Goal: Task Accomplishment & Management: Manage account settings

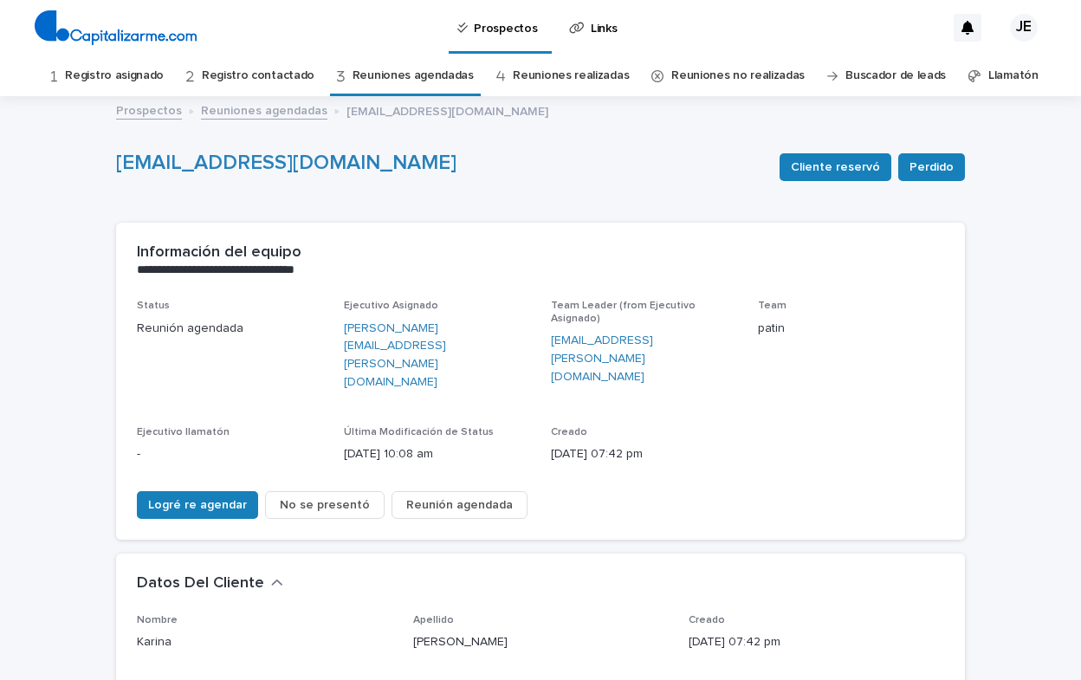
click at [126, 71] on link "Registro asignado" at bounding box center [114, 75] width 99 height 41
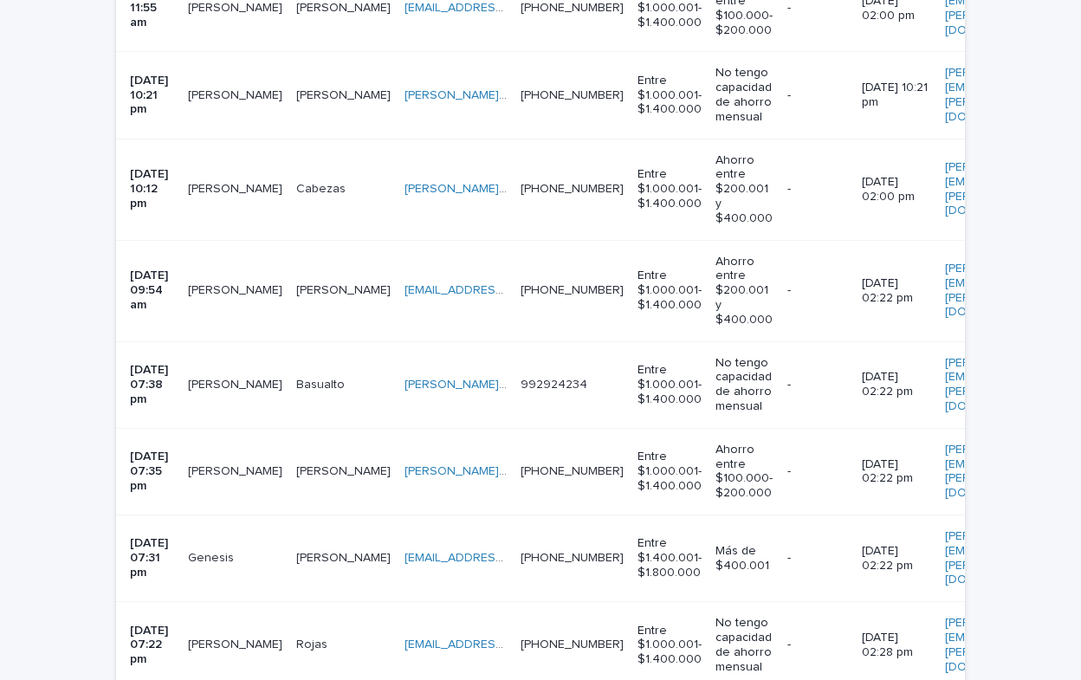
scroll to position [2424, 0]
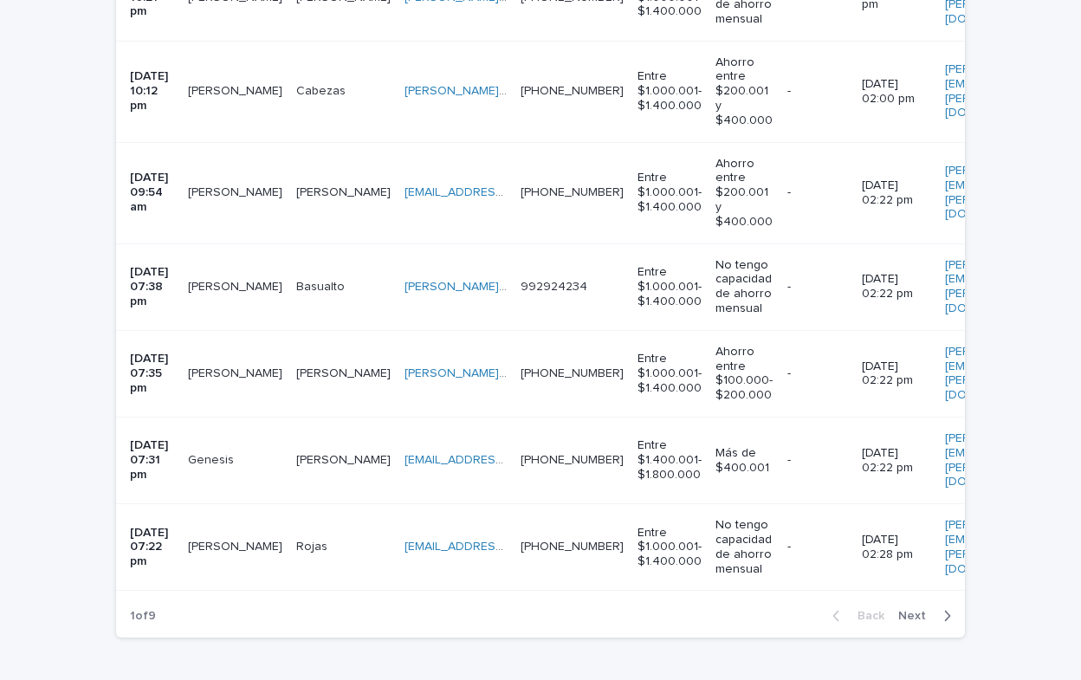
click at [945, 611] on icon "button" at bounding box center [948, 616] width 6 height 10
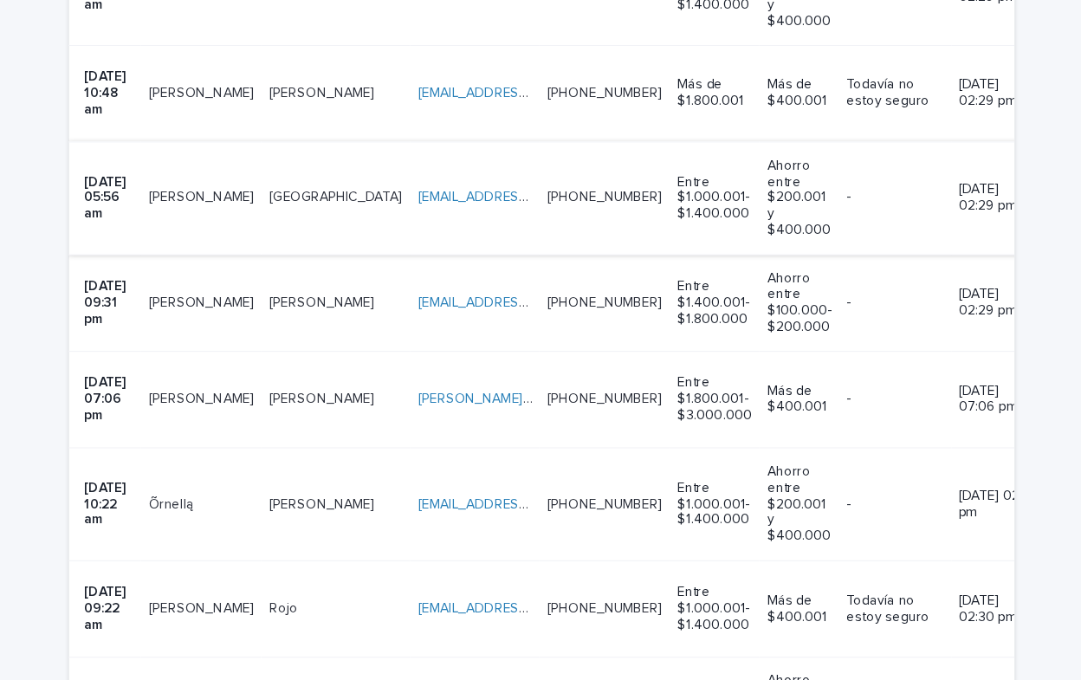
scroll to position [735, 0]
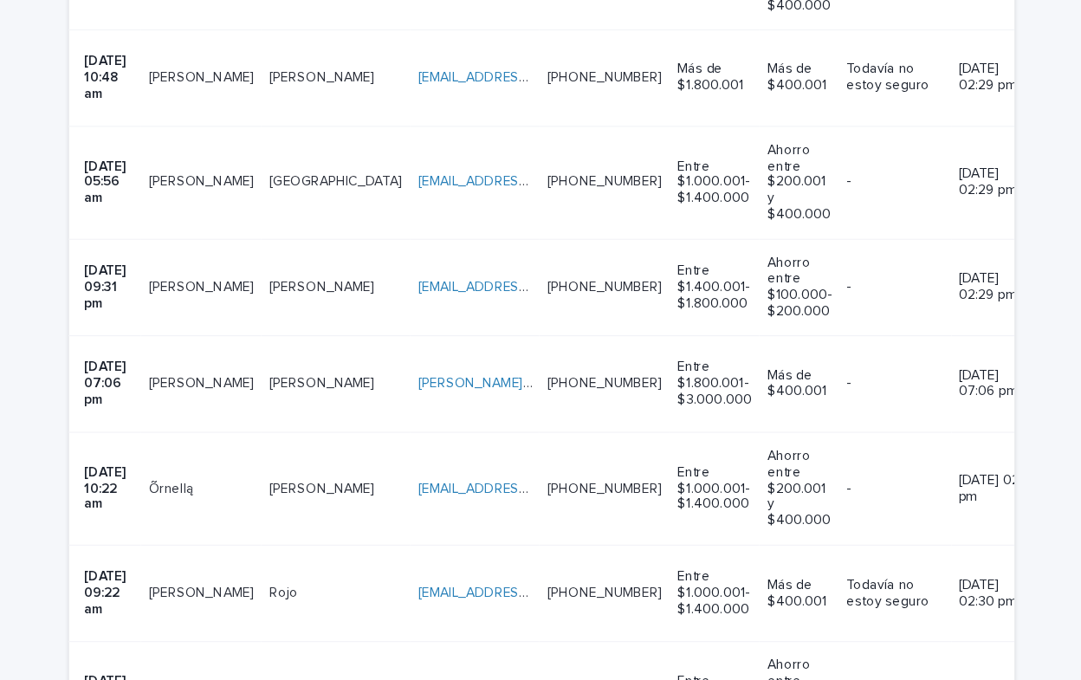
click at [430, 175] on div "[EMAIL_ADDRESS][DOMAIN_NAME] [EMAIL_ADDRESS][DOMAIN_NAME]" at bounding box center [481, 189] width 102 height 29
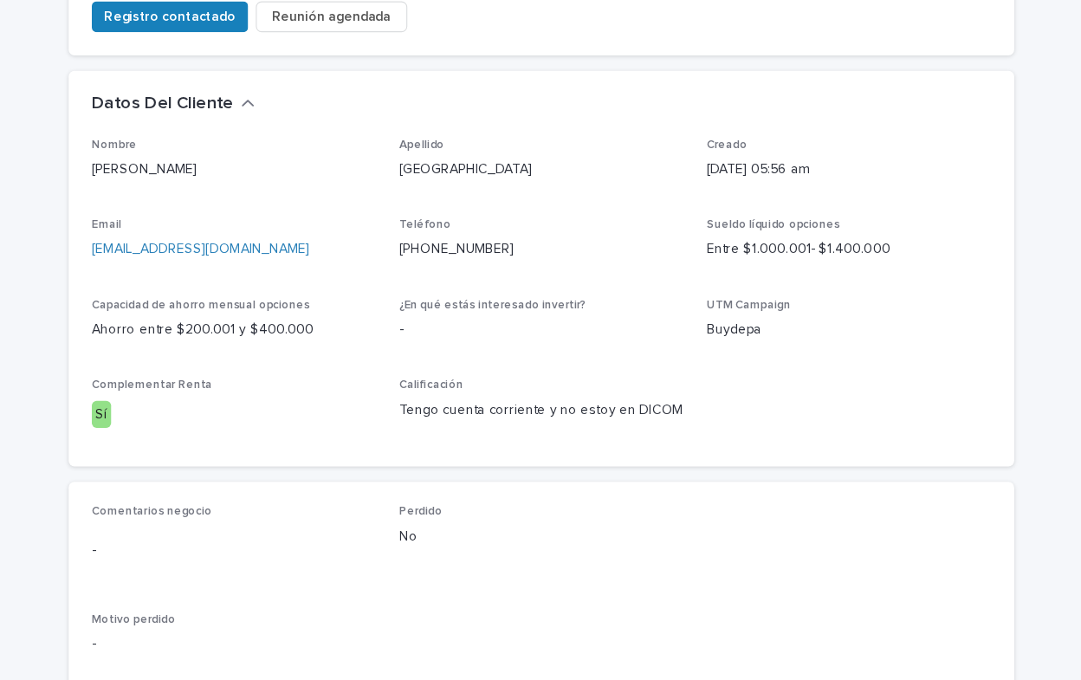
scroll to position [598, 0]
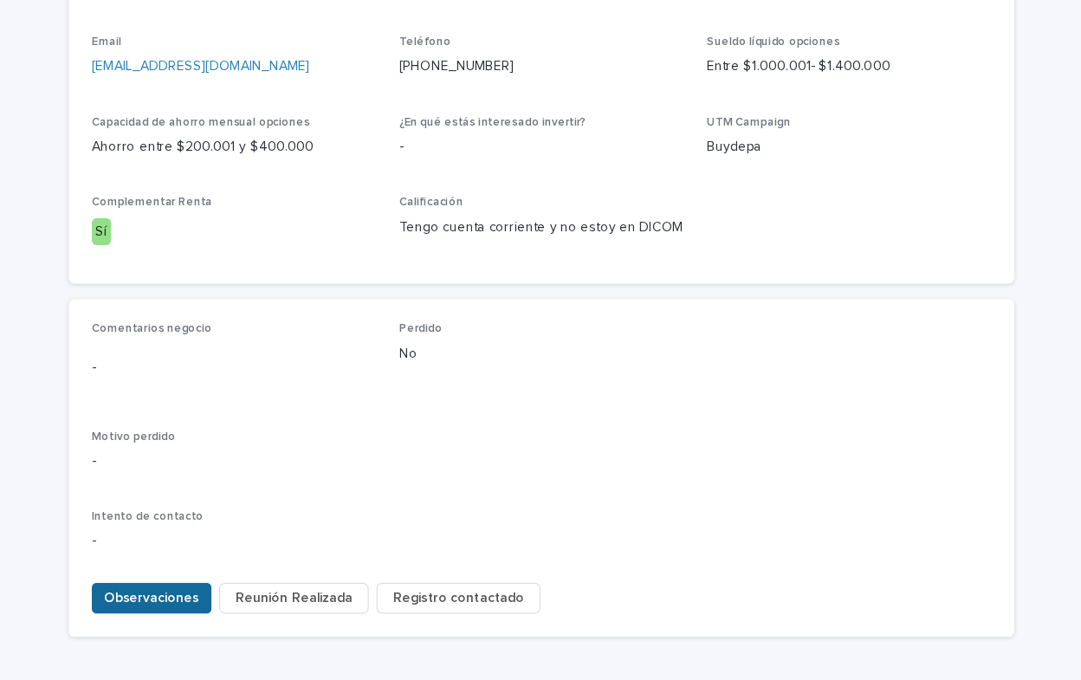
click at [177, 584] on span "Observaciones" at bounding box center [190, 592] width 85 height 17
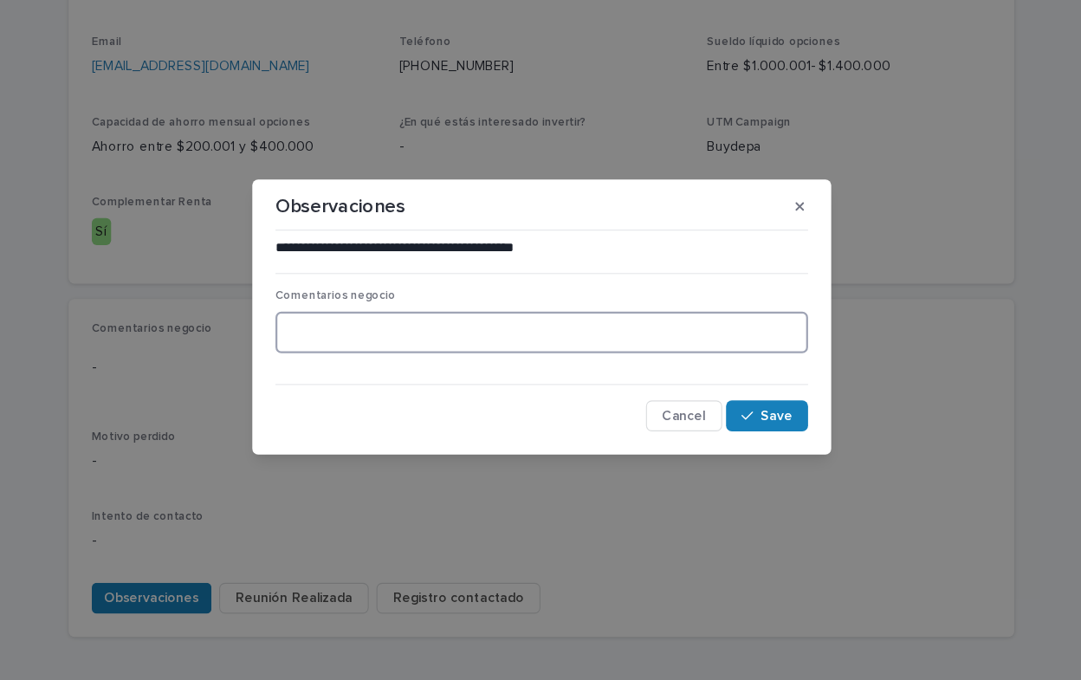
click at [349, 355] on textarea at bounding box center [540, 353] width 478 height 37
type textarea "**********"
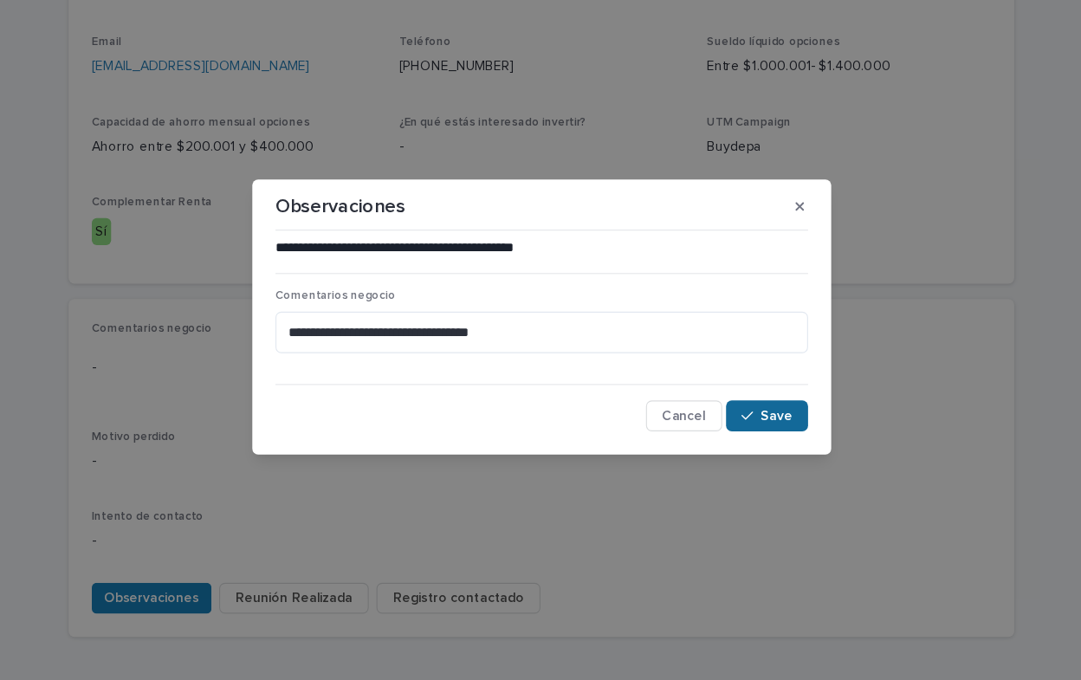
click at [747, 436] on button "Save" at bounding box center [743, 429] width 74 height 28
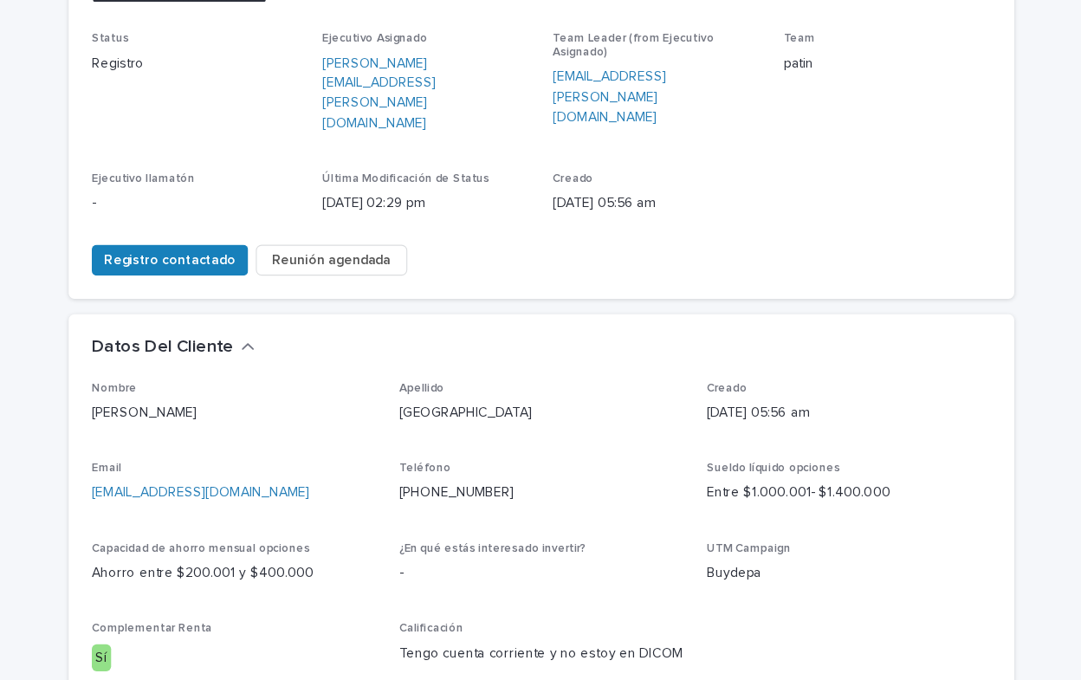
scroll to position [194, 0]
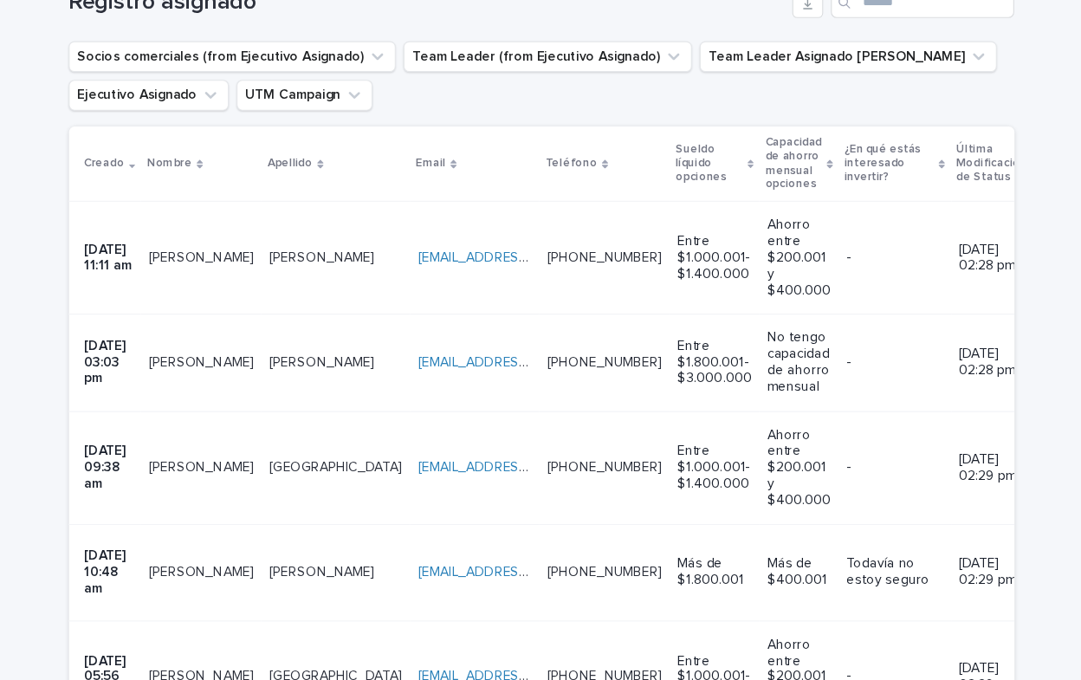
scroll to position [381, 0]
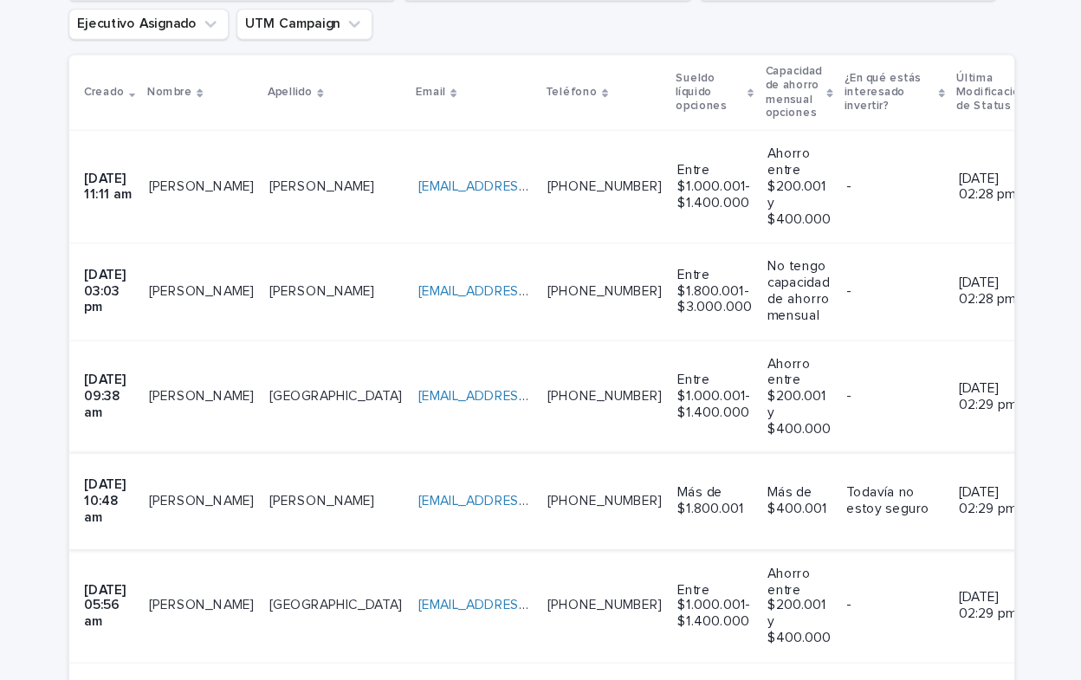
click at [459, 443] on link "[EMAIL_ADDRESS][DOMAIN_NAME]" at bounding box center [528, 449] width 196 height 12
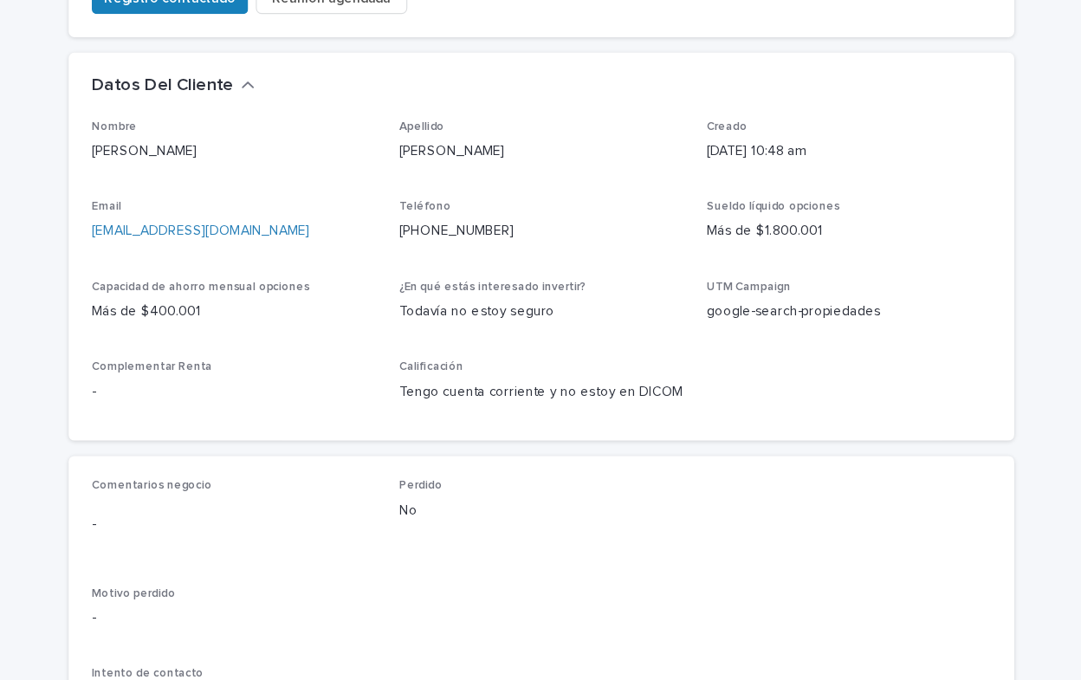
scroll to position [497, 0]
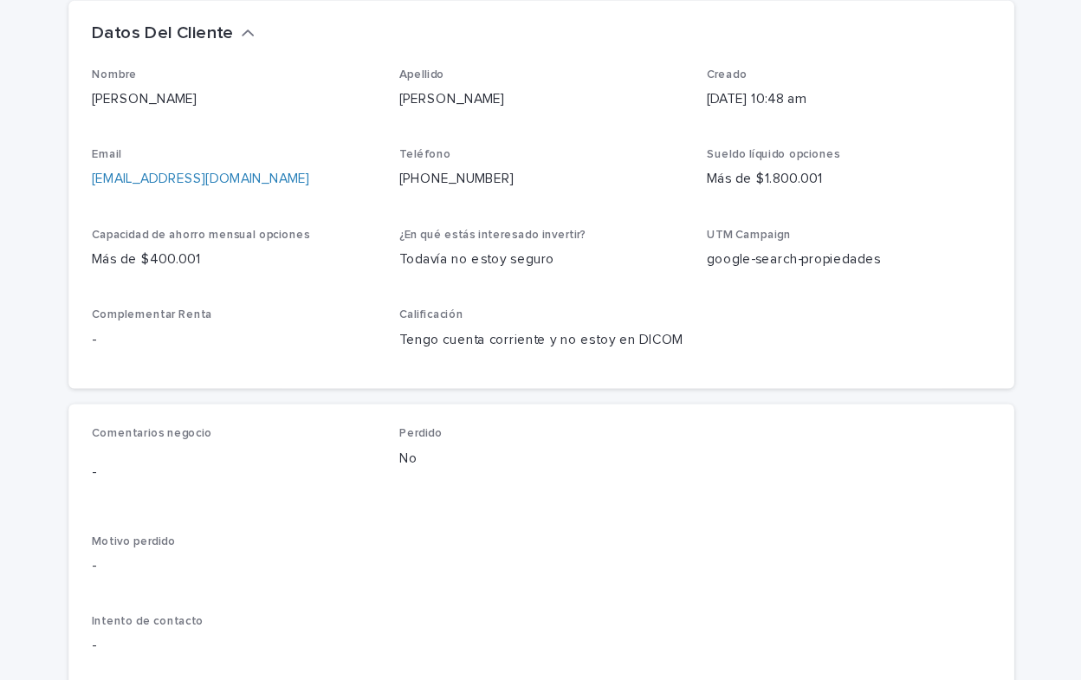
click at [186, 678] on span "Observaciones" at bounding box center [190, 686] width 85 height 17
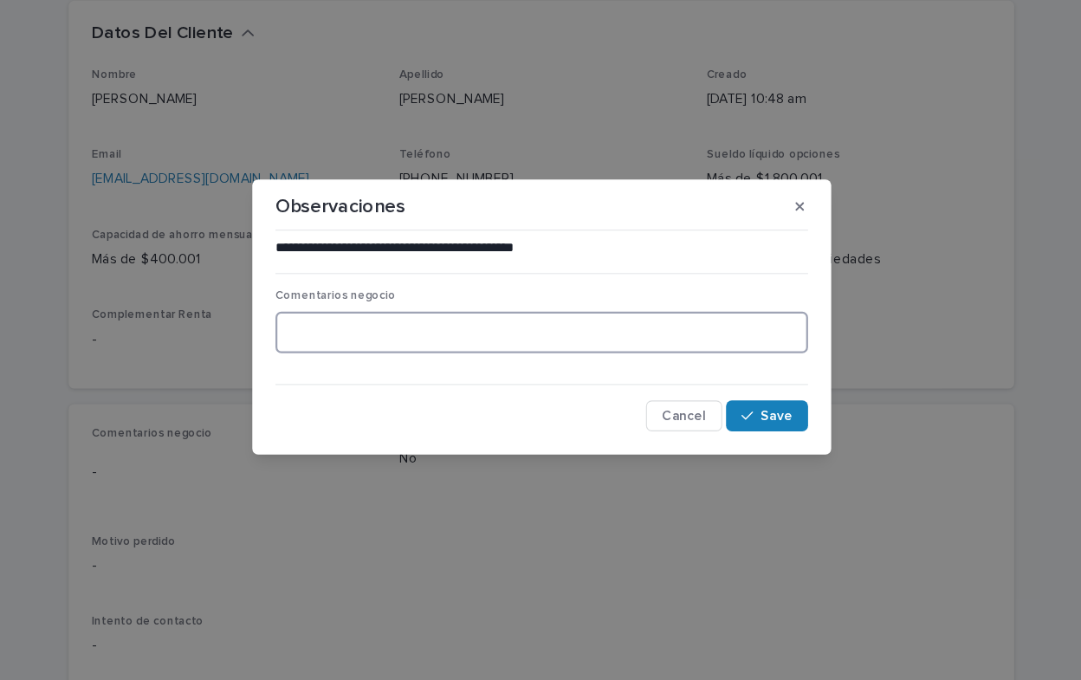
click at [334, 352] on textarea at bounding box center [540, 353] width 478 height 37
type textarea "**********"
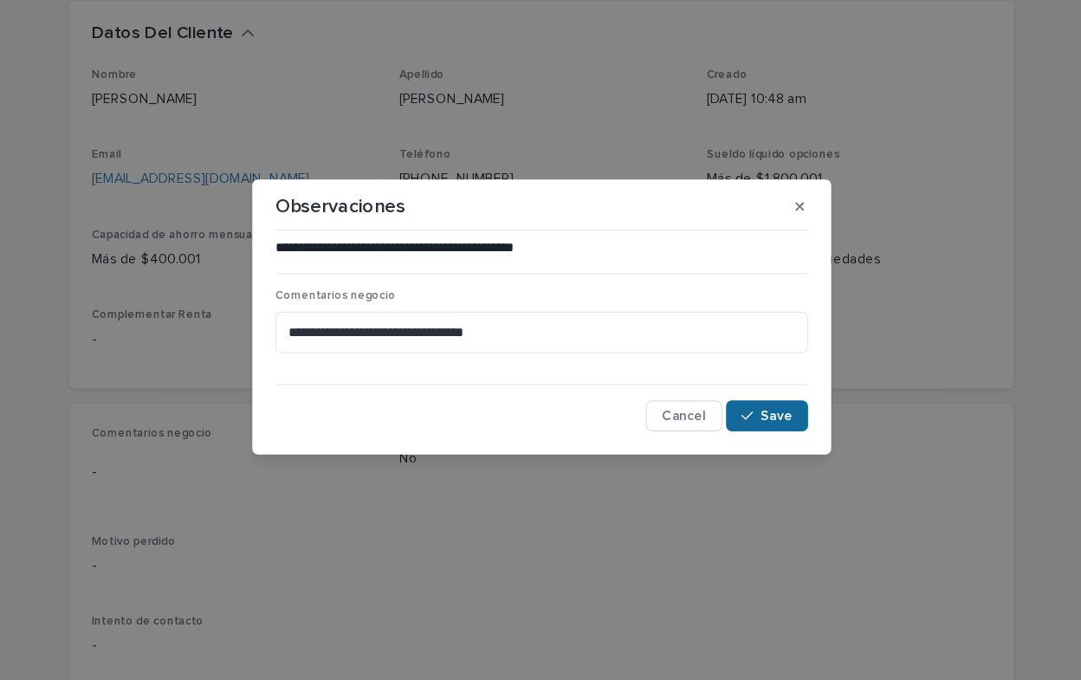
click at [758, 432] on span "Save" at bounding box center [751, 429] width 29 height 12
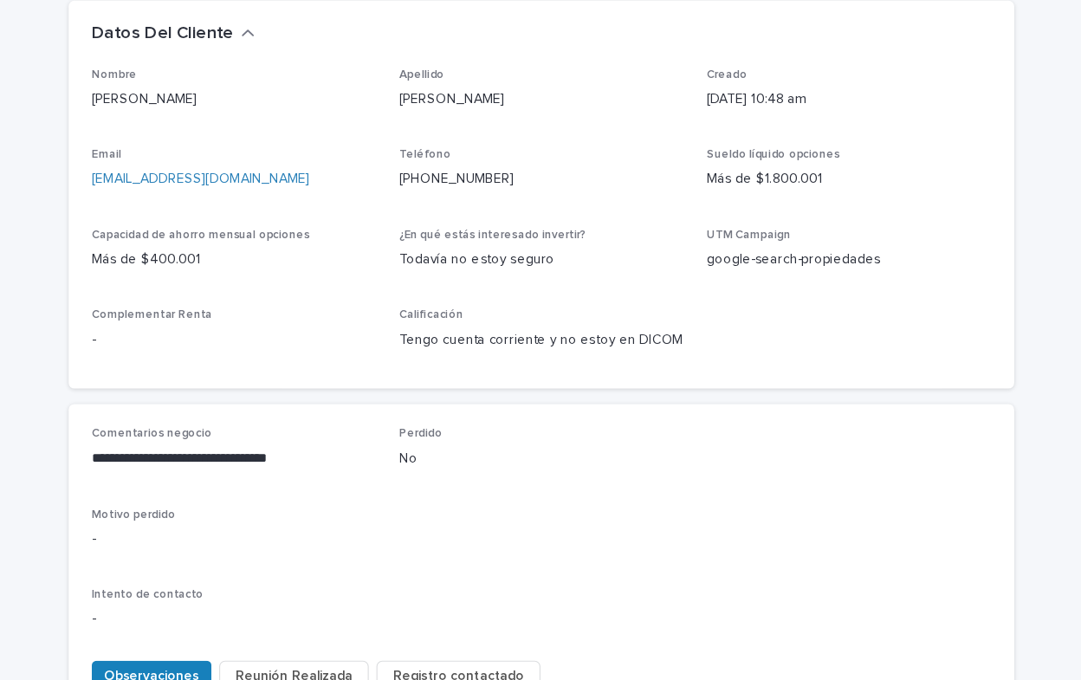
scroll to position [485, 0]
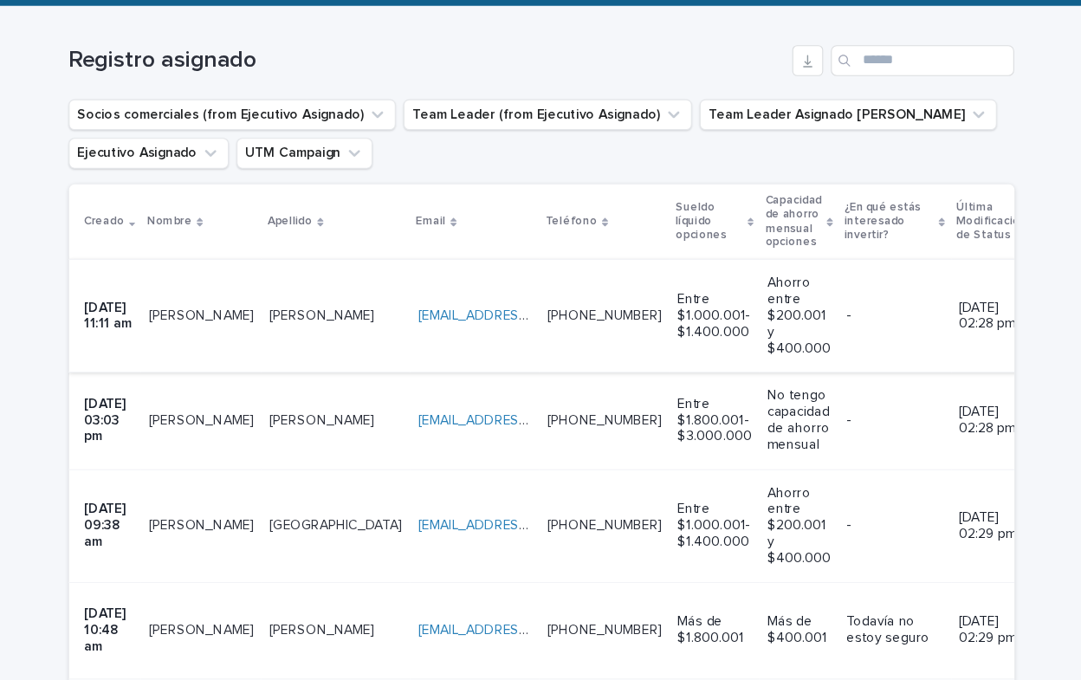
scroll to position [510, 0]
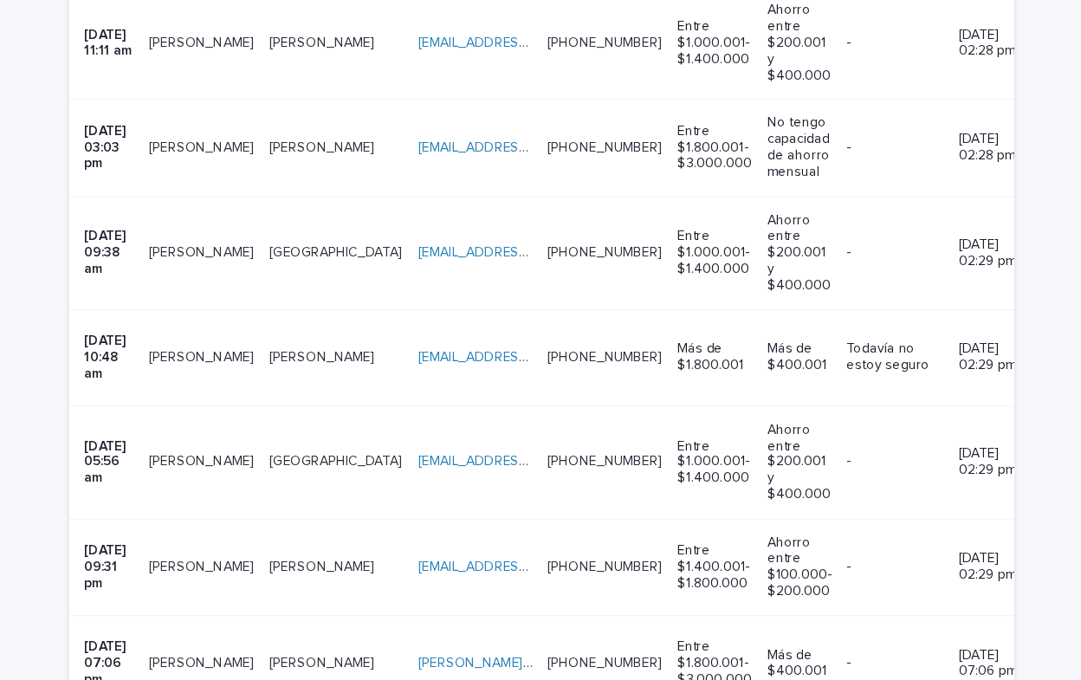
click at [375, 482] on td "[PERSON_NAME] [PERSON_NAME]" at bounding box center [355, 508] width 133 height 87
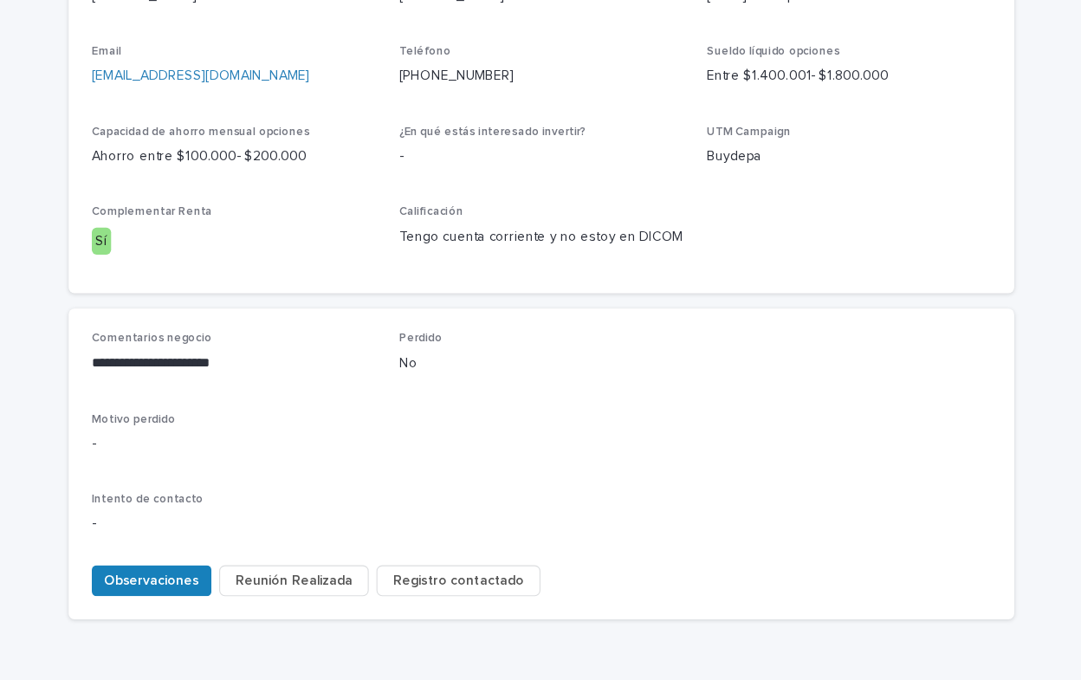
scroll to position [617, 0]
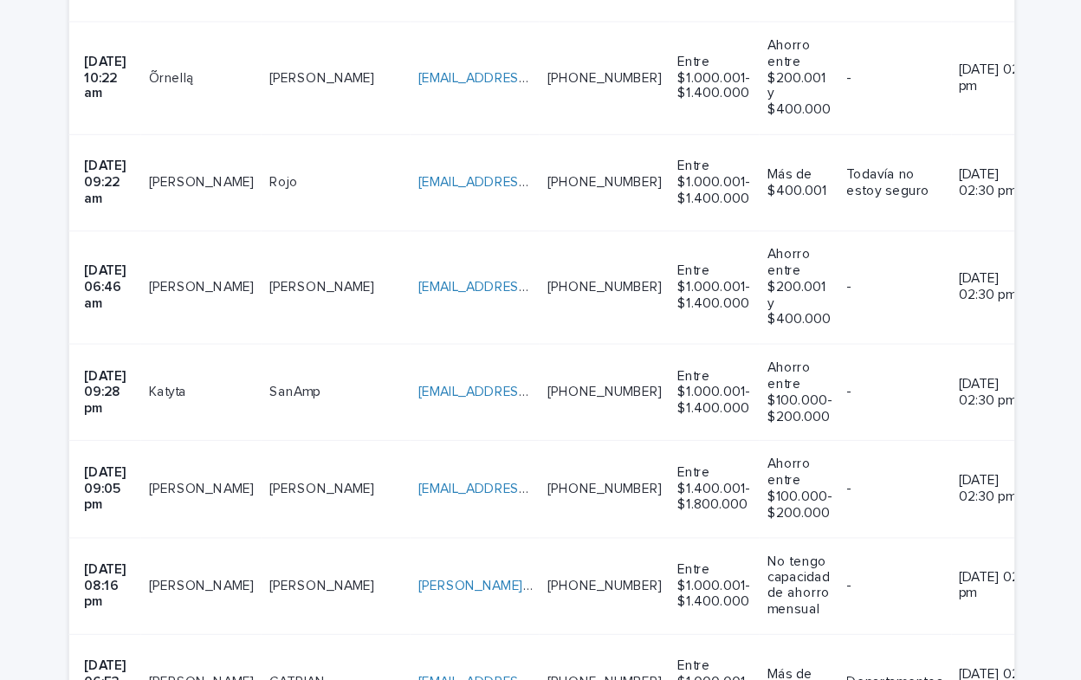
scroll to position [1265, 0]
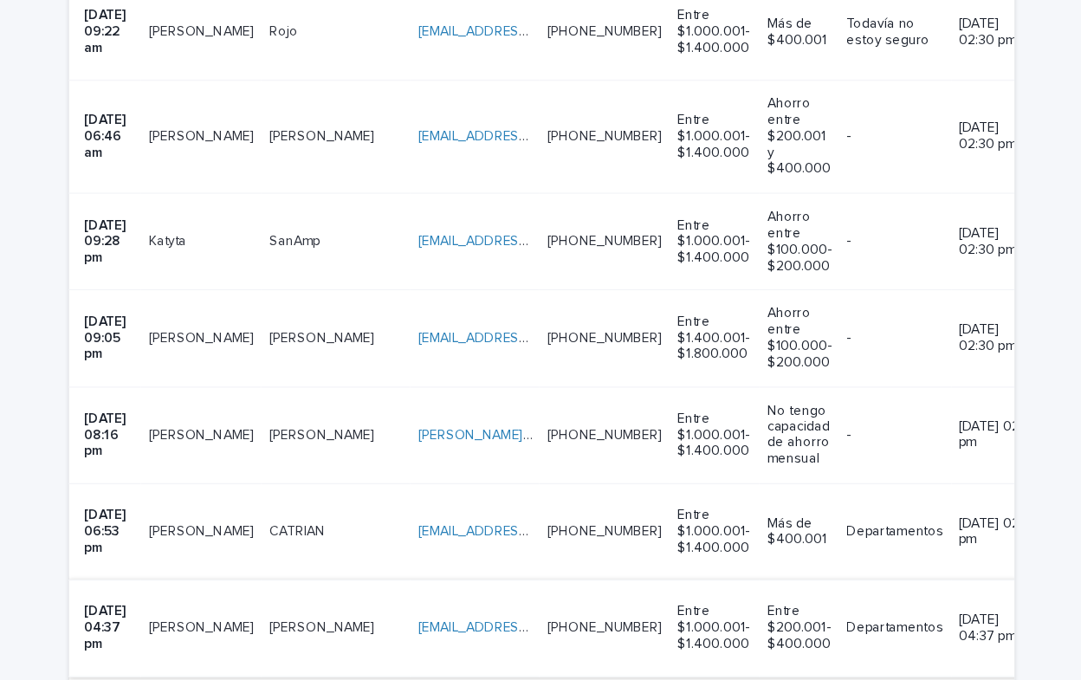
click at [430, 557] on link "[EMAIL_ADDRESS][DOMAIN_NAME]" at bounding box center [528, 563] width 196 height 12
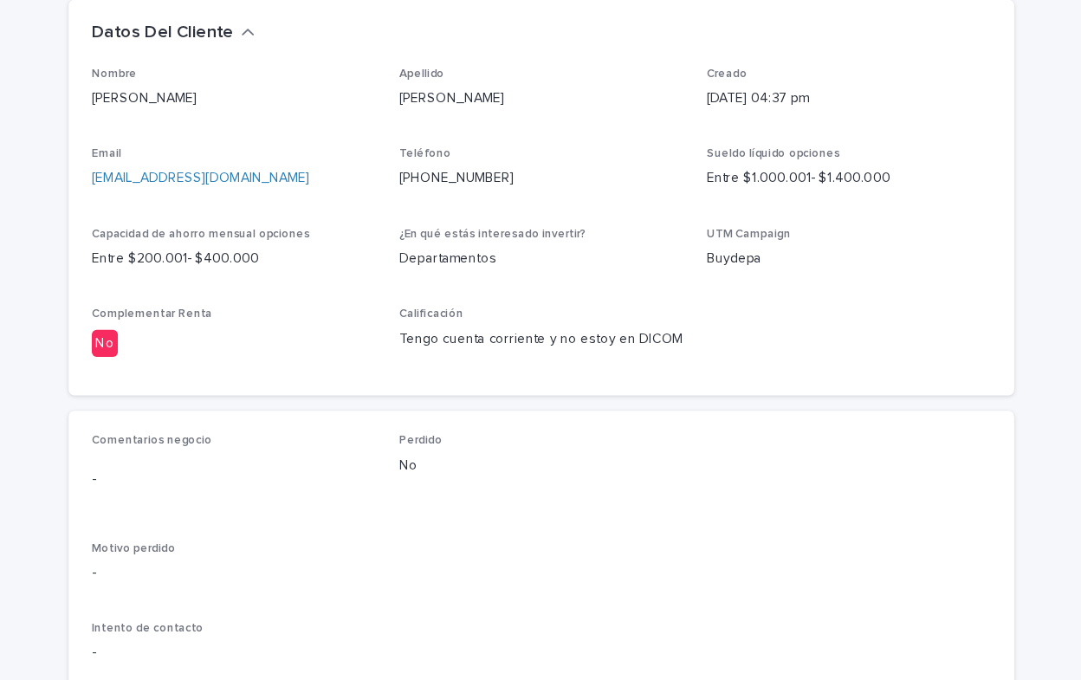
scroll to position [641, 0]
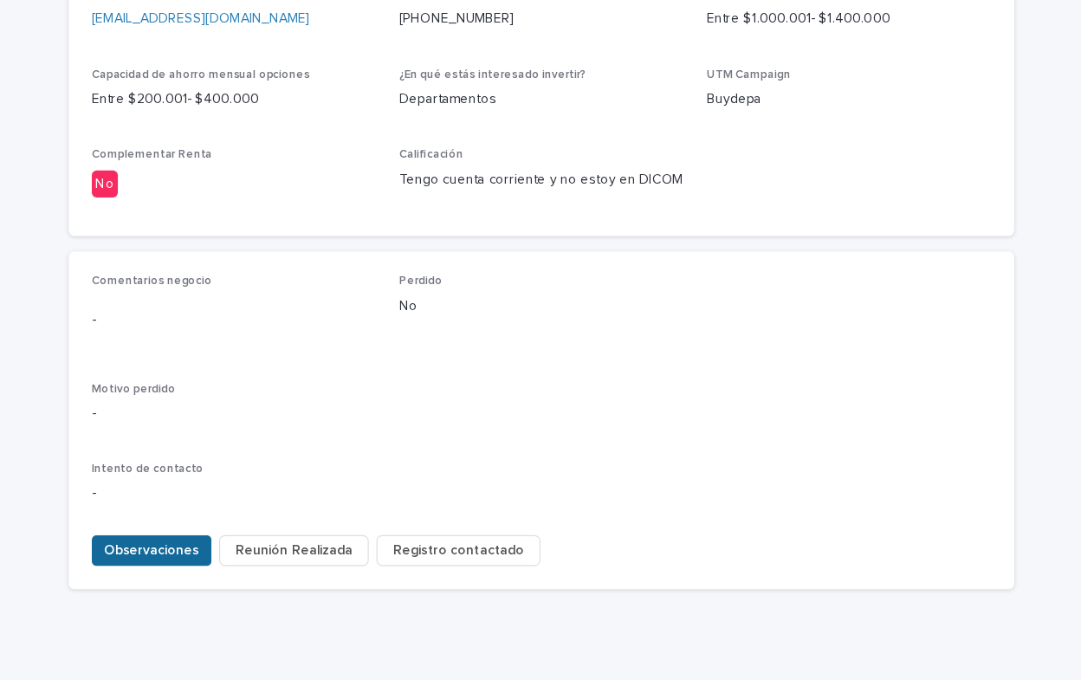
click at [182, 541] on span "Observaciones" at bounding box center [190, 549] width 85 height 17
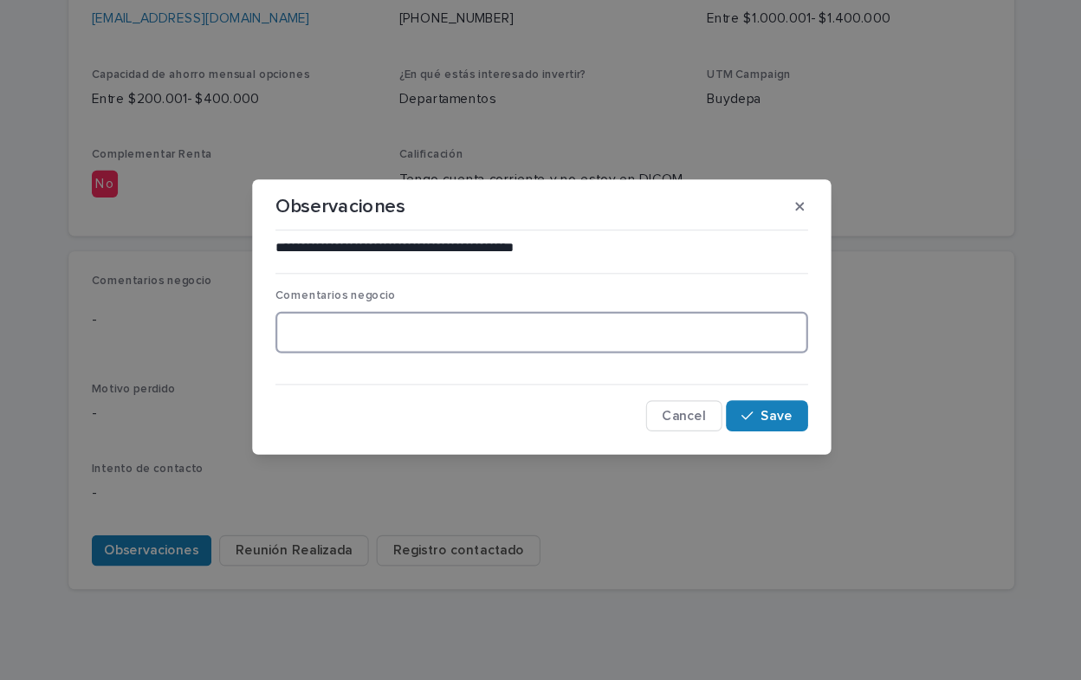
click at [332, 357] on textarea at bounding box center [540, 353] width 478 height 37
type textarea "**********"
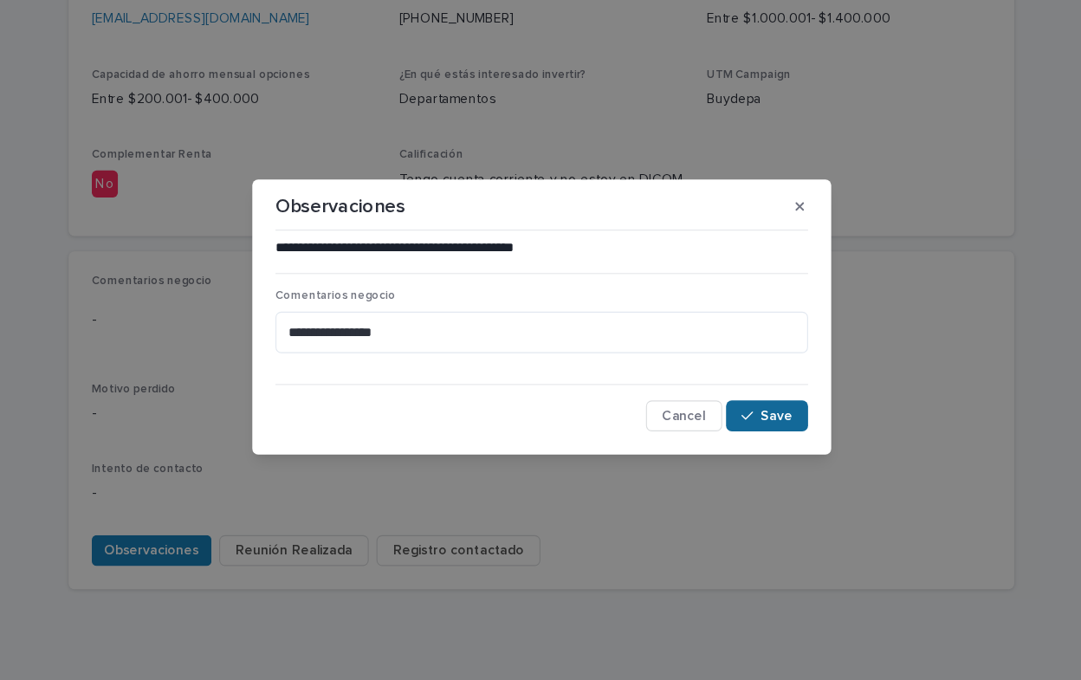
click at [760, 433] on span "Save" at bounding box center [751, 429] width 29 height 12
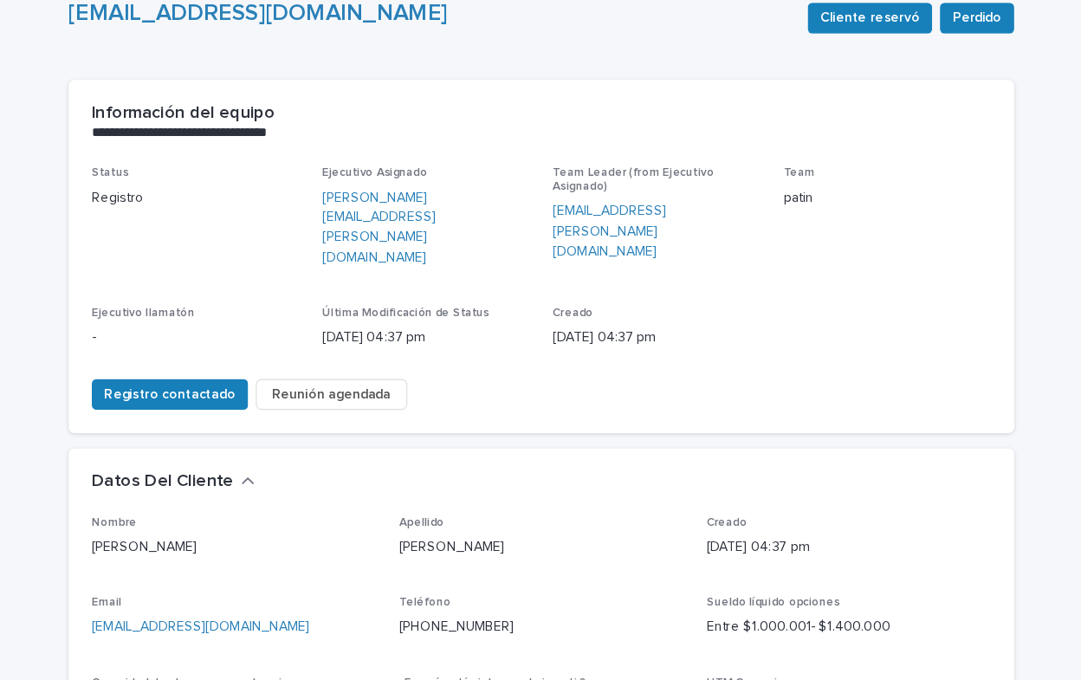
scroll to position [73, 0]
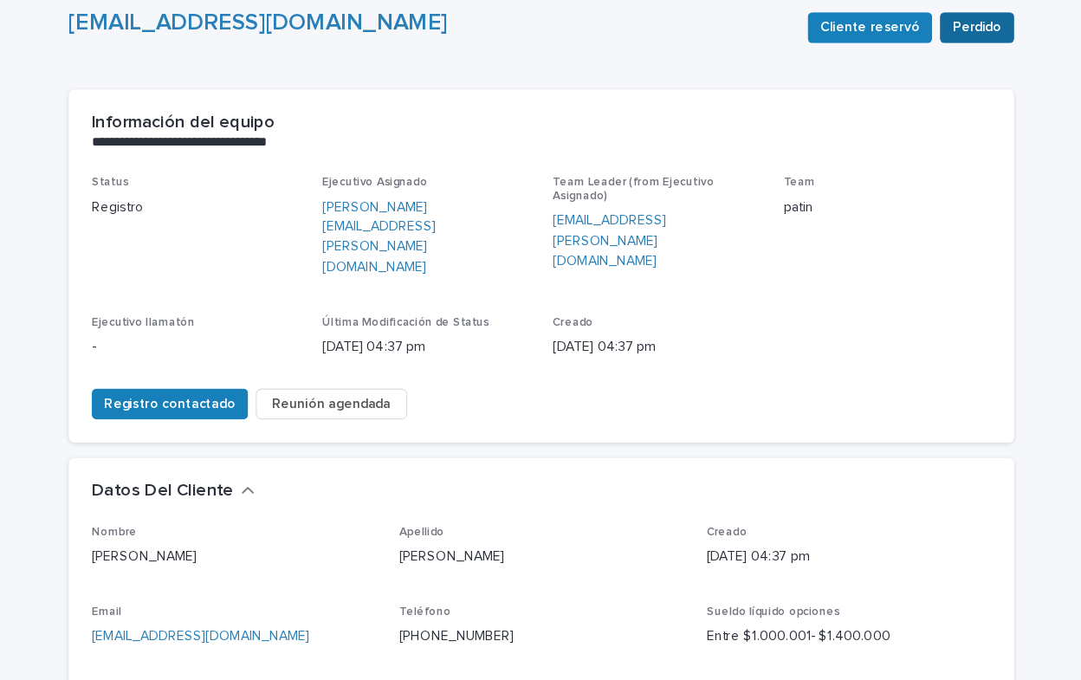
click at [930, 95] on span "Perdido" at bounding box center [931, 94] width 44 height 17
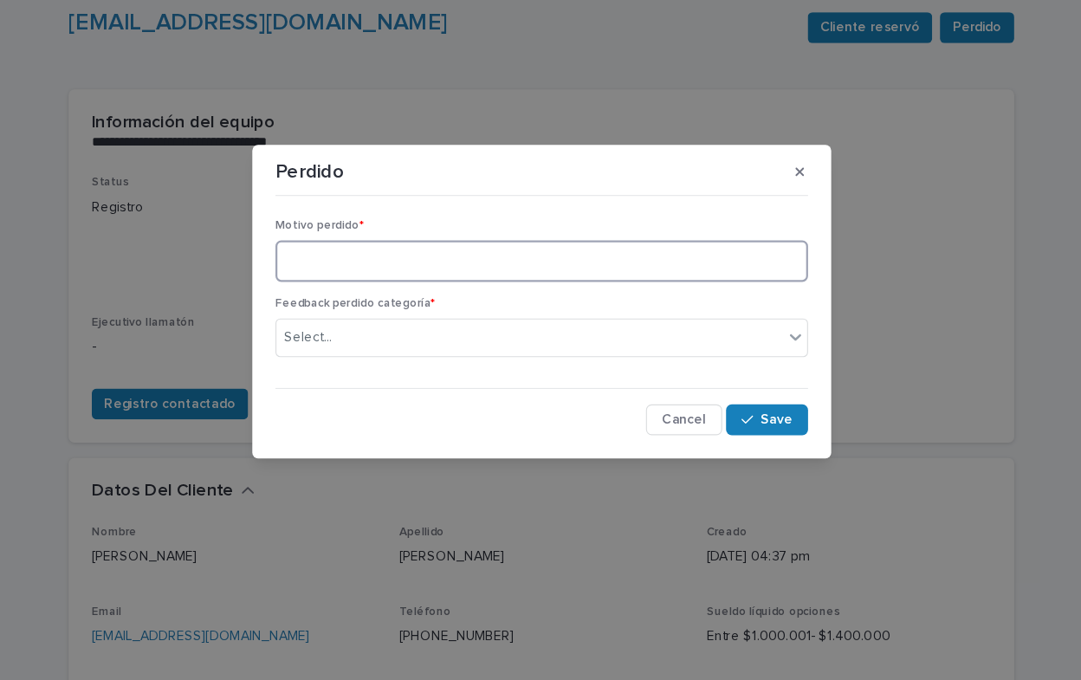
click at [420, 303] on textarea at bounding box center [540, 303] width 478 height 37
type textarea "**********"
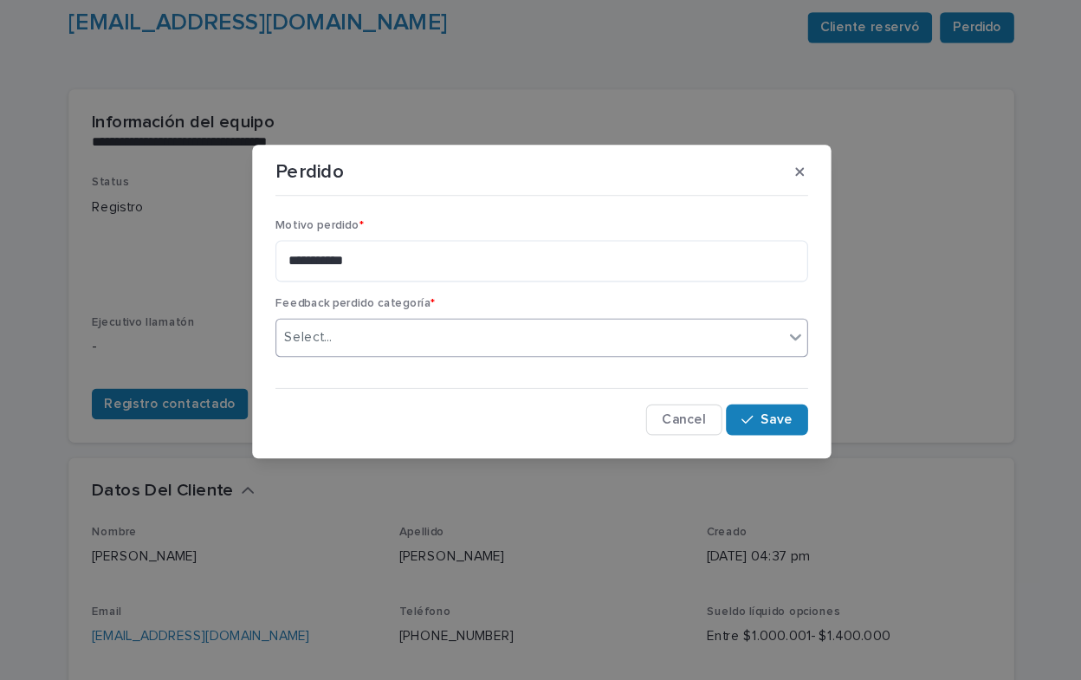
click at [770, 368] on icon at bounding box center [768, 371] width 17 height 17
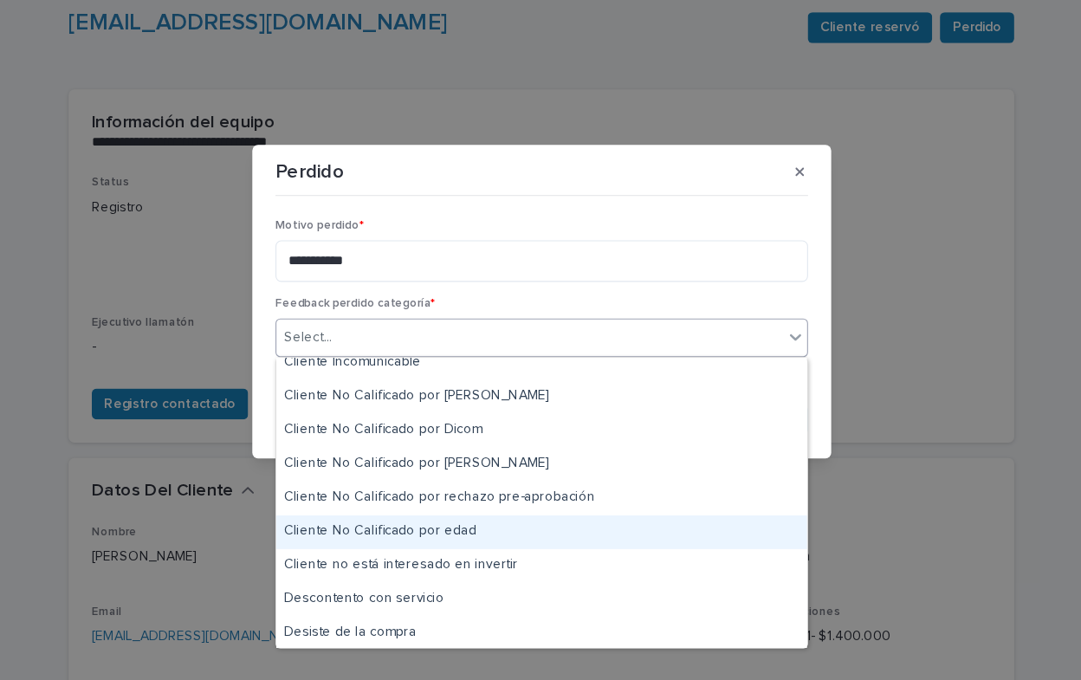
scroll to position [10, 0]
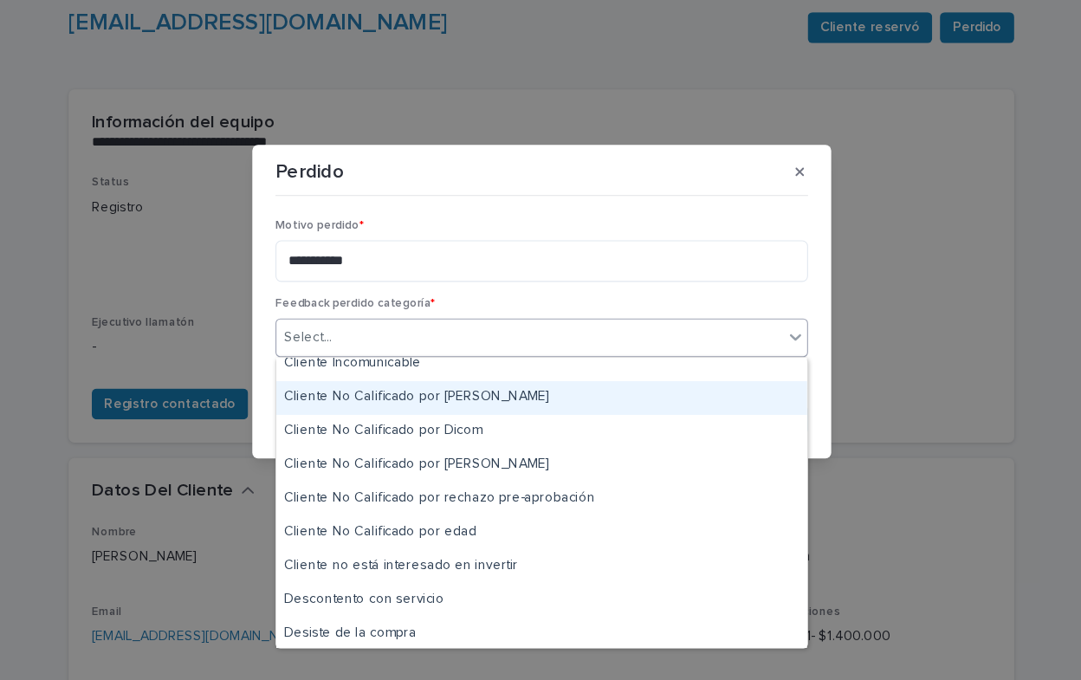
click at [474, 421] on div "Cliente No Calificado por [PERSON_NAME]" at bounding box center [540, 426] width 476 height 30
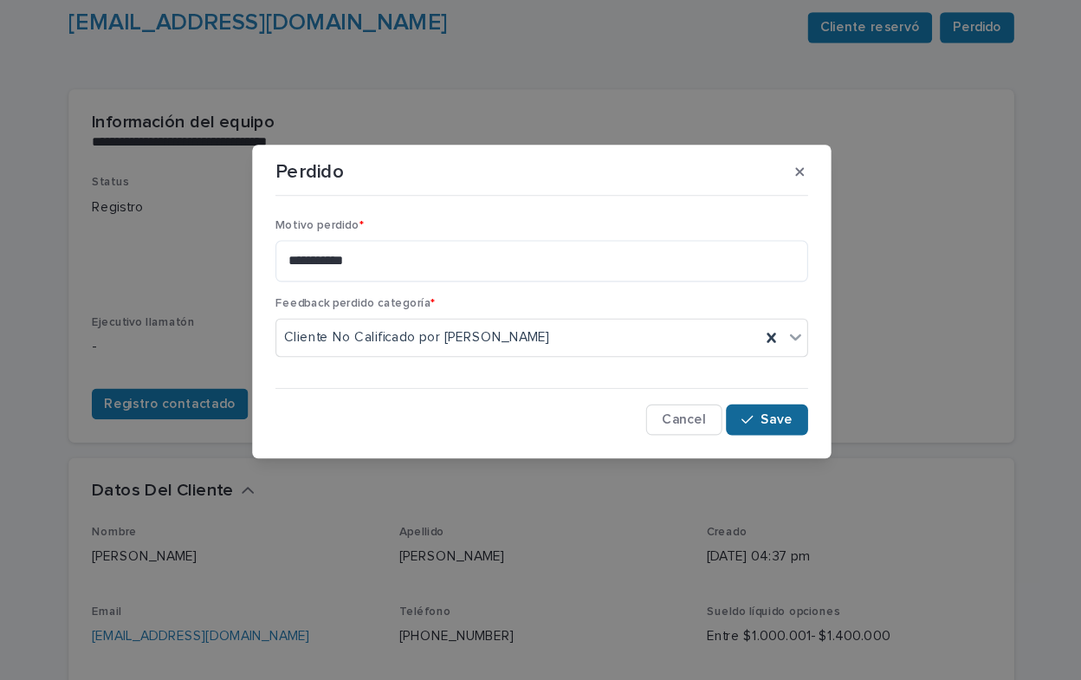
click at [753, 446] on span "Save" at bounding box center [751, 446] width 29 height 12
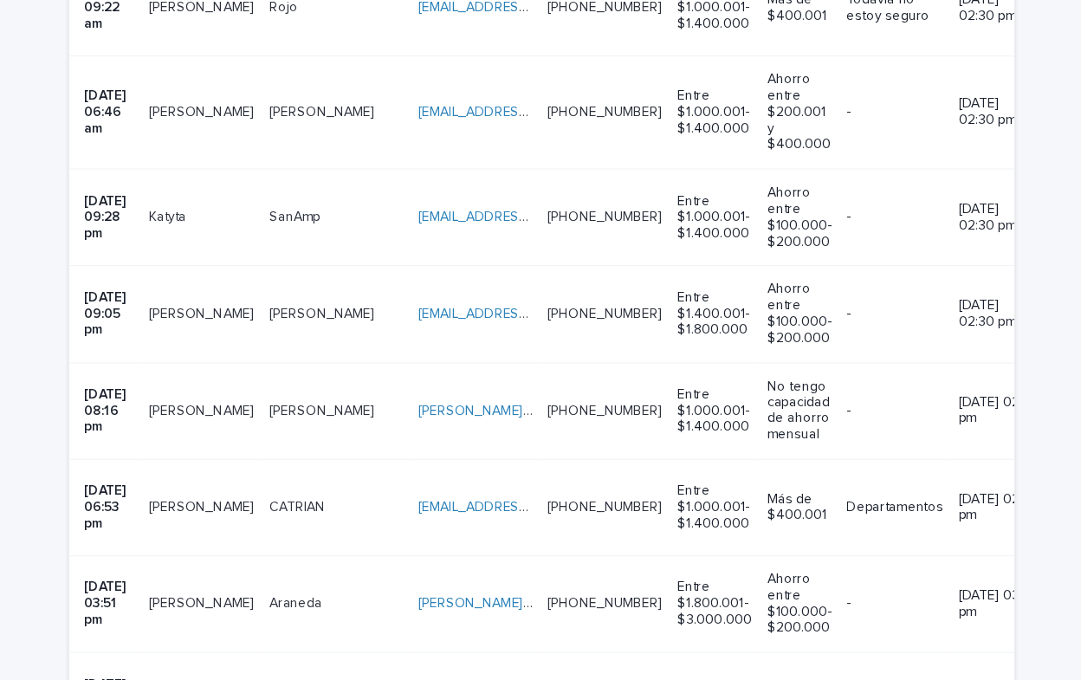
scroll to position [1297, 0]
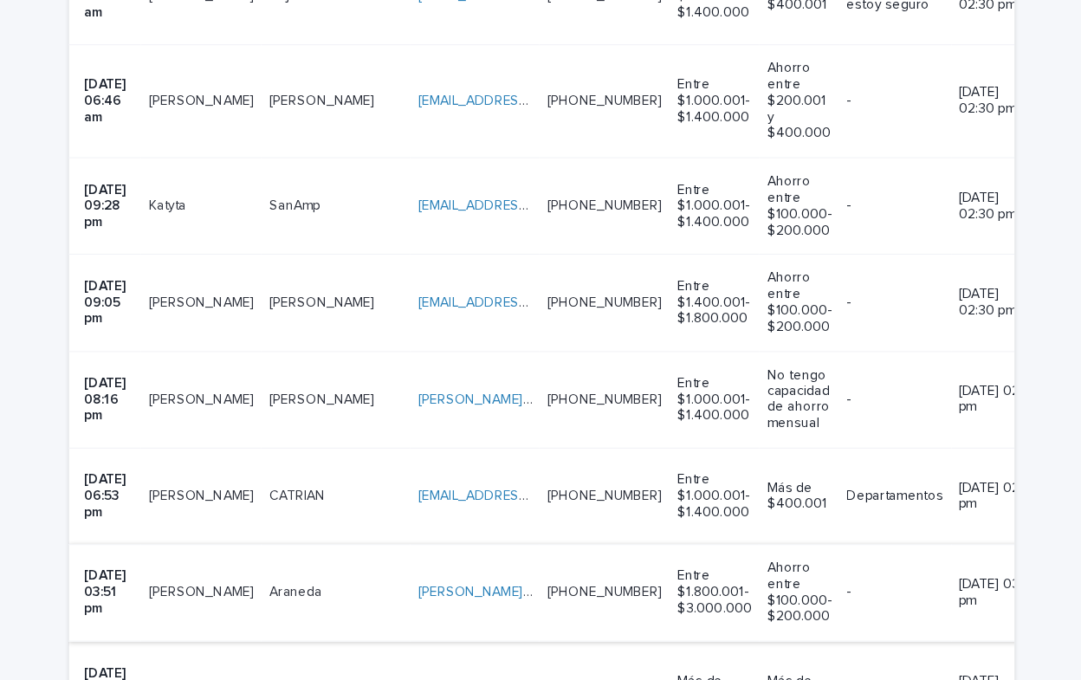
click at [430, 526] on link "[PERSON_NAME][EMAIL_ADDRESS][PERSON_NAME][DOMAIN_NAME]" at bounding box center [622, 532] width 385 height 12
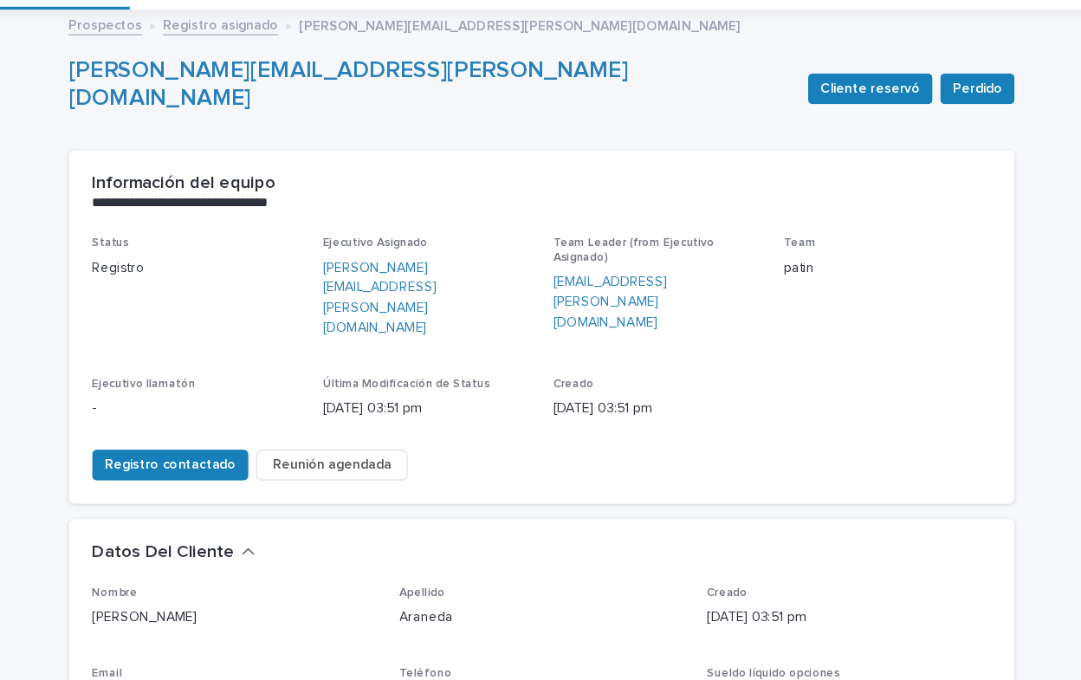
scroll to position [641, 0]
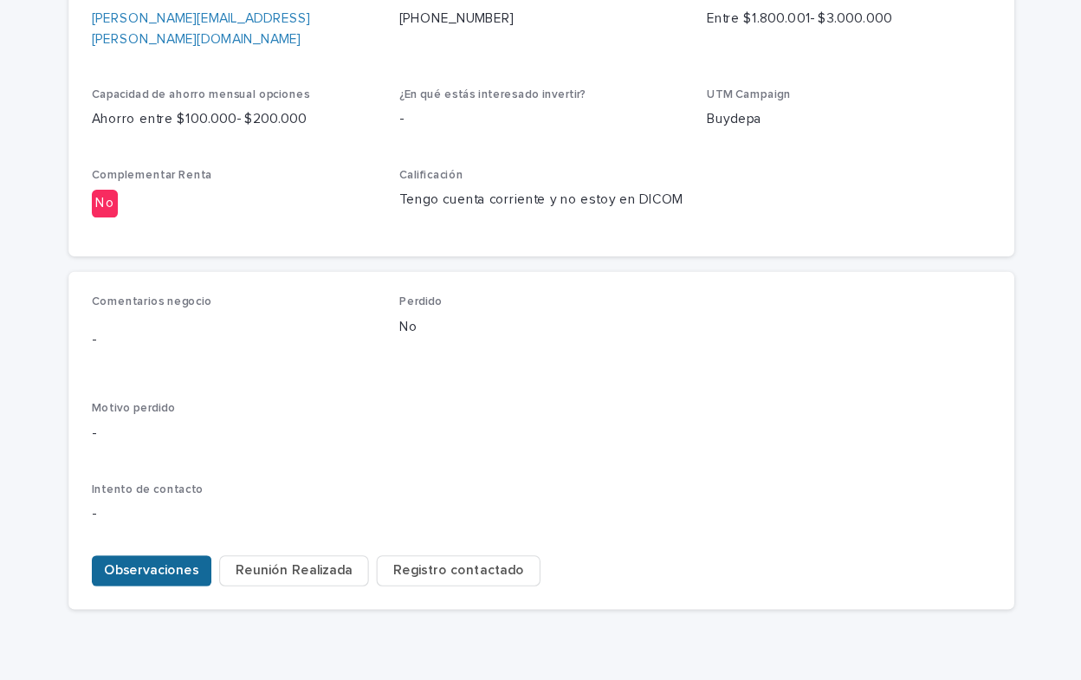
click at [173, 559] on span "Observaciones" at bounding box center [190, 567] width 85 height 17
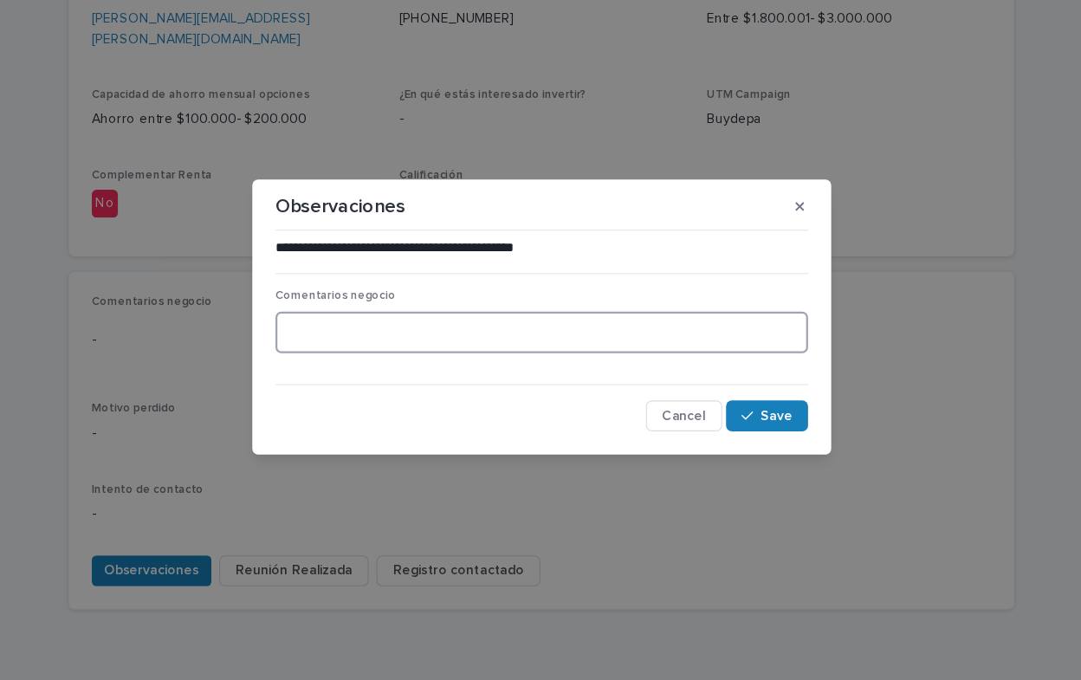
click at [364, 357] on textarea at bounding box center [540, 353] width 478 height 37
type textarea "**********"
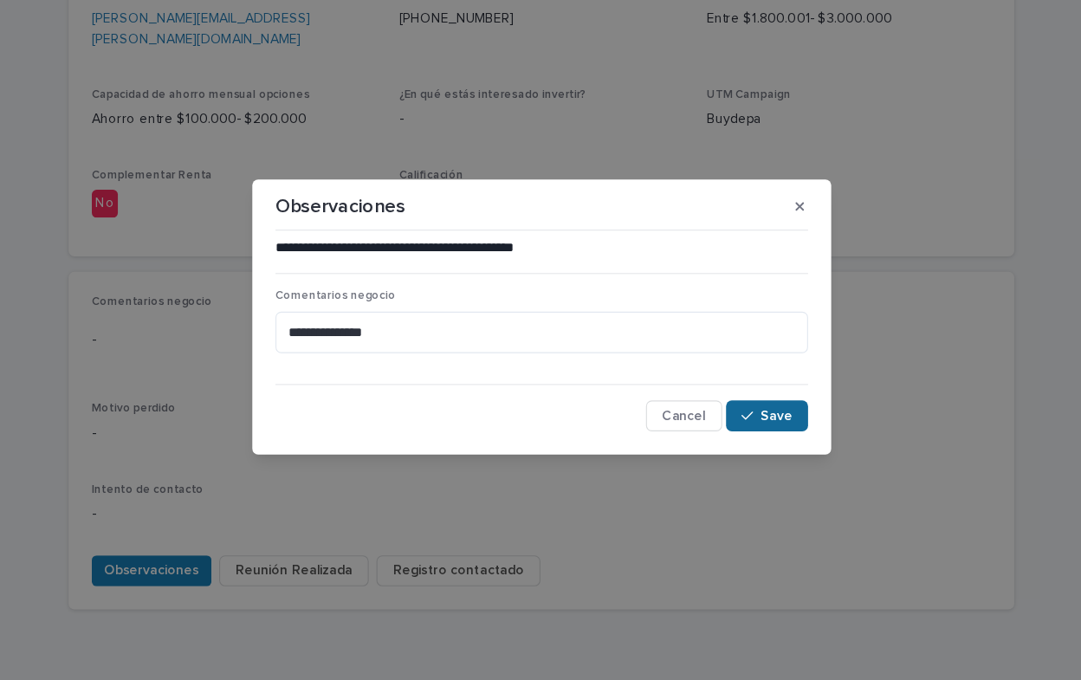
click at [773, 430] on button "Save" at bounding box center [743, 429] width 74 height 28
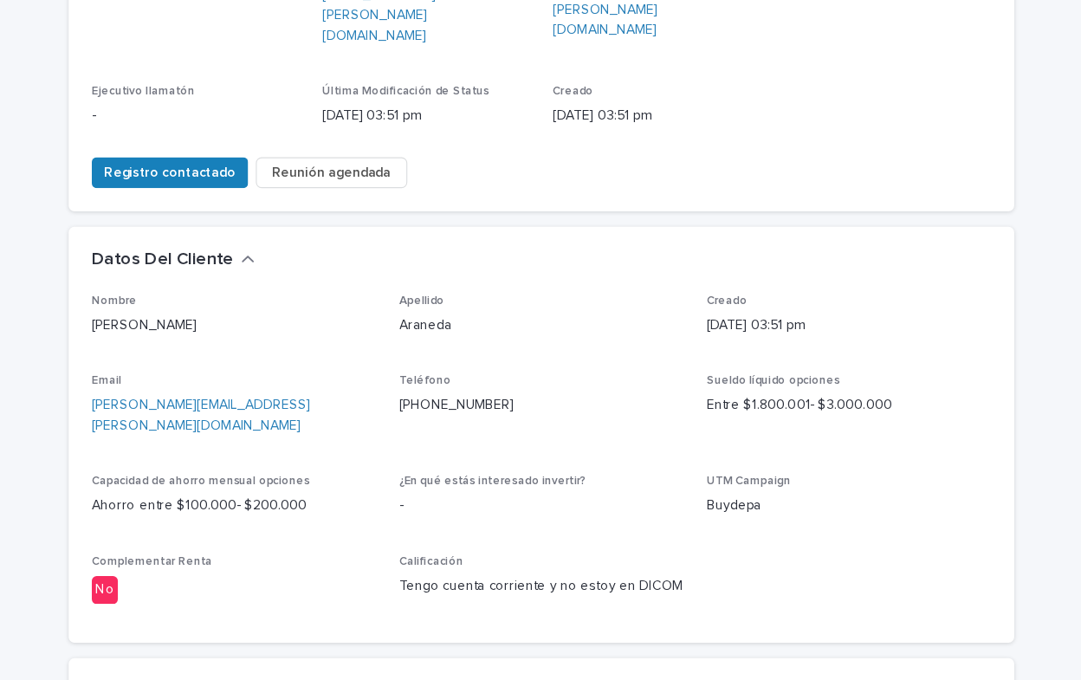
scroll to position [0, 0]
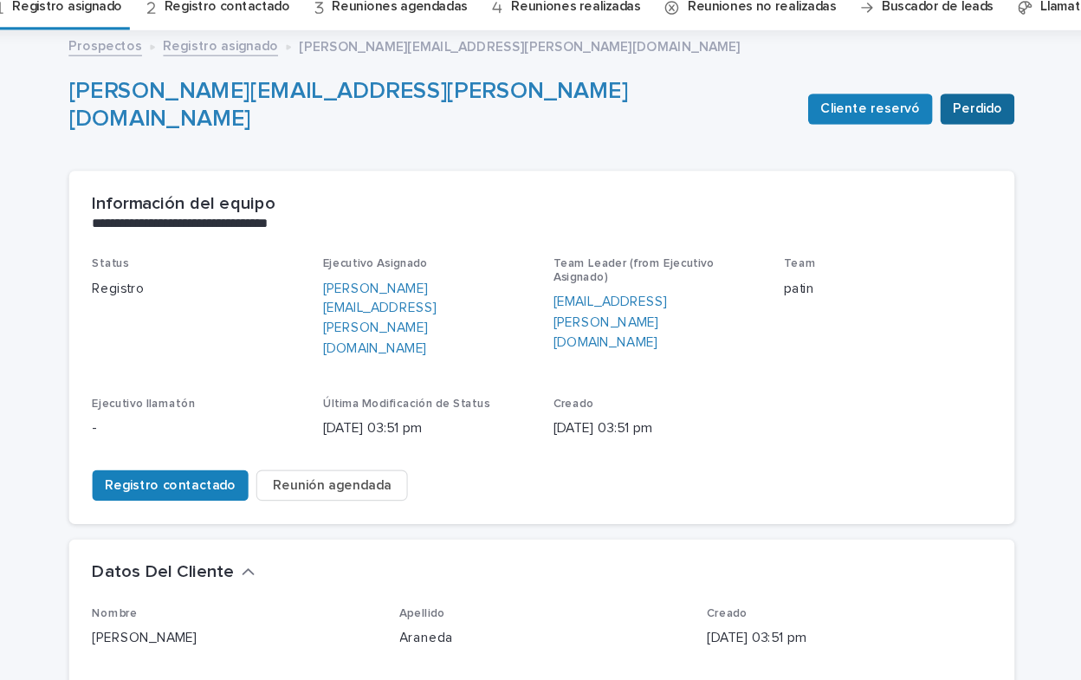
click at [924, 164] on span "Perdido" at bounding box center [931, 166] width 44 height 17
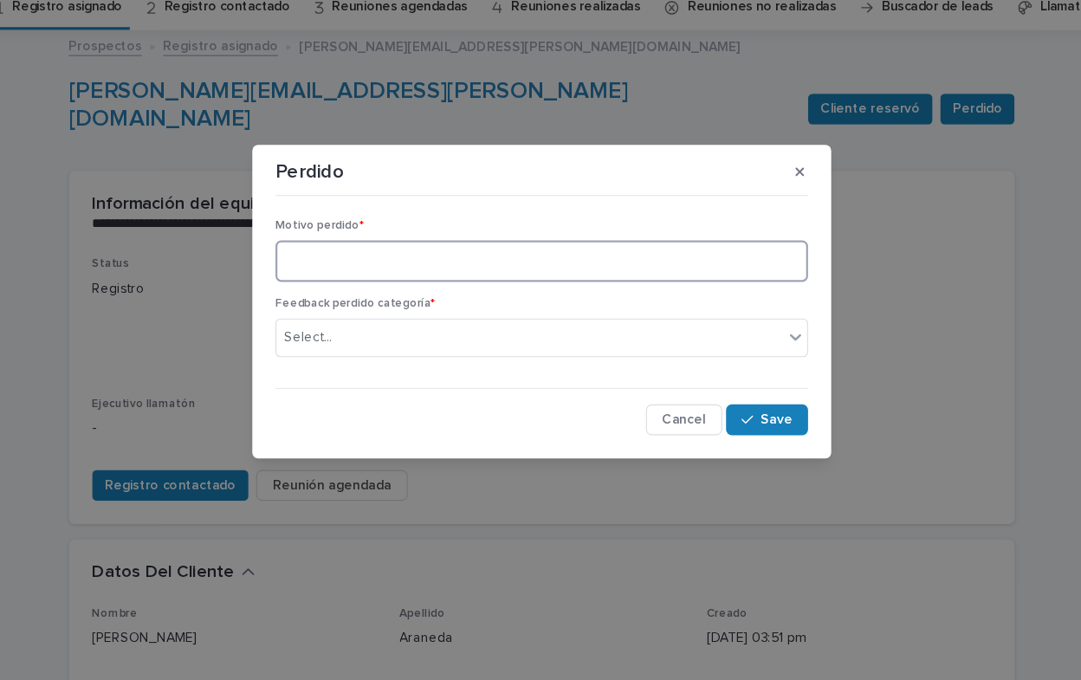
click at [349, 310] on textarea at bounding box center [540, 303] width 478 height 37
type textarea "**********"
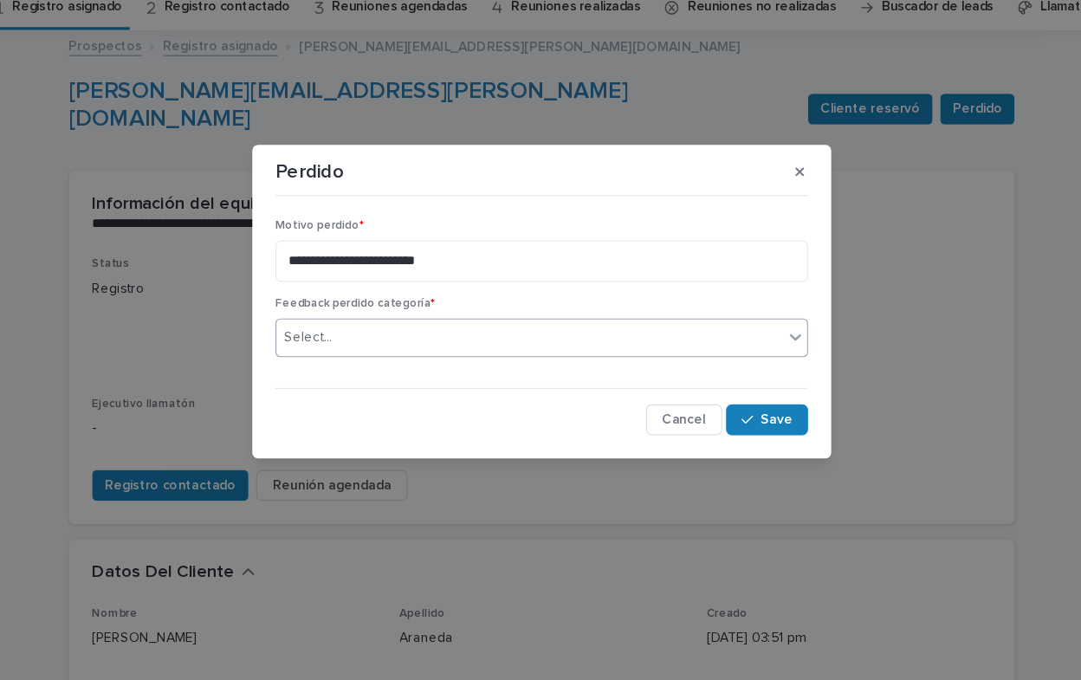
click at [767, 372] on icon at bounding box center [768, 371] width 17 height 17
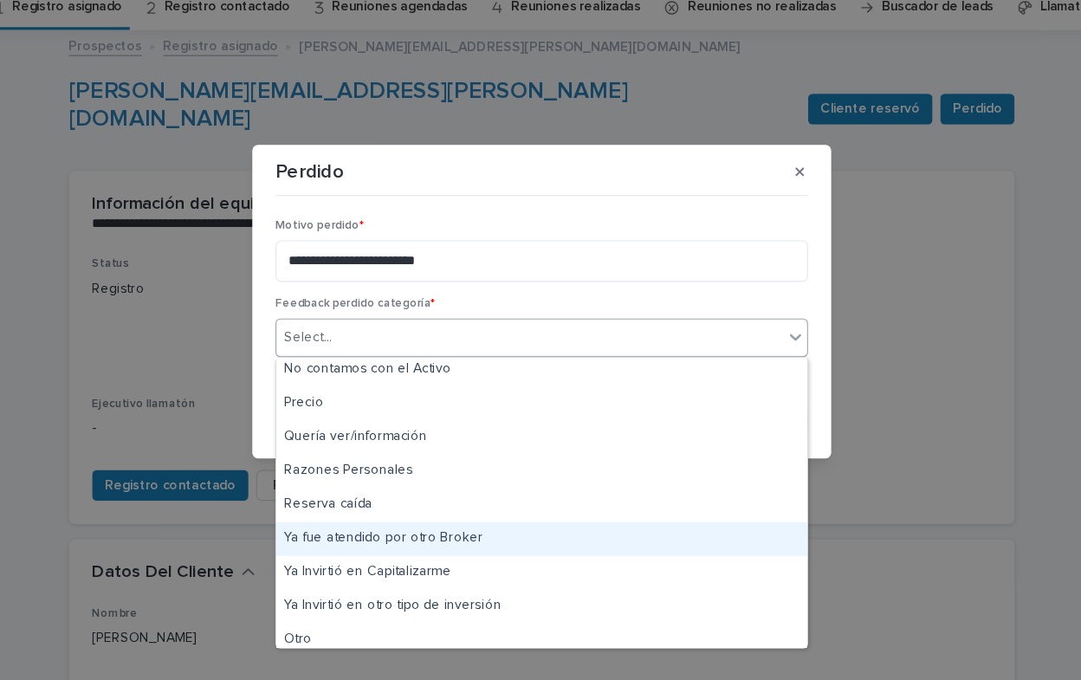
scroll to position [286, 0]
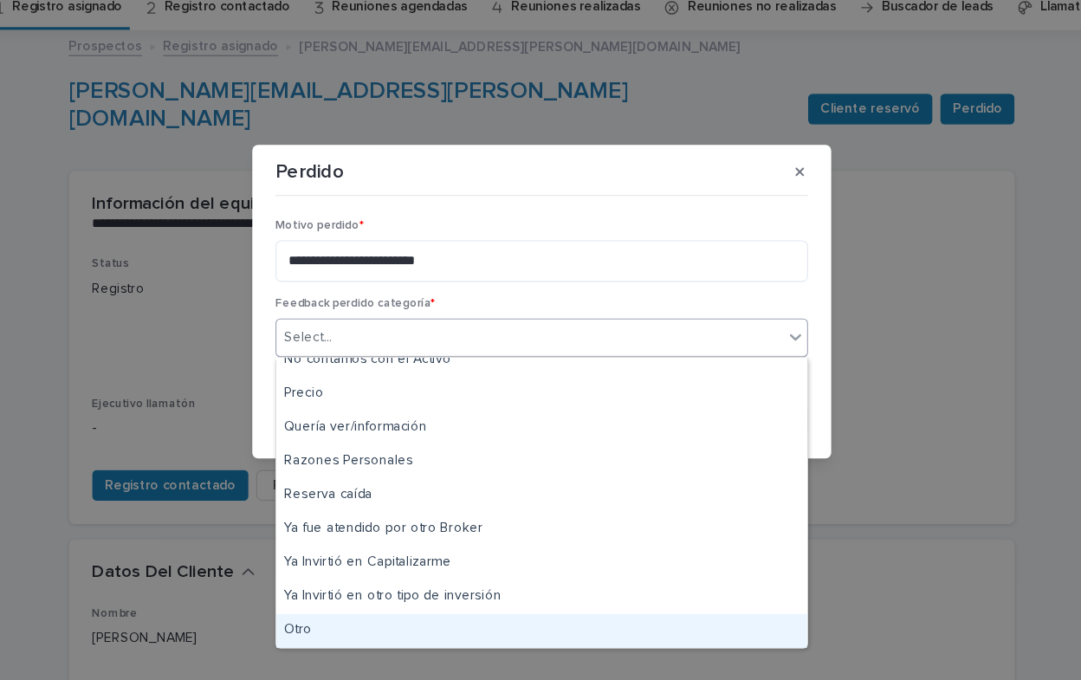
click at [386, 635] on div "Otro" at bounding box center [540, 635] width 476 height 30
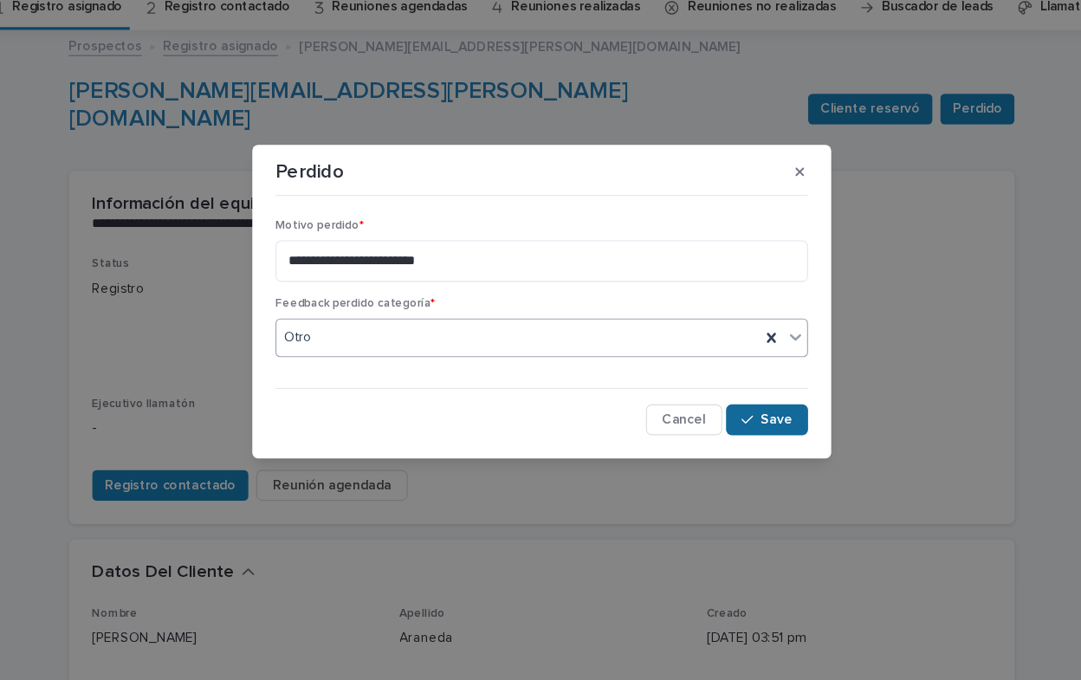
click at [747, 445] on span "Save" at bounding box center [751, 446] width 29 height 12
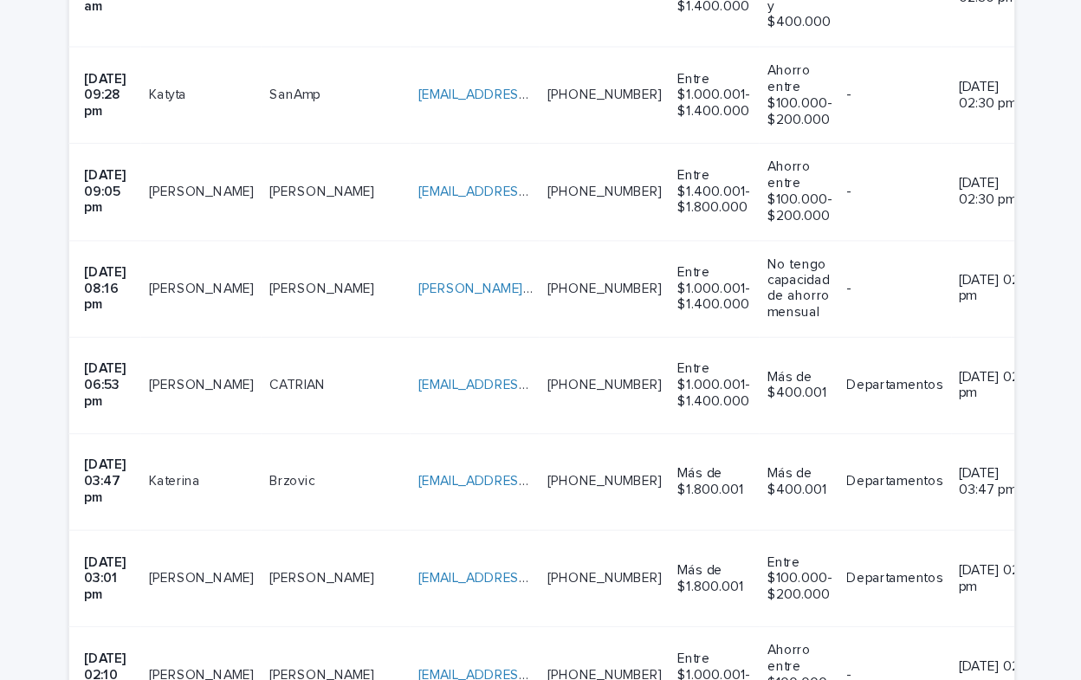
scroll to position [1437, 0]
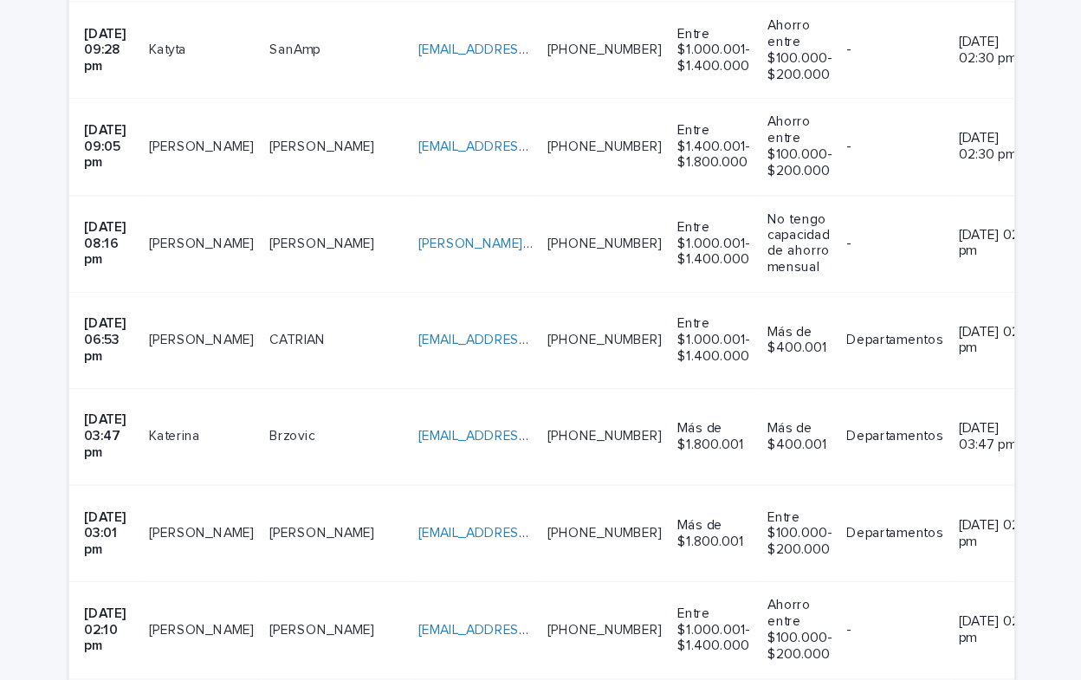
click at [252, 385] on p at bounding box center [235, 392] width 94 height 15
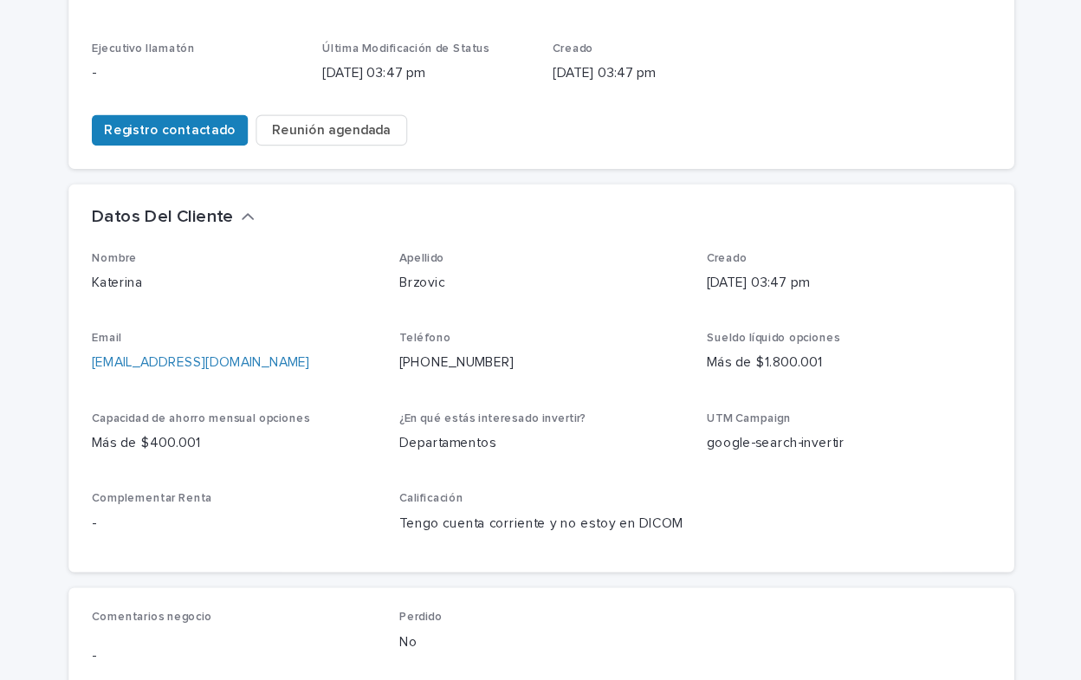
scroll to position [522, 0]
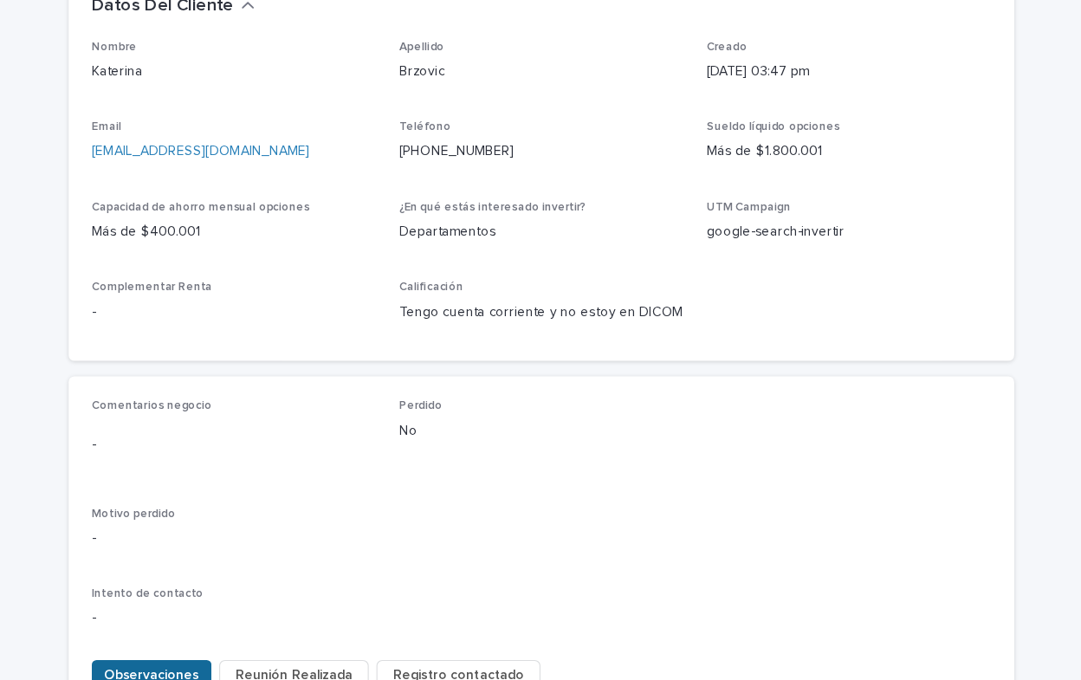
click at [180, 653] on span "Observaciones" at bounding box center [190, 661] width 85 height 17
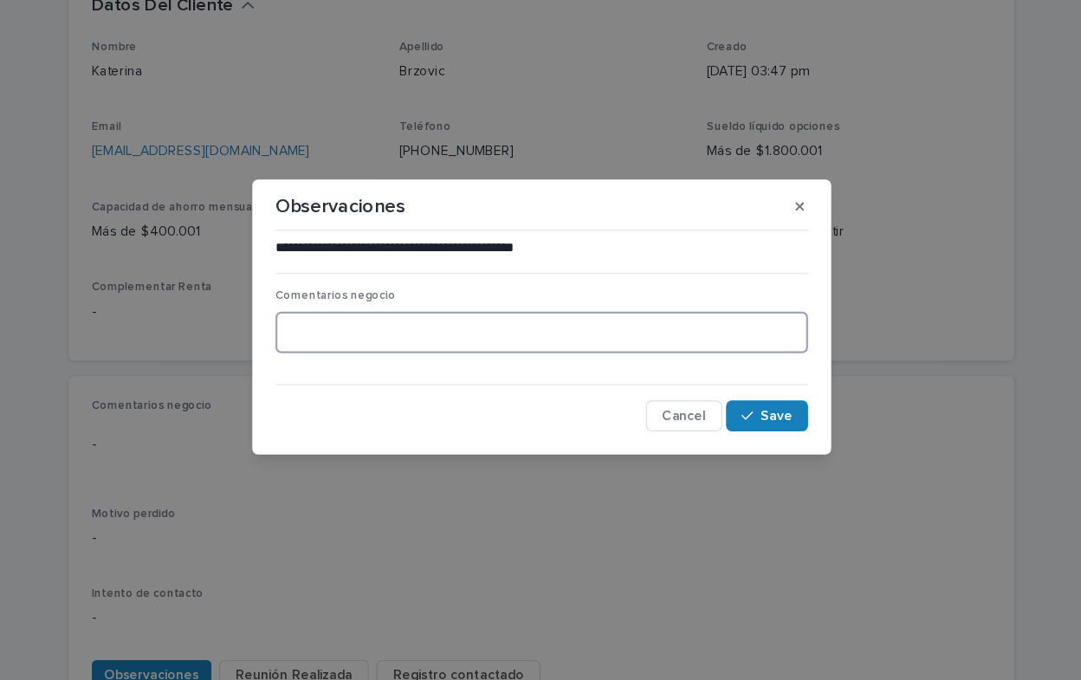
click at [322, 359] on textarea at bounding box center [540, 353] width 478 height 37
type textarea "**********"
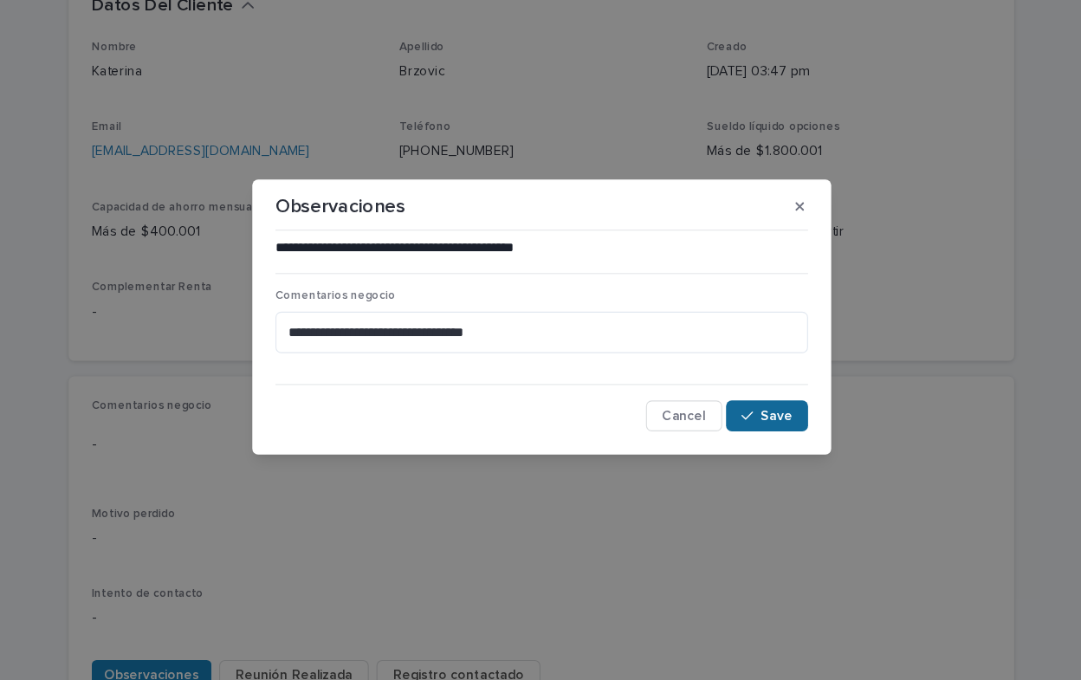
click at [756, 426] on span "Save" at bounding box center [751, 429] width 29 height 12
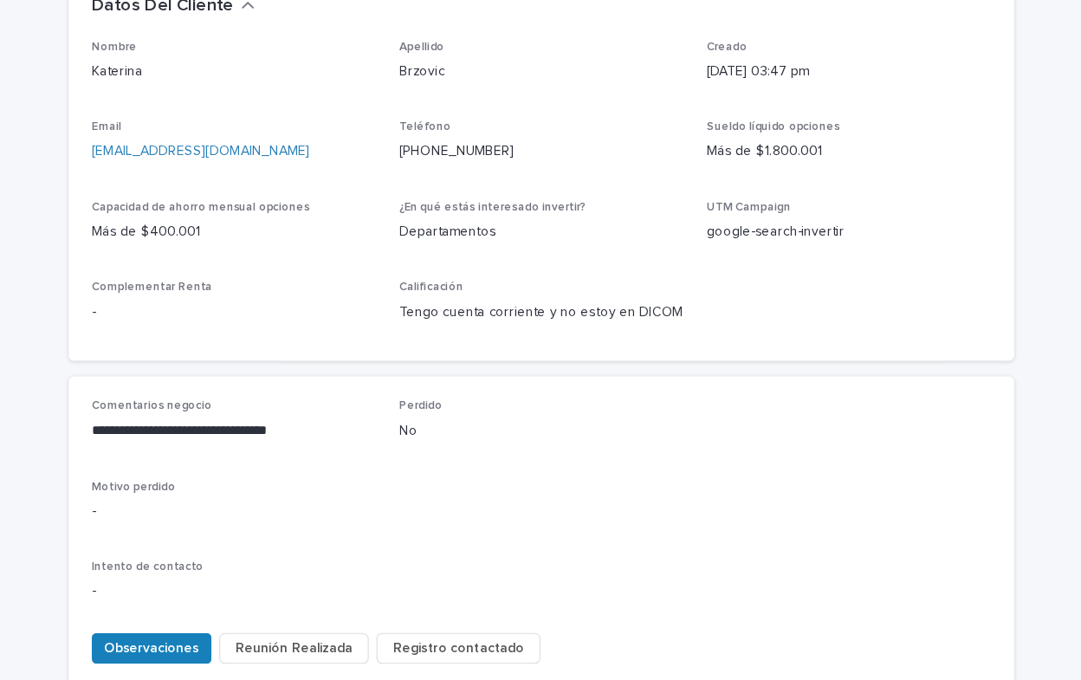
scroll to position [510, 0]
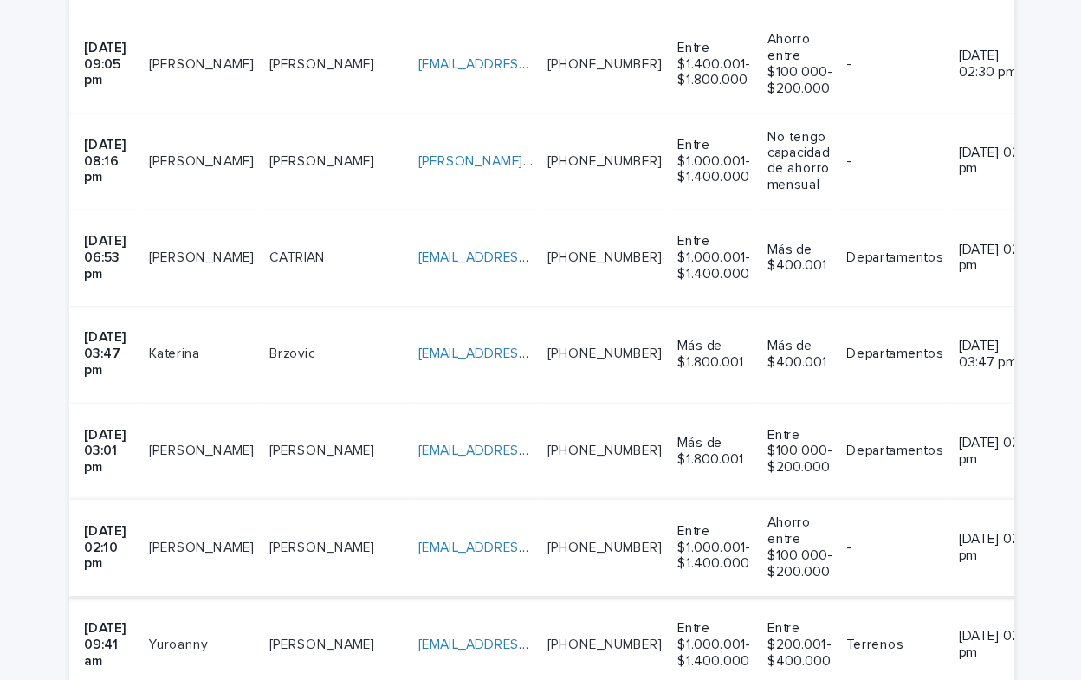
scroll to position [1520, 0]
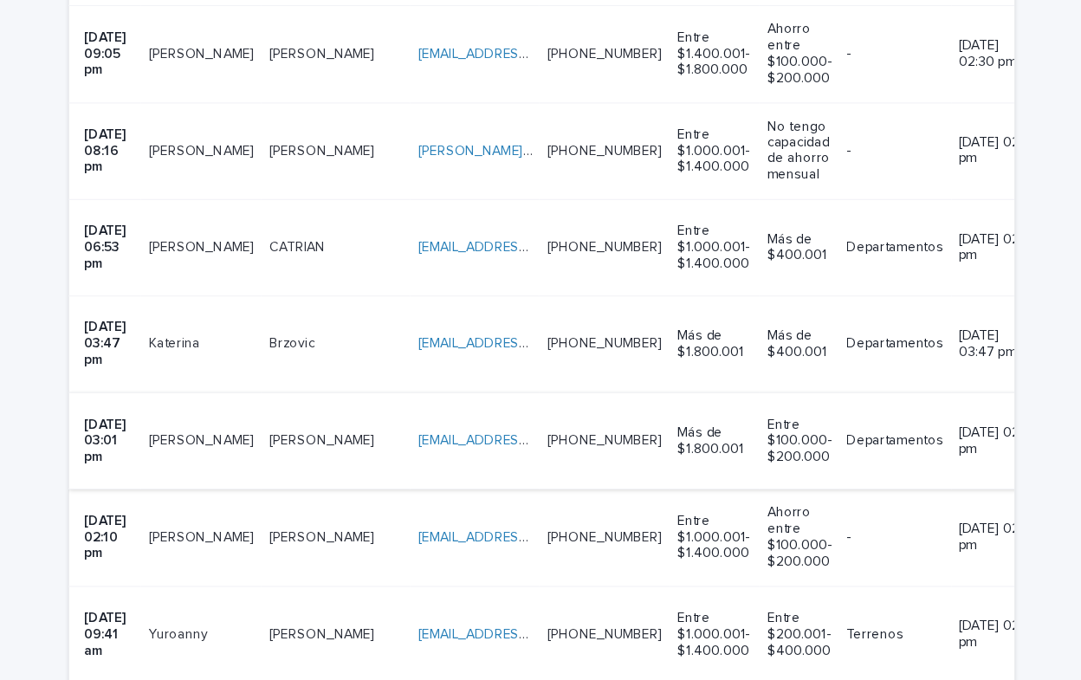
click at [430, 389] on link "[EMAIL_ADDRESS][DOMAIN_NAME]" at bounding box center [528, 395] width 196 height 12
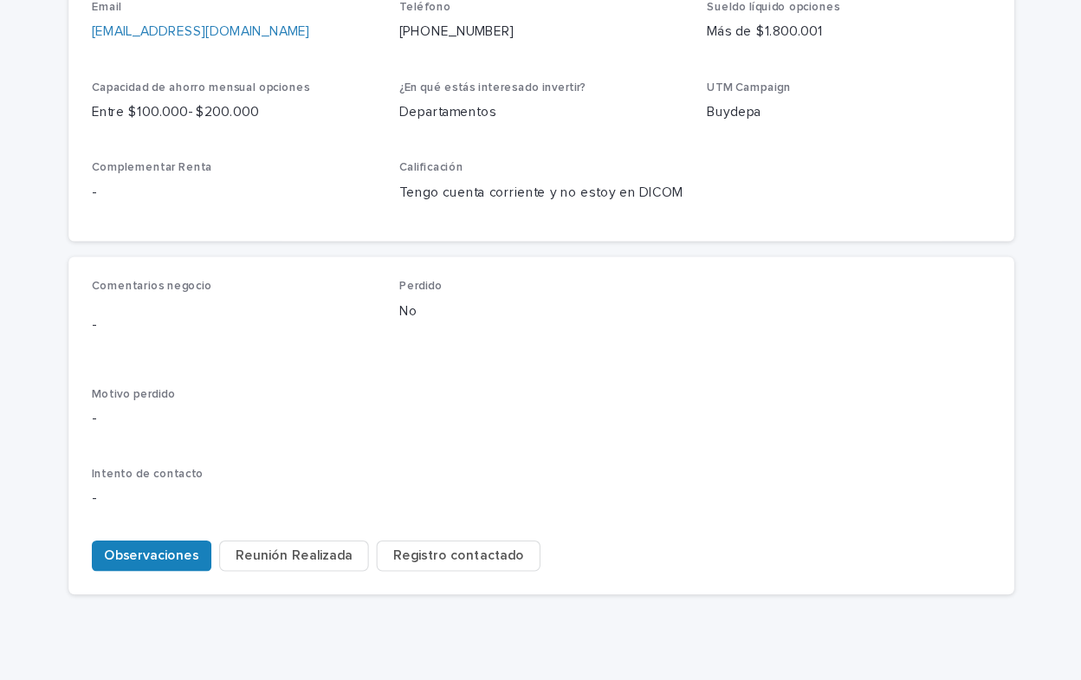
scroll to position [634, 0]
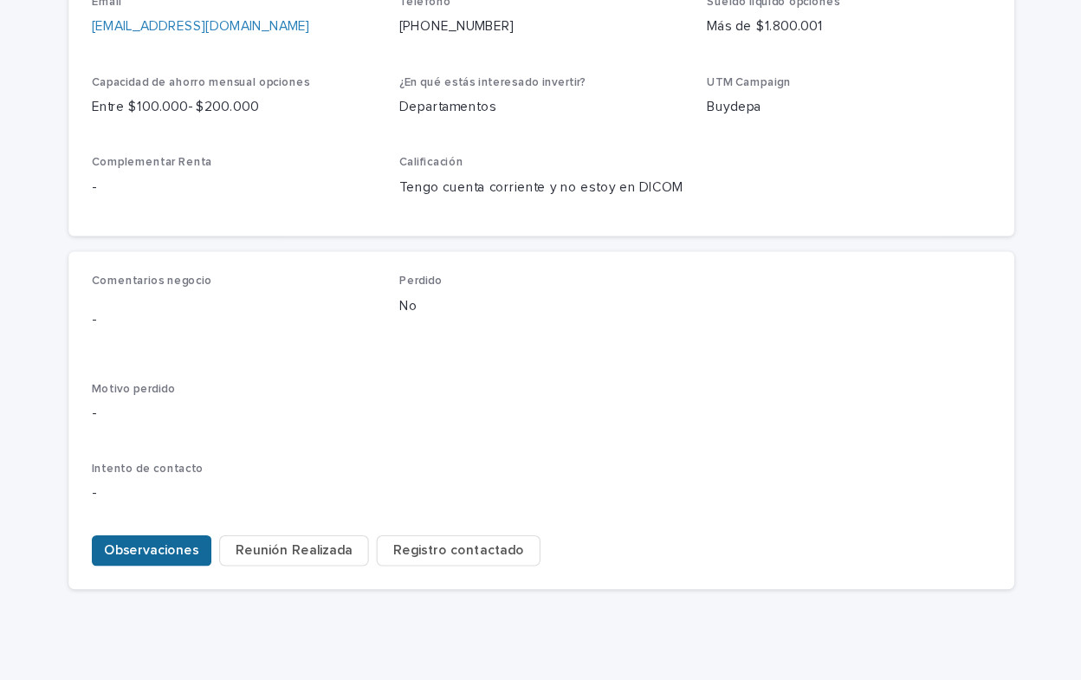
click at [183, 541] on span "Observaciones" at bounding box center [190, 549] width 85 height 17
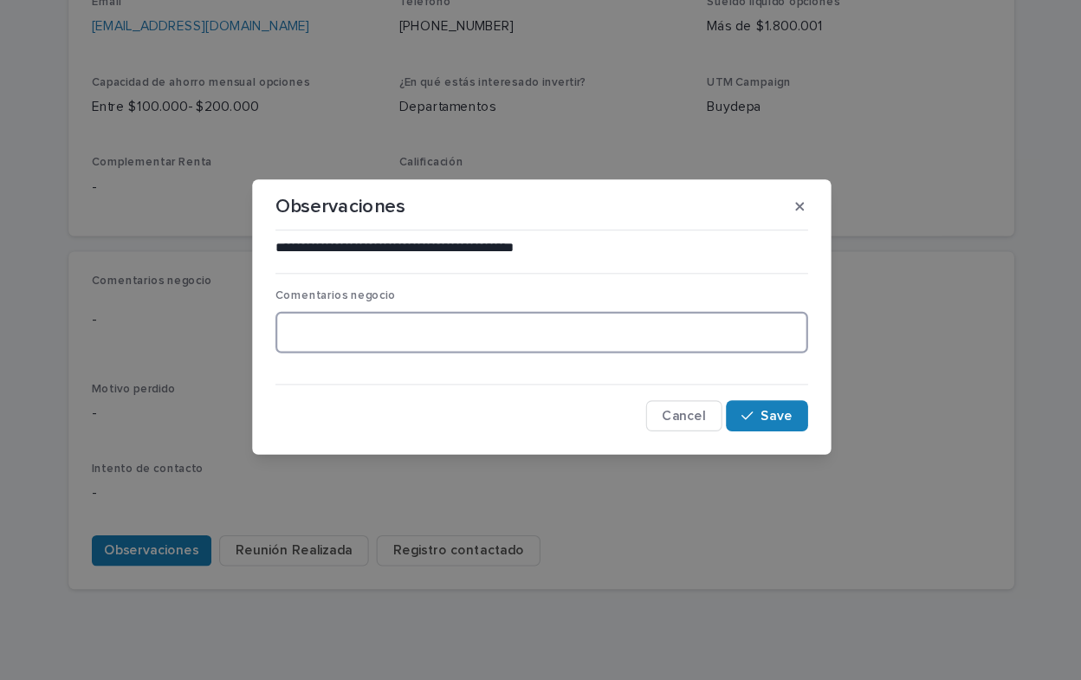
click at [332, 354] on textarea at bounding box center [540, 353] width 478 height 37
type textarea "**********"
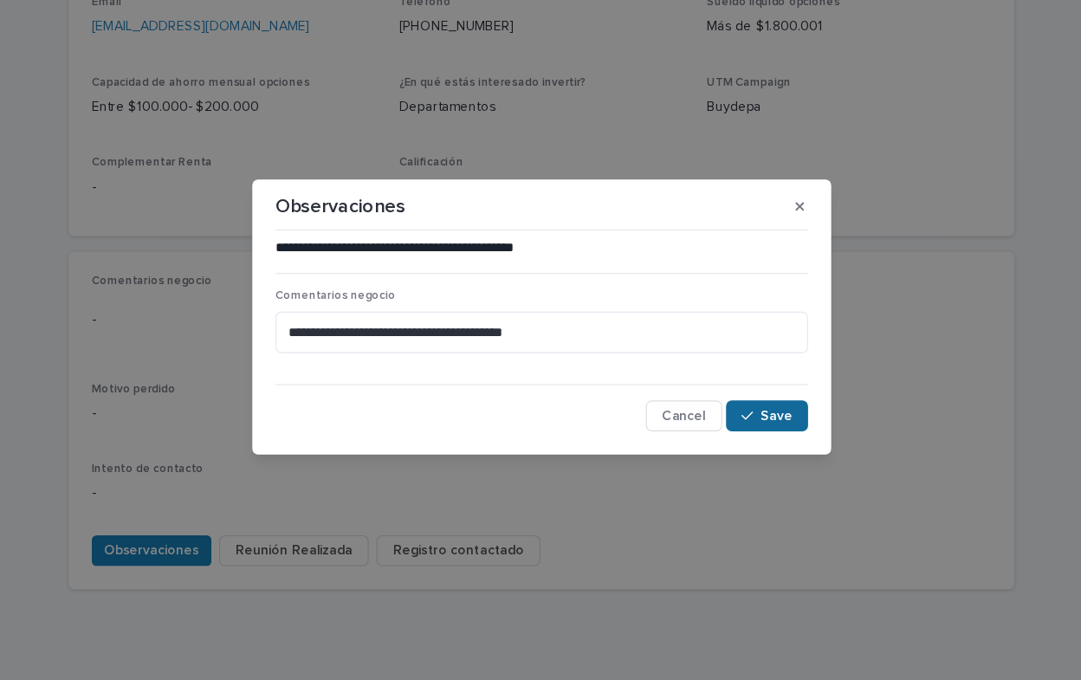
click at [754, 431] on span "Save" at bounding box center [751, 429] width 29 height 12
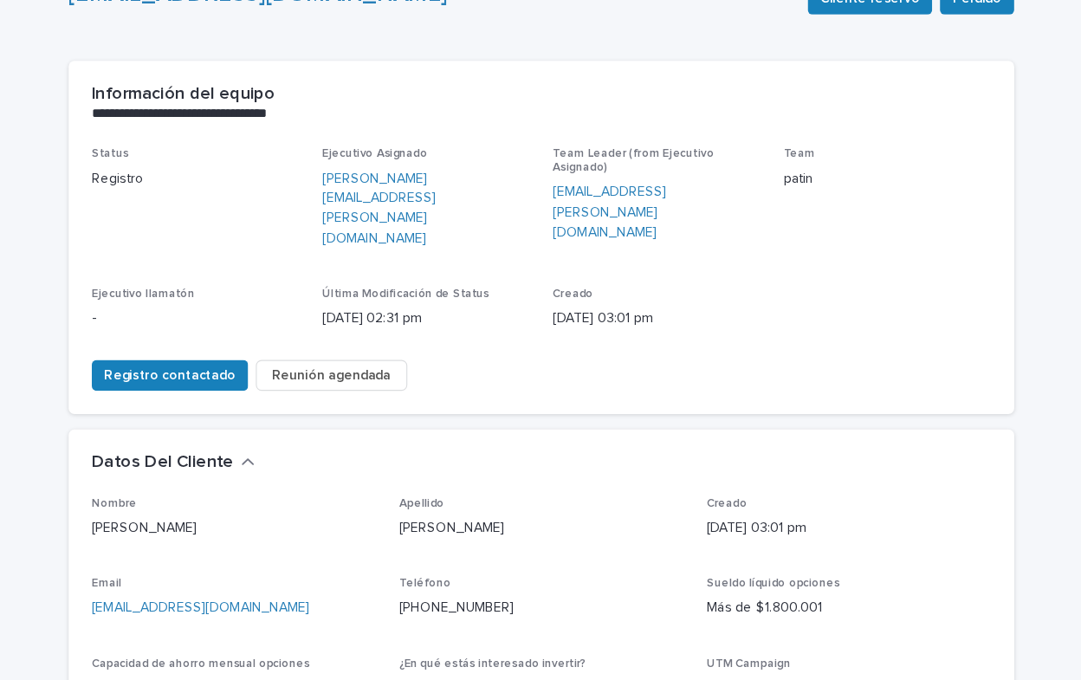
scroll to position [0, 0]
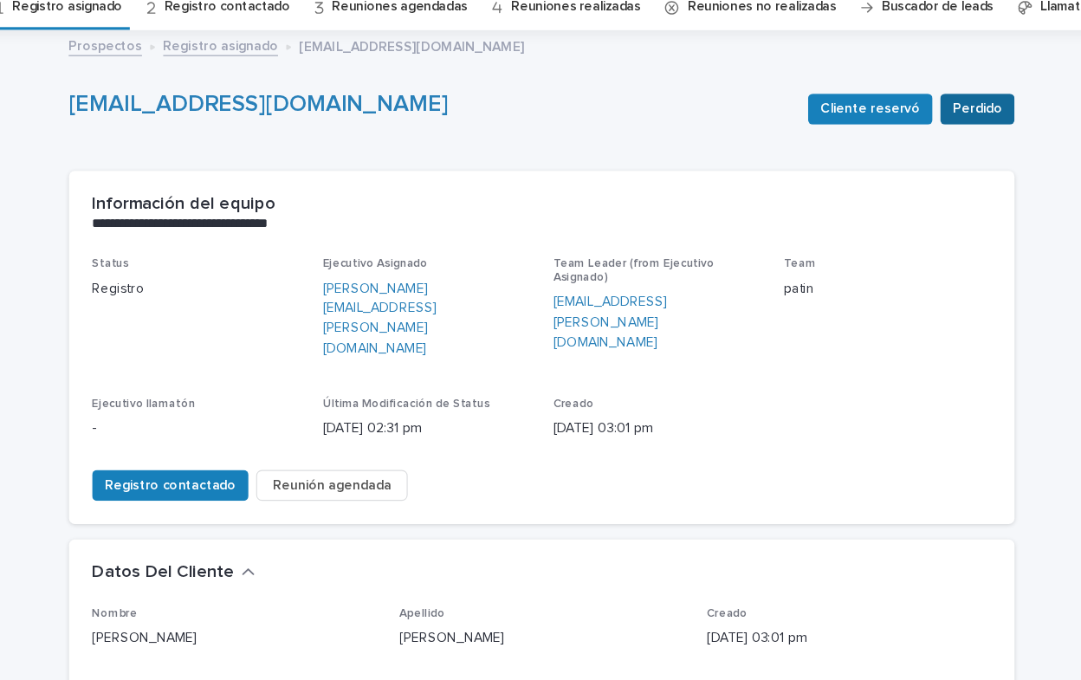
click at [920, 162] on span "Perdido" at bounding box center [931, 166] width 44 height 17
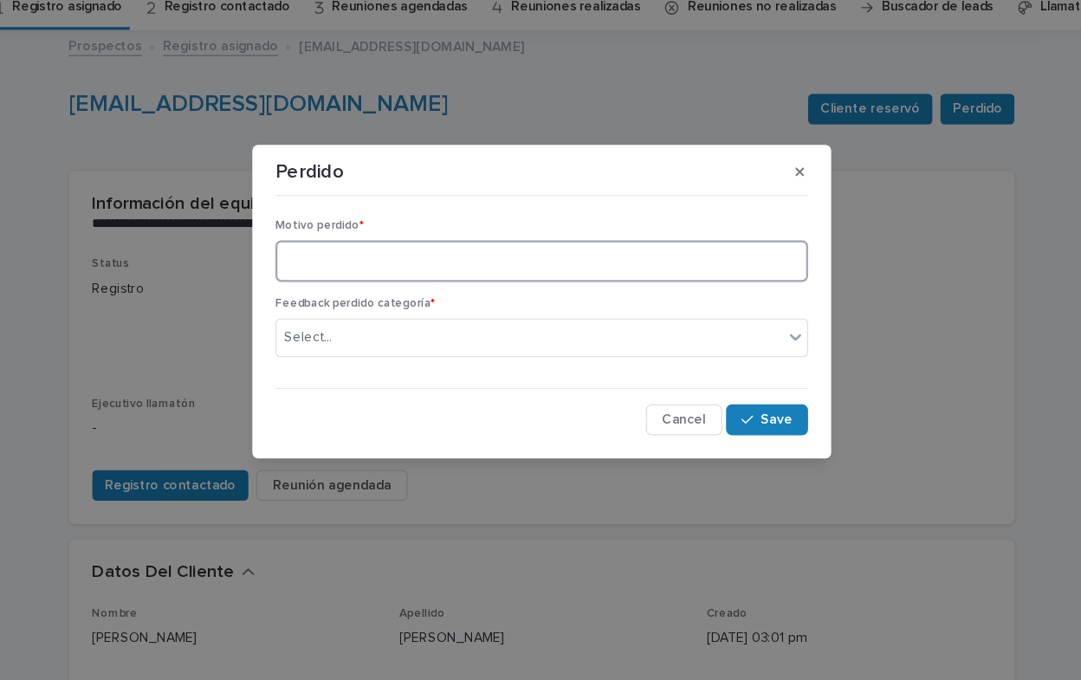
click at [337, 306] on textarea at bounding box center [540, 303] width 478 height 37
type textarea "**********"
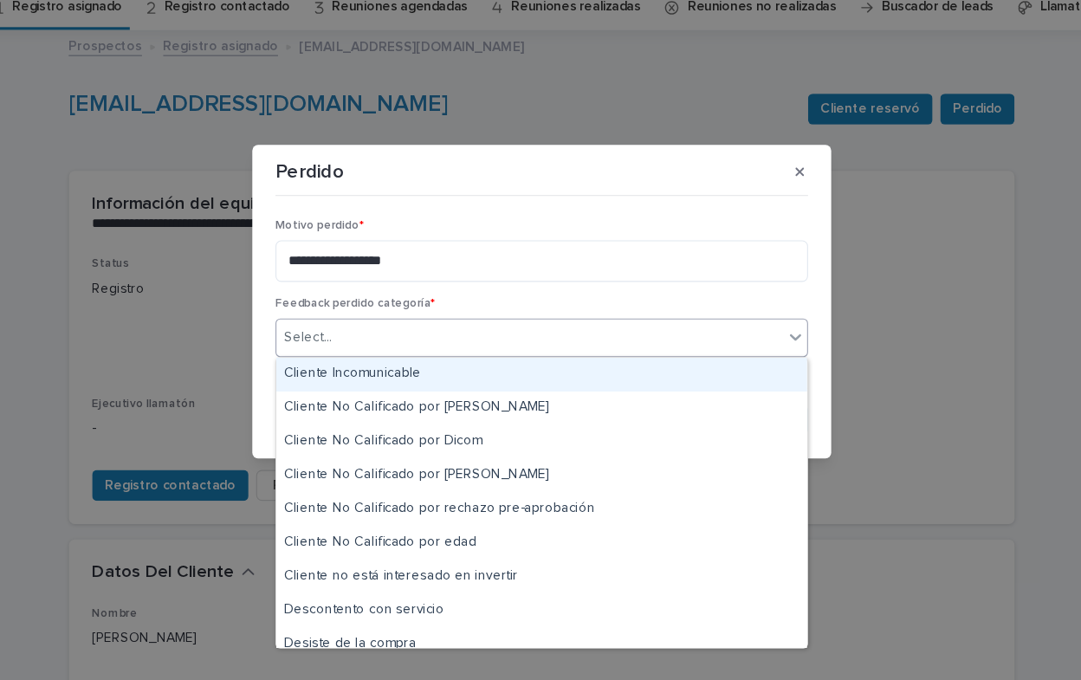
click at [767, 369] on icon at bounding box center [768, 371] width 17 height 17
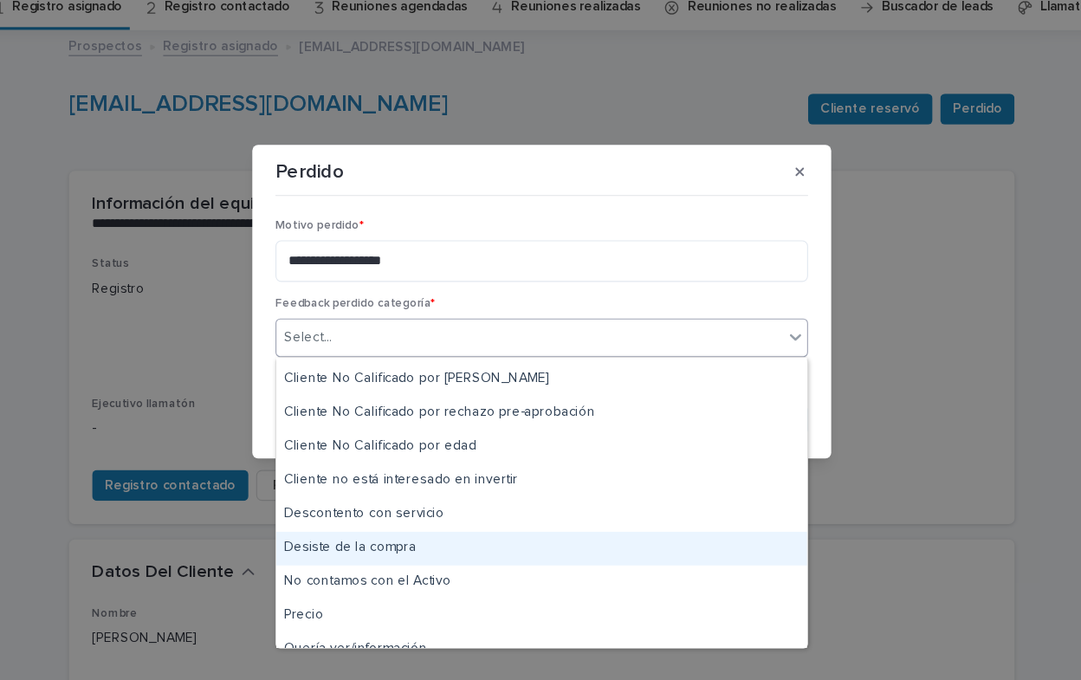
scroll to position [286, 0]
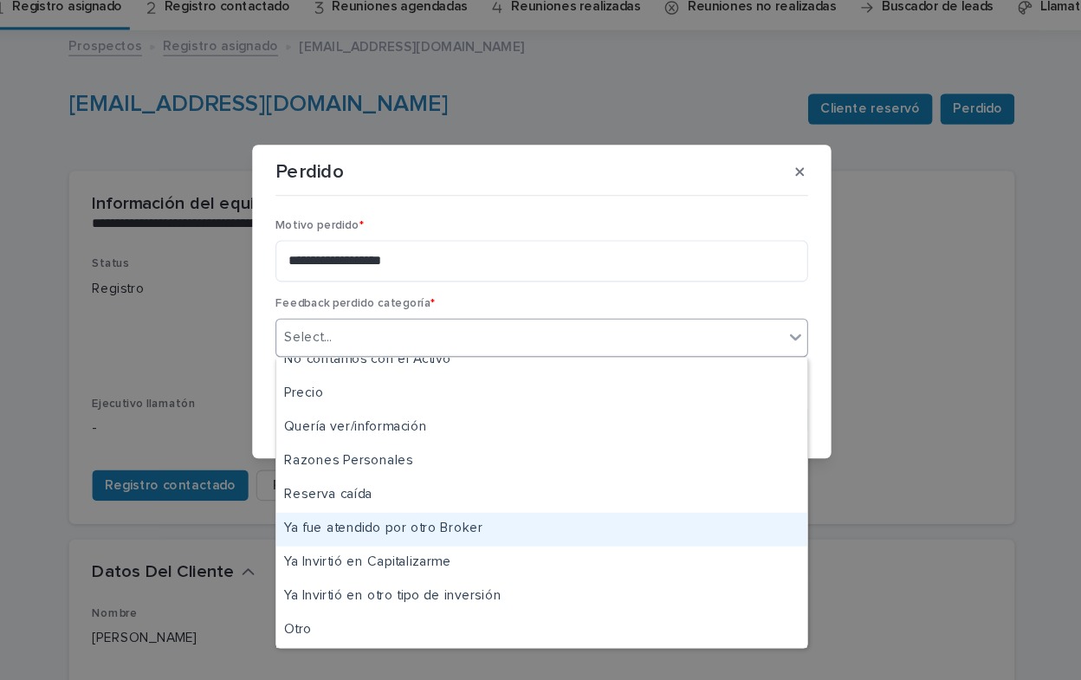
click at [454, 541] on div "Ya fue atendido por otro Broker" at bounding box center [540, 544] width 476 height 30
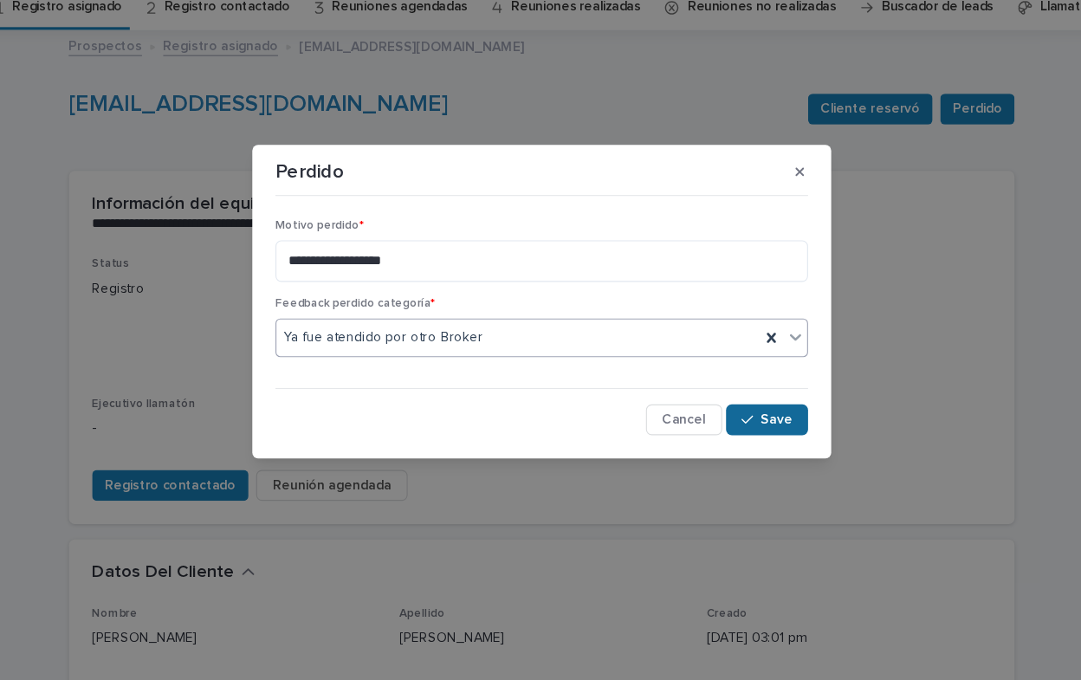
click at [740, 445] on span "Save" at bounding box center [751, 446] width 29 height 12
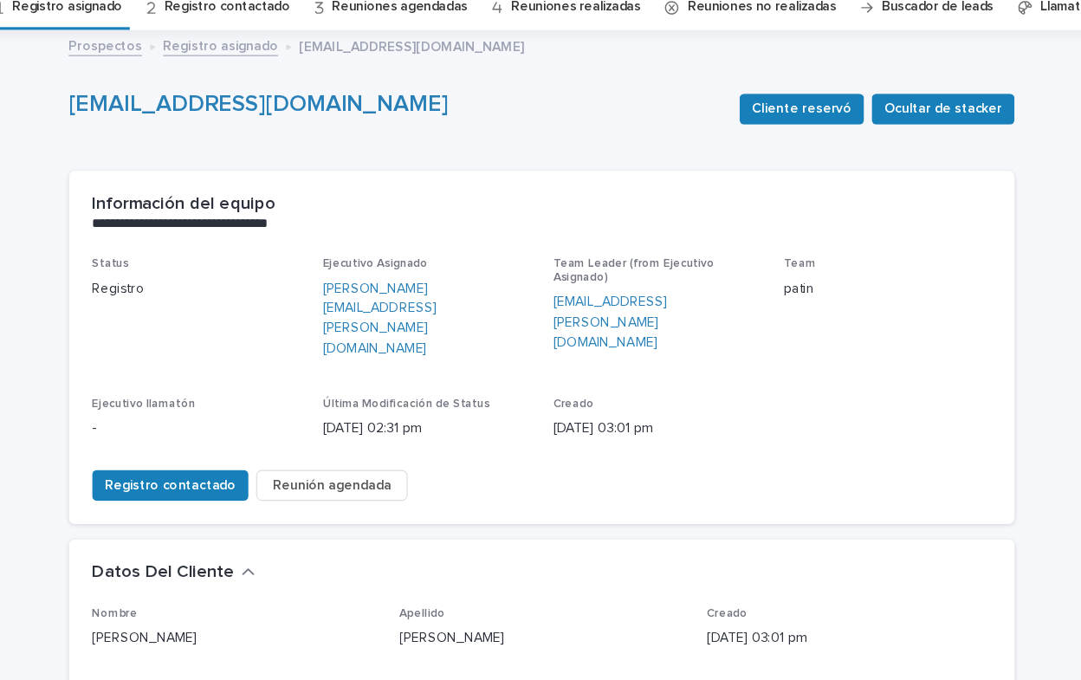
scroll to position [0, 0]
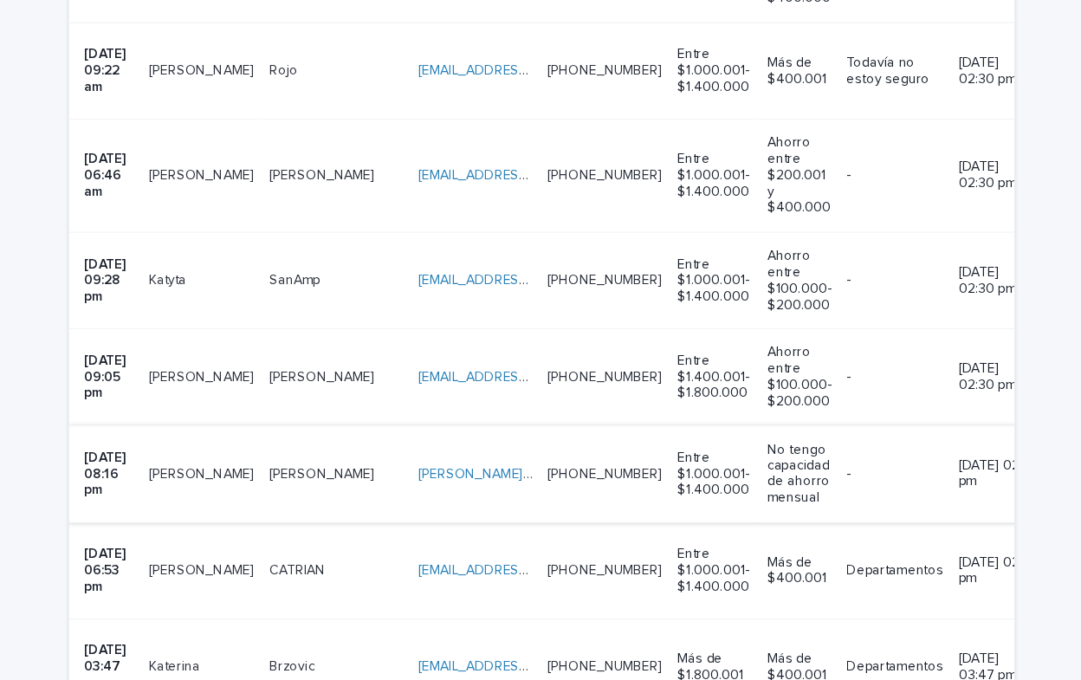
scroll to position [1354, 0]
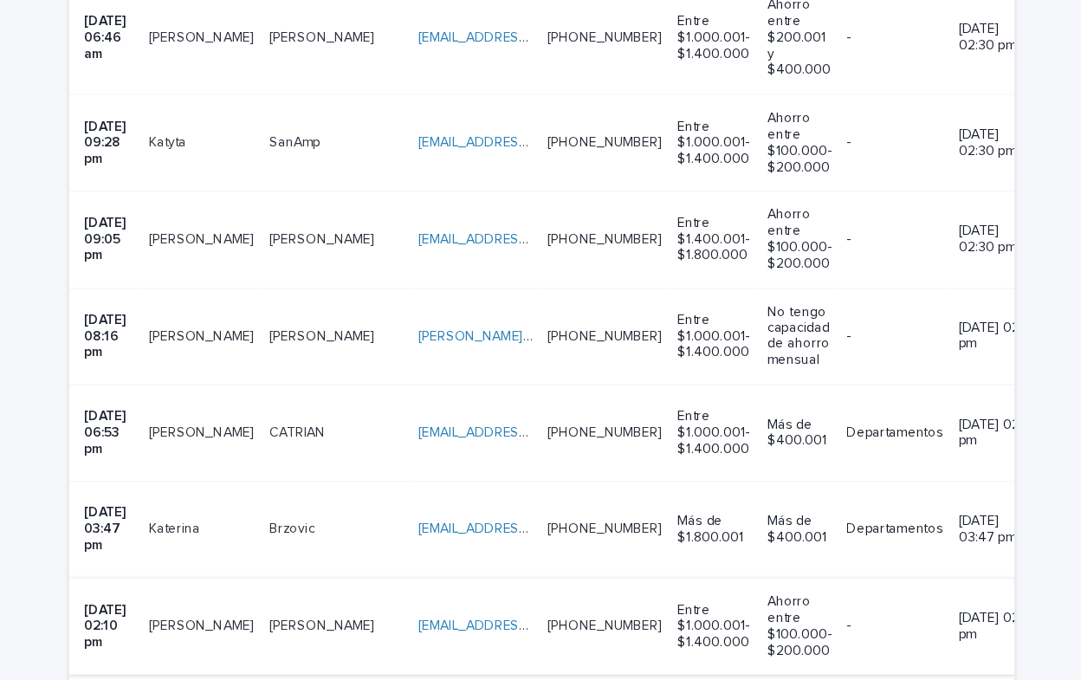
click at [430, 555] on link "[EMAIL_ADDRESS][DOMAIN_NAME]" at bounding box center [528, 561] width 196 height 12
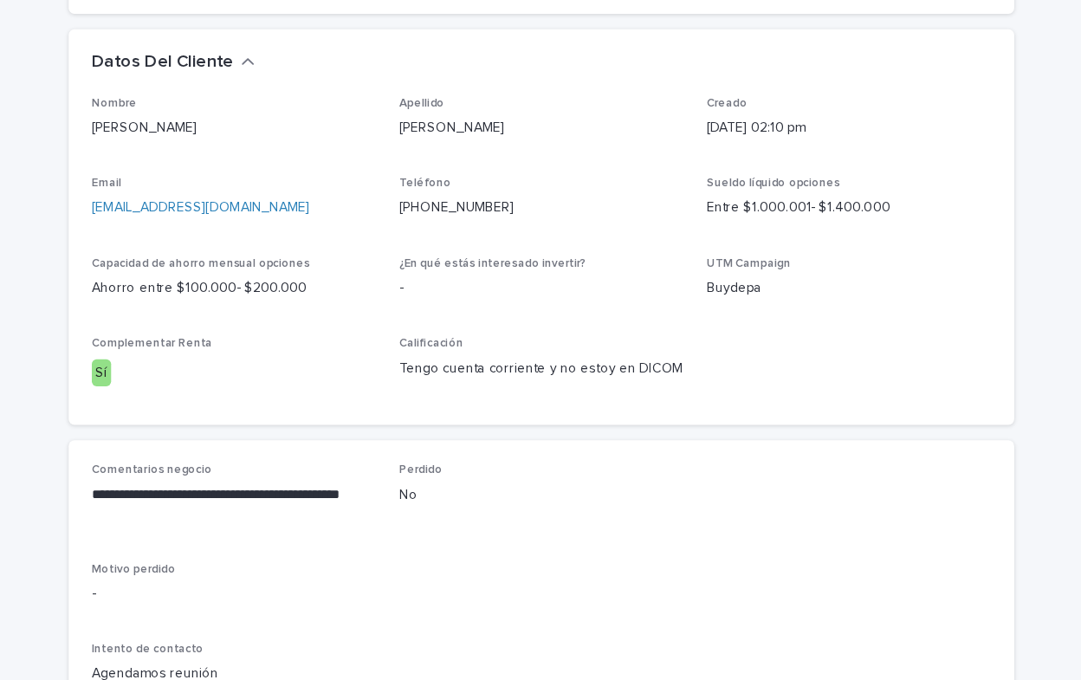
scroll to position [579, 0]
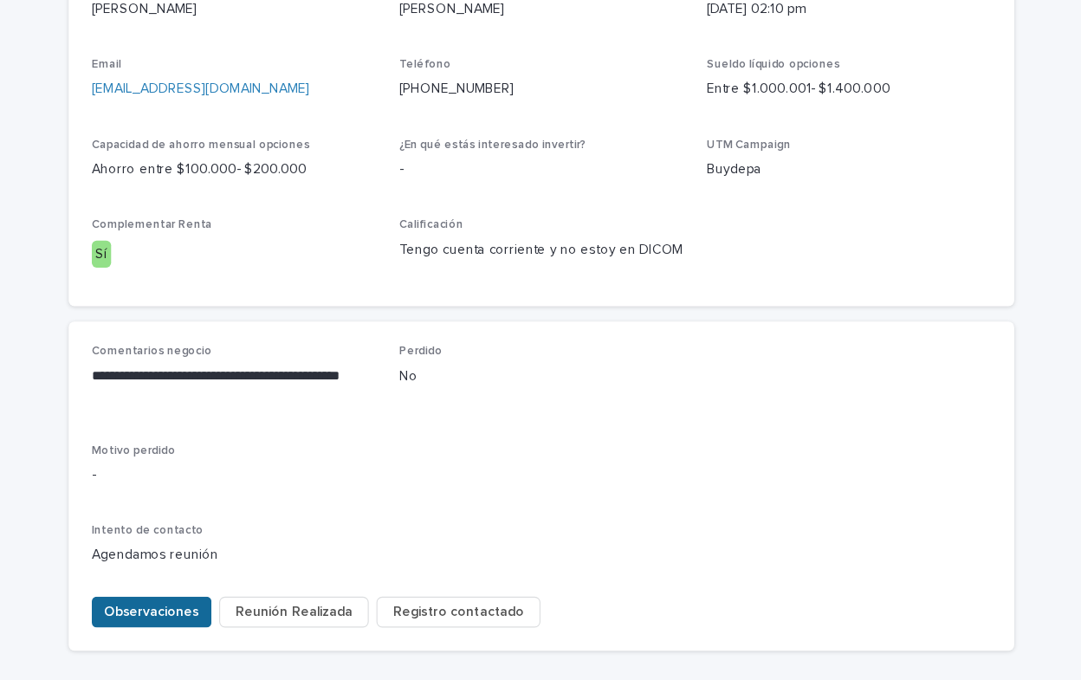
click at [177, 596] on span "Observaciones" at bounding box center [190, 604] width 85 height 17
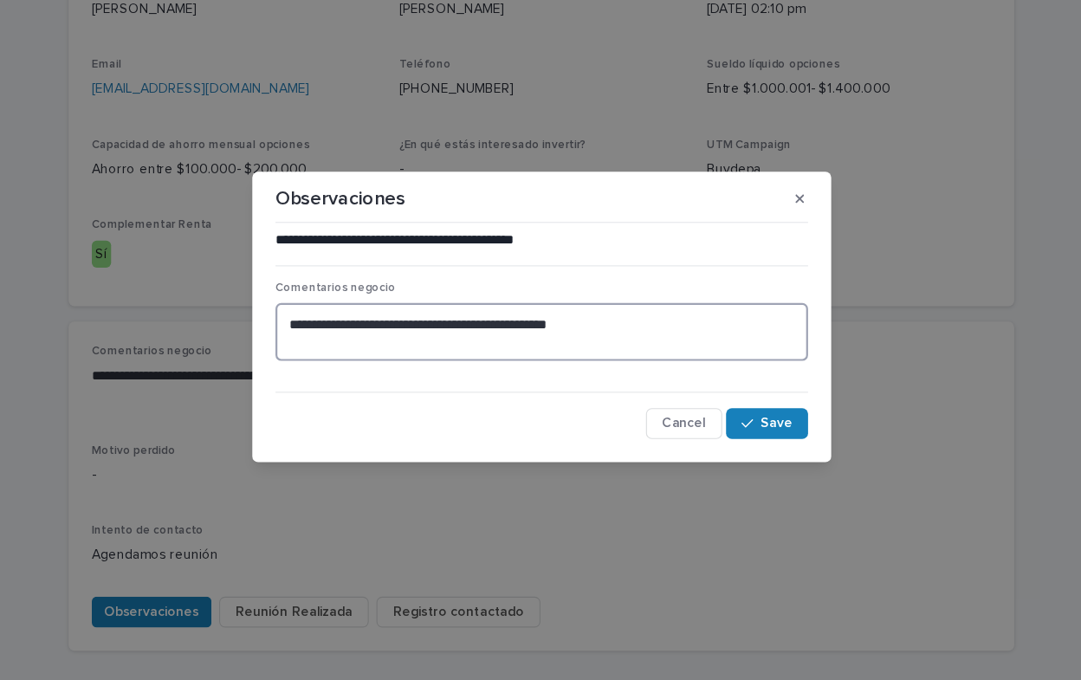
click at [601, 346] on textarea "**********" at bounding box center [540, 353] width 478 height 52
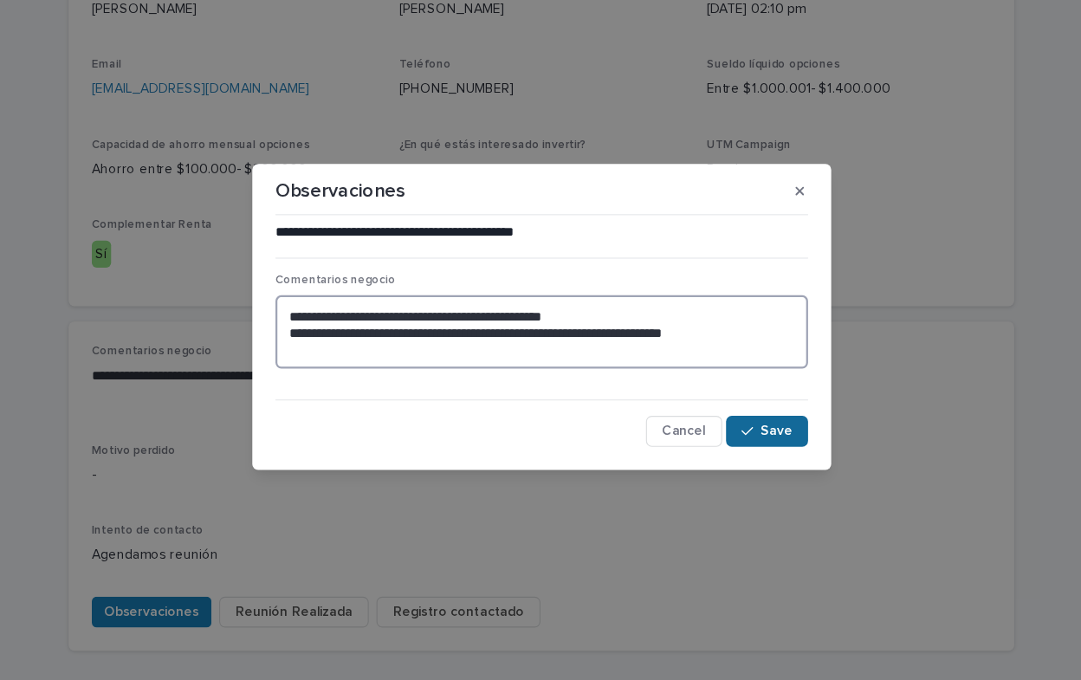
type textarea "**********"
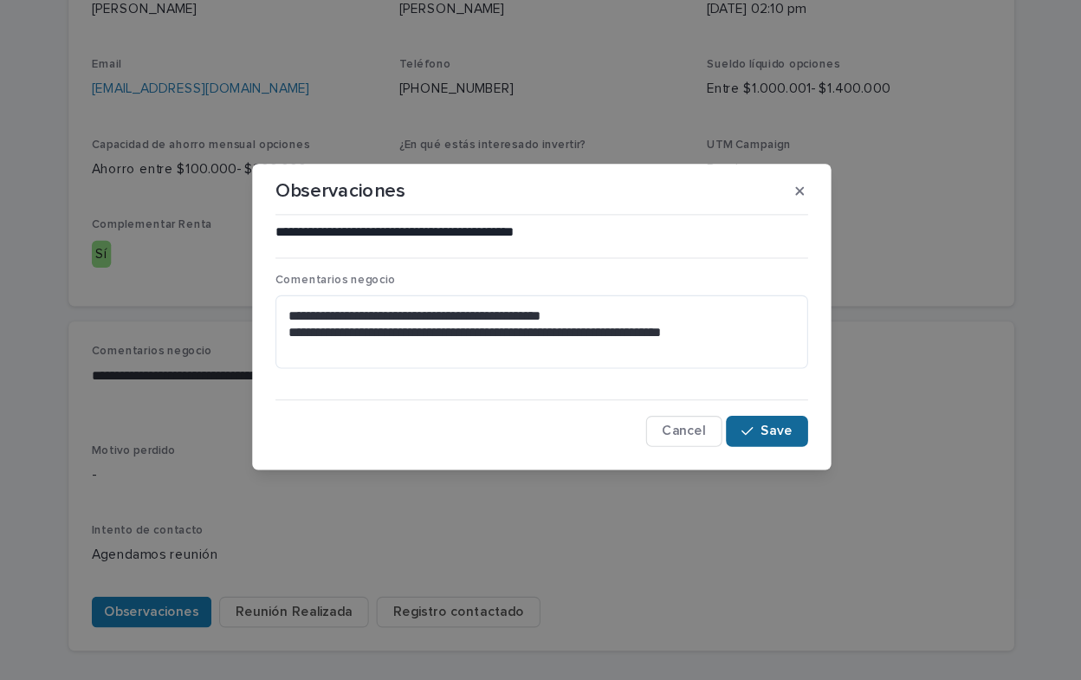
click at [748, 447] on span "Save" at bounding box center [751, 442] width 29 height 12
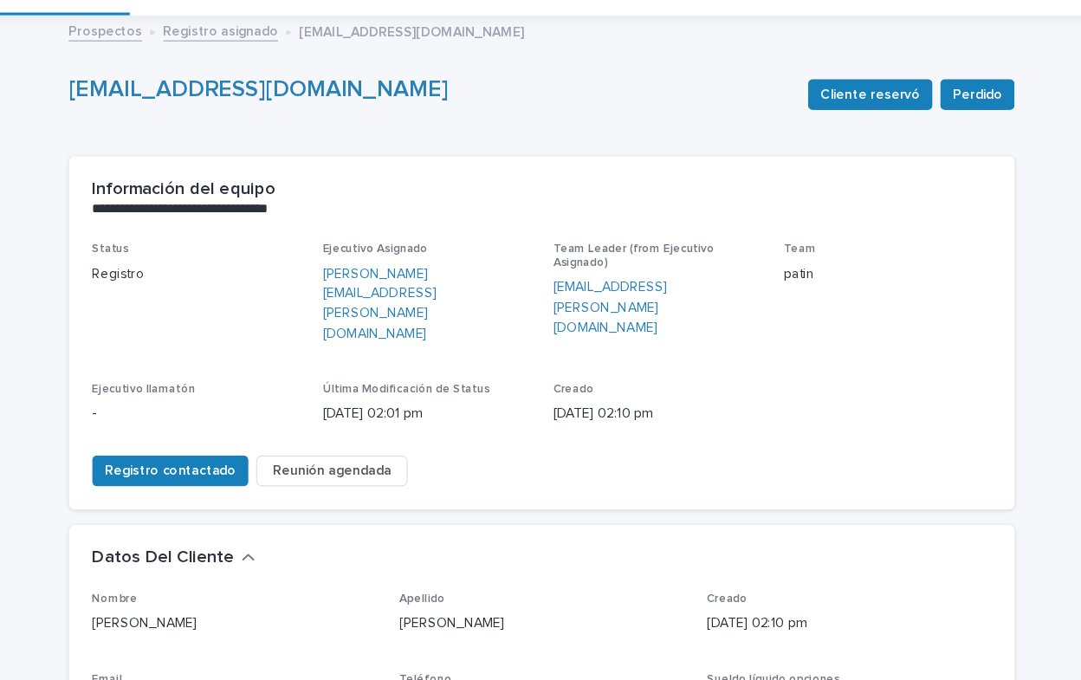
scroll to position [0, 0]
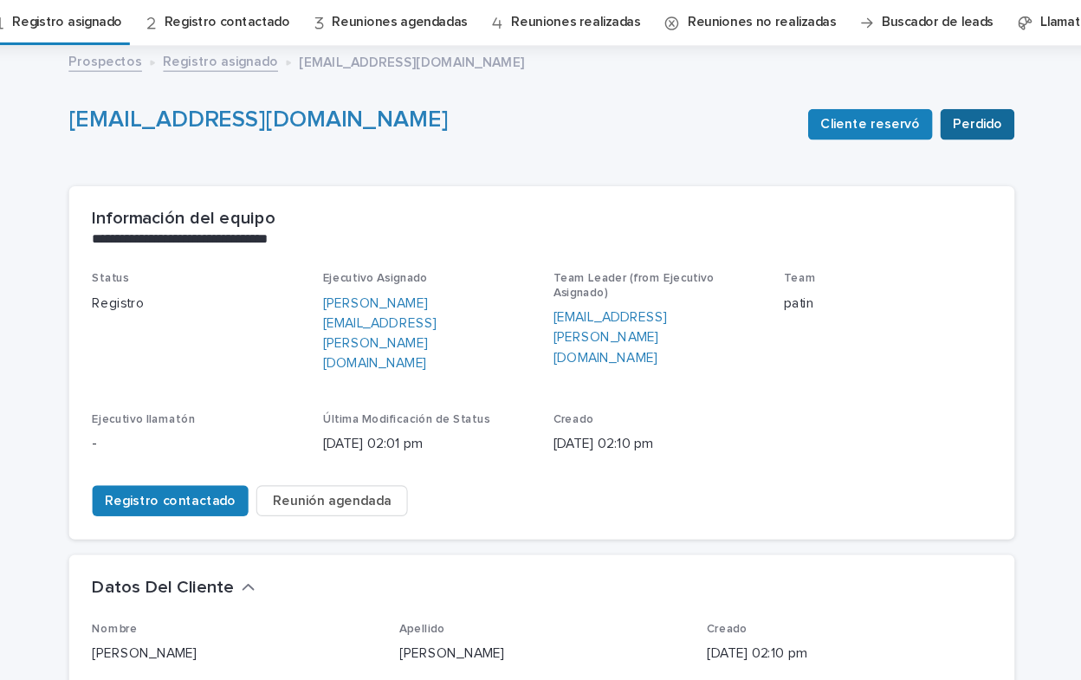
click at [927, 163] on span "Perdido" at bounding box center [931, 166] width 44 height 17
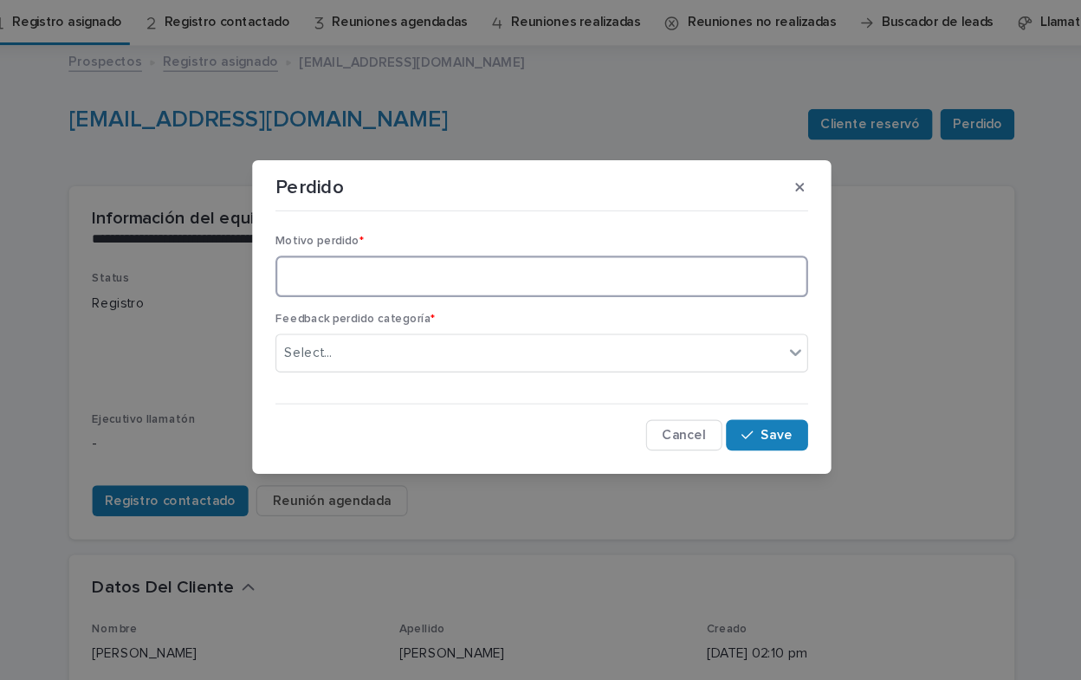
click at [352, 306] on textarea at bounding box center [540, 303] width 478 height 37
type textarea "**********"
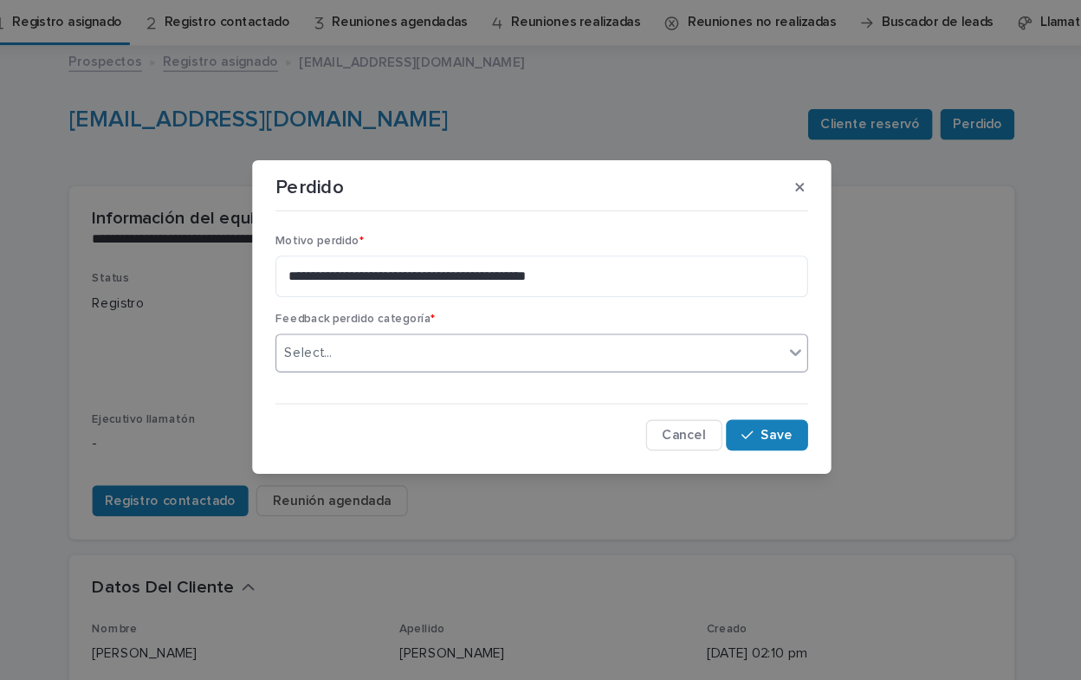
click at [773, 372] on icon at bounding box center [768, 371] width 17 height 17
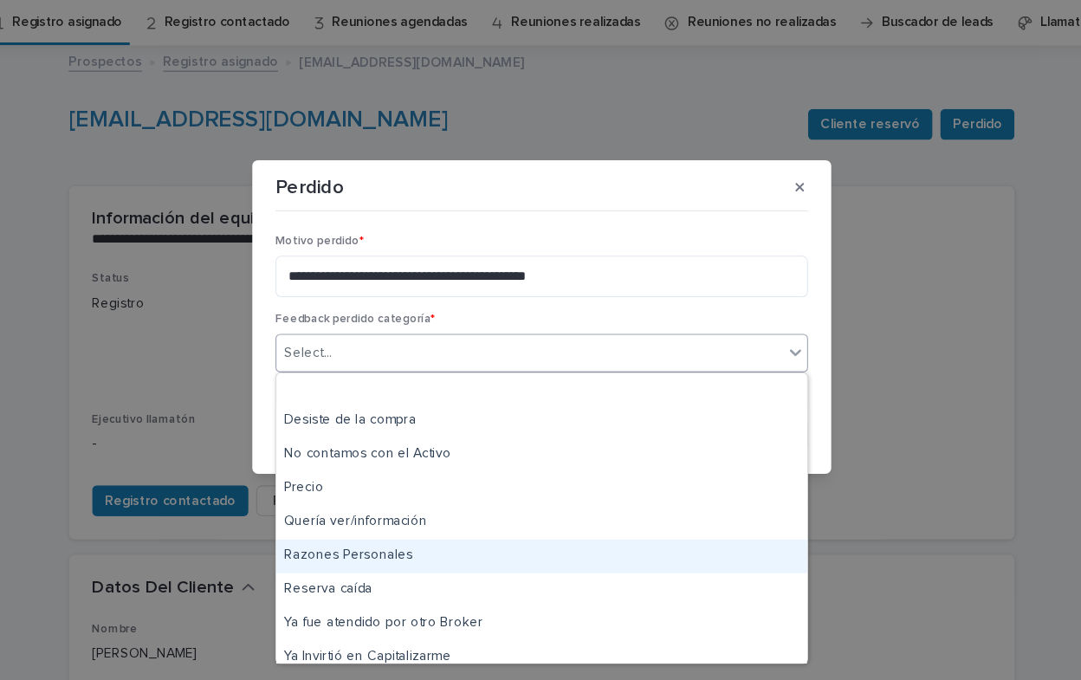
scroll to position [286, 0]
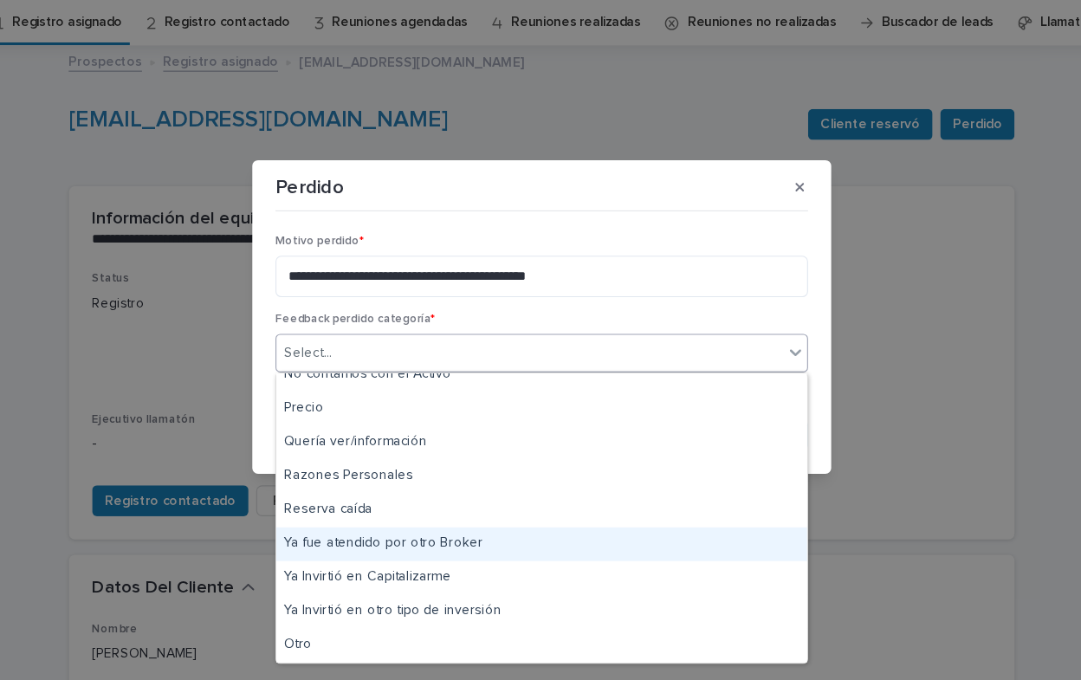
click at [480, 541] on div "Ya fue atendido por otro Broker" at bounding box center [540, 544] width 476 height 30
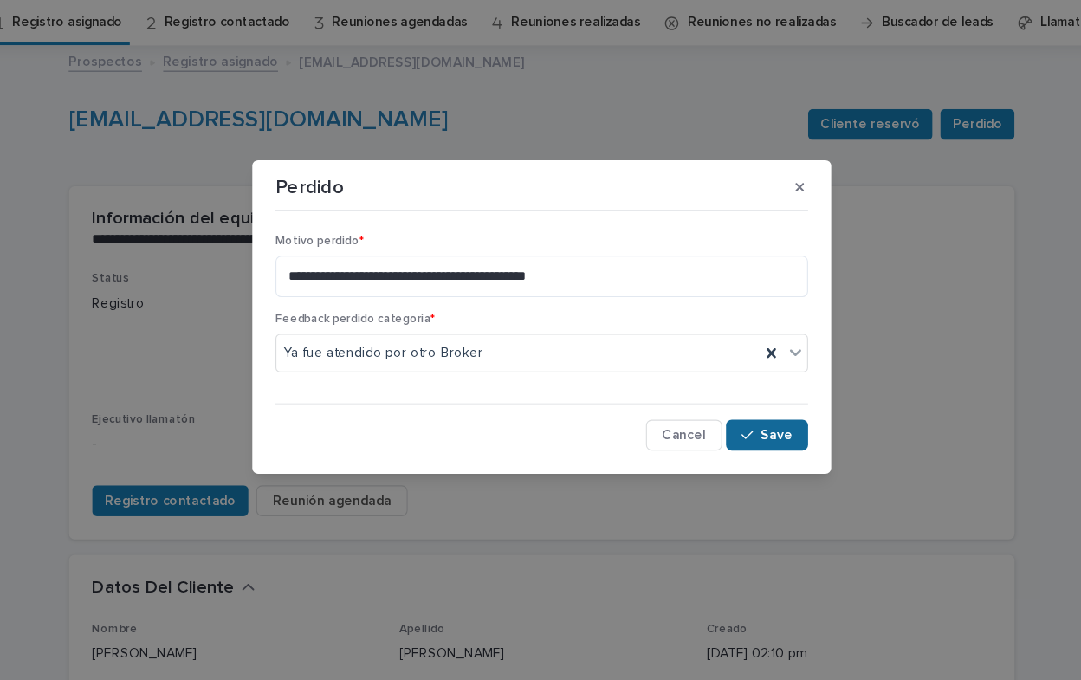
click at [746, 455] on button "Save" at bounding box center [743, 446] width 74 height 28
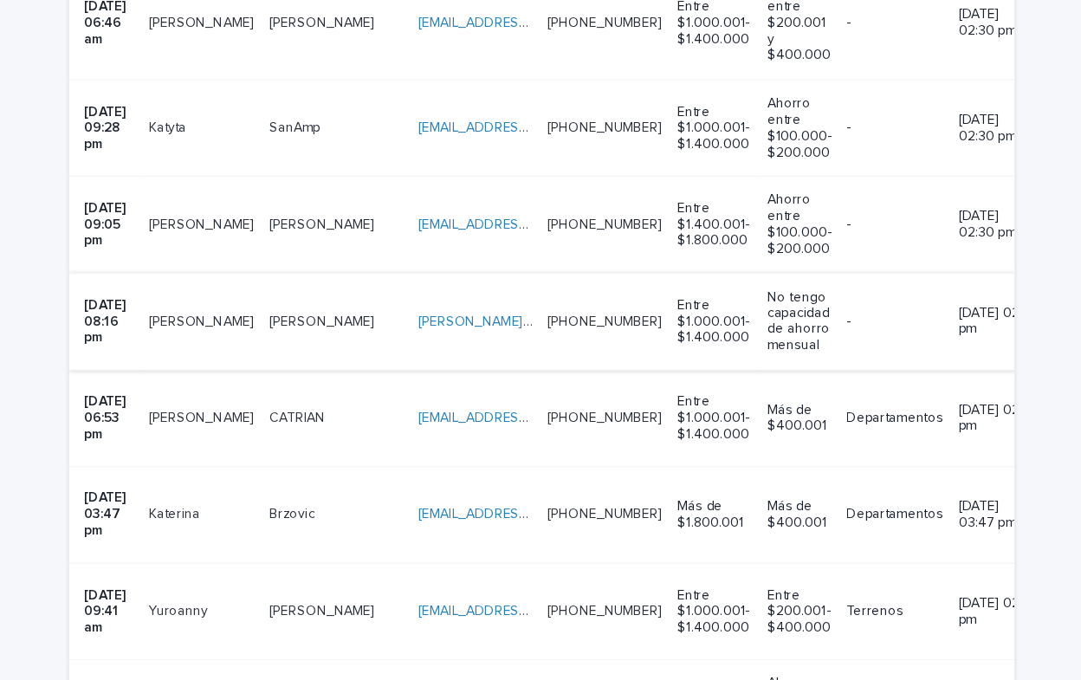
scroll to position [1366, 0]
click at [228, 539] on p "Yuroanny" at bounding box center [216, 548] width 56 height 18
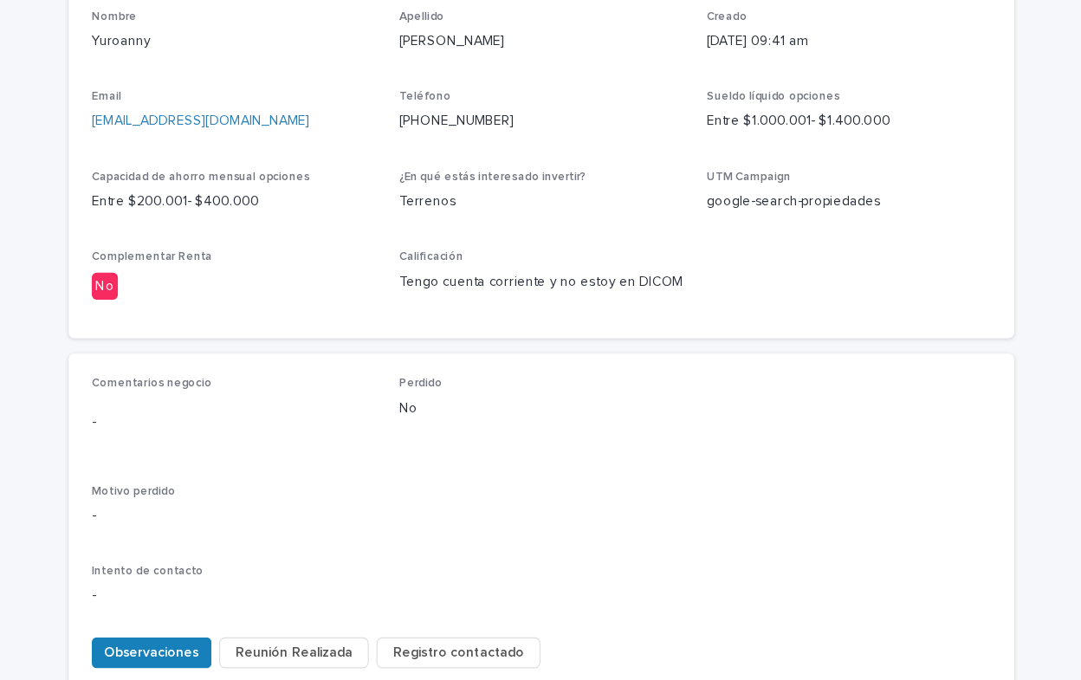
scroll to position [558, 0]
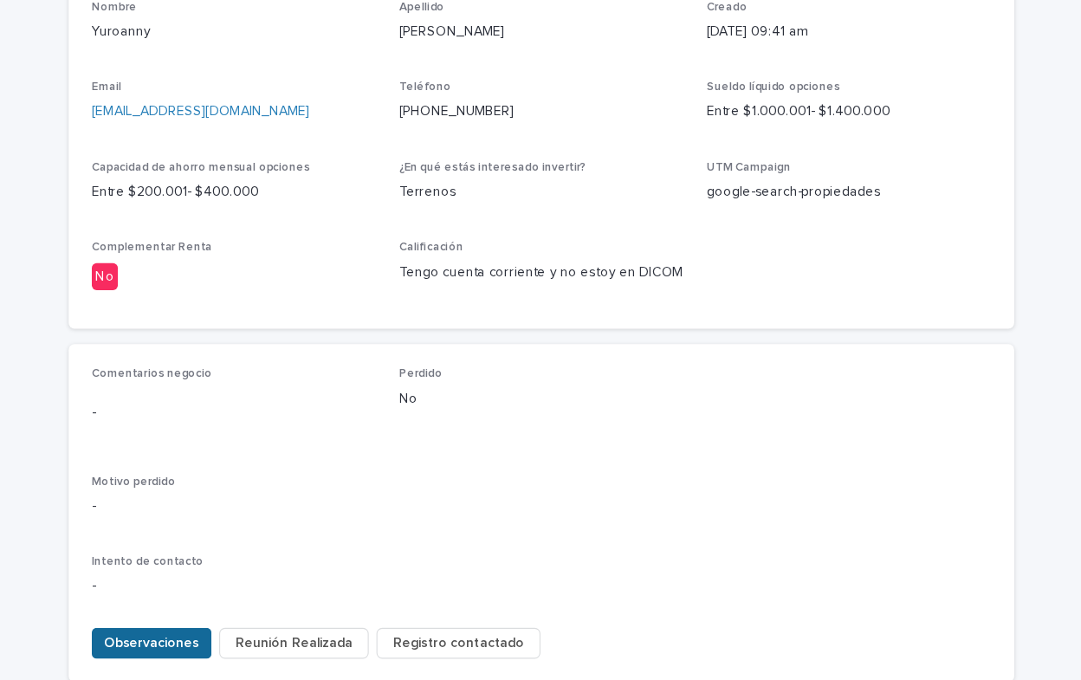
click at [171, 624] on span "Observaciones" at bounding box center [190, 632] width 85 height 17
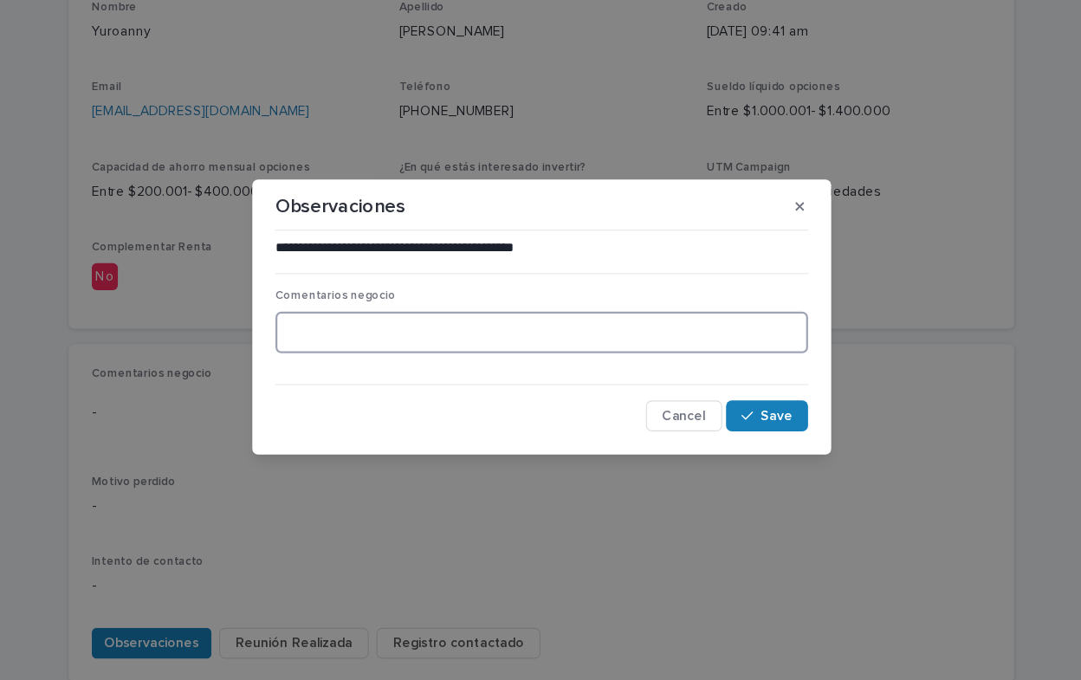
click at [336, 359] on textarea at bounding box center [540, 353] width 478 height 37
type textarea "**********"
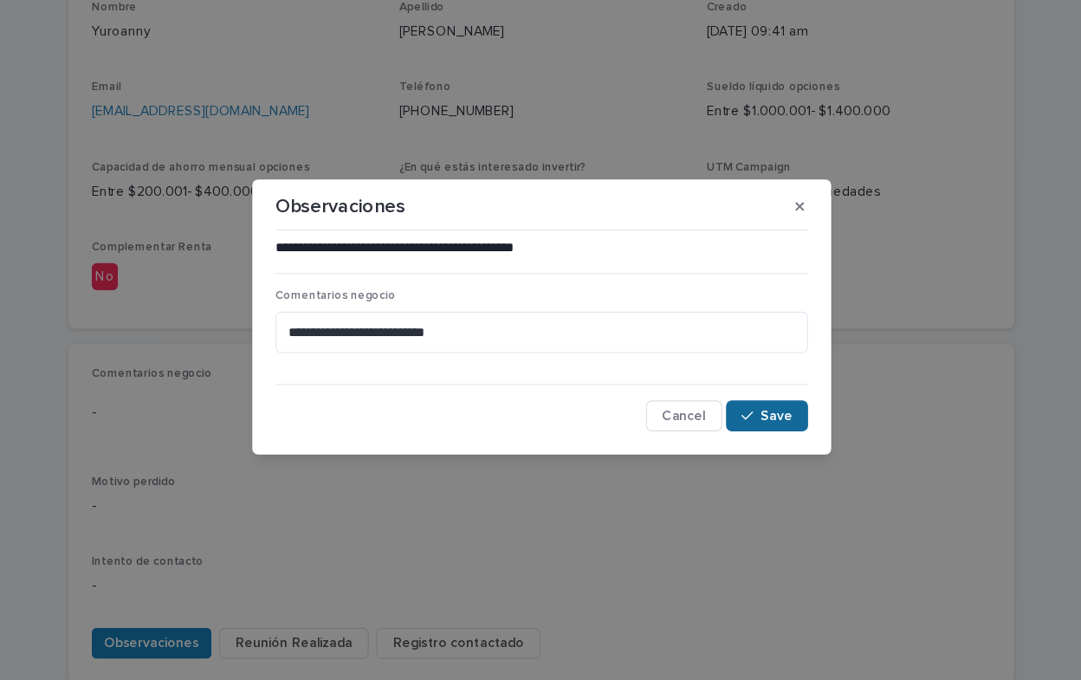
click at [756, 430] on span "Save" at bounding box center [751, 429] width 29 height 12
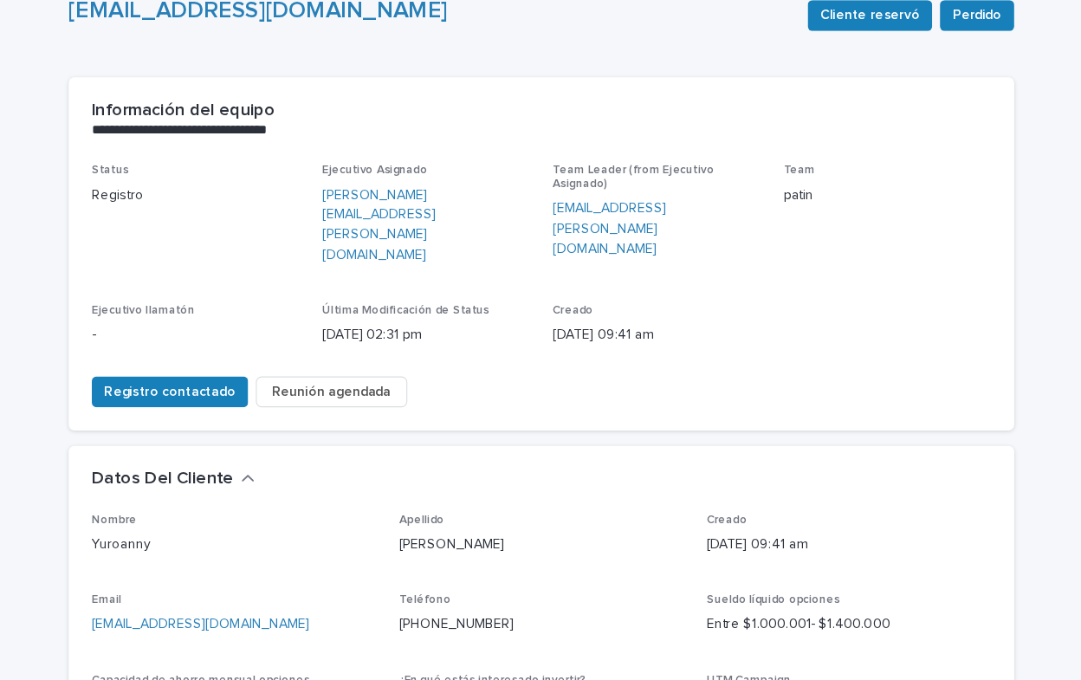
scroll to position [0, 0]
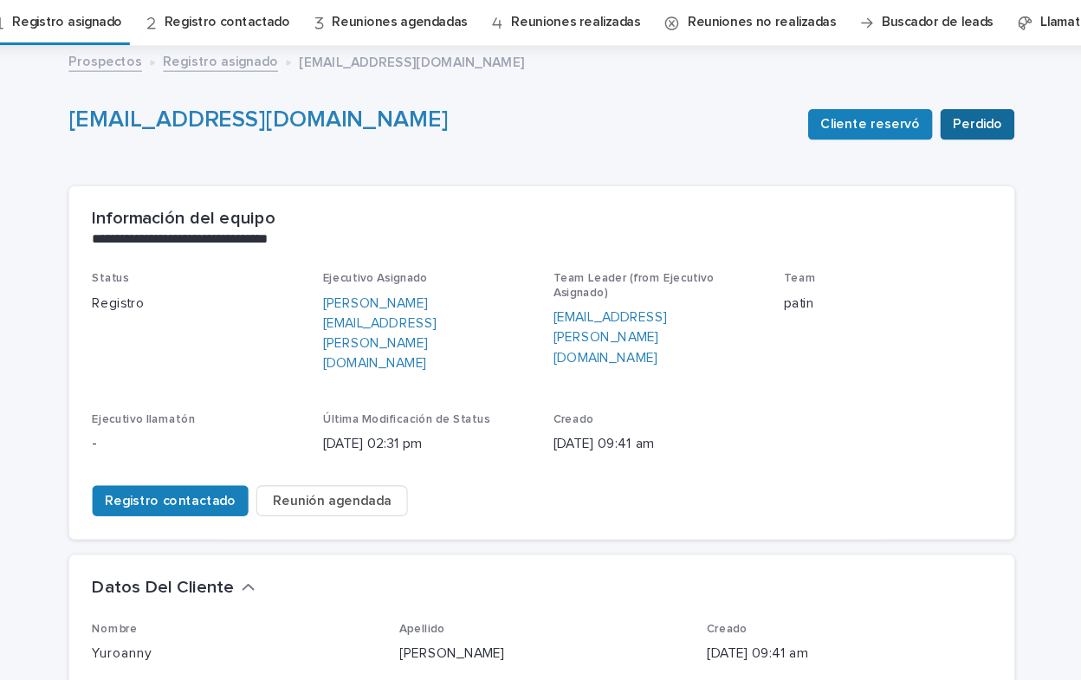
click at [928, 165] on span "Perdido" at bounding box center [931, 166] width 44 height 17
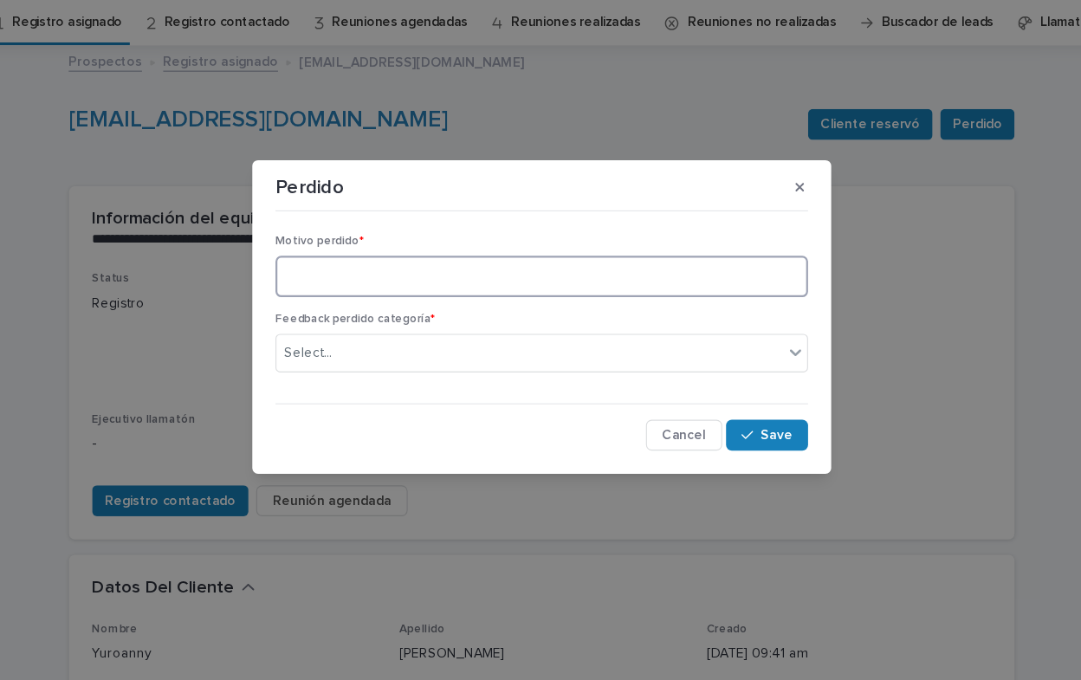
click at [360, 309] on textarea at bounding box center [540, 303] width 478 height 37
type textarea "**********"
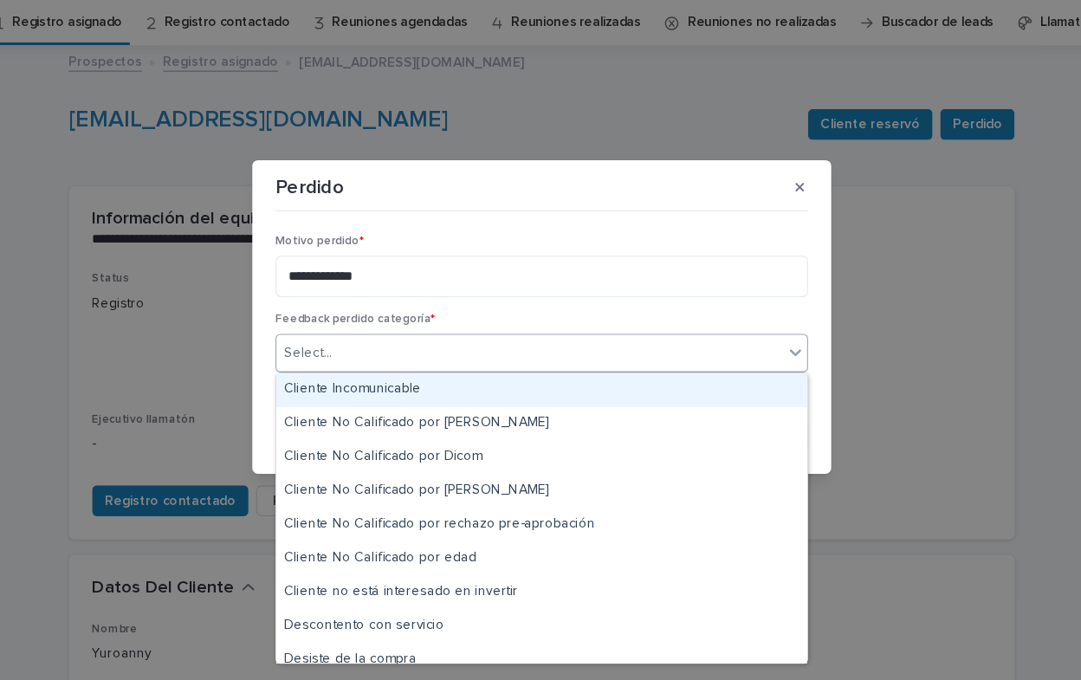
click at [768, 372] on icon at bounding box center [768, 371] width 17 height 17
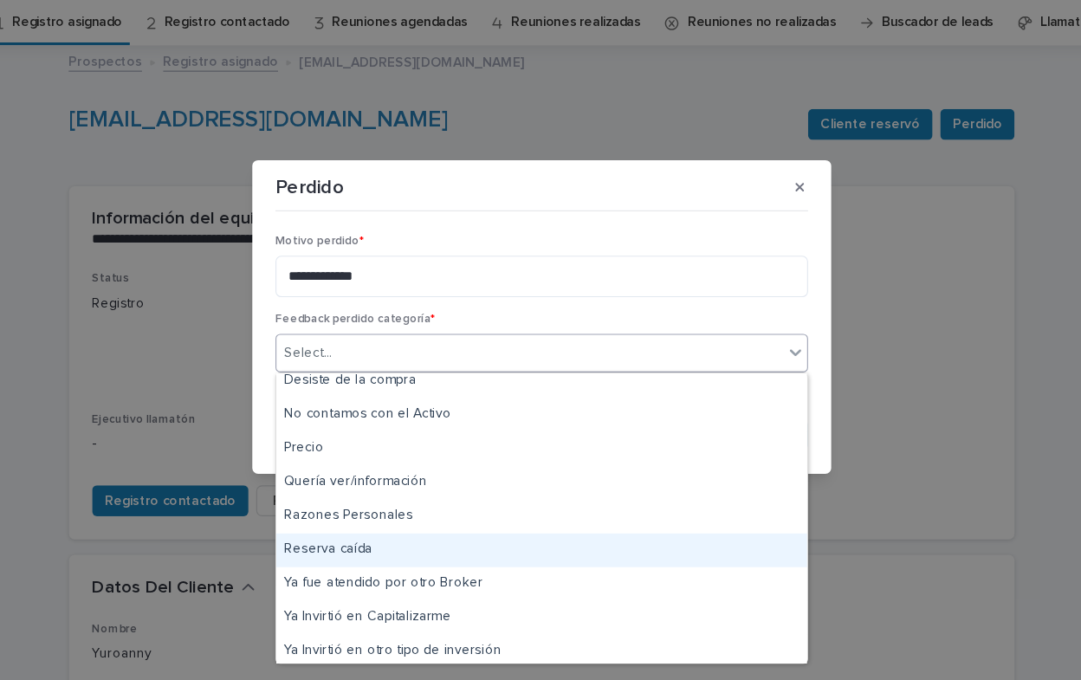
scroll to position [251, 0]
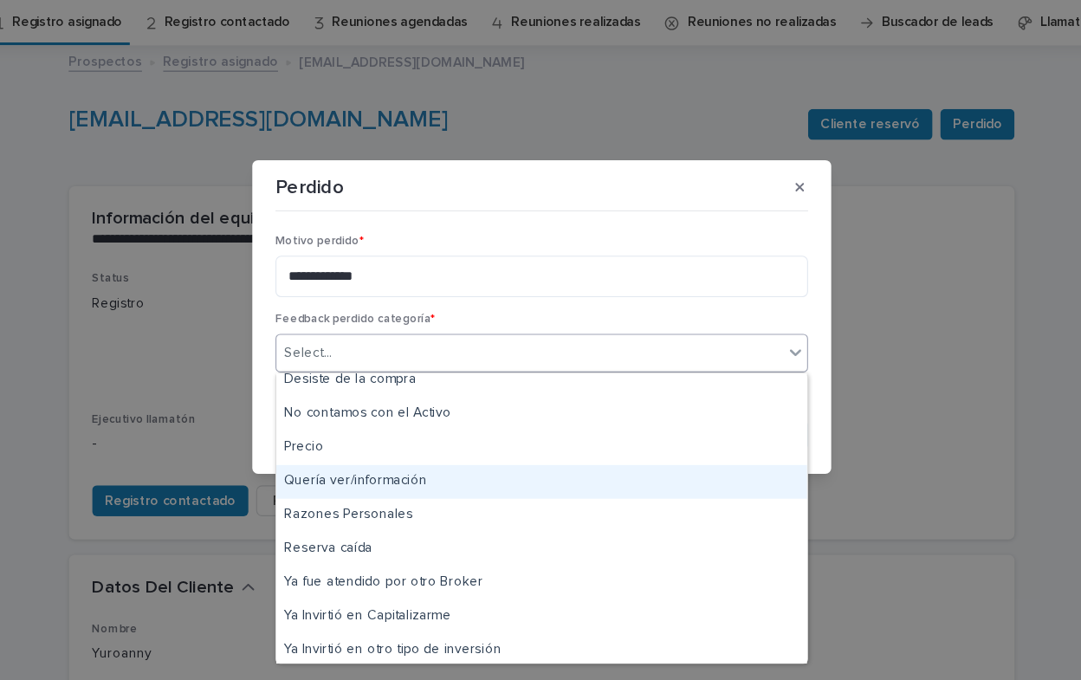
click at [443, 493] on div "Quería ver/información" at bounding box center [540, 488] width 476 height 30
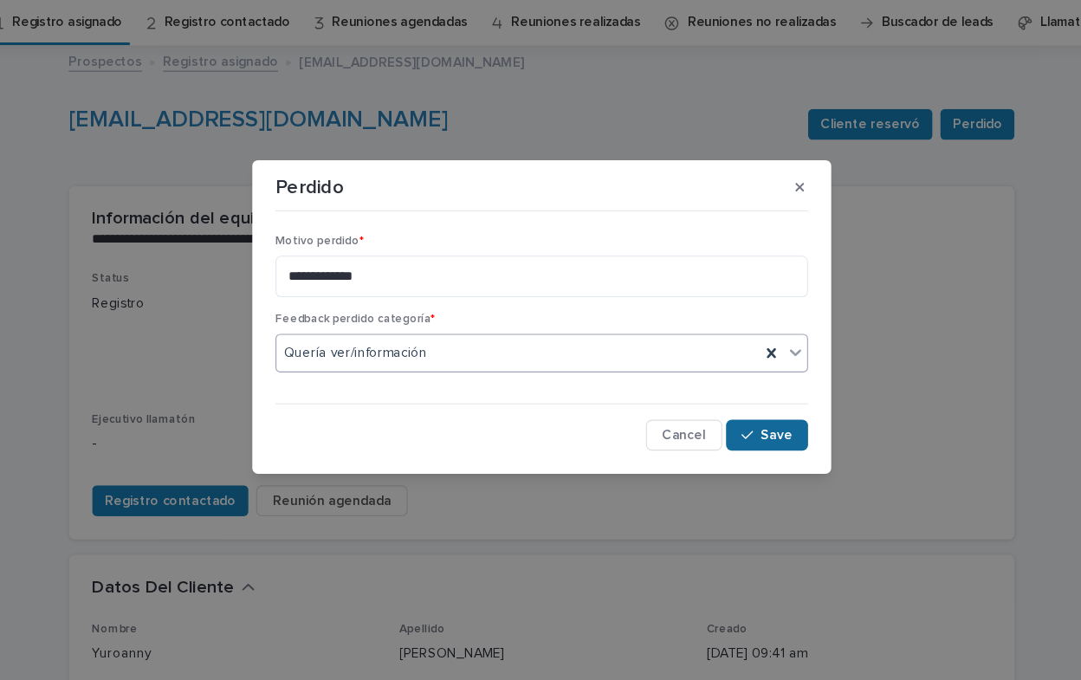
click at [747, 453] on button "Save" at bounding box center [743, 446] width 74 height 28
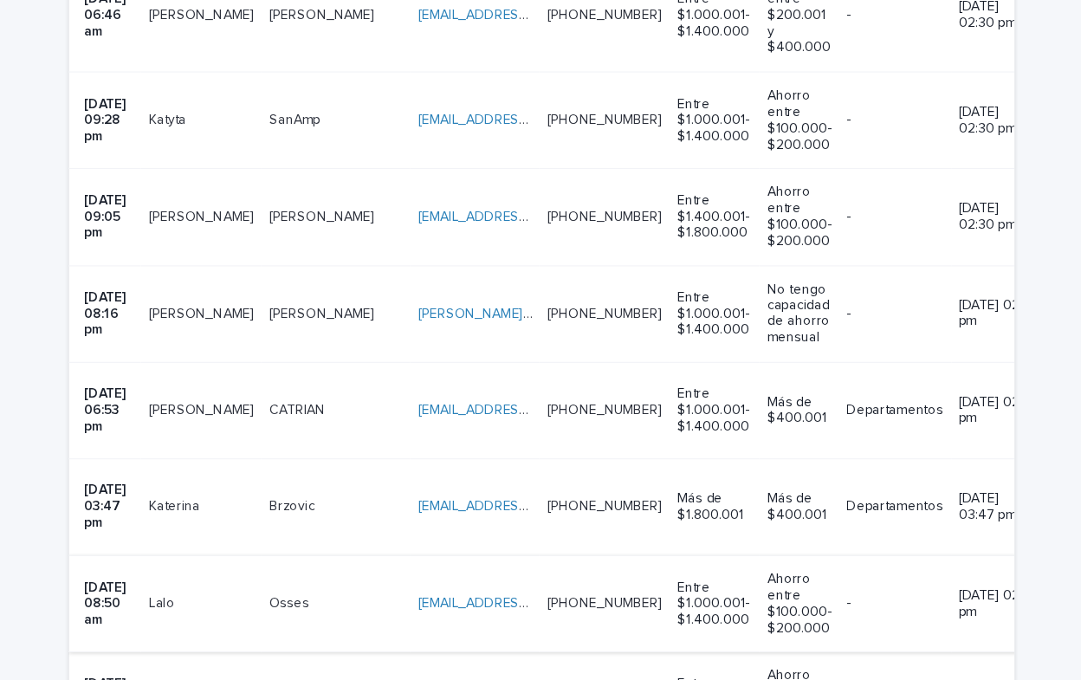
scroll to position [1374, 0]
click at [430, 534] on link "[EMAIL_ADDRESS][DOMAIN_NAME]" at bounding box center [528, 540] width 196 height 12
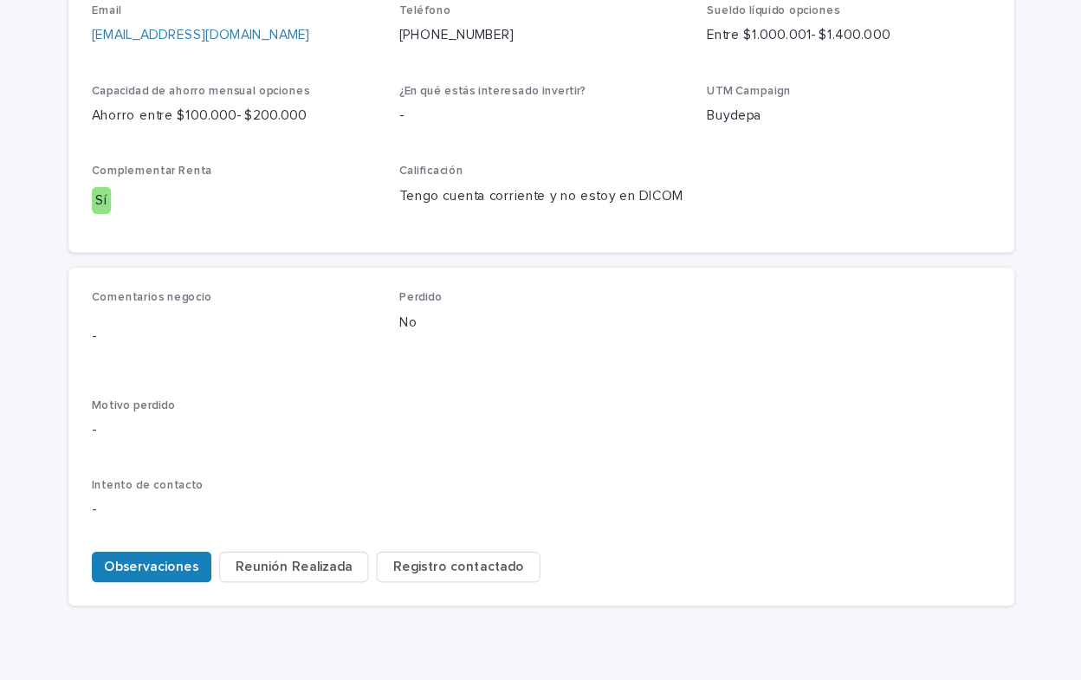
scroll to position [629, 0]
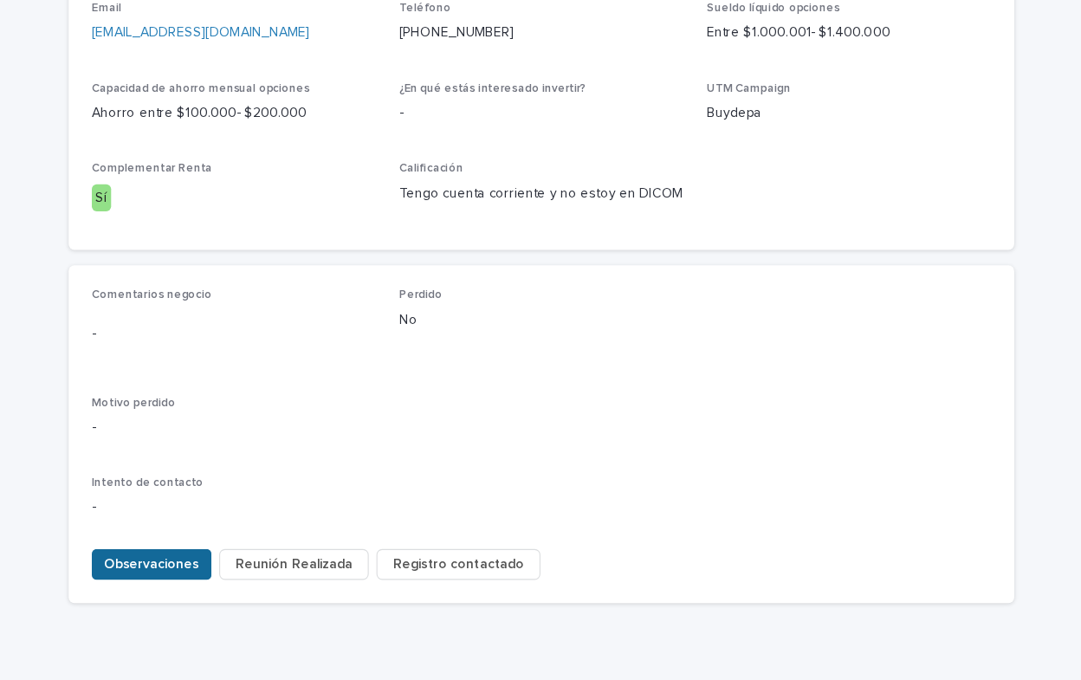
click at [170, 553] on span "Observaciones" at bounding box center [190, 561] width 85 height 17
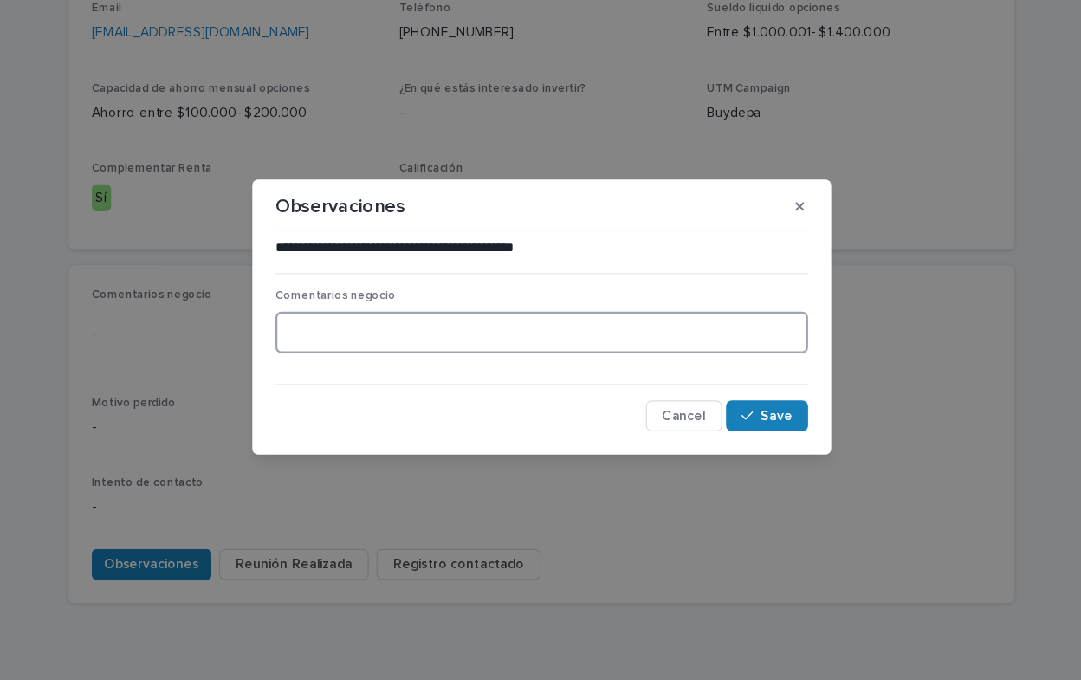
click at [359, 352] on textarea at bounding box center [540, 353] width 478 height 37
type textarea "**********"
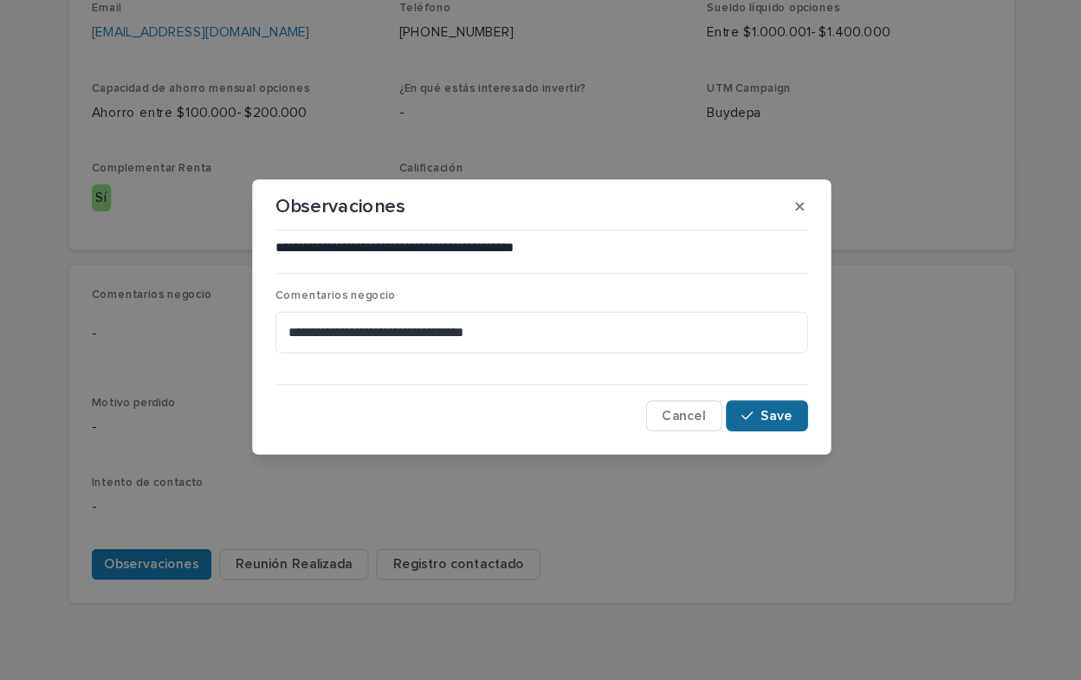
click at [743, 433] on span "Save" at bounding box center [751, 429] width 29 height 12
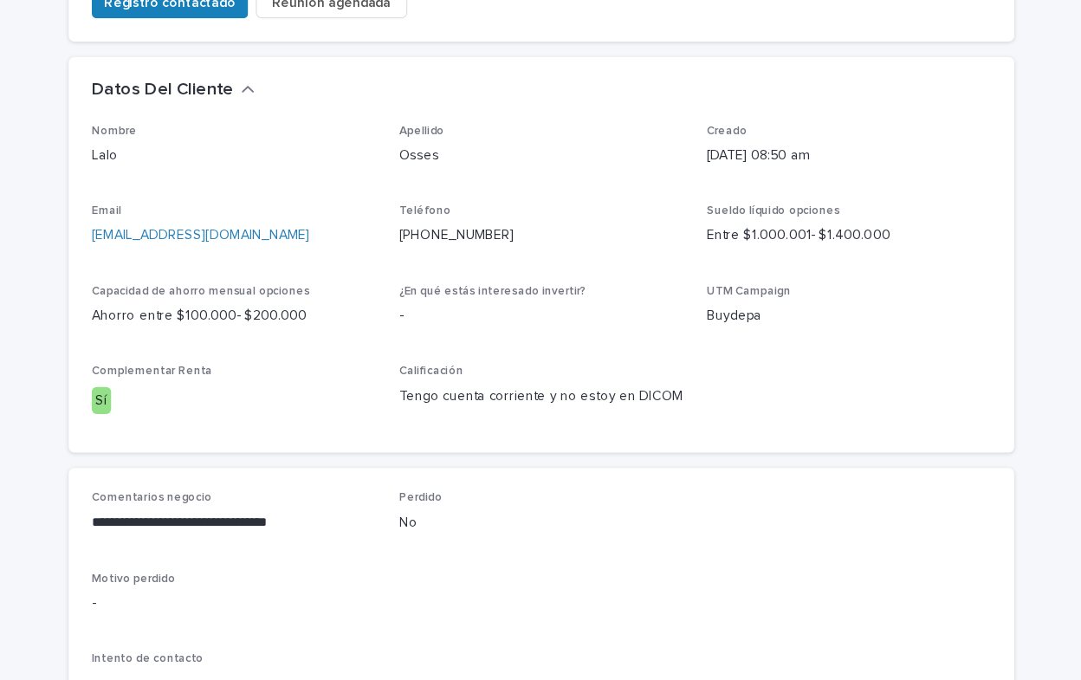
scroll to position [331, 0]
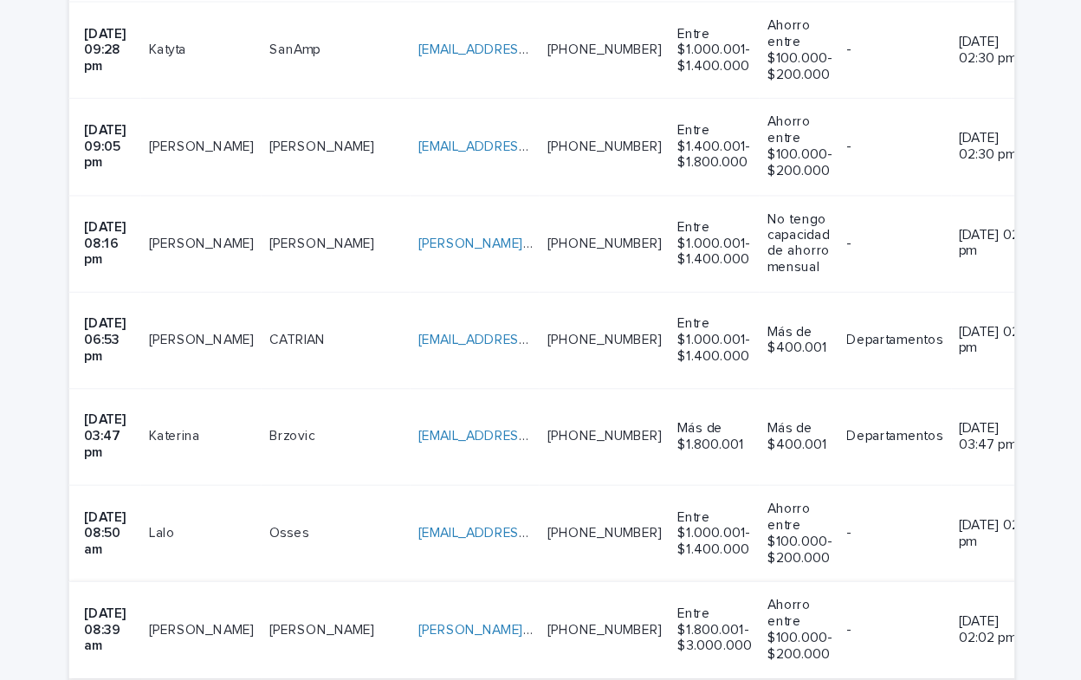
scroll to position [1439, 0]
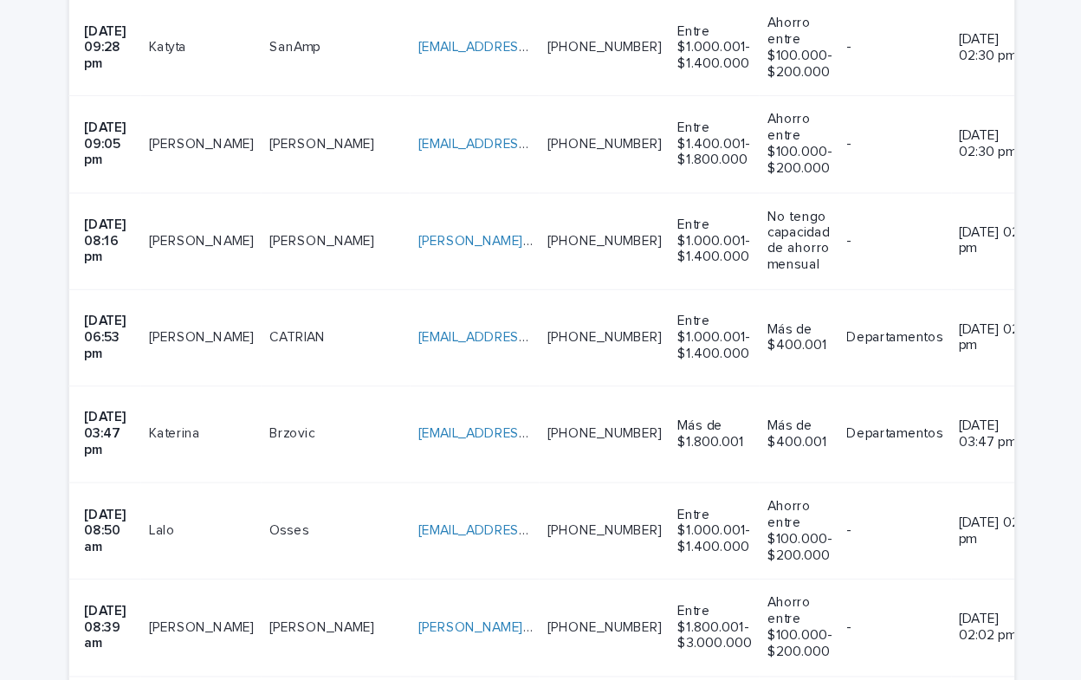
click at [275, 556] on p at bounding box center [235, 563] width 94 height 15
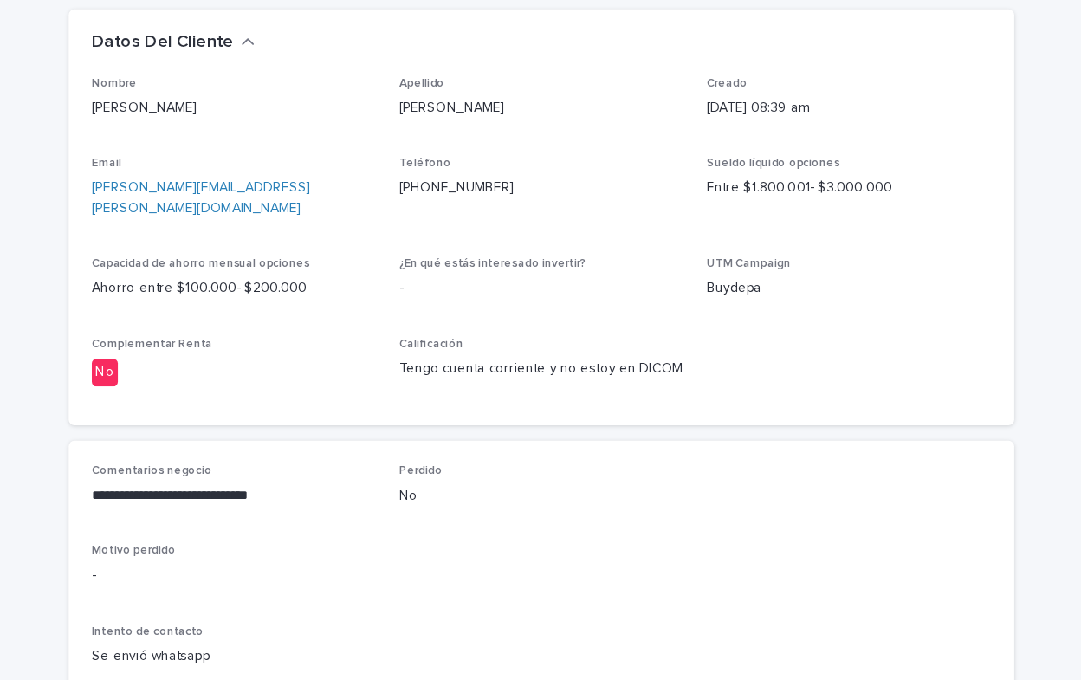
scroll to position [489, 0]
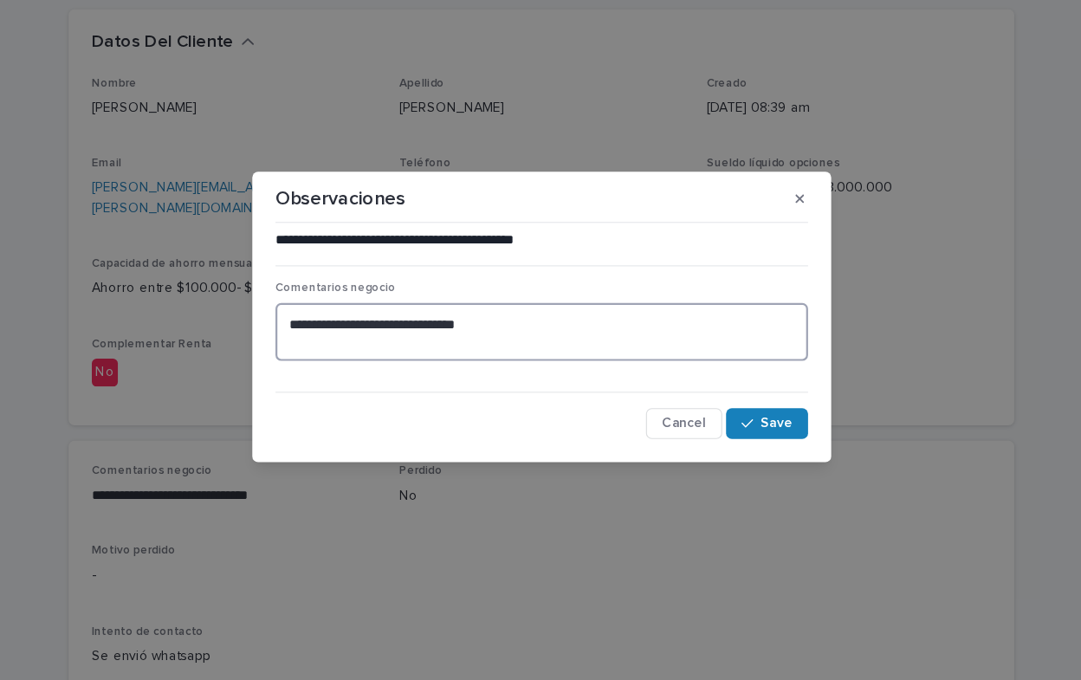
click at [490, 352] on textarea "**********" at bounding box center [540, 353] width 478 height 52
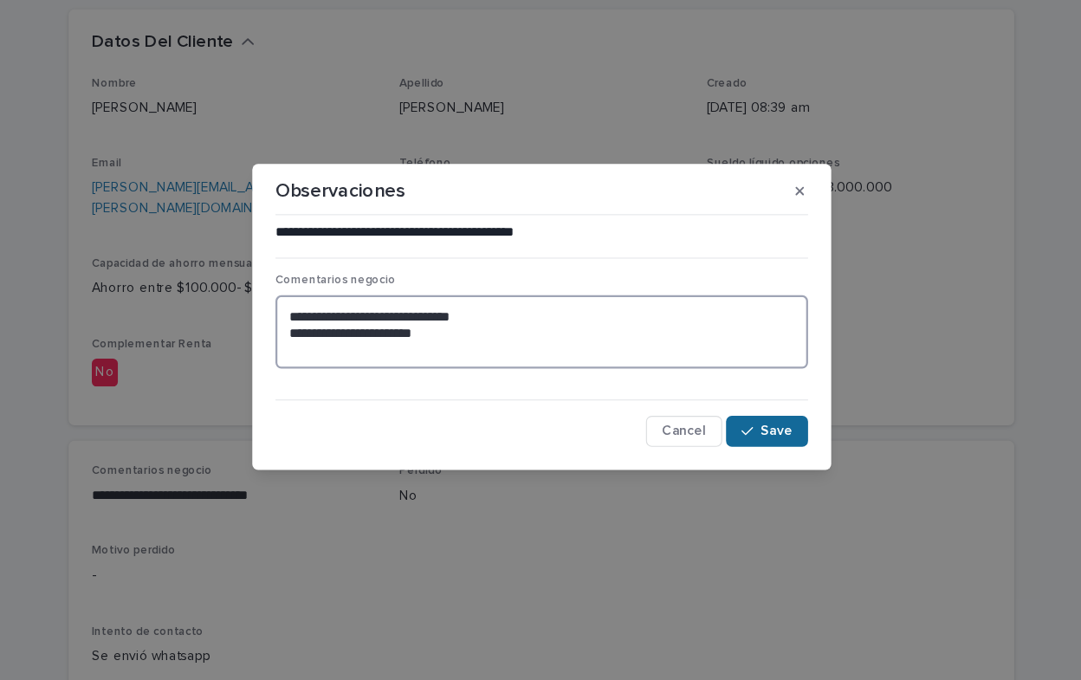
type textarea "**********"
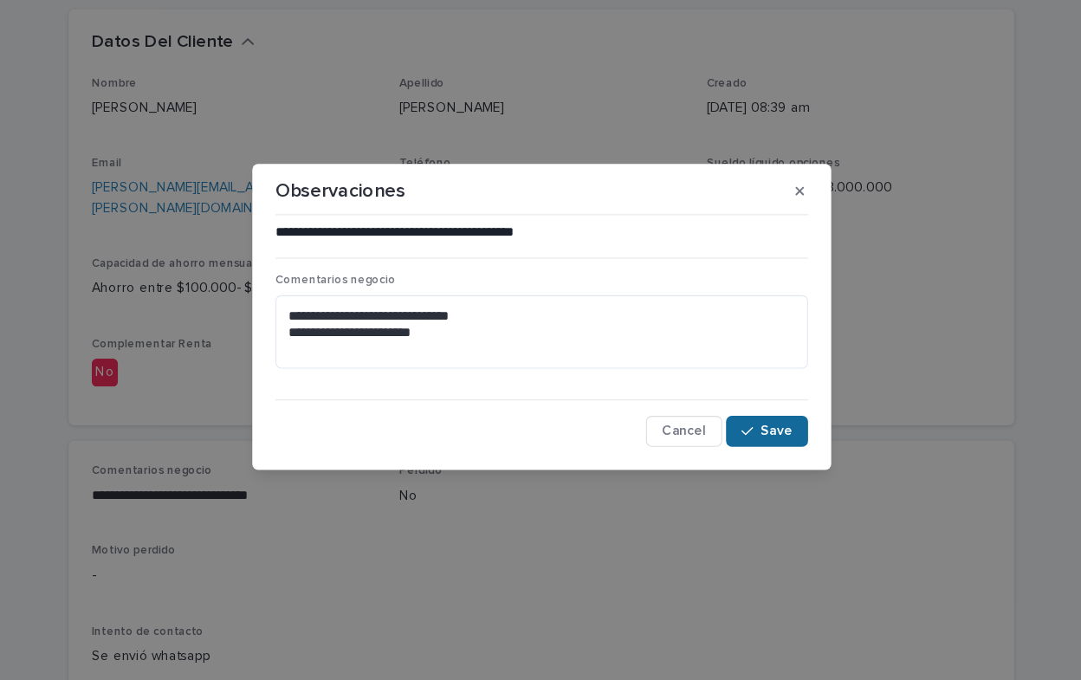
click at [762, 445] on span "Save" at bounding box center [751, 442] width 29 height 12
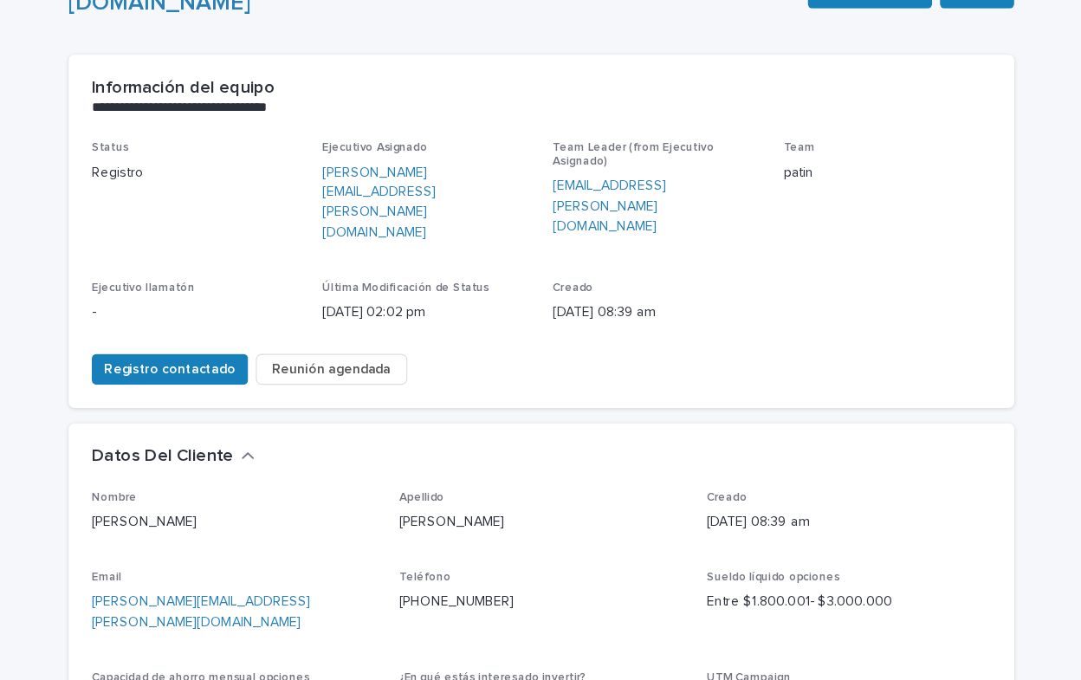
scroll to position [0, 0]
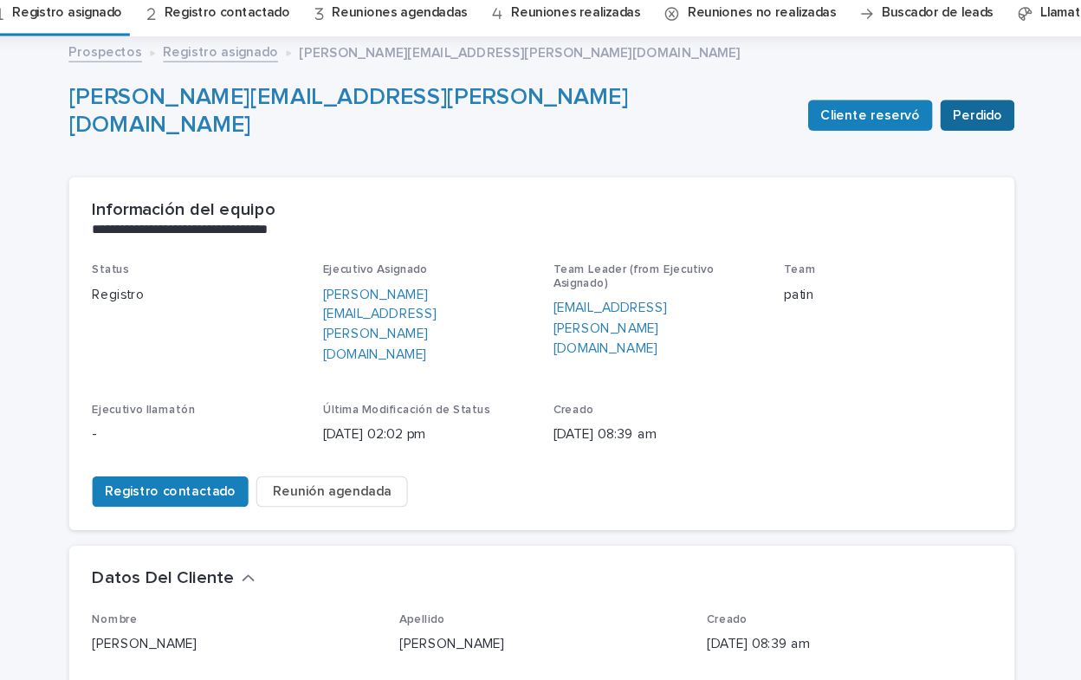
click at [929, 166] on span "Perdido" at bounding box center [931, 166] width 44 height 17
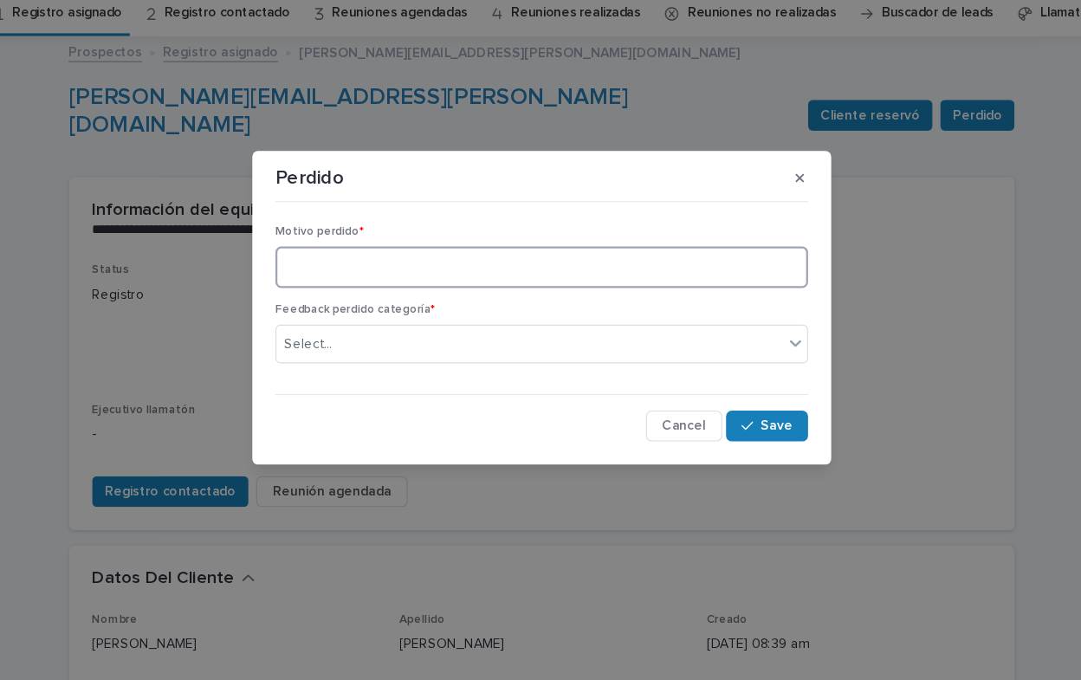
click at [367, 303] on textarea at bounding box center [540, 303] width 478 height 37
type textarea "**********"
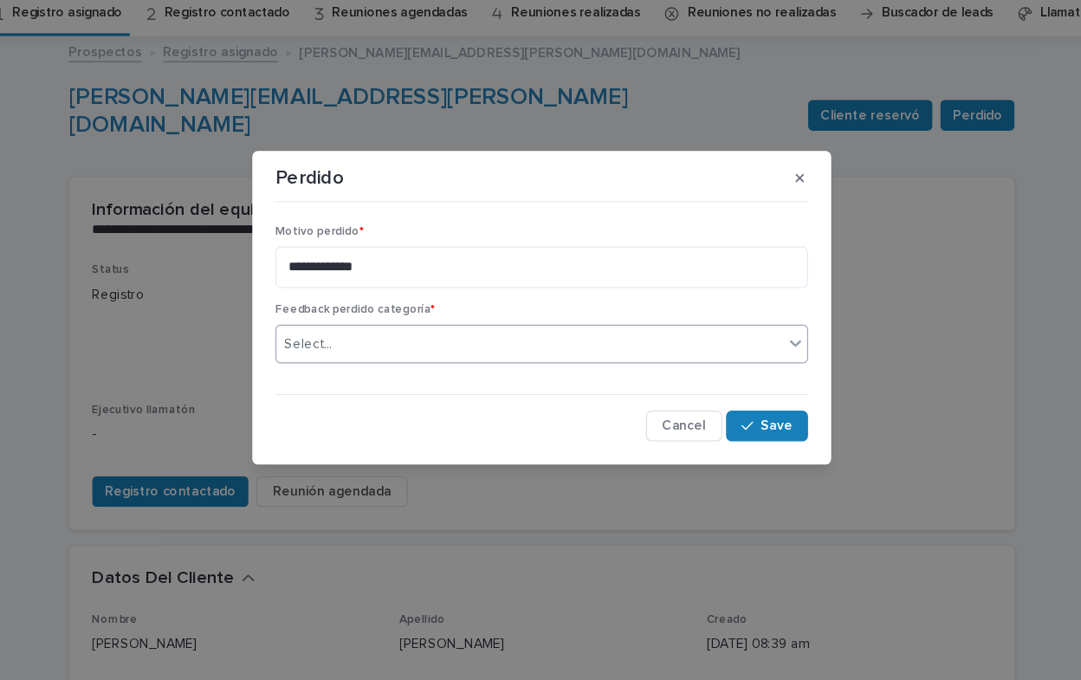
click at [769, 372] on icon at bounding box center [768, 373] width 10 height 6
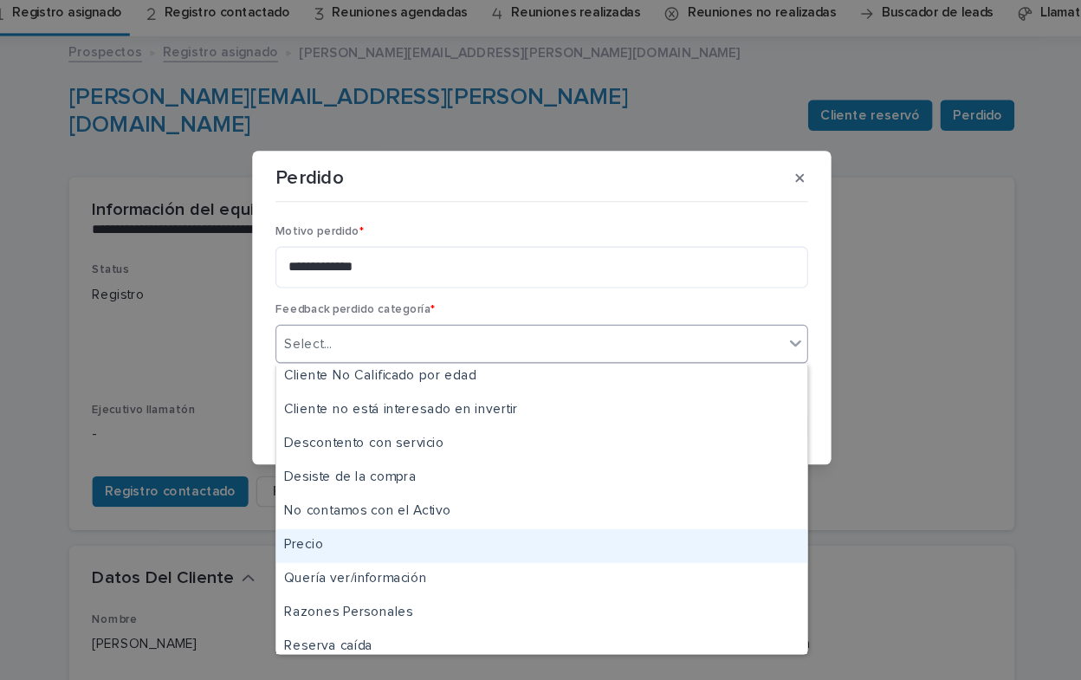
scroll to position [160, 0]
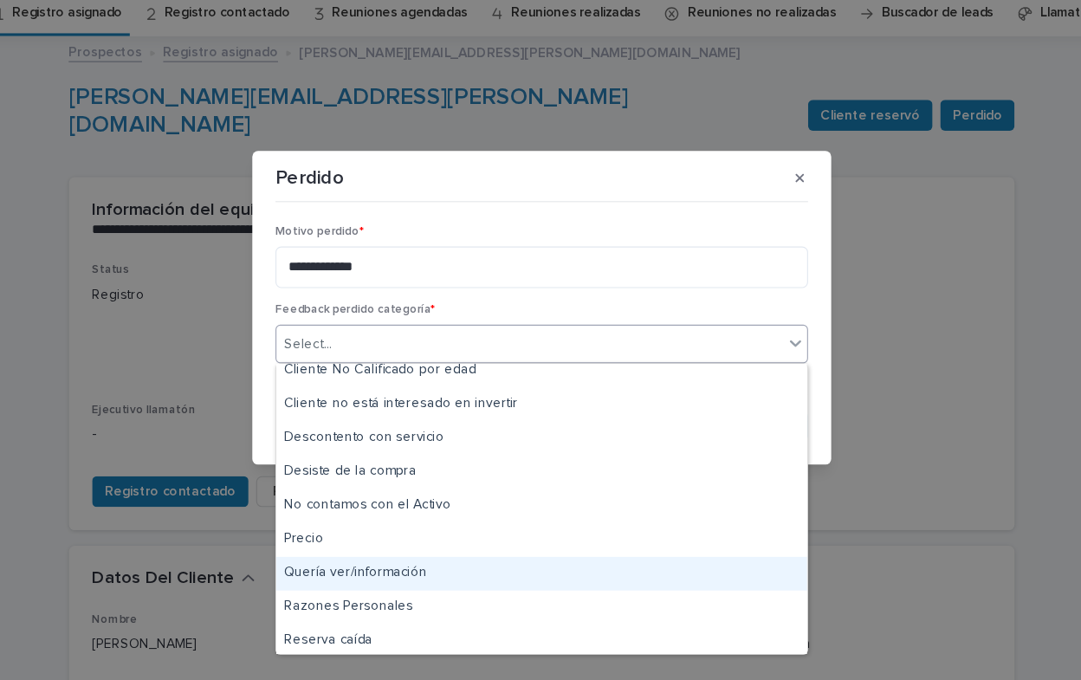
click at [383, 577] on div "Quería ver/información" at bounding box center [540, 579] width 476 height 30
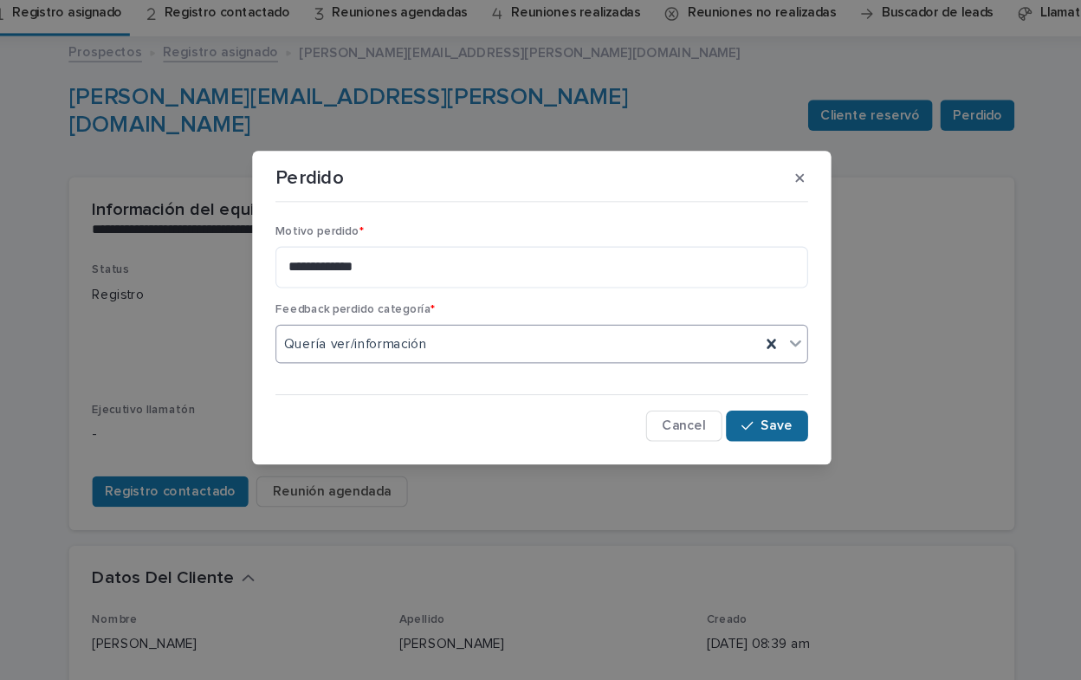
click at [752, 449] on span "Save" at bounding box center [751, 446] width 29 height 12
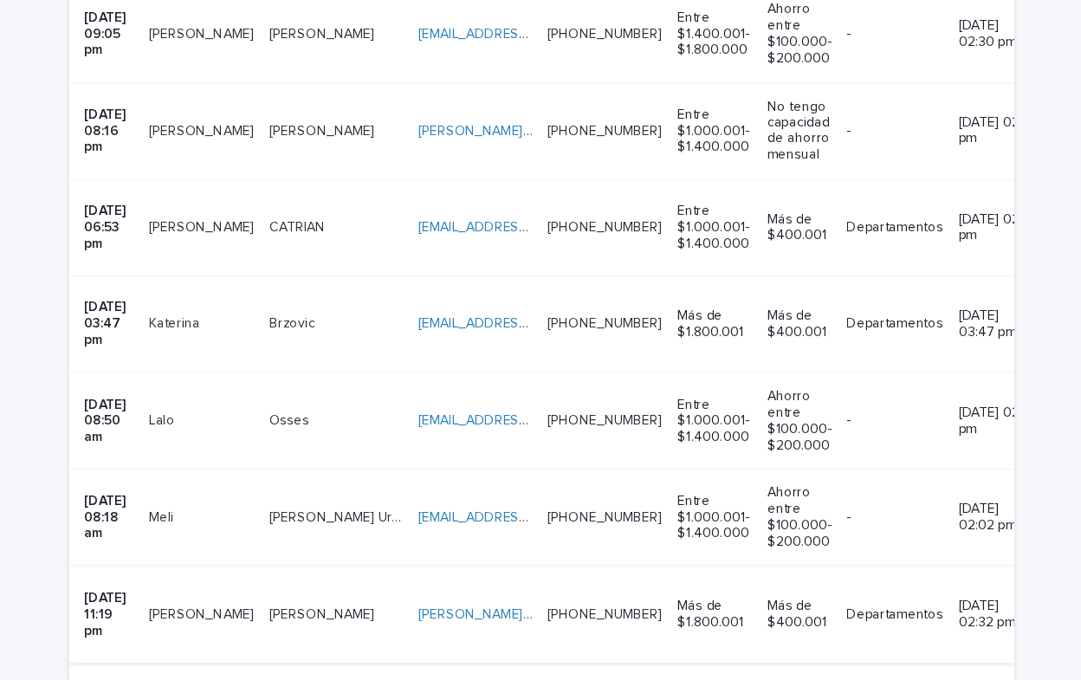
scroll to position [1539, 0]
click at [430, 449] on div "[EMAIL_ADDRESS][DOMAIN_NAME] [EMAIL_ADDRESS][DOMAIN_NAME]" at bounding box center [481, 463] width 102 height 29
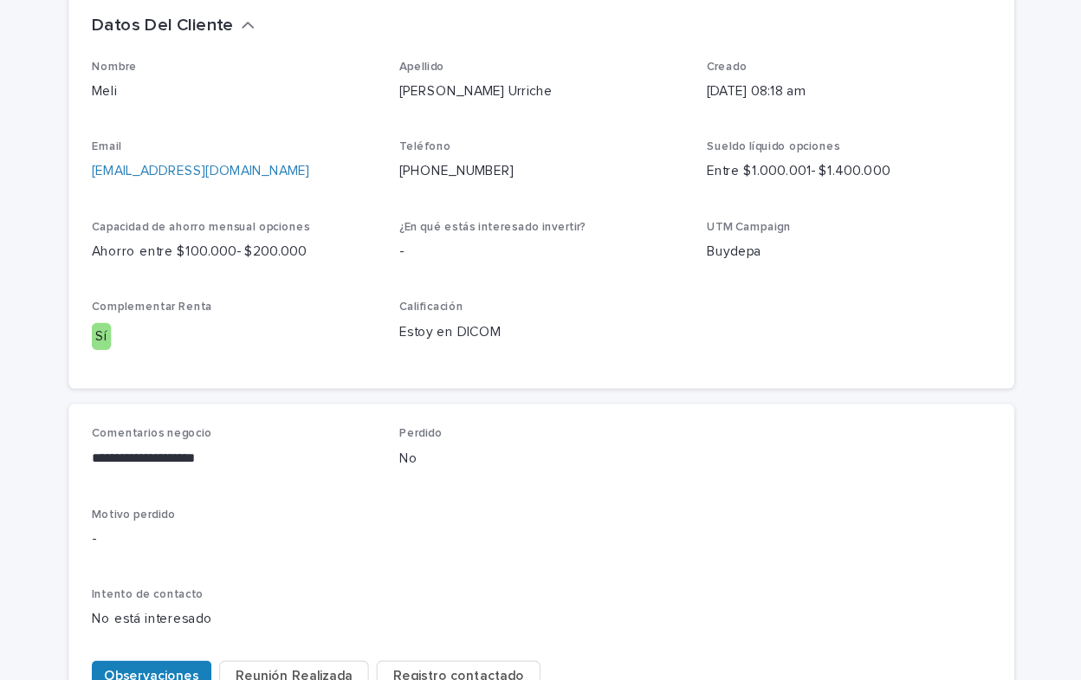
scroll to position [485, 0]
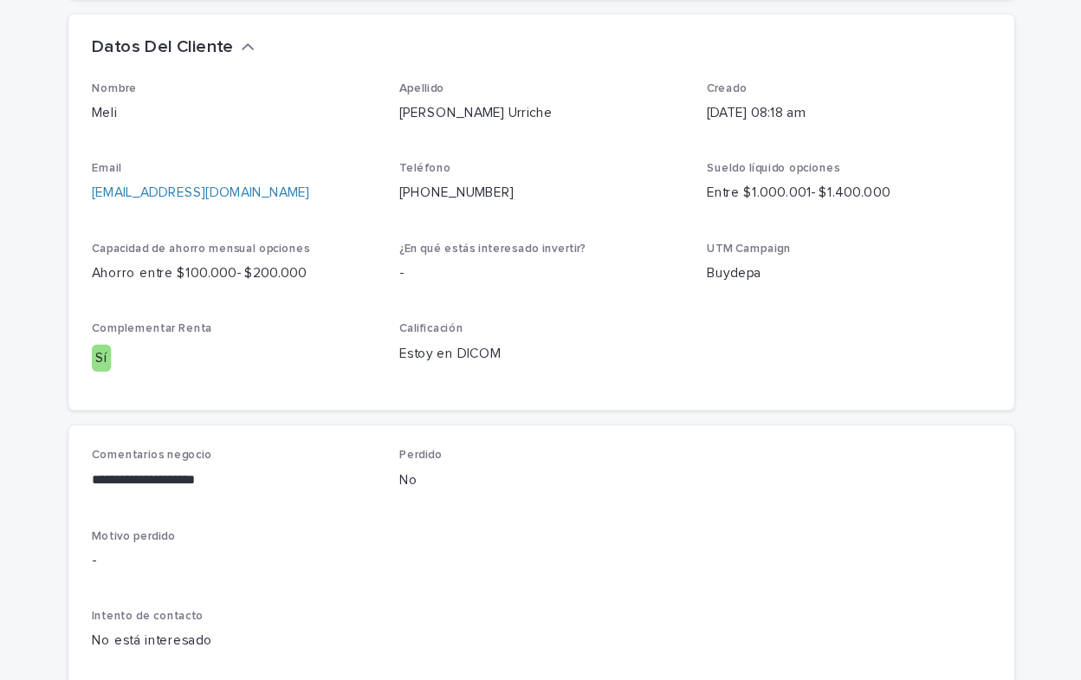
click at [199, 673] on span "Observaciones" at bounding box center [190, 681] width 85 height 17
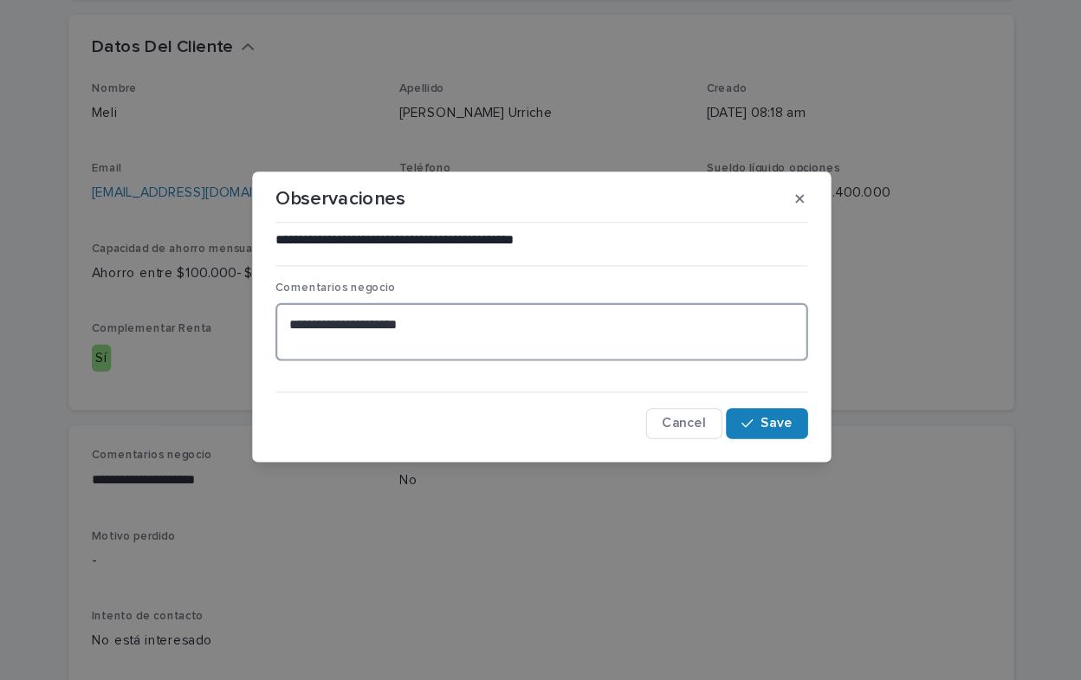
click at [436, 352] on textarea "**********" at bounding box center [540, 353] width 478 height 52
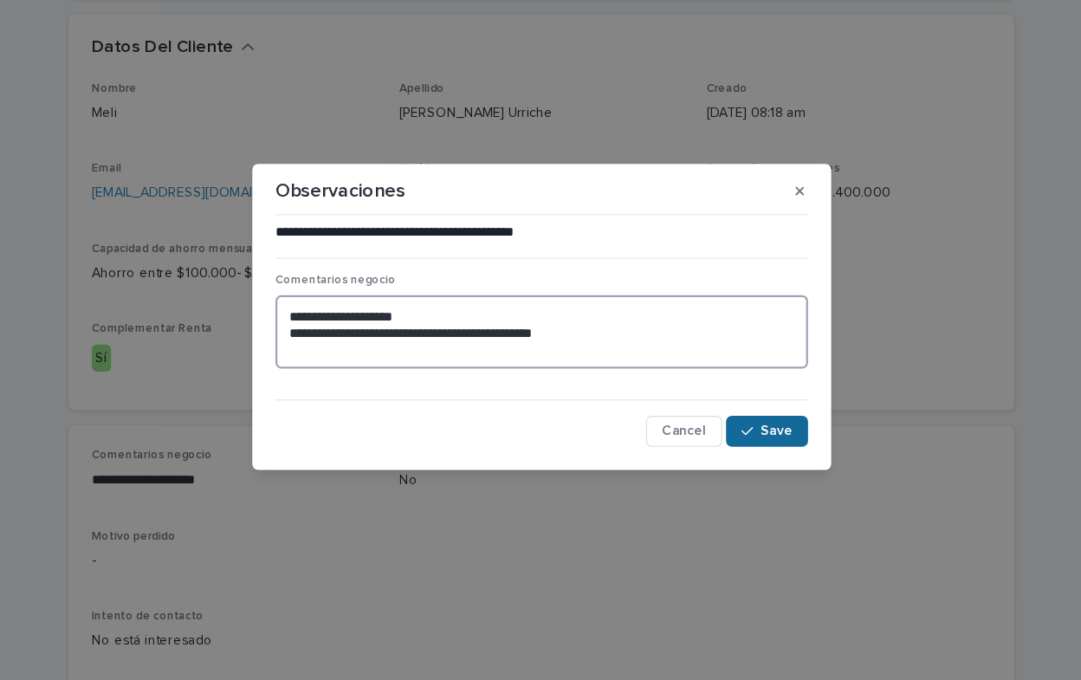
type textarea "**********"
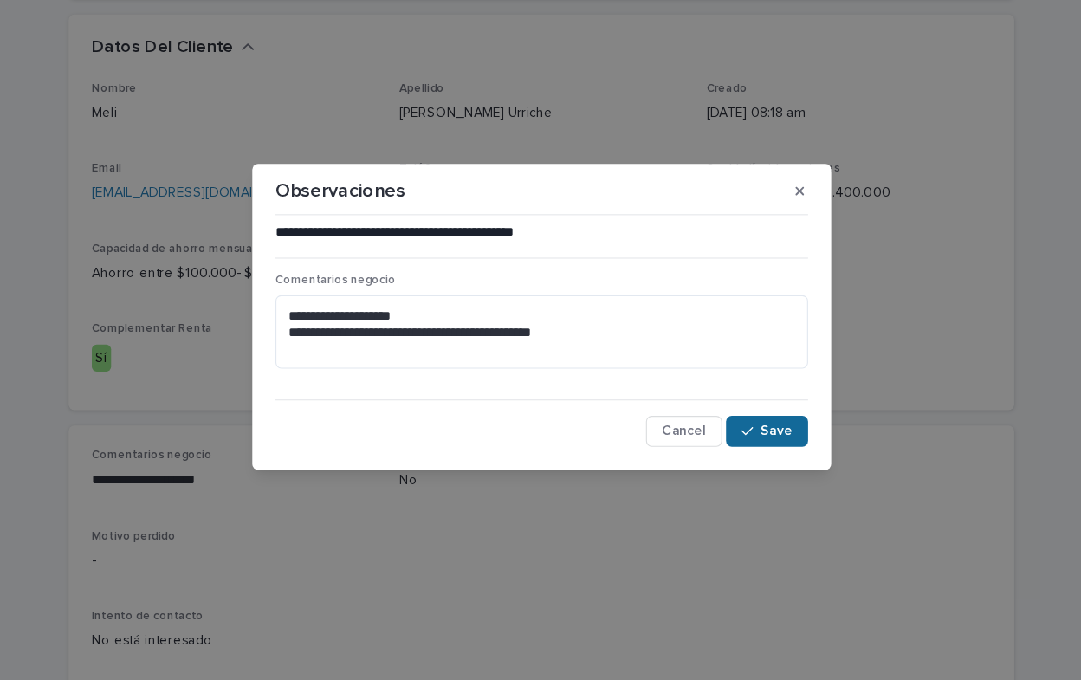
click at [744, 444] on span "Save" at bounding box center [751, 442] width 29 height 12
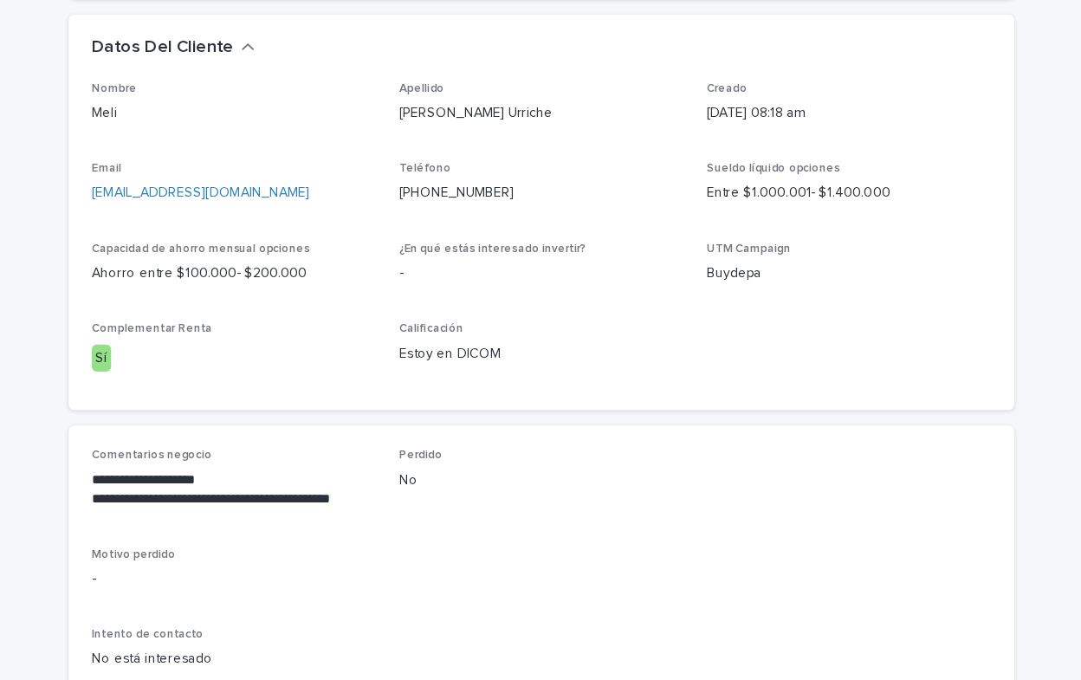
scroll to position [501, 0]
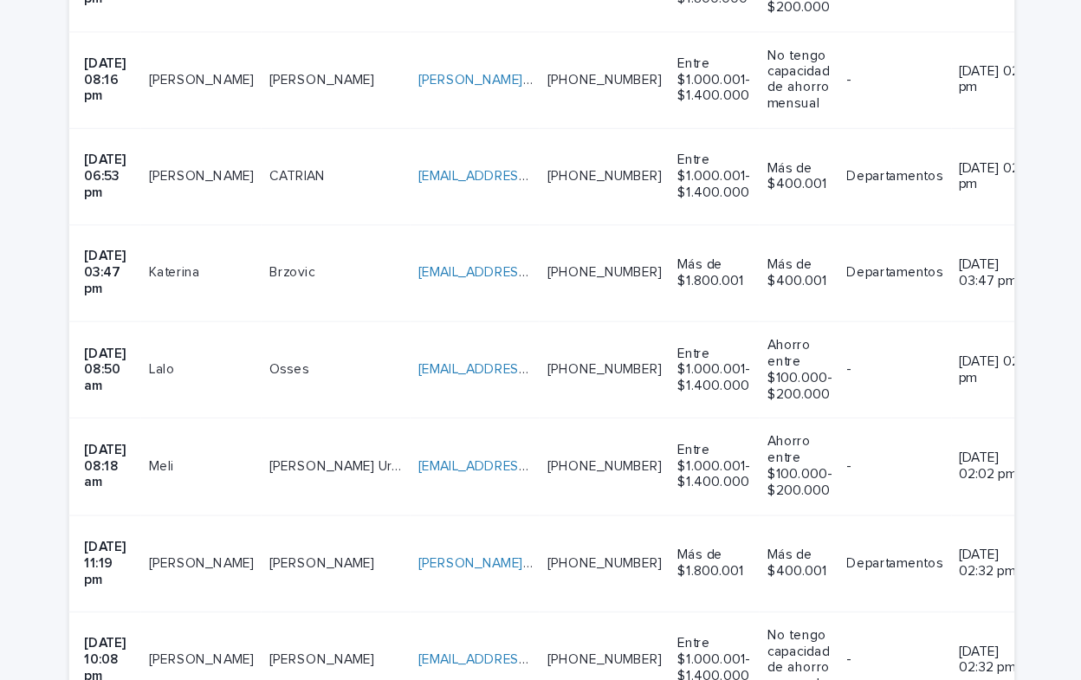
scroll to position [1587, 0]
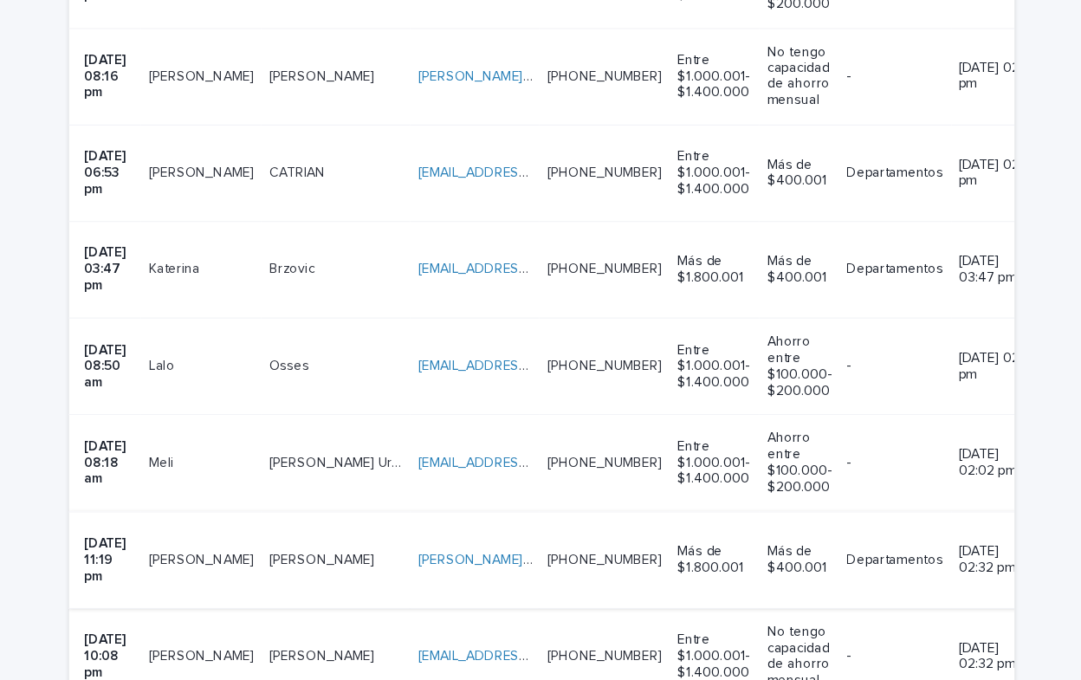
click at [430, 496] on link "[PERSON_NAME][EMAIL_ADDRESS][DOMAIN_NAME]" at bounding box center [575, 502] width 290 height 12
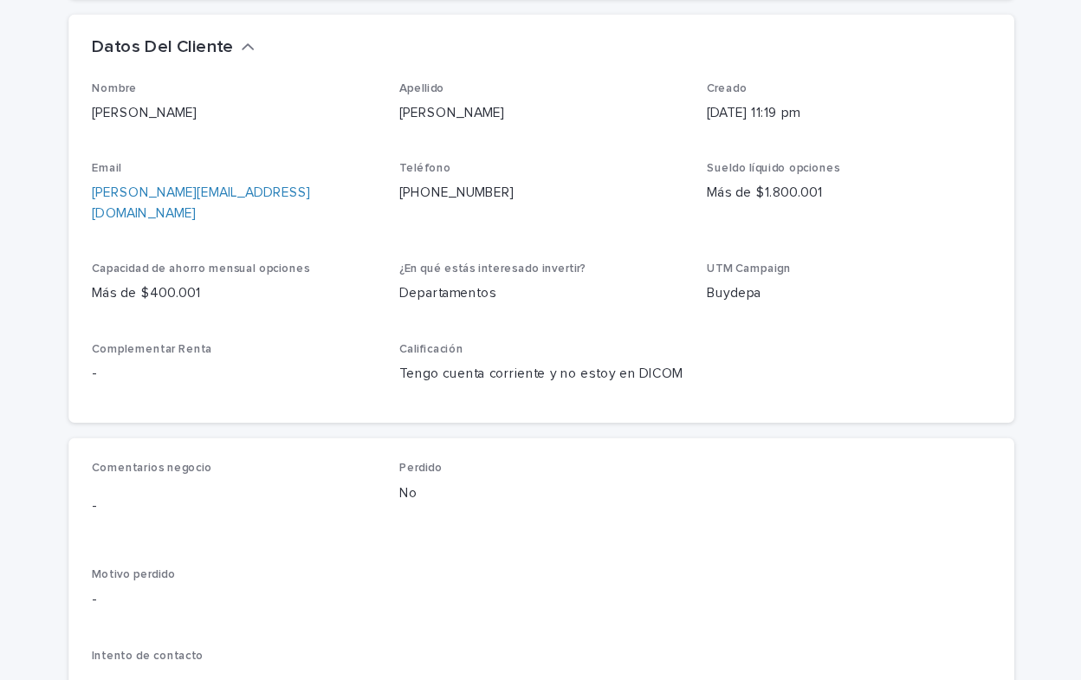
scroll to position [484, 0]
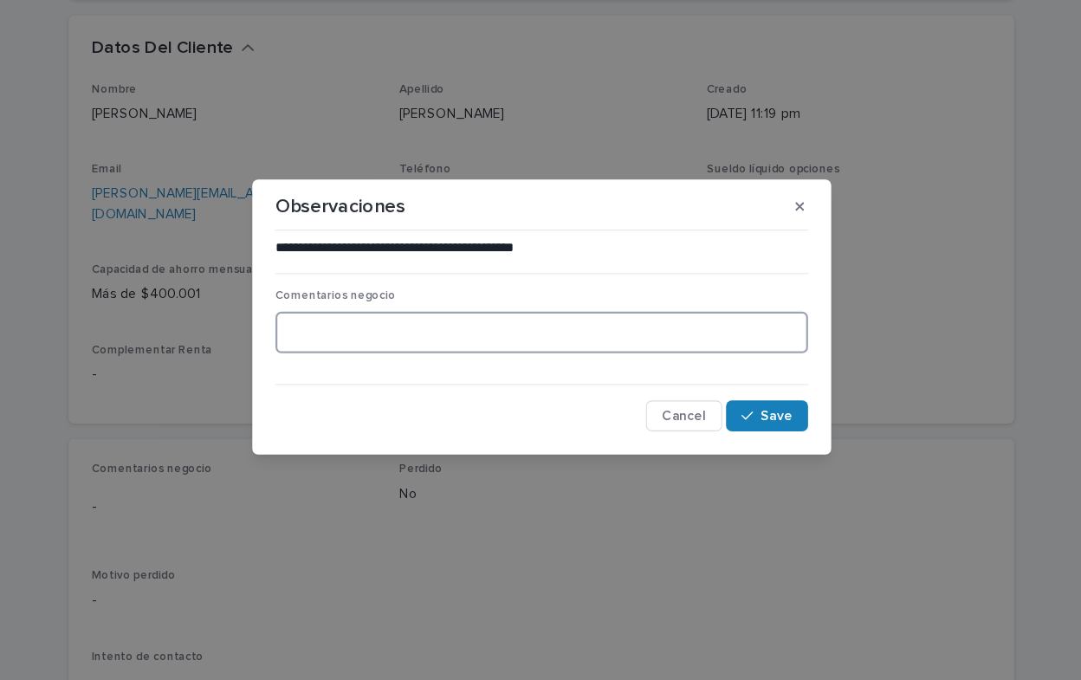
click at [346, 353] on textarea at bounding box center [540, 353] width 478 height 37
type textarea "**********"
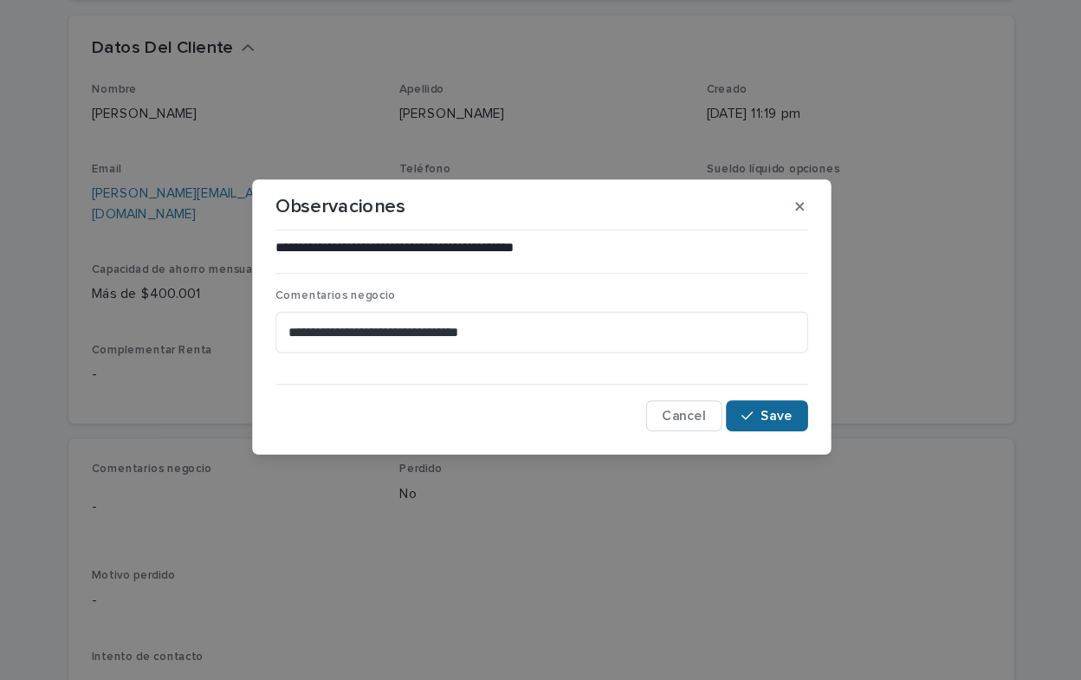
click at [754, 433] on span "Save" at bounding box center [751, 429] width 29 height 12
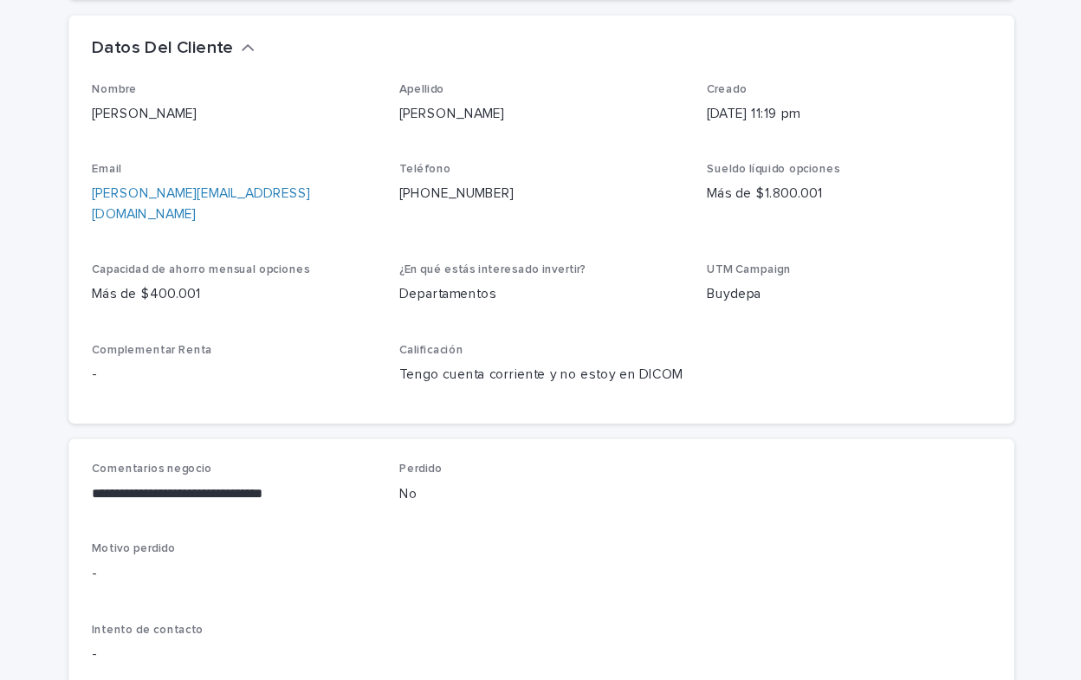
scroll to position [472, 0]
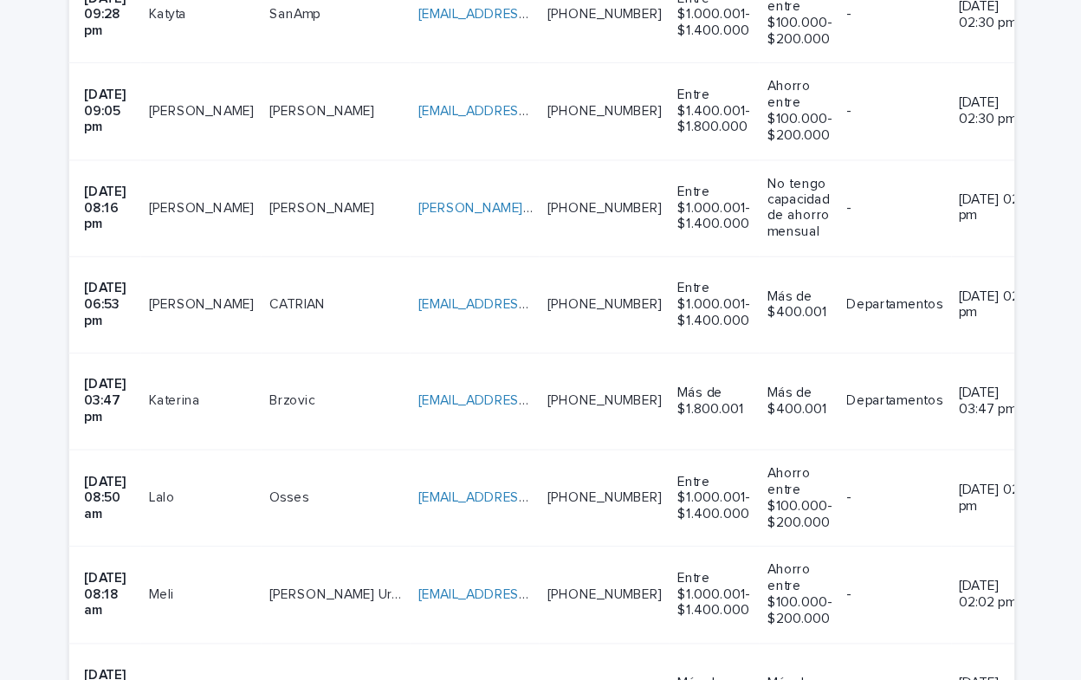
scroll to position [1470, 0]
click at [430, 527] on link "[EMAIL_ADDRESS][DOMAIN_NAME]" at bounding box center [528, 533] width 196 height 12
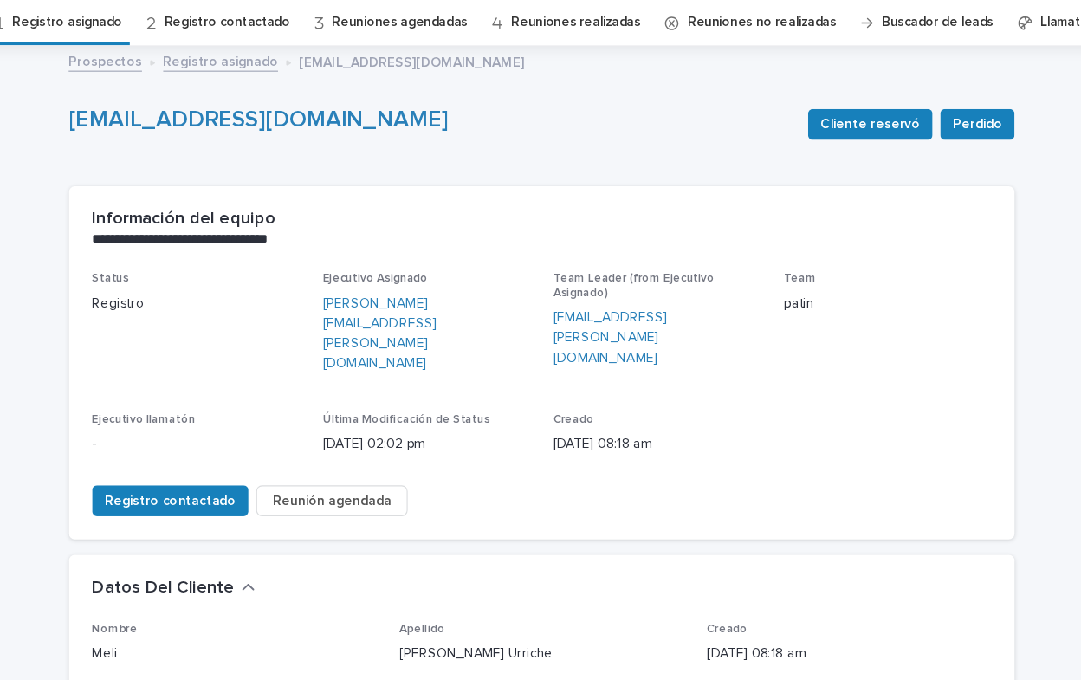
scroll to position [55, 0]
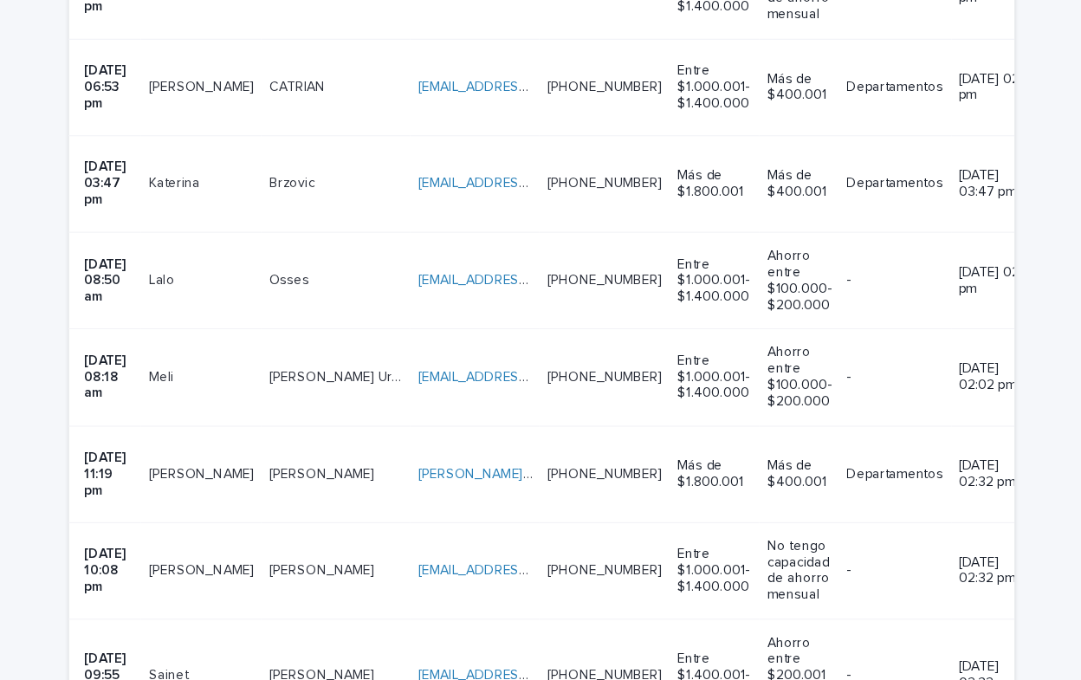
scroll to position [1694, 0]
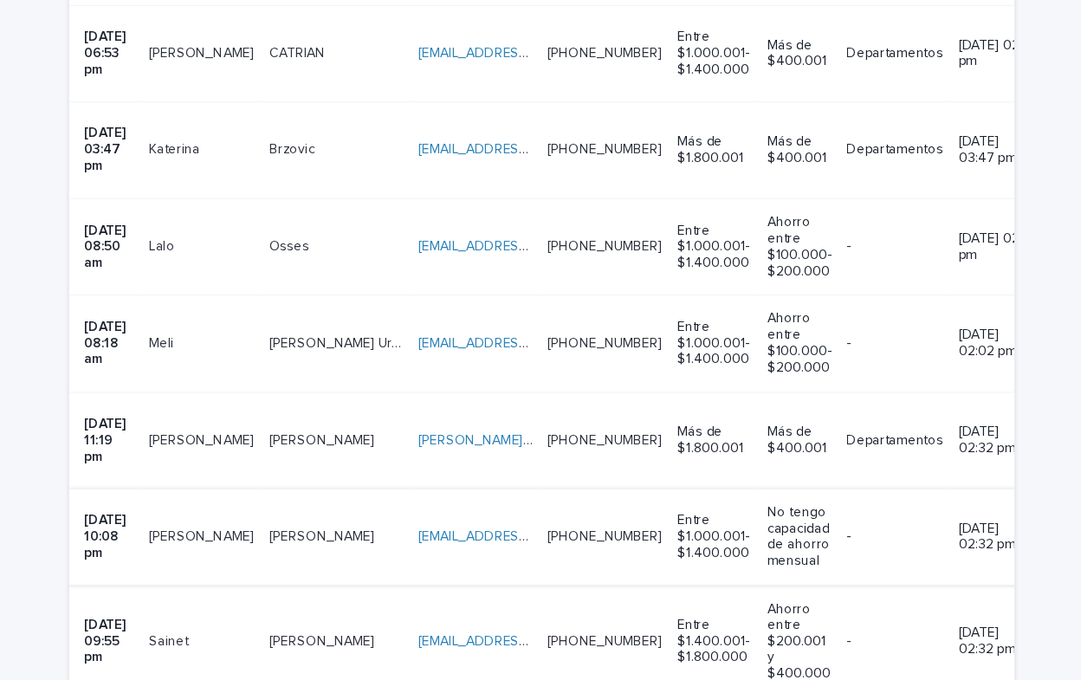
click at [430, 475] on link "[EMAIL_ADDRESS][DOMAIN_NAME]" at bounding box center [528, 481] width 196 height 12
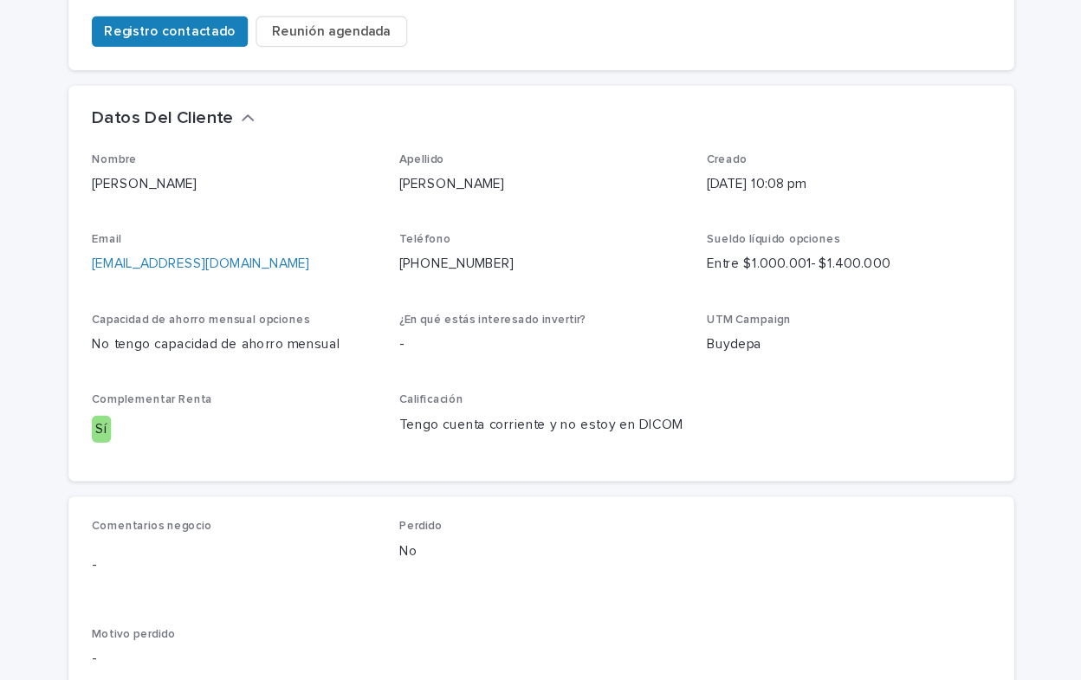
scroll to position [641, 0]
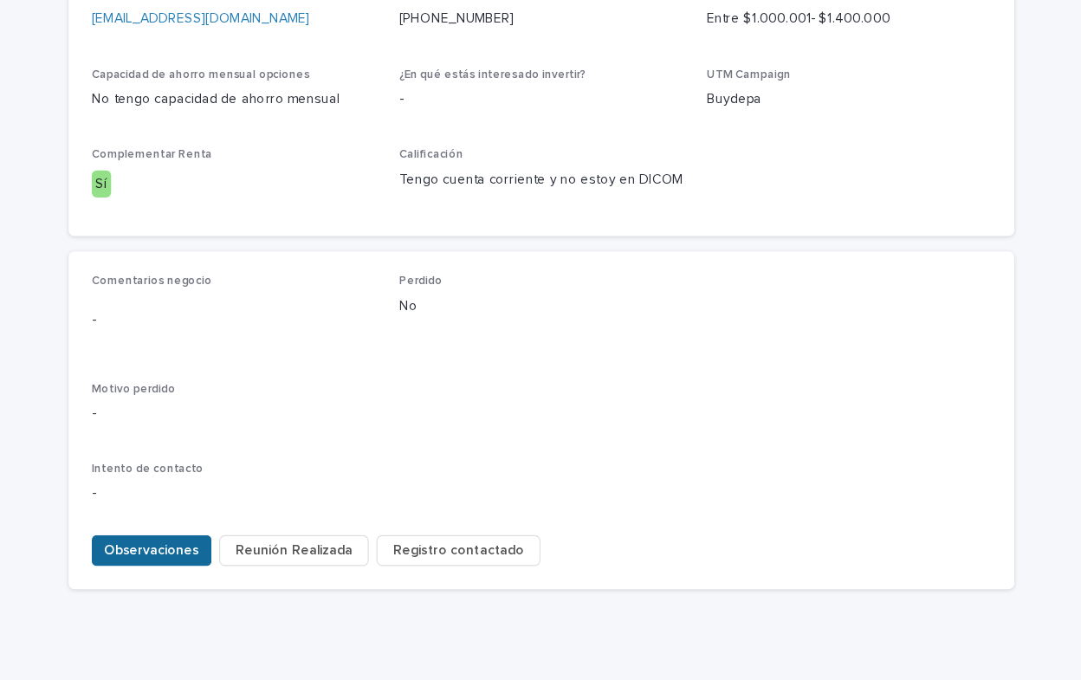
click at [177, 541] on span "Observaciones" at bounding box center [190, 549] width 85 height 17
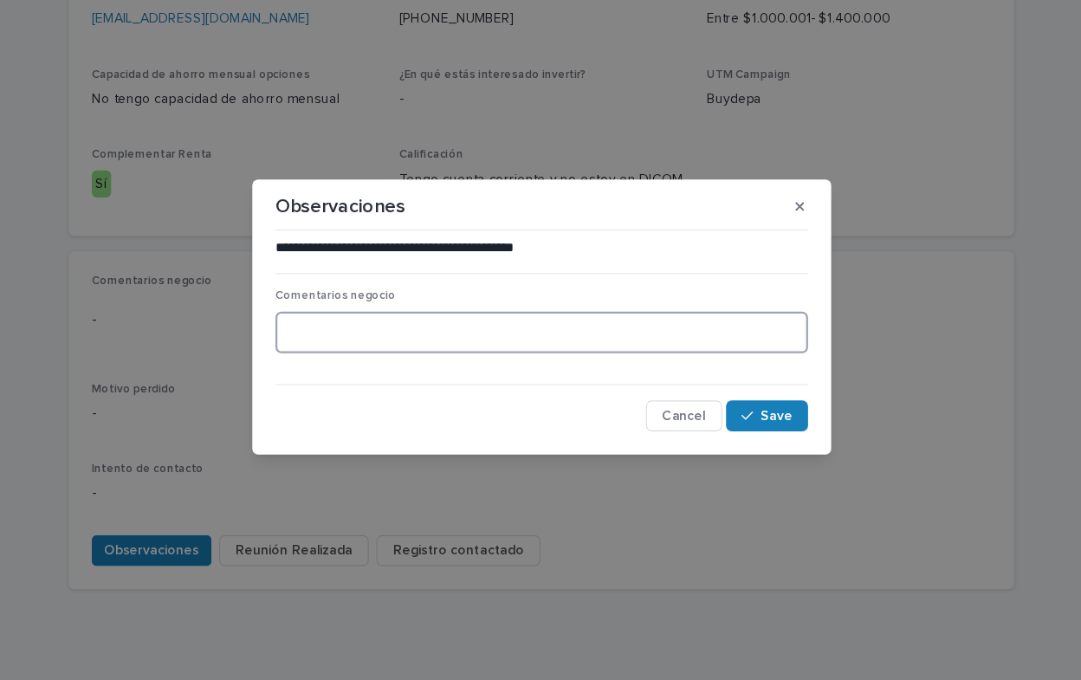
click at [330, 353] on textarea at bounding box center [540, 353] width 478 height 37
type textarea "**********"
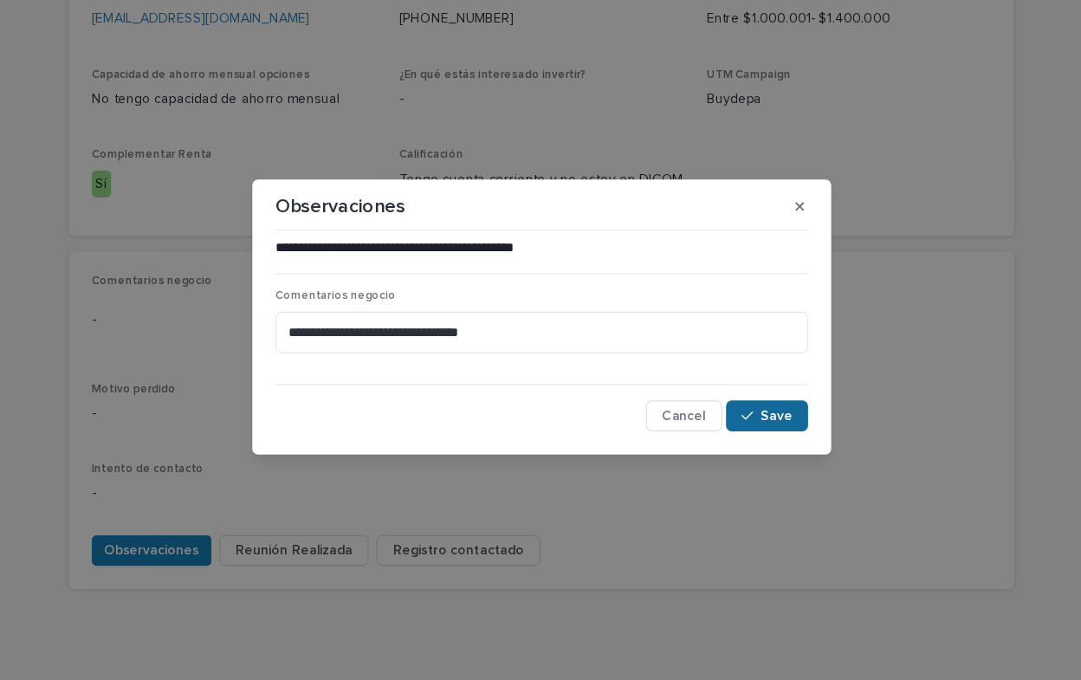
click at [742, 430] on span "Save" at bounding box center [751, 429] width 29 height 12
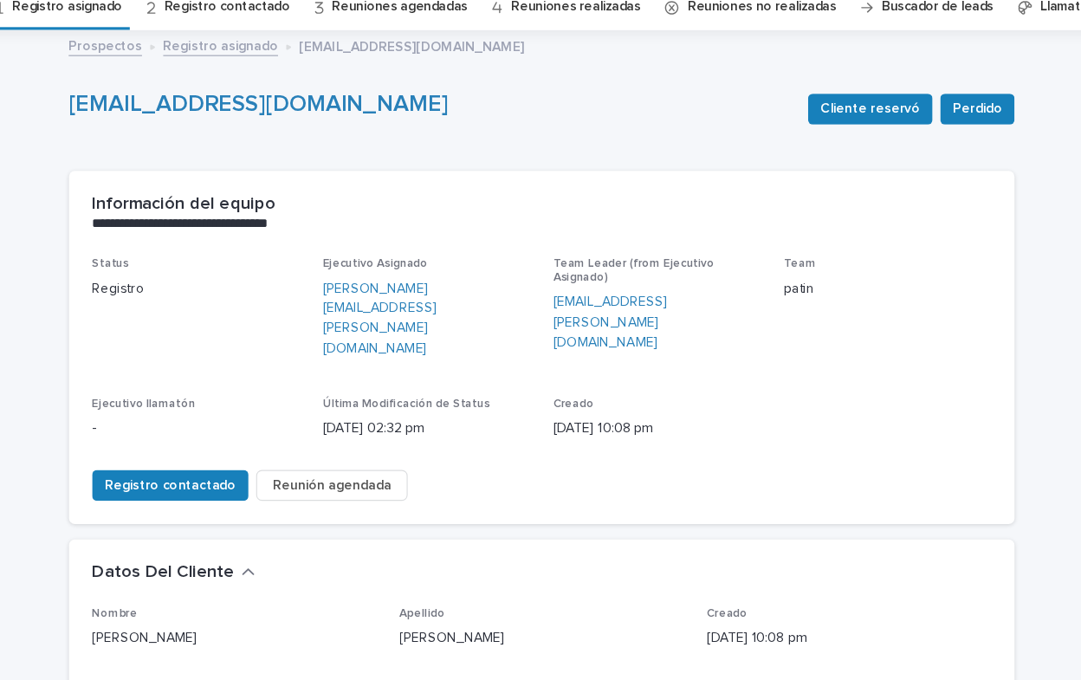
scroll to position [0, 0]
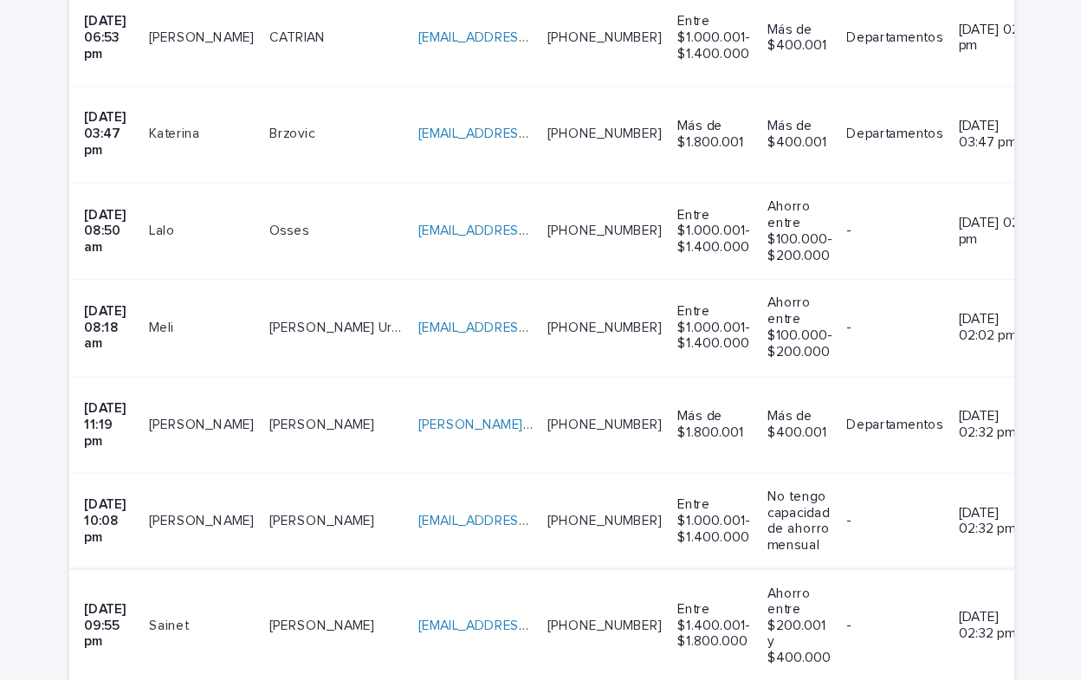
scroll to position [1751, 0]
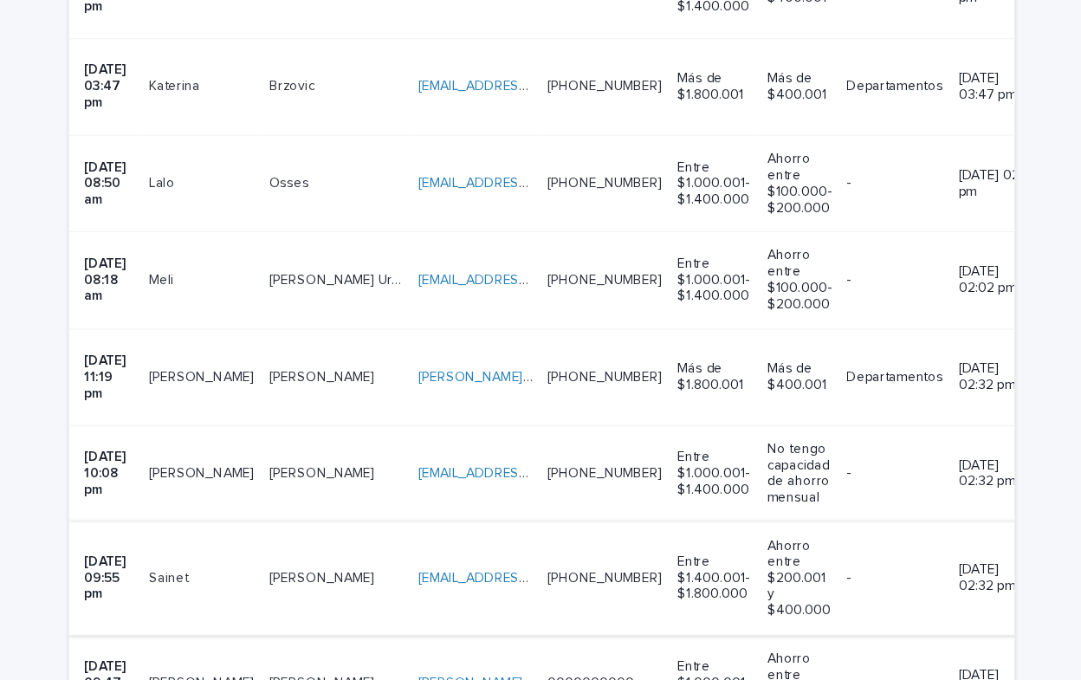
click at [450, 513] on link "[EMAIL_ADDRESS][DOMAIN_NAME]" at bounding box center [528, 519] width 196 height 12
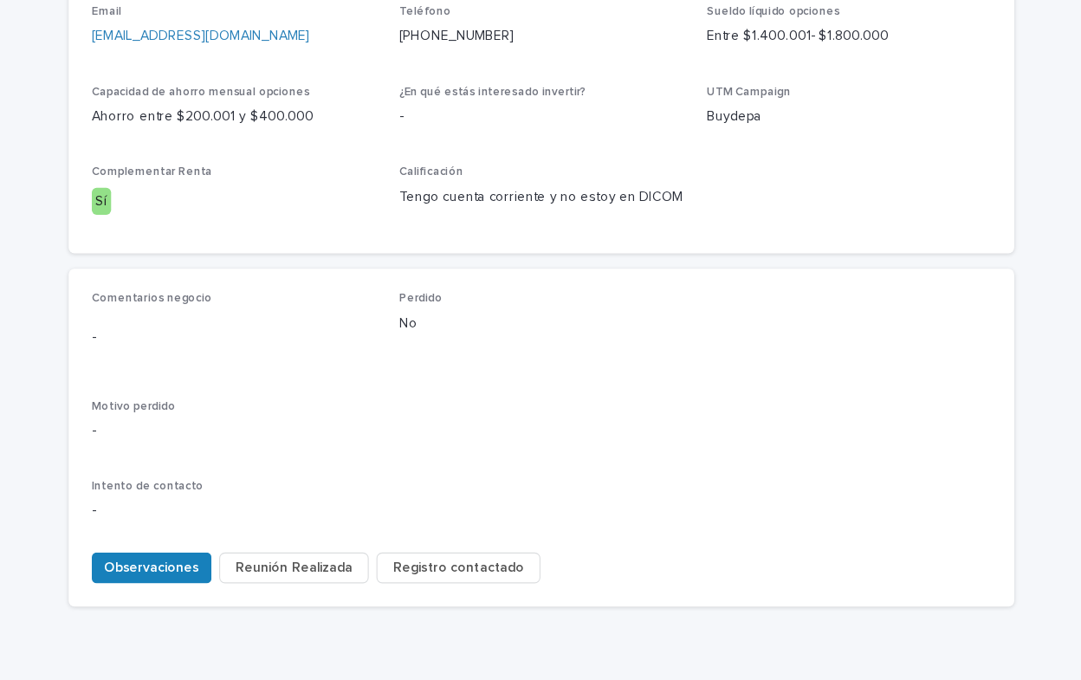
scroll to position [641, 0]
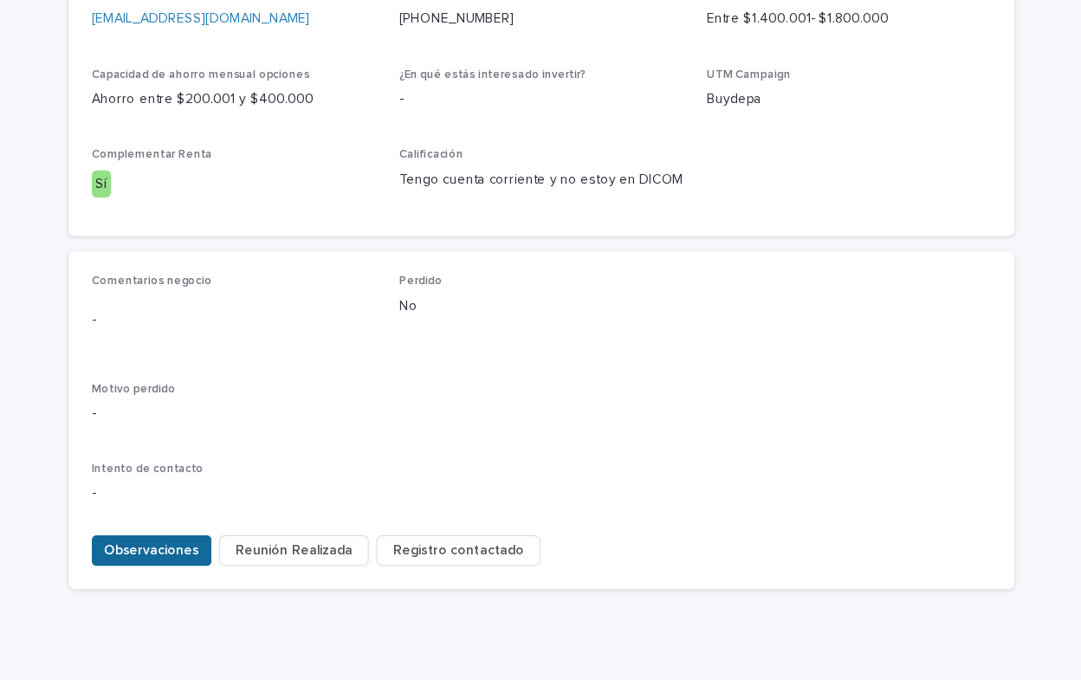
click at [185, 541] on span "Observaciones" at bounding box center [190, 549] width 85 height 17
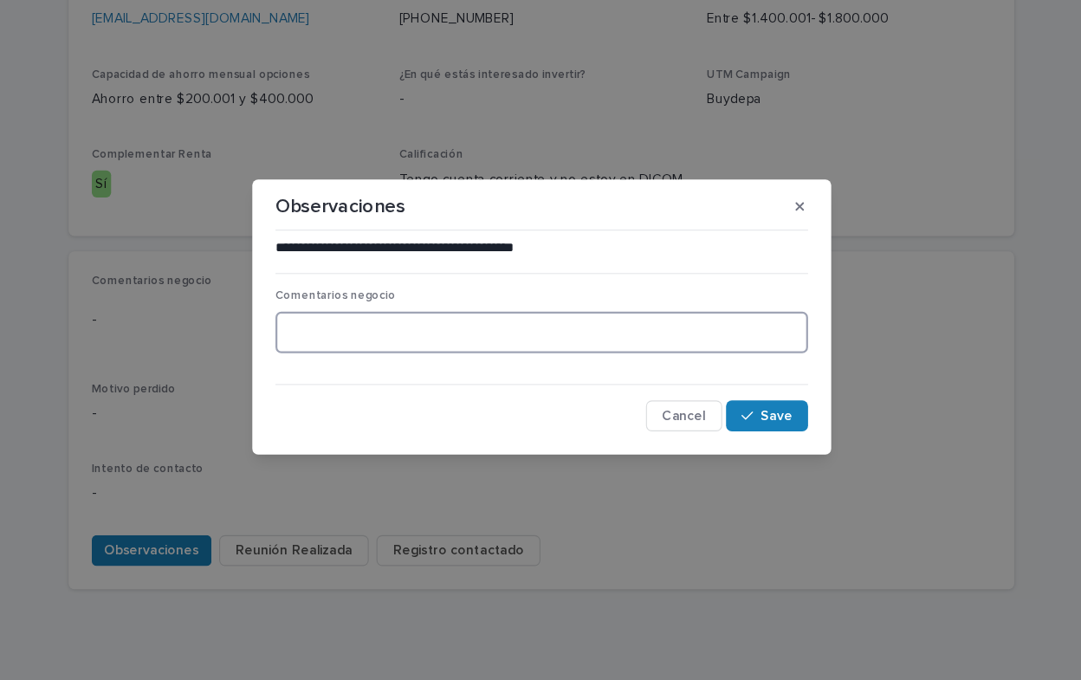
click at [384, 353] on textarea at bounding box center [540, 353] width 478 height 37
type textarea "**********"
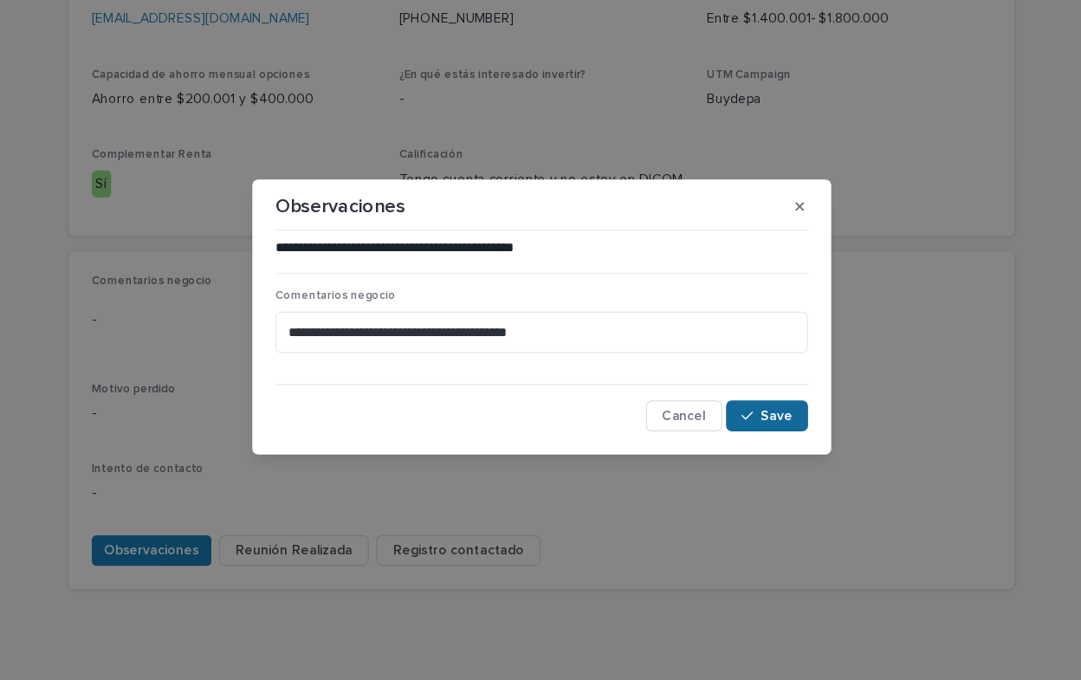
click at [760, 428] on span "Save" at bounding box center [751, 429] width 29 height 12
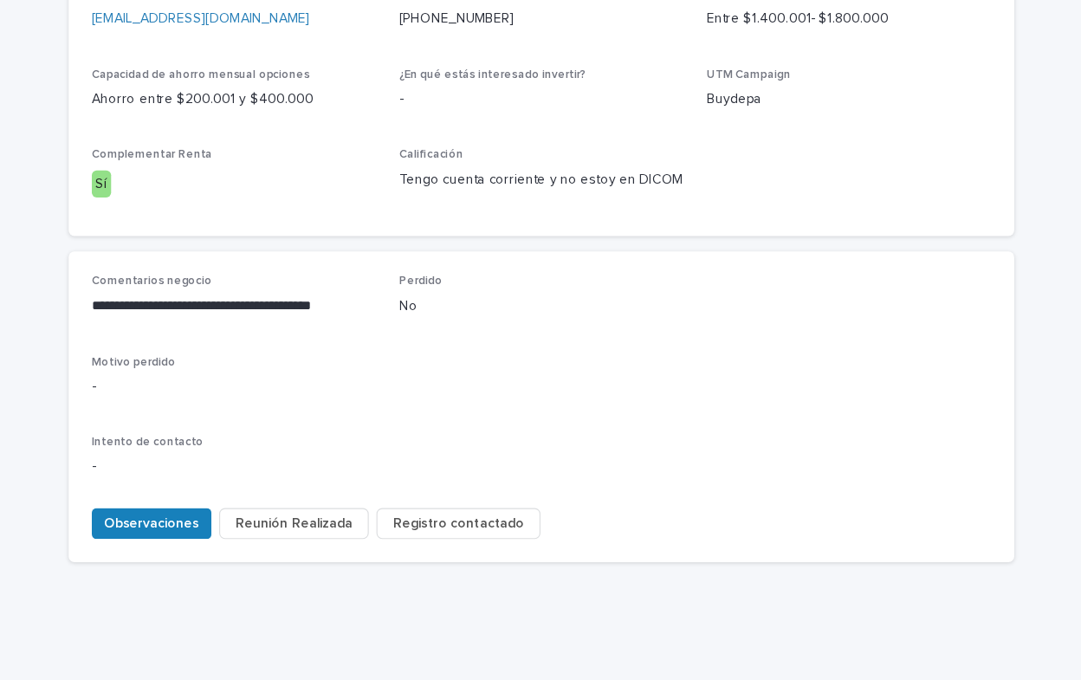
scroll to position [617, 0]
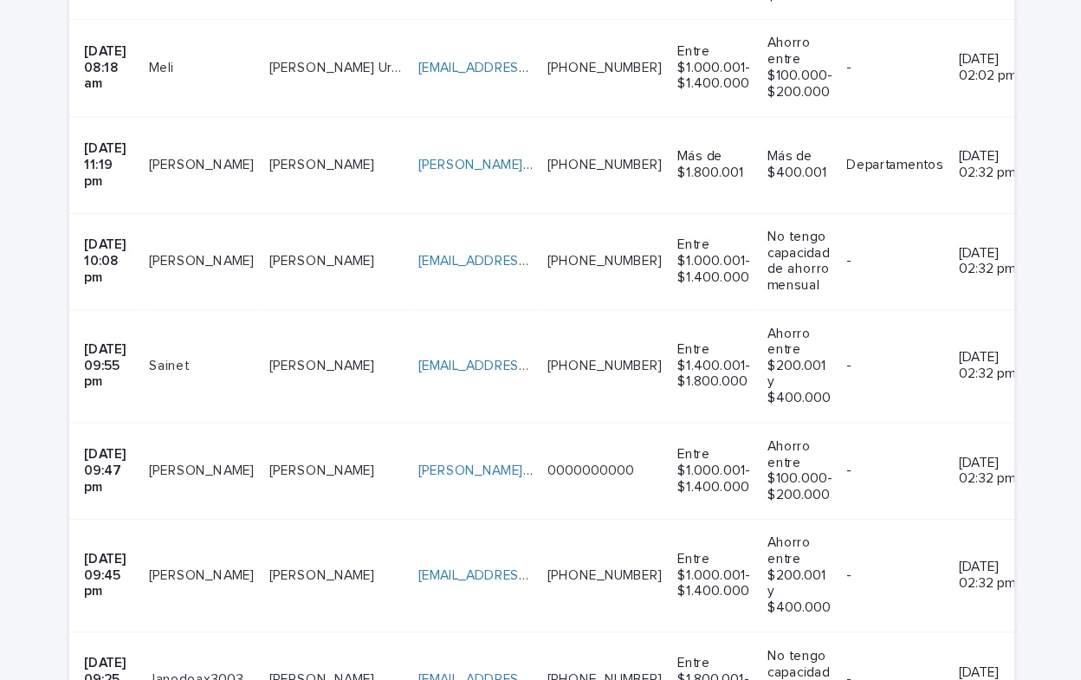
scroll to position [1940, 0]
click at [430, 512] on link "[EMAIL_ADDRESS][DOMAIN_NAME]" at bounding box center [528, 518] width 196 height 12
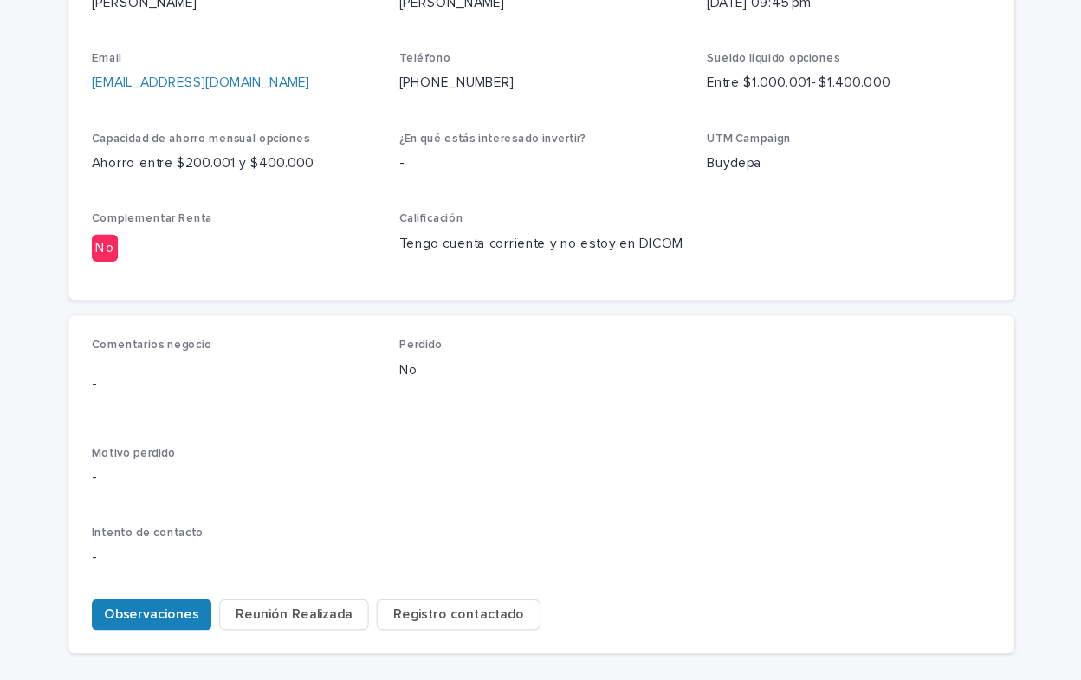
scroll to position [641, 0]
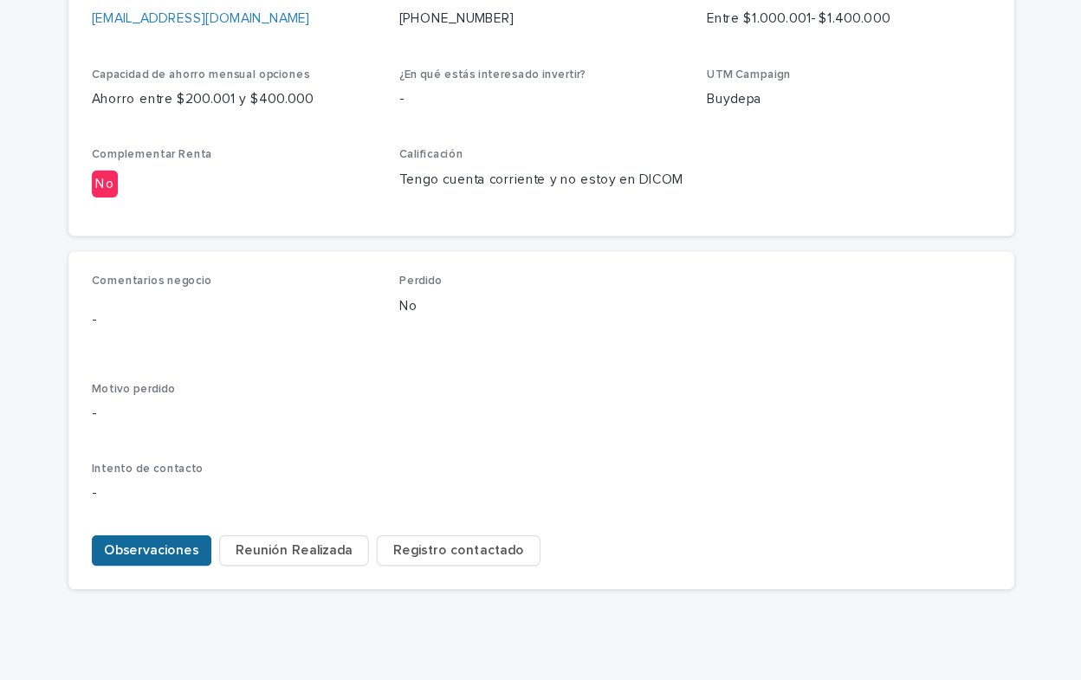
click at [166, 541] on span "Observaciones" at bounding box center [190, 549] width 85 height 17
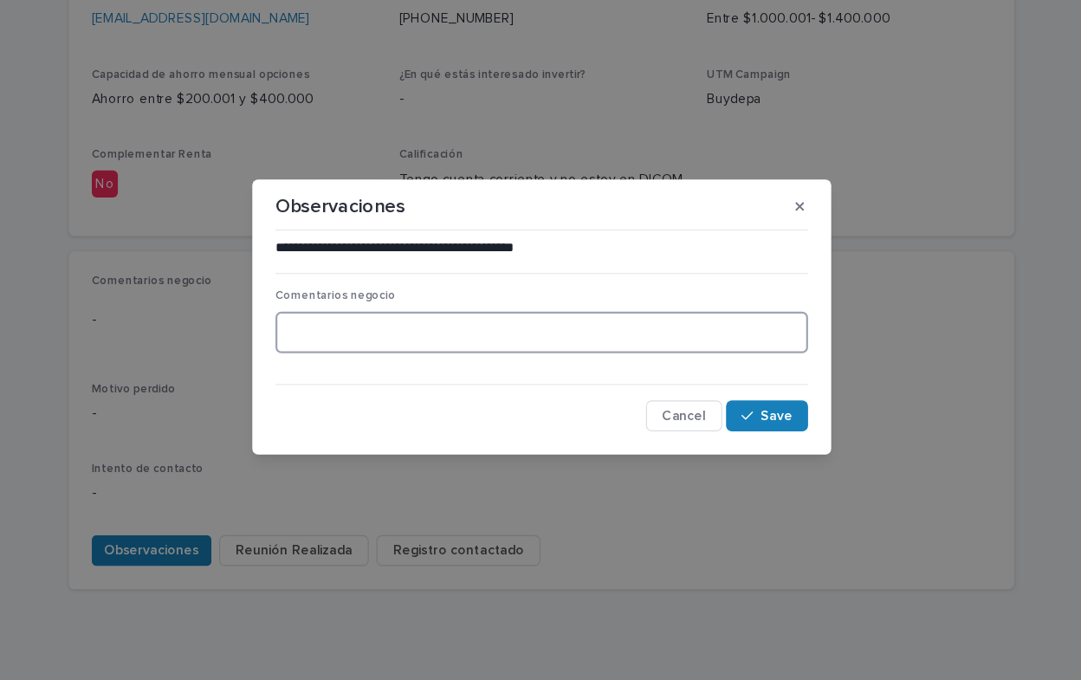
click at [326, 364] on textarea at bounding box center [540, 353] width 478 height 37
type textarea "**********"
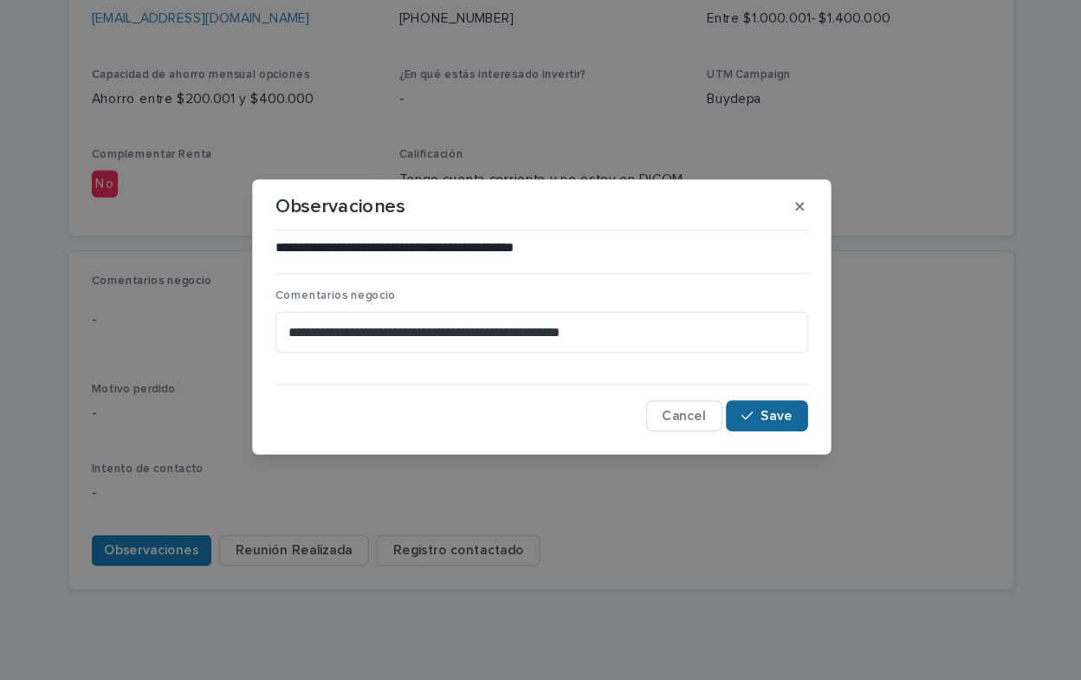
click at [752, 430] on span "Save" at bounding box center [751, 429] width 29 height 12
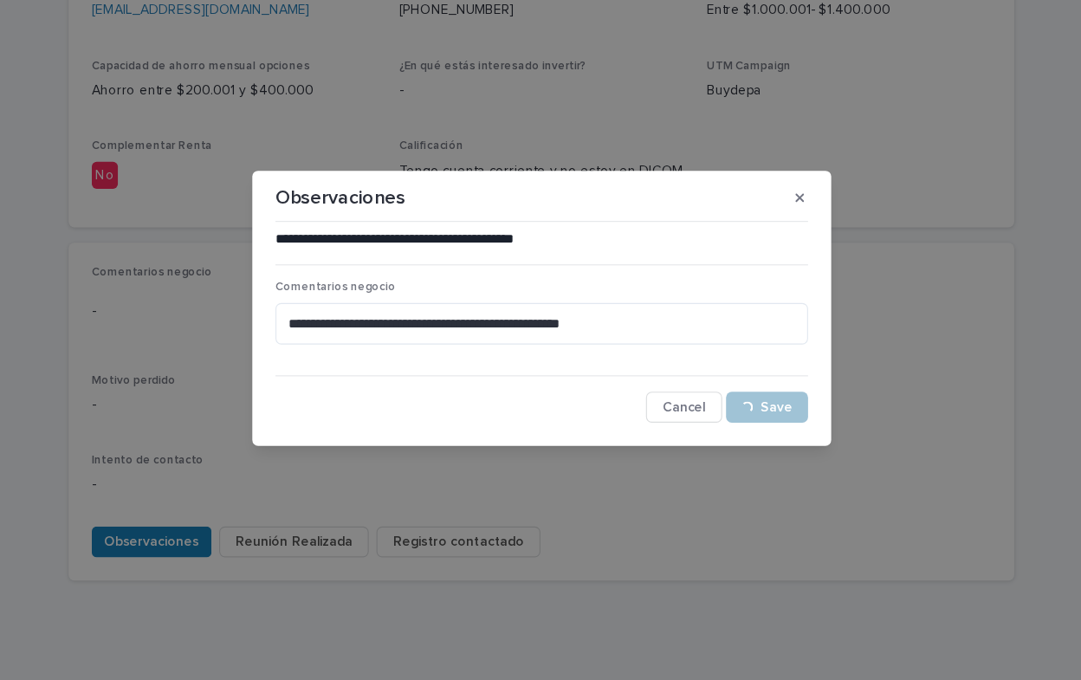
scroll to position [633, 0]
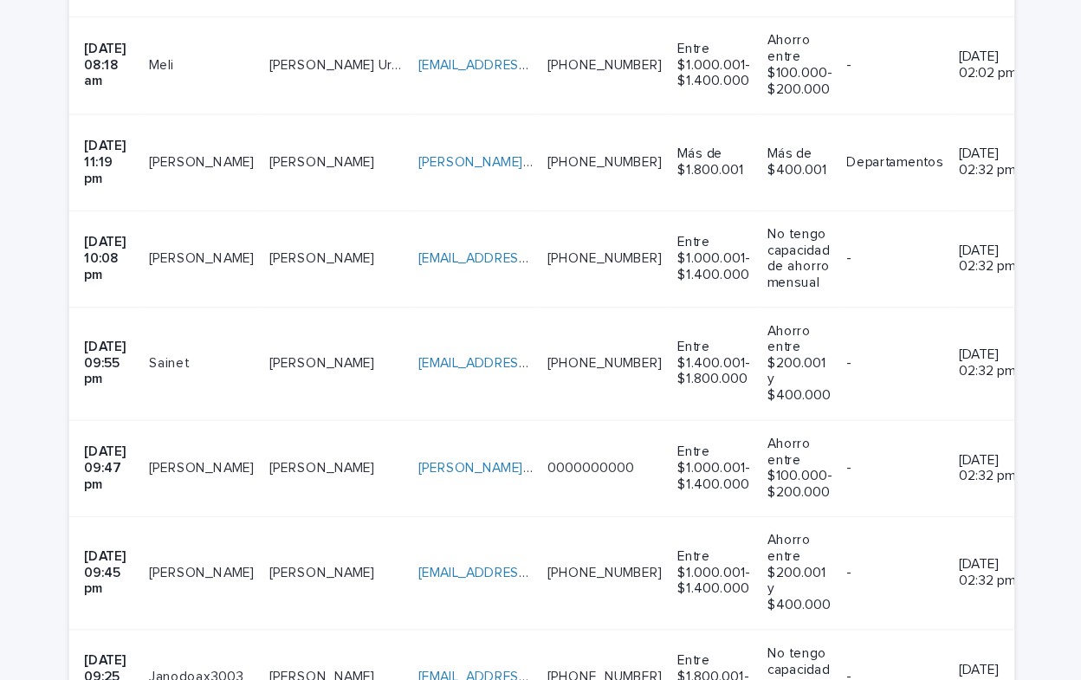
scroll to position [1902, 0]
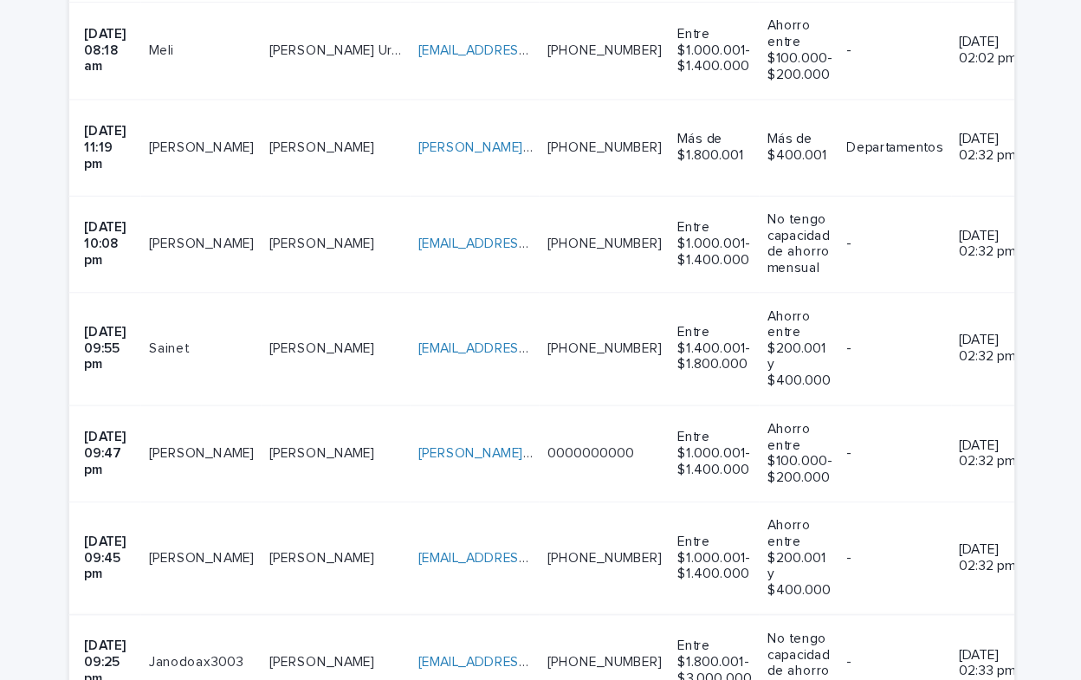
click at [430, 643] on link "[EMAIL_ADDRESS][DOMAIN_NAME]" at bounding box center [528, 649] width 196 height 12
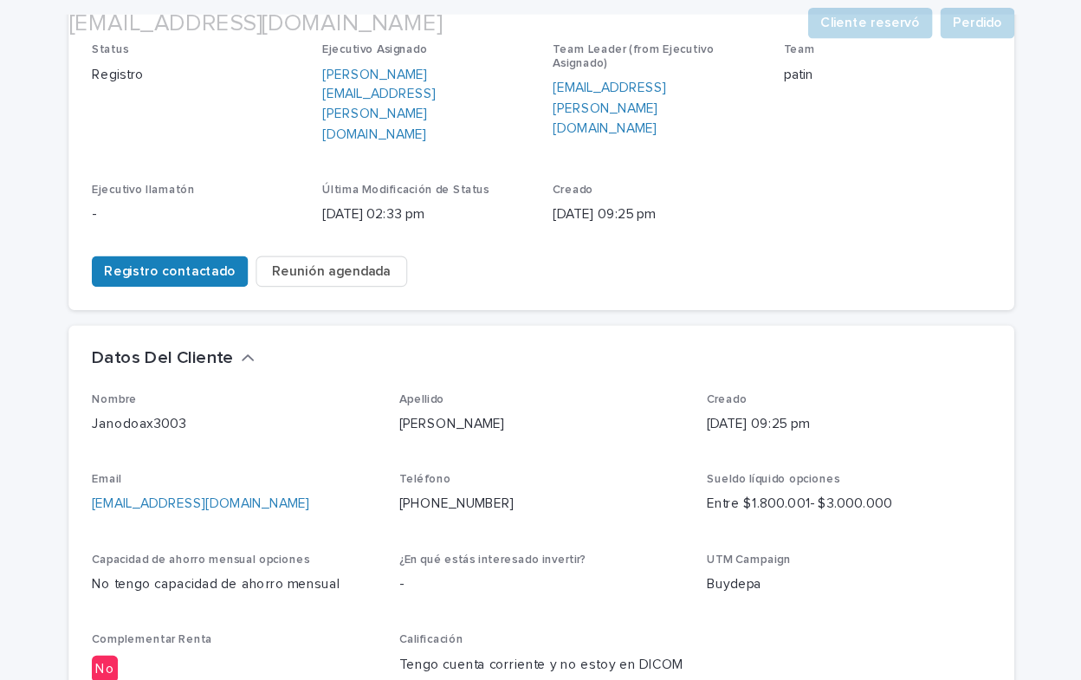
scroll to position [302, 0]
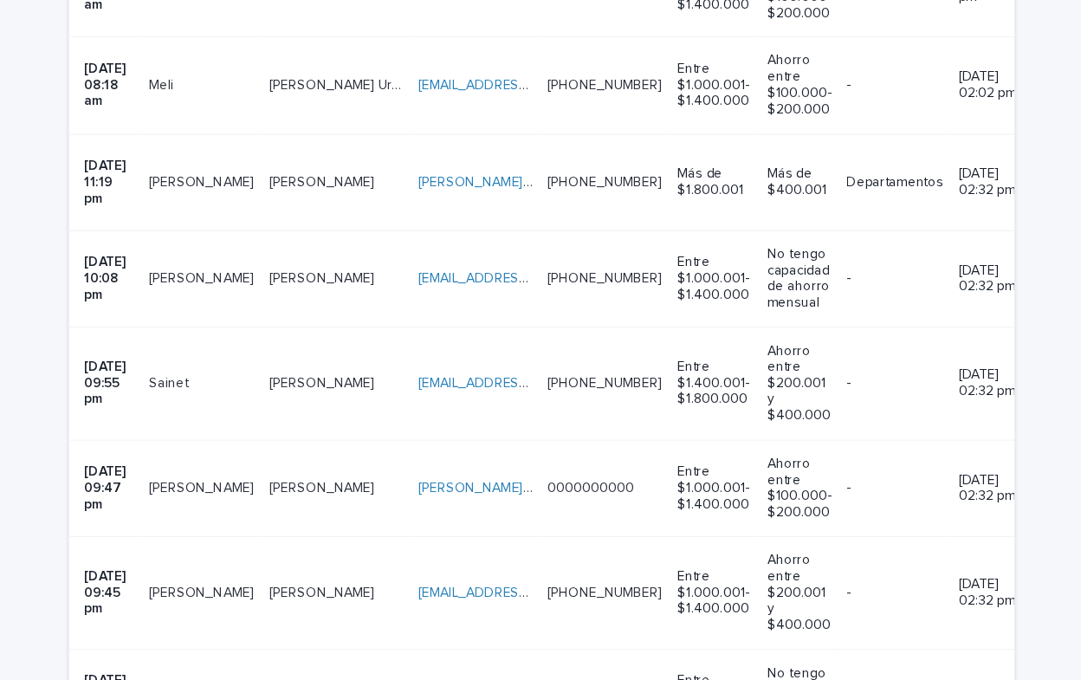
scroll to position [1872, 0]
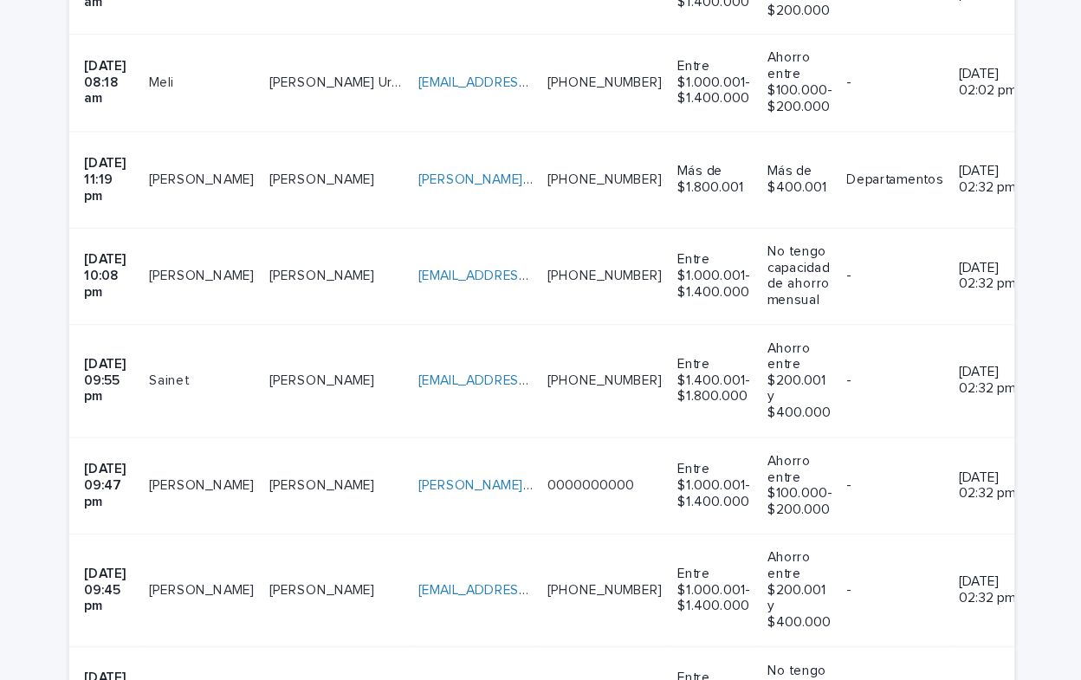
click at [449, 673] on link "[EMAIL_ADDRESS][DOMAIN_NAME]" at bounding box center [528, 679] width 196 height 12
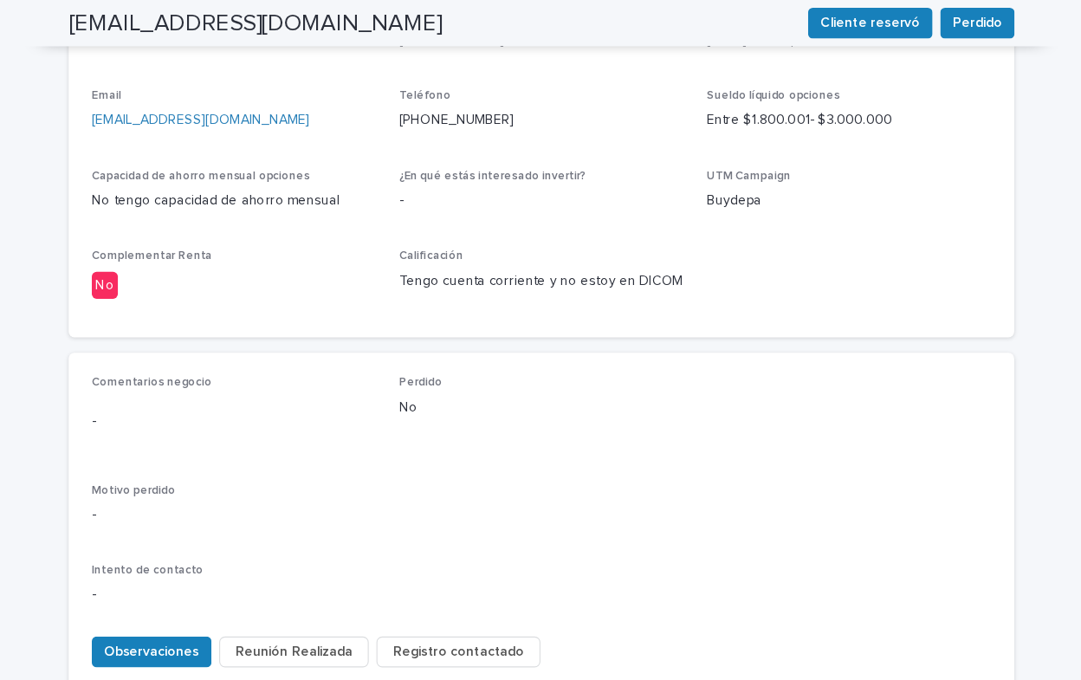
scroll to position [641, 0]
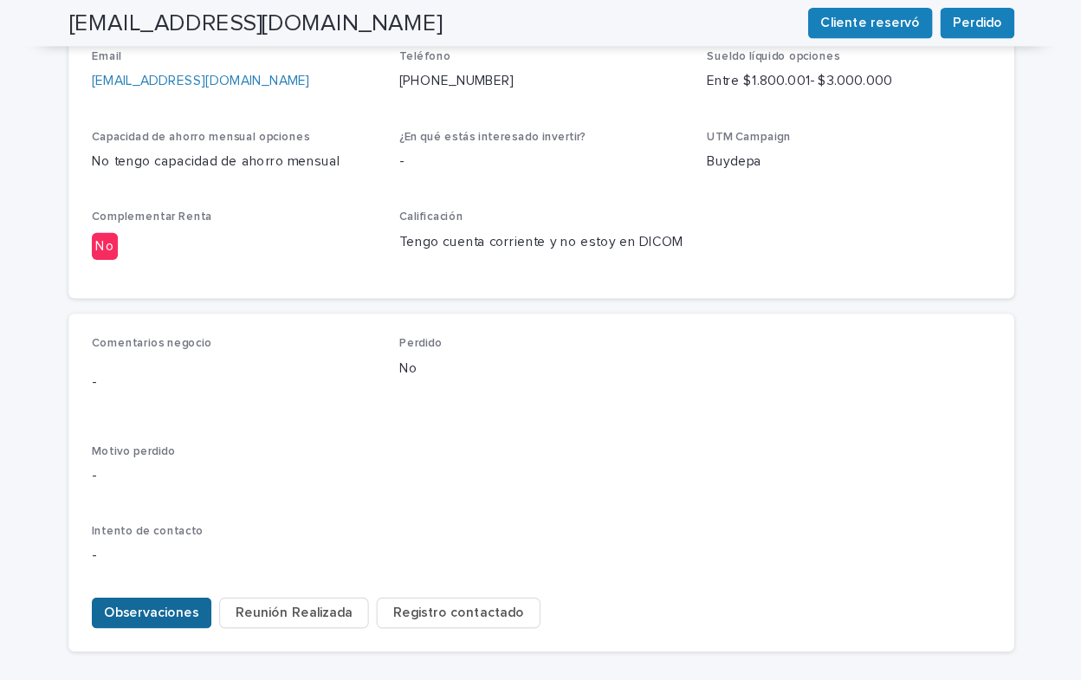
click at [176, 541] on span "Observaciones" at bounding box center [190, 549] width 85 height 17
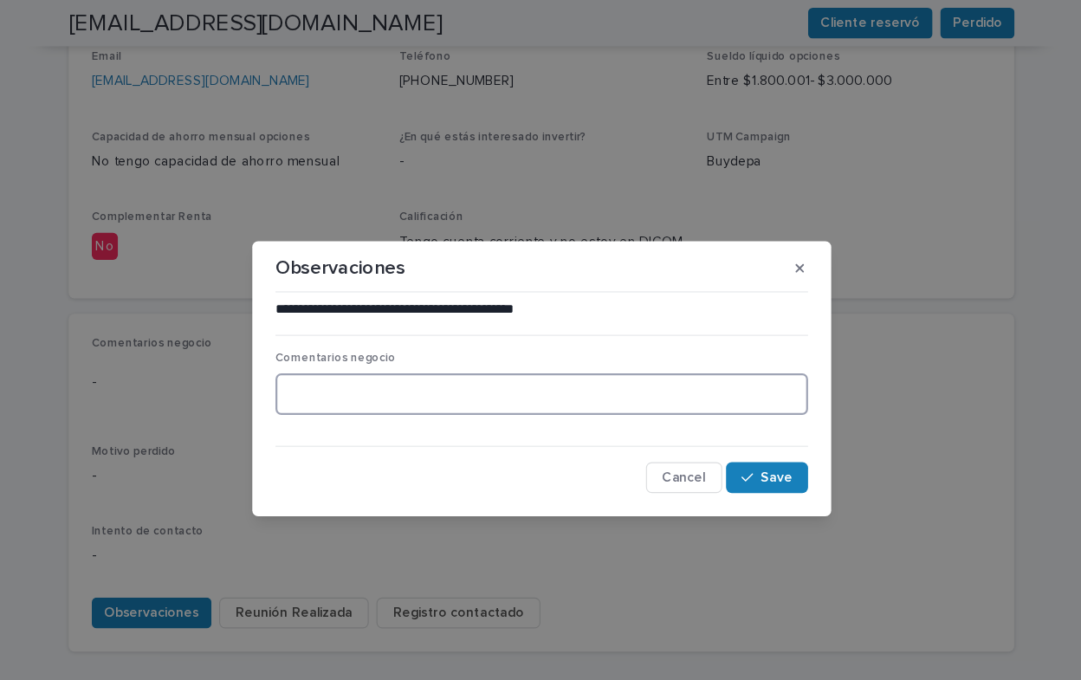
click at [340, 358] on textarea at bounding box center [540, 353] width 478 height 37
type textarea "**********"
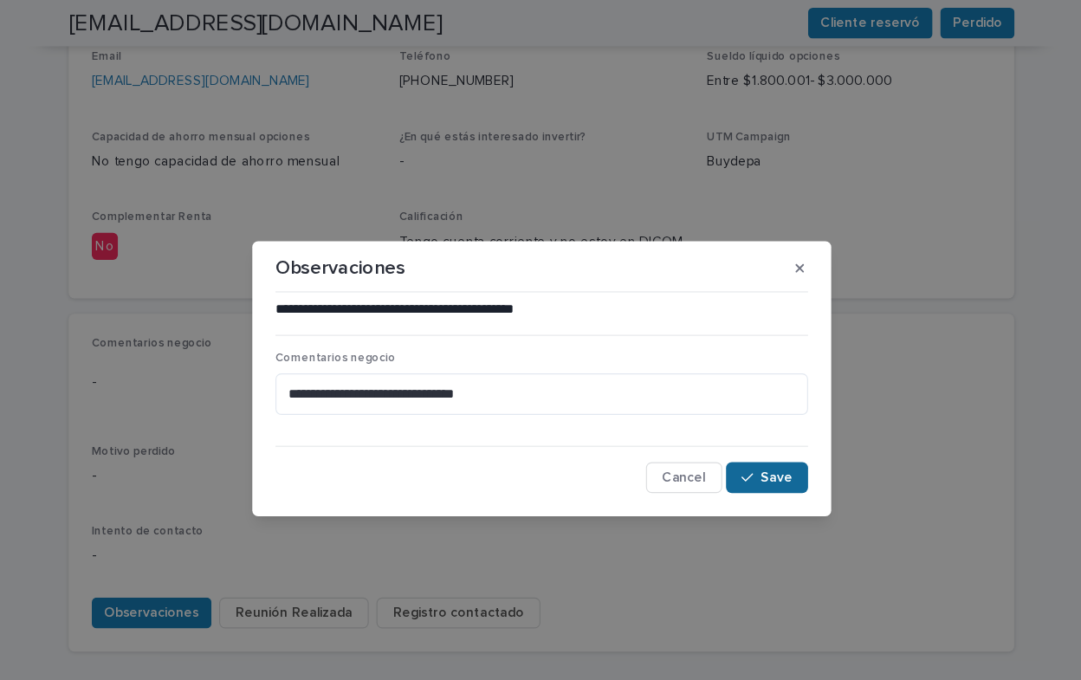
click at [760, 430] on span "Save" at bounding box center [751, 429] width 29 height 12
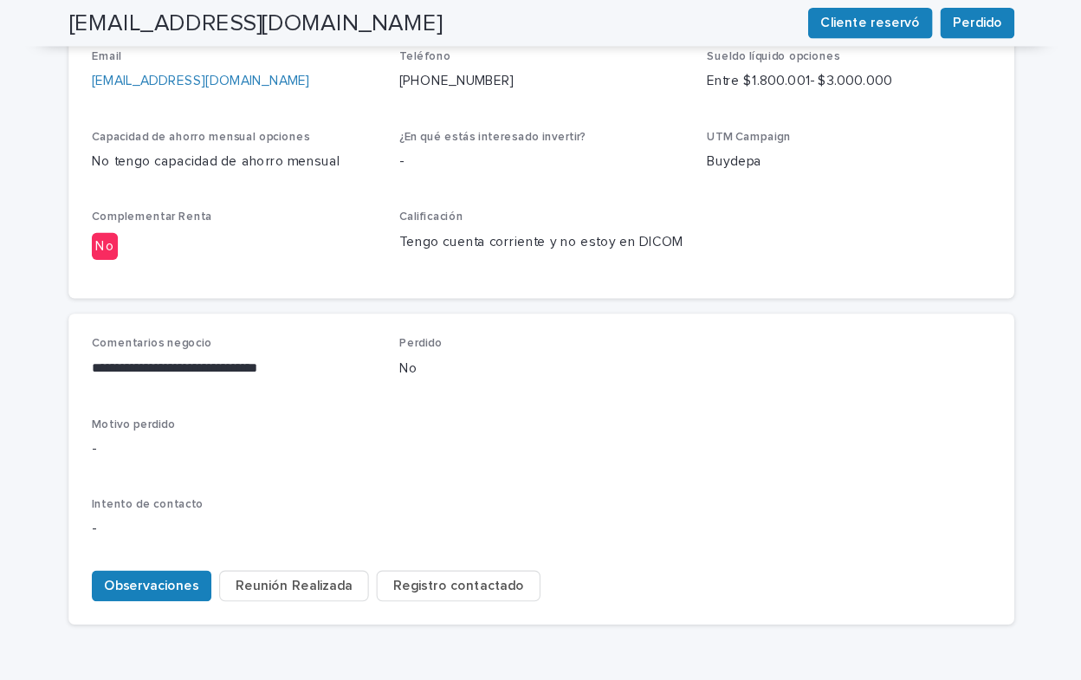
scroll to position [617, 0]
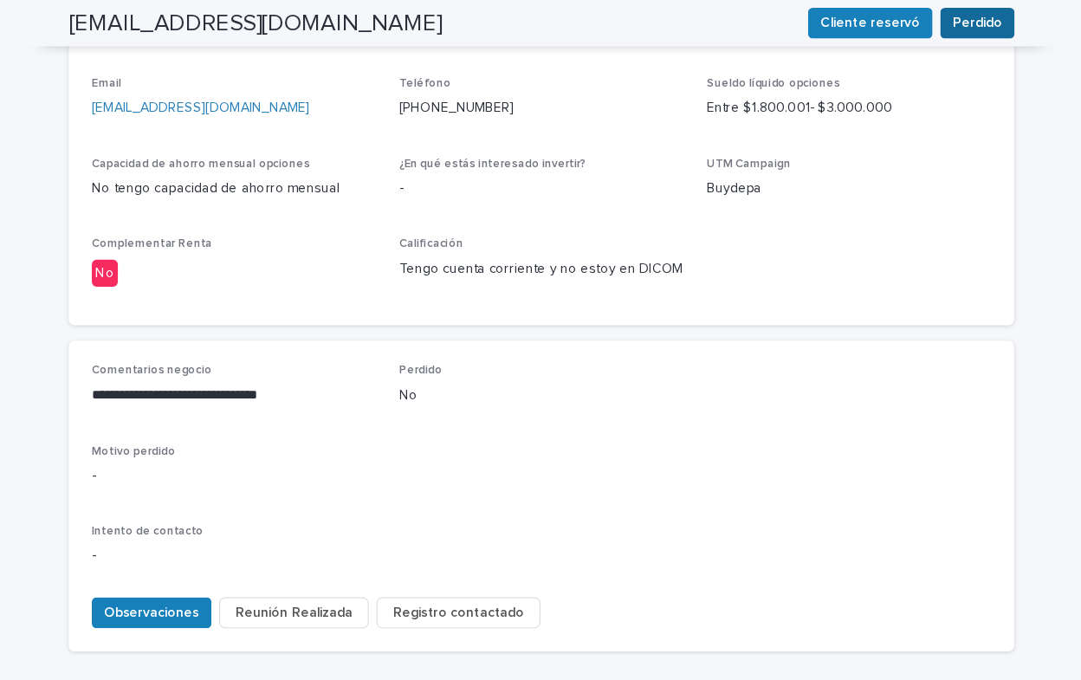
click at [932, 15] on span "Perdido" at bounding box center [931, 20] width 44 height 17
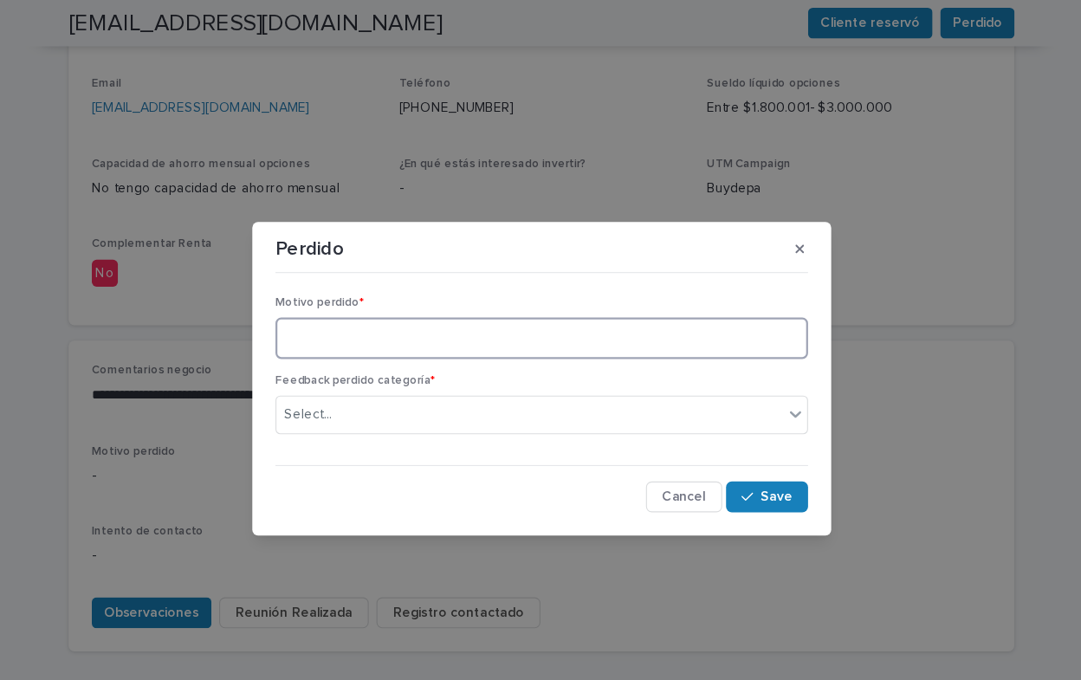
click at [386, 311] on textarea at bounding box center [540, 303] width 478 height 37
type textarea "**********"
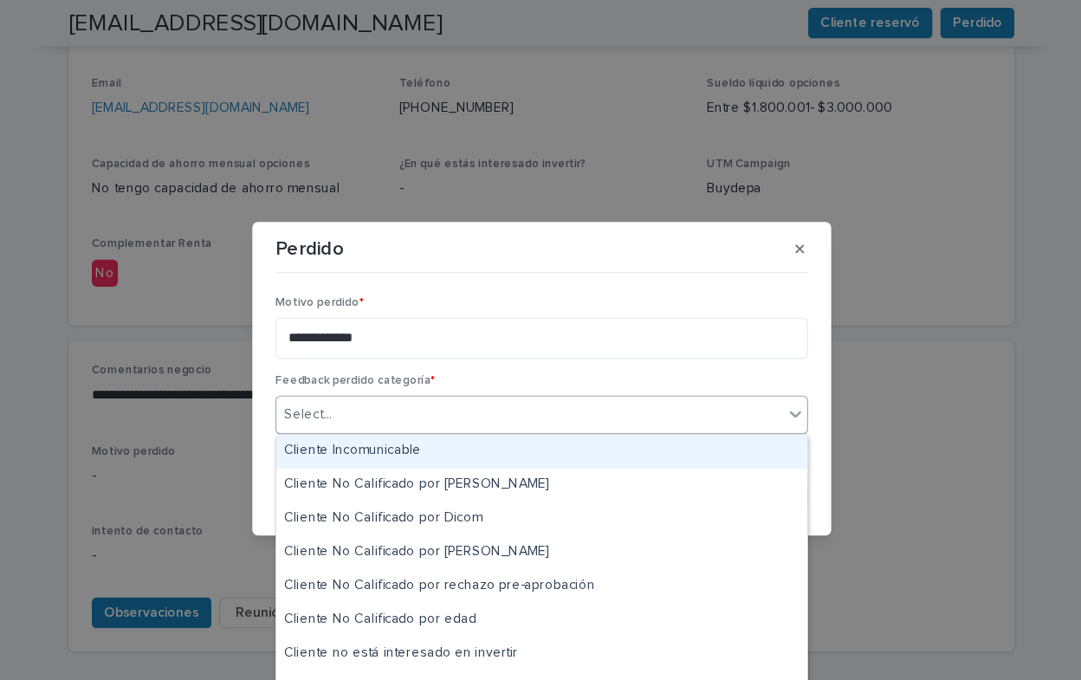
click at [767, 370] on icon at bounding box center [768, 371] width 17 height 17
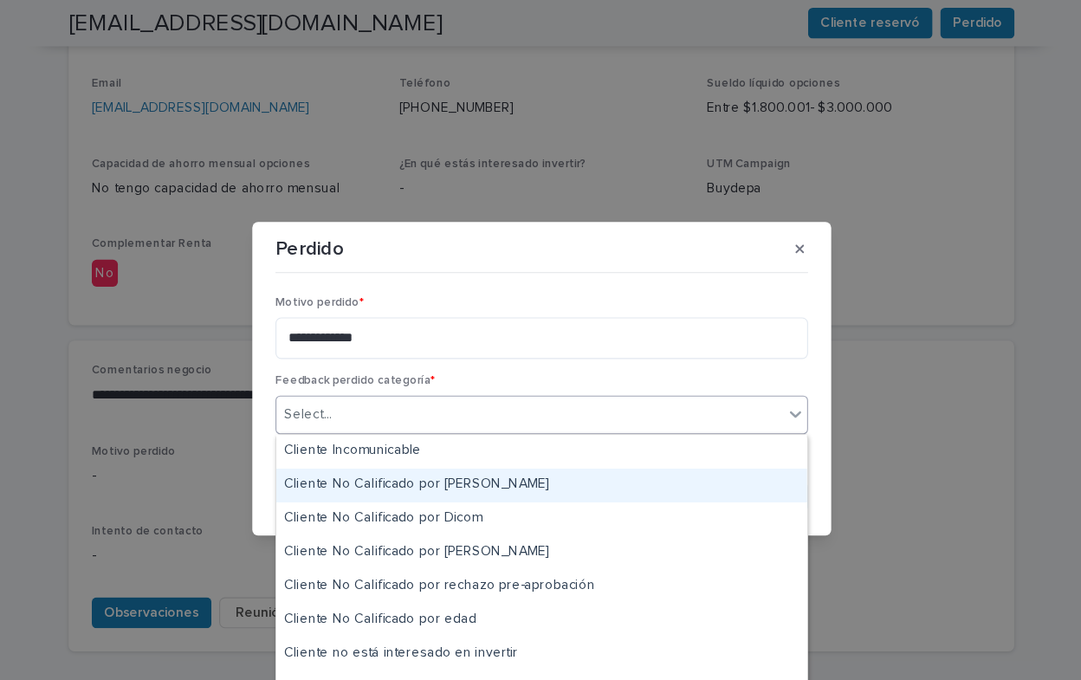
drag, startPoint x: 533, startPoint y: 451, endPoint x: 528, endPoint y: 435, distance: 17.3
click at [528, 435] on div "Cliente No Calificado por [PERSON_NAME]" at bounding box center [540, 436] width 476 height 30
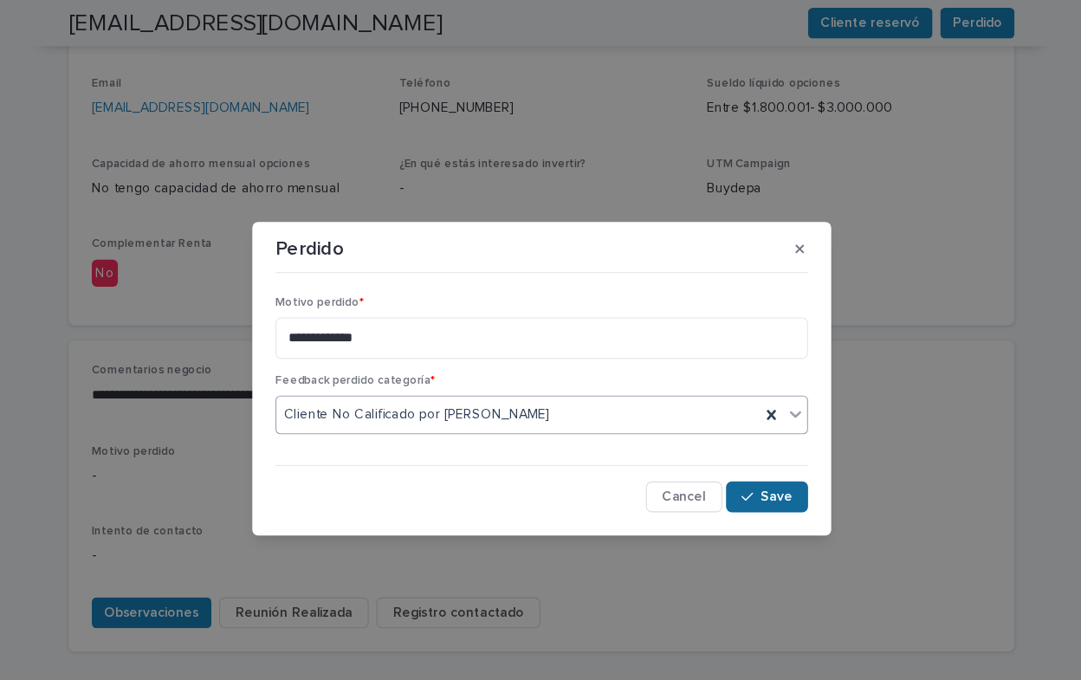
click at [743, 446] on span "Save" at bounding box center [751, 446] width 29 height 12
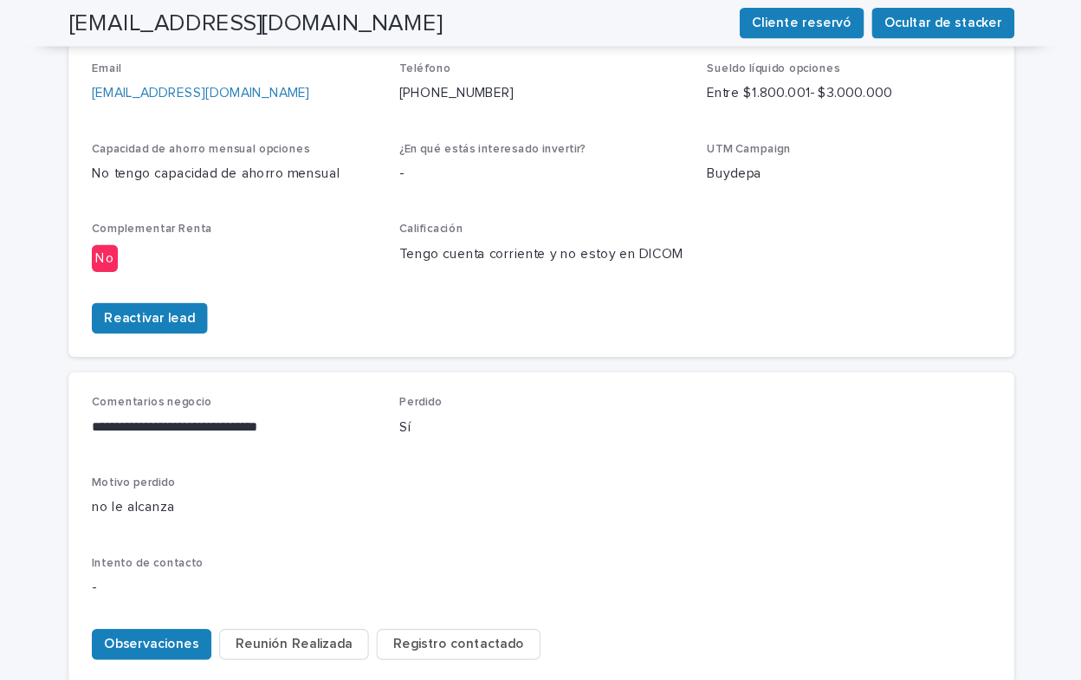
scroll to position [502, 0]
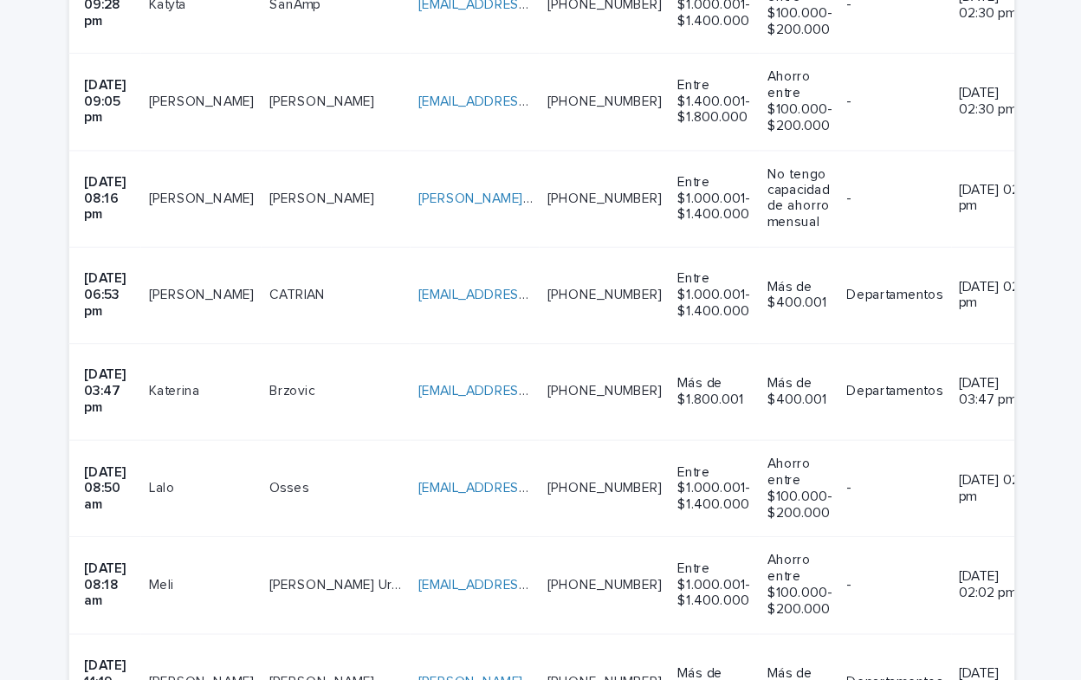
scroll to position [1425, 0]
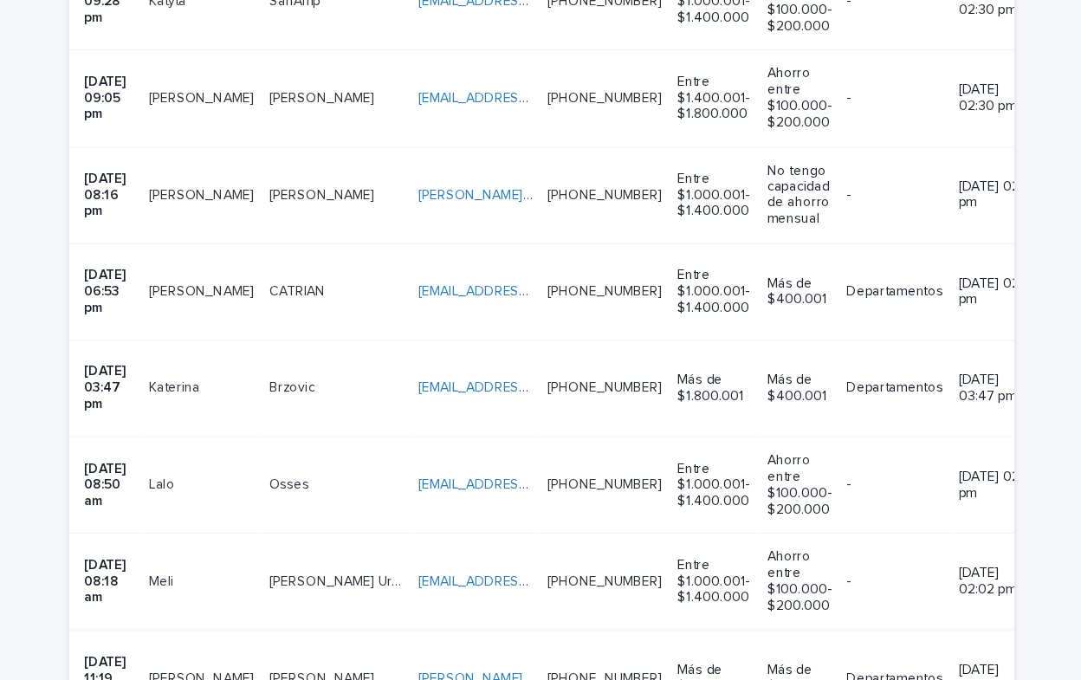
click at [430, 658] on link "[PERSON_NAME][EMAIL_ADDRESS][DOMAIN_NAME]" at bounding box center [575, 664] width 290 height 12
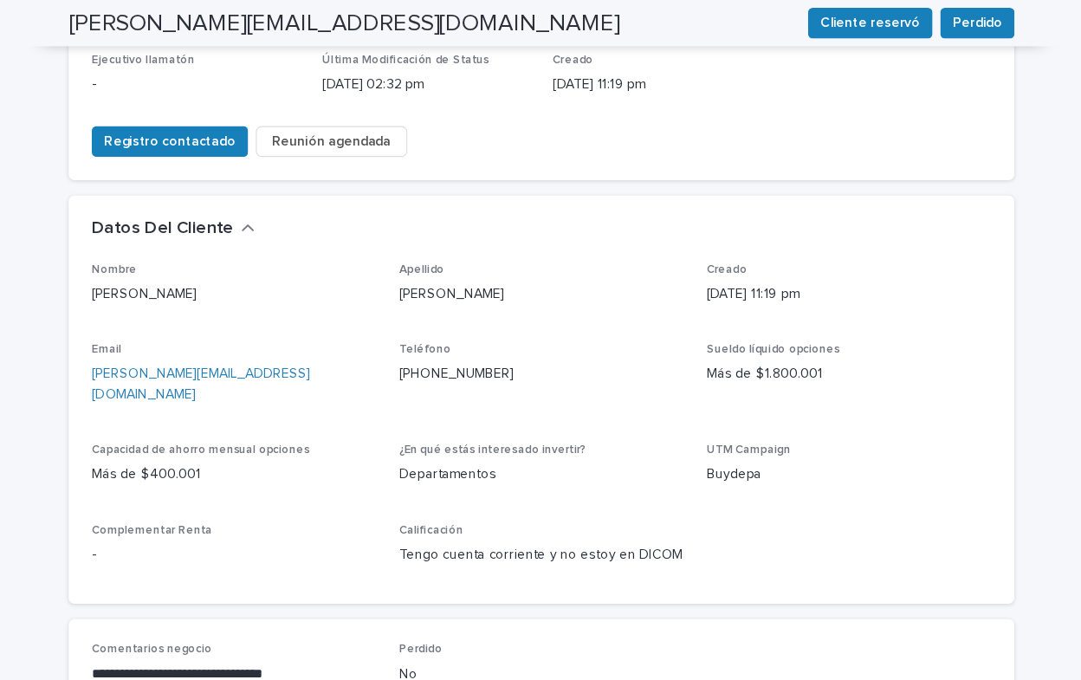
scroll to position [567, 0]
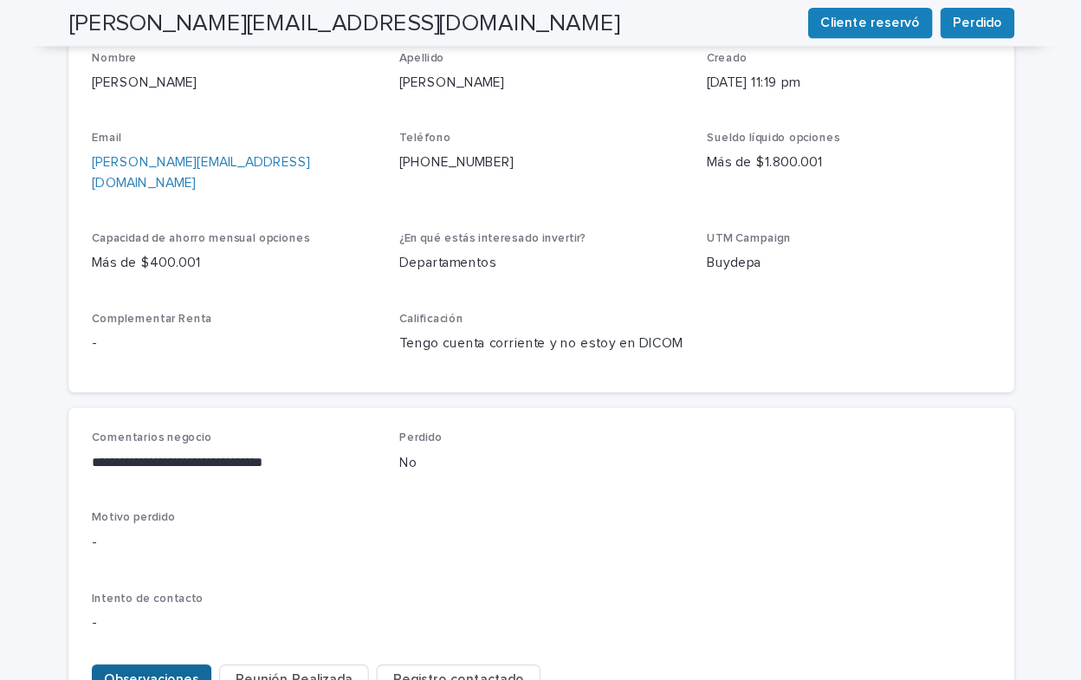
click at [172, 602] on span "Observaciones" at bounding box center [190, 610] width 85 height 17
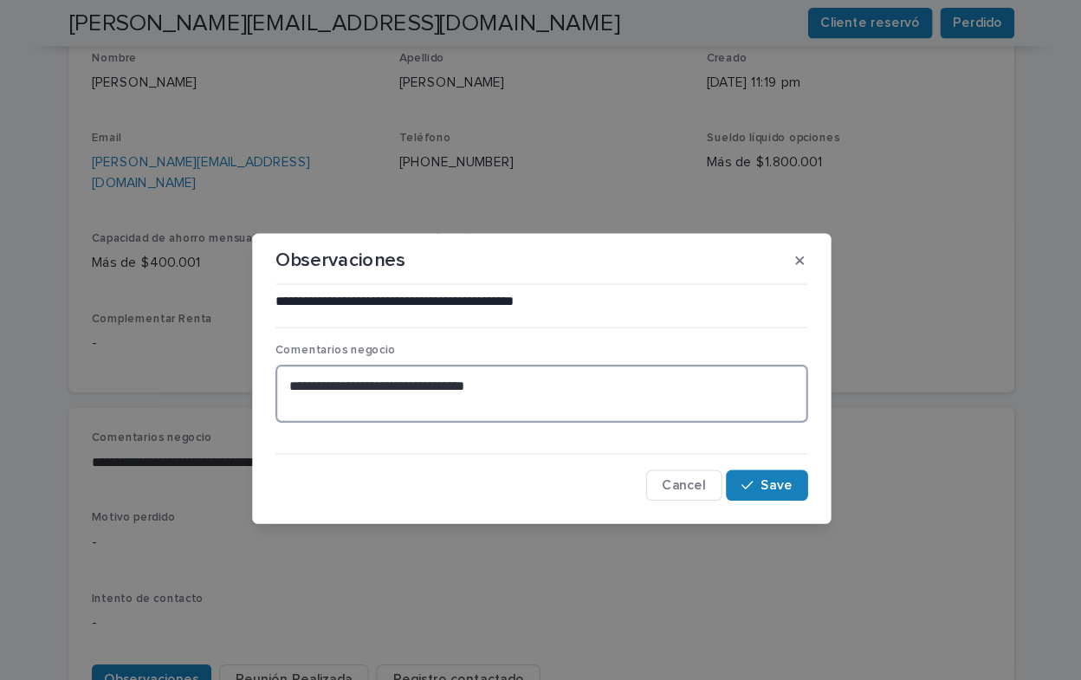
click at [532, 351] on textarea "**********" at bounding box center [540, 353] width 478 height 52
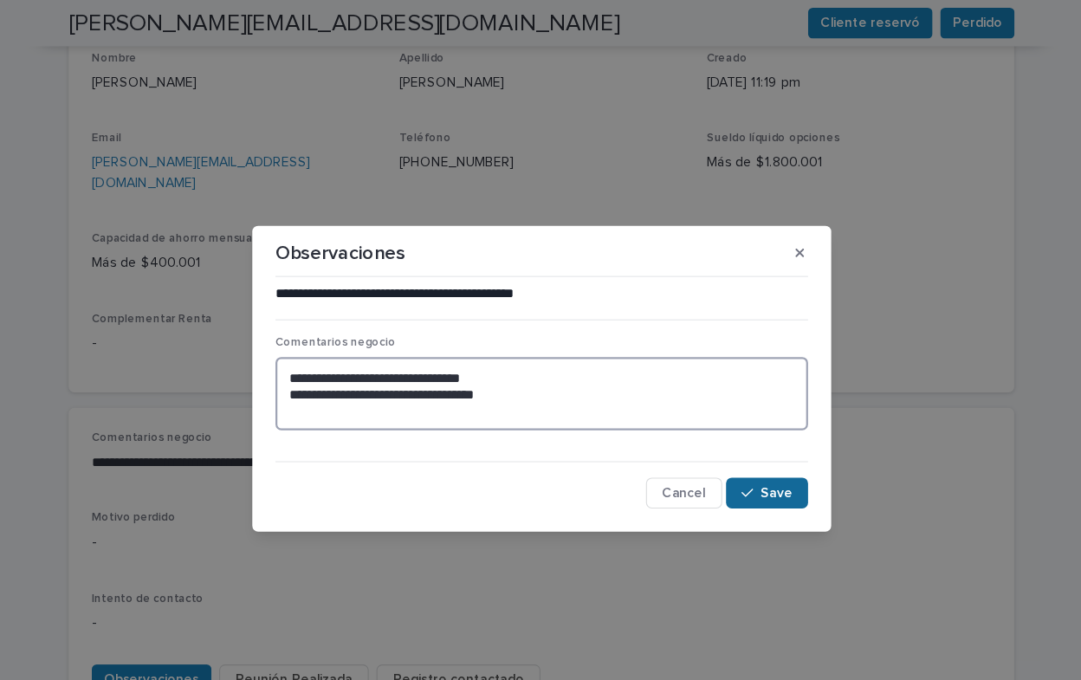
type textarea "**********"
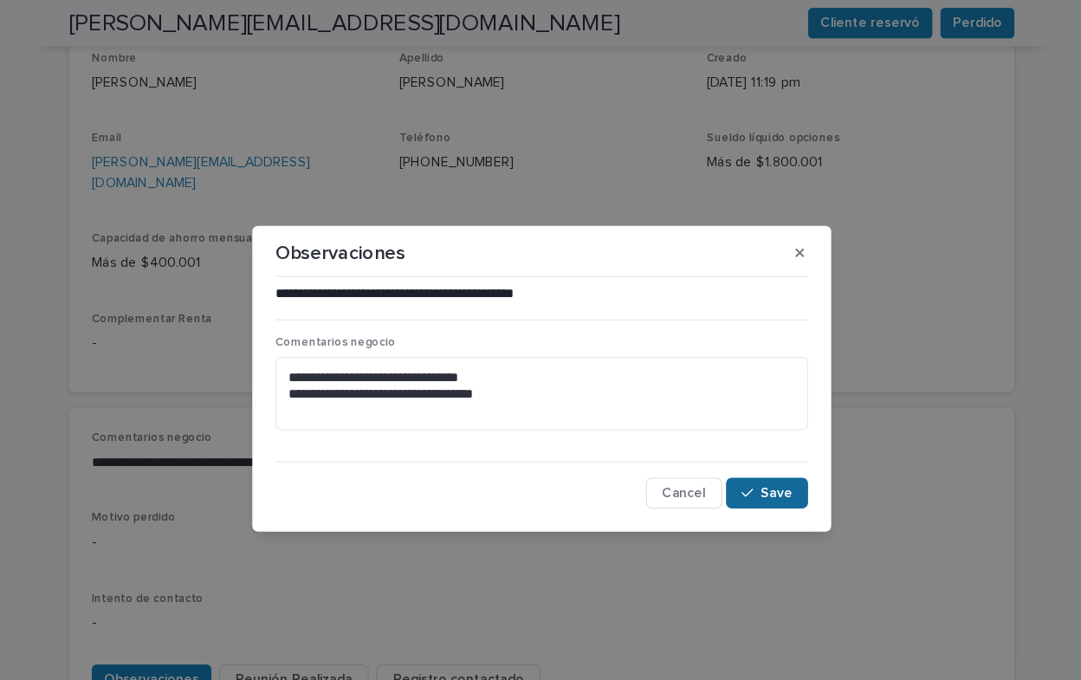
click at [750, 443] on span "Save" at bounding box center [751, 442] width 29 height 12
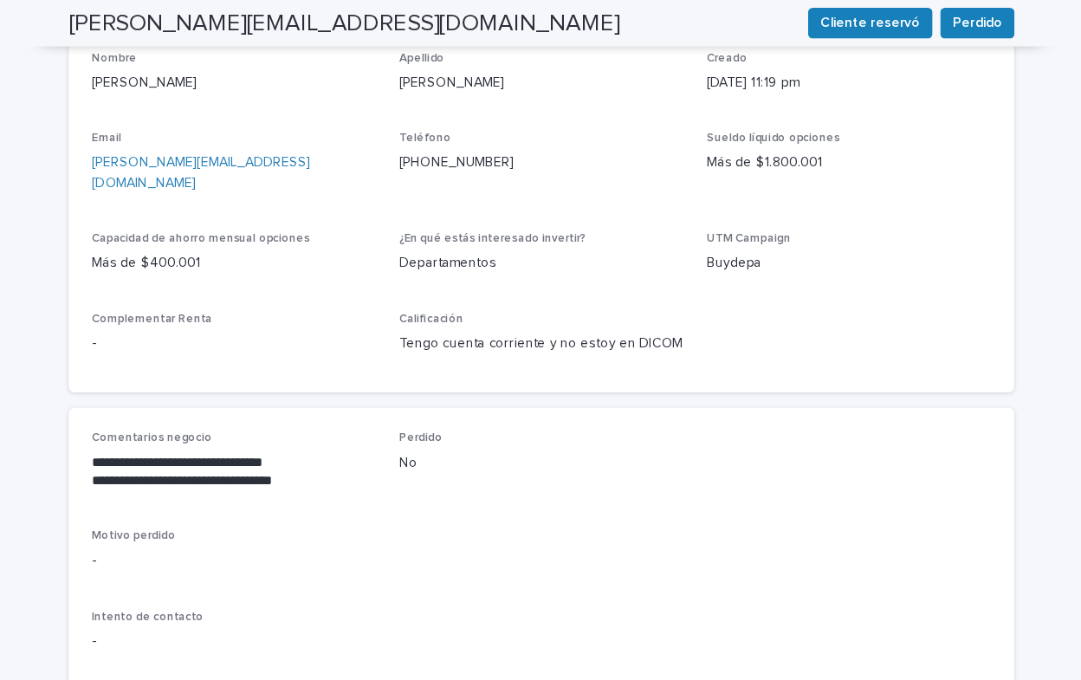
scroll to position [575, 0]
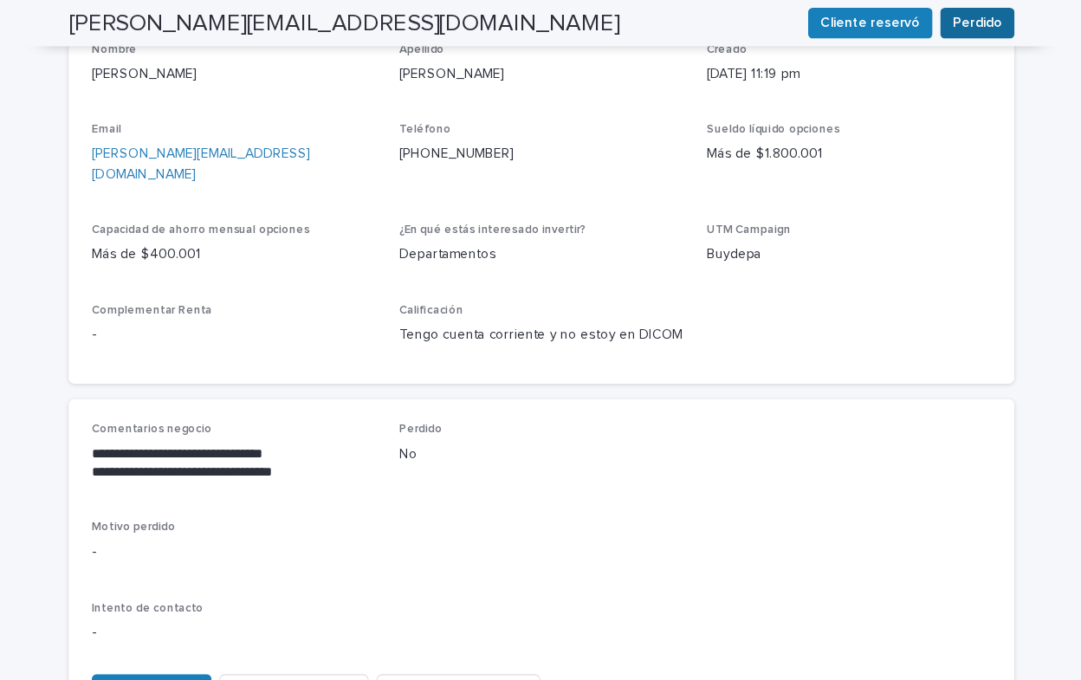
click at [921, 23] on span "Perdido" at bounding box center [931, 20] width 44 height 17
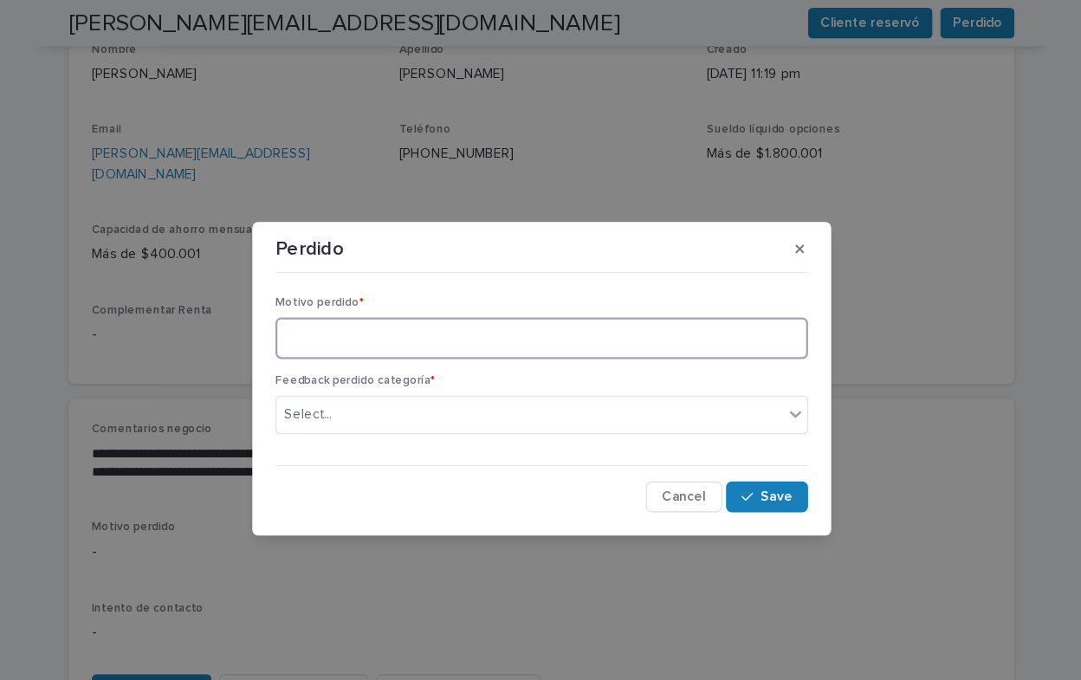
click at [585, 303] on textarea at bounding box center [540, 303] width 478 height 37
type textarea "**********"
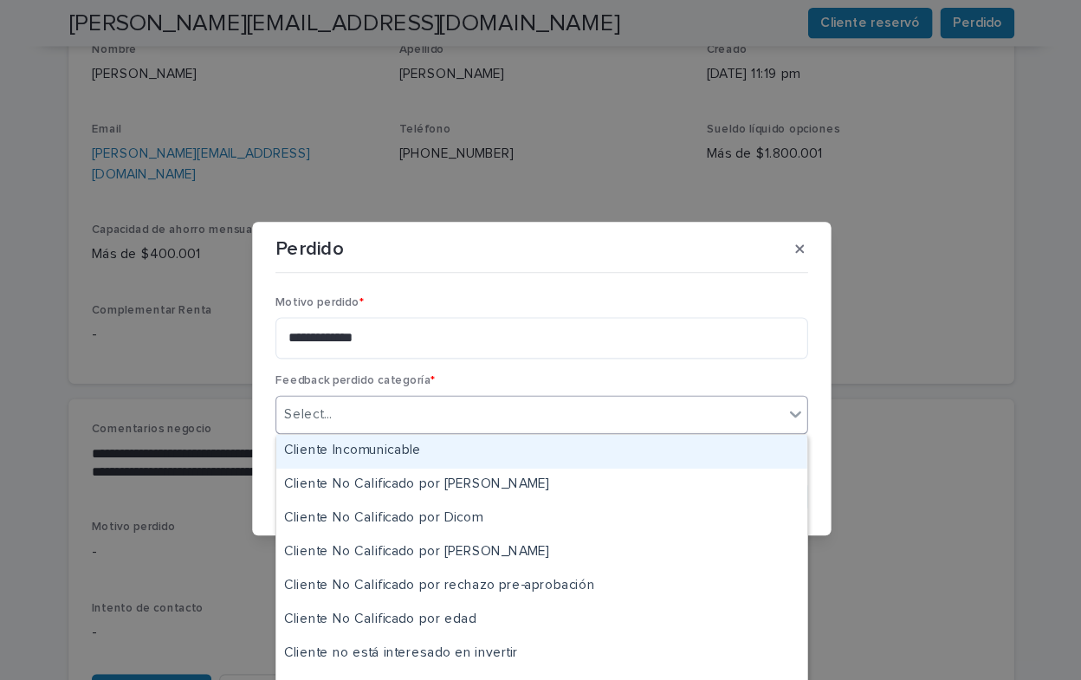
click at [766, 370] on icon at bounding box center [768, 371] width 17 height 17
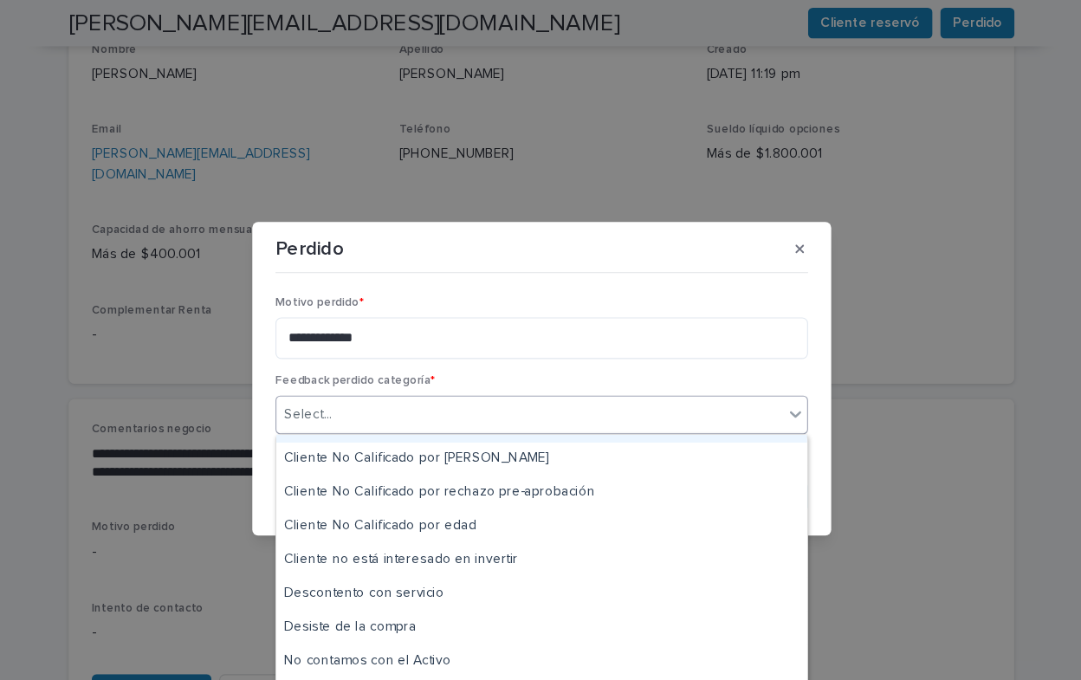
scroll to position [87, 0]
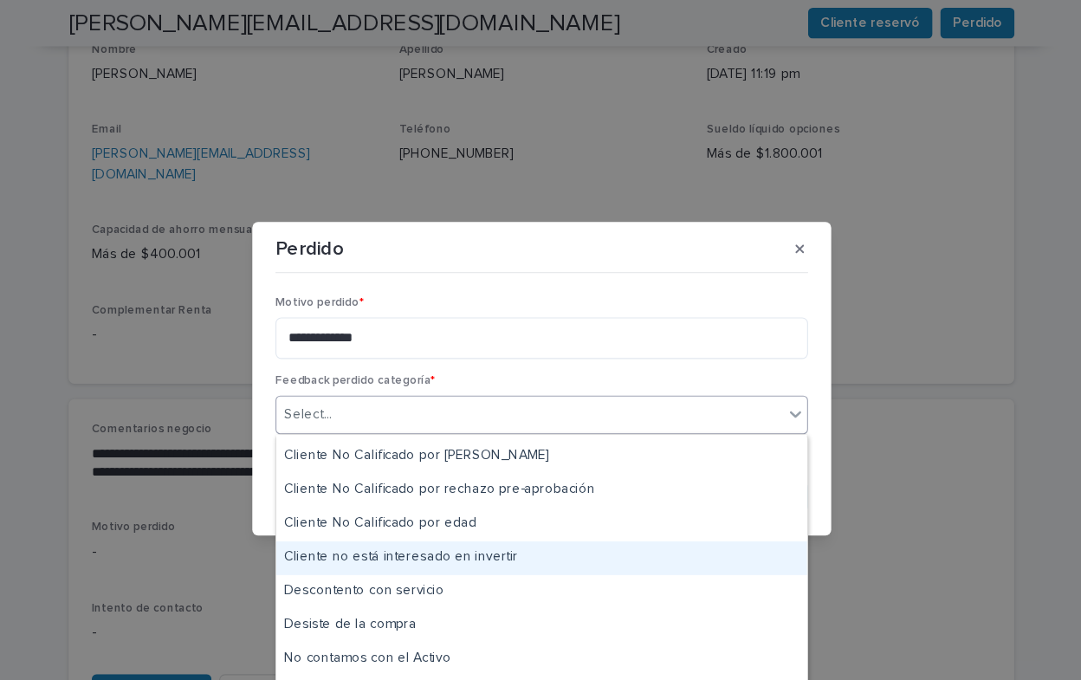
click at [521, 498] on div "Cliente no está interesado en invertir" at bounding box center [540, 501] width 476 height 30
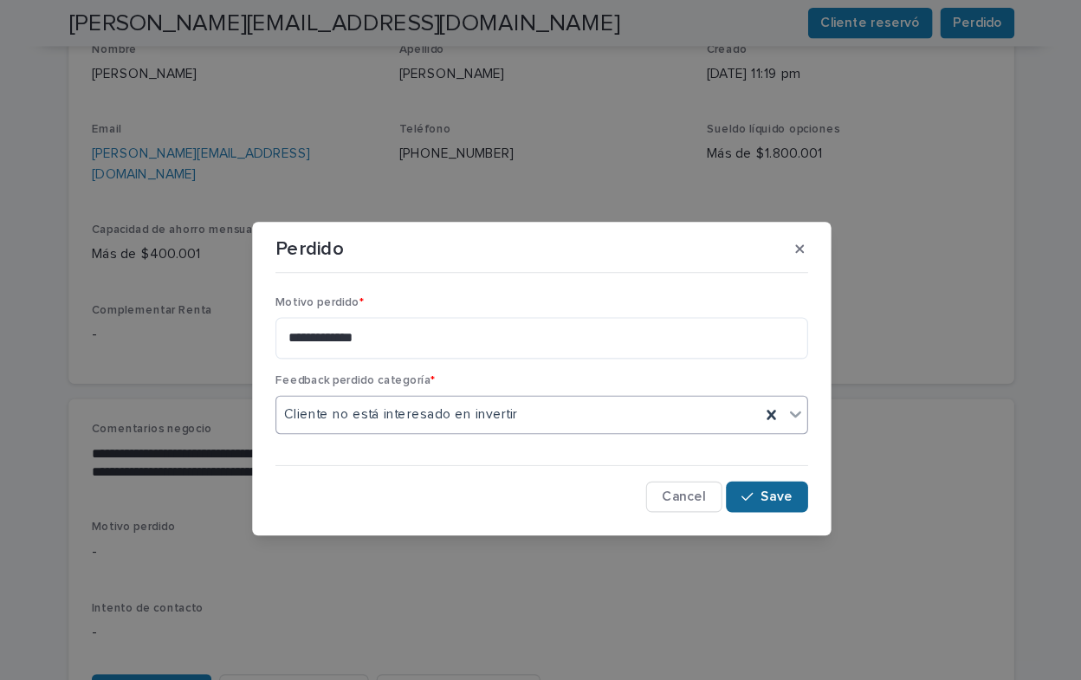
click at [755, 445] on span "Save" at bounding box center [751, 446] width 29 height 12
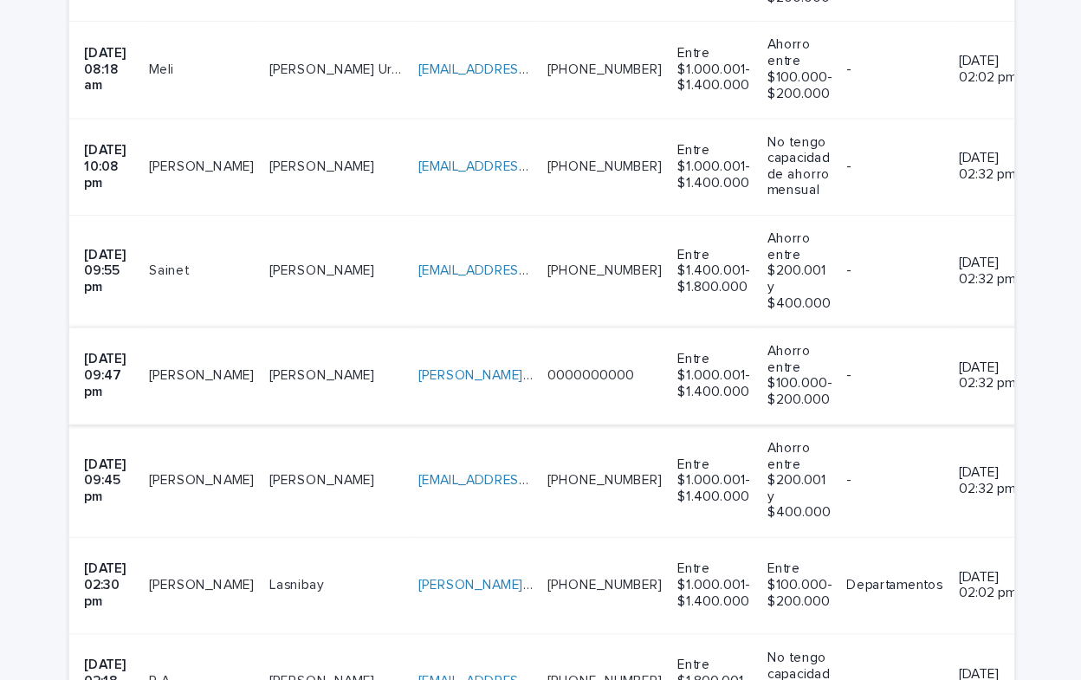
scroll to position [1888, 0]
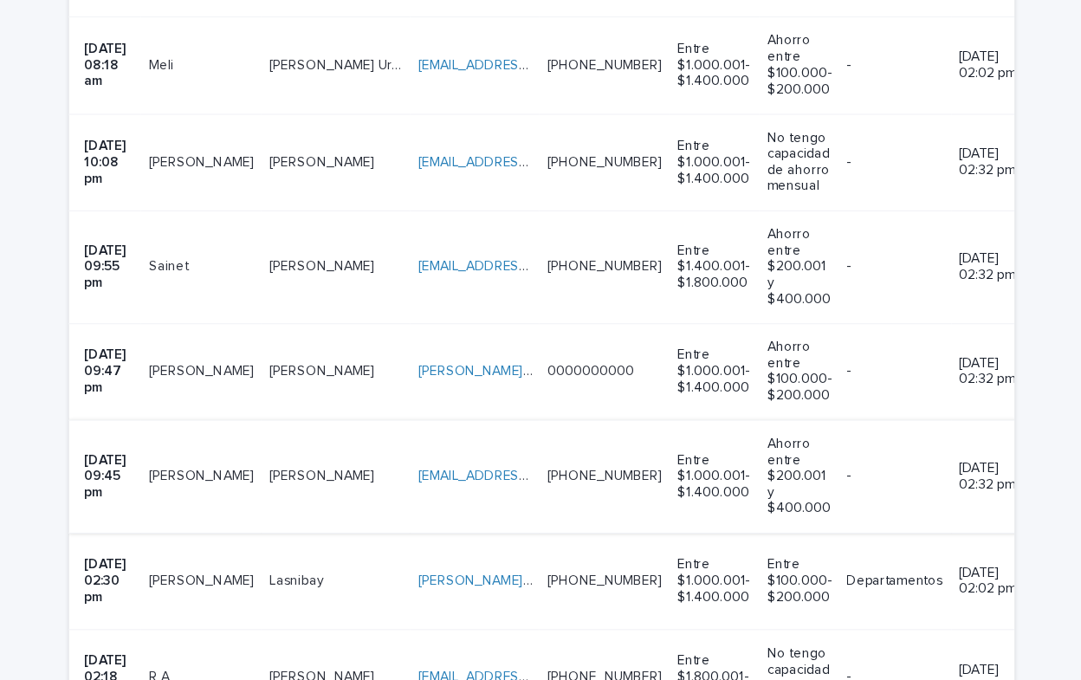
click at [439, 476] on link "[EMAIL_ADDRESS][DOMAIN_NAME]" at bounding box center [528, 482] width 196 height 12
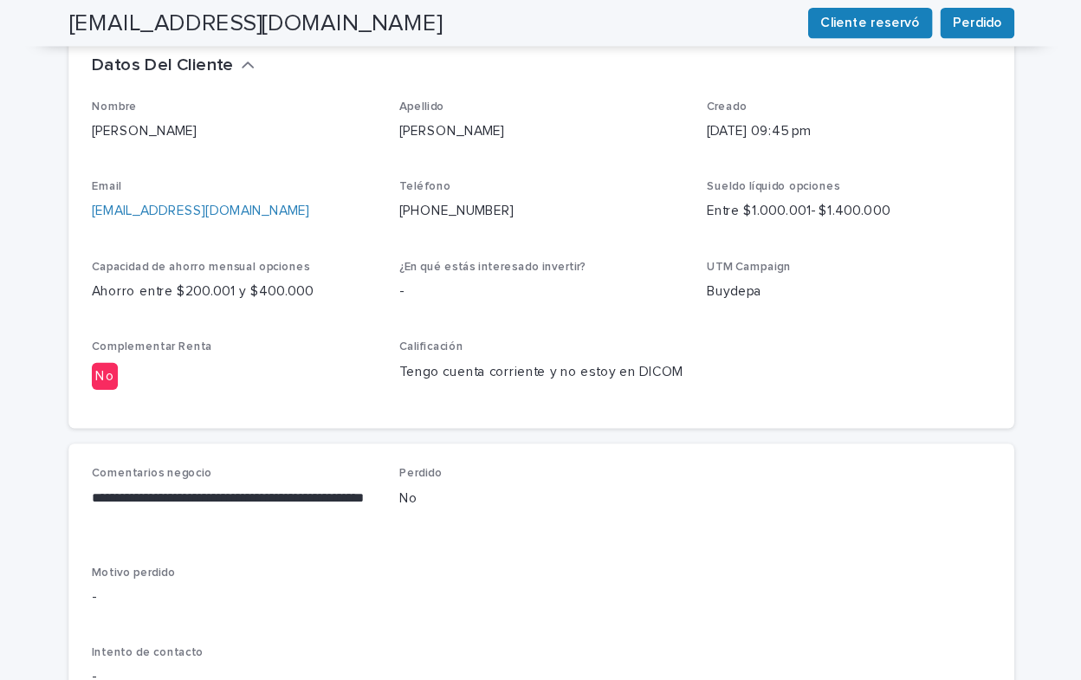
scroll to position [525, 0]
click at [180, 650] on span "Observaciones" at bounding box center [190, 658] width 85 height 17
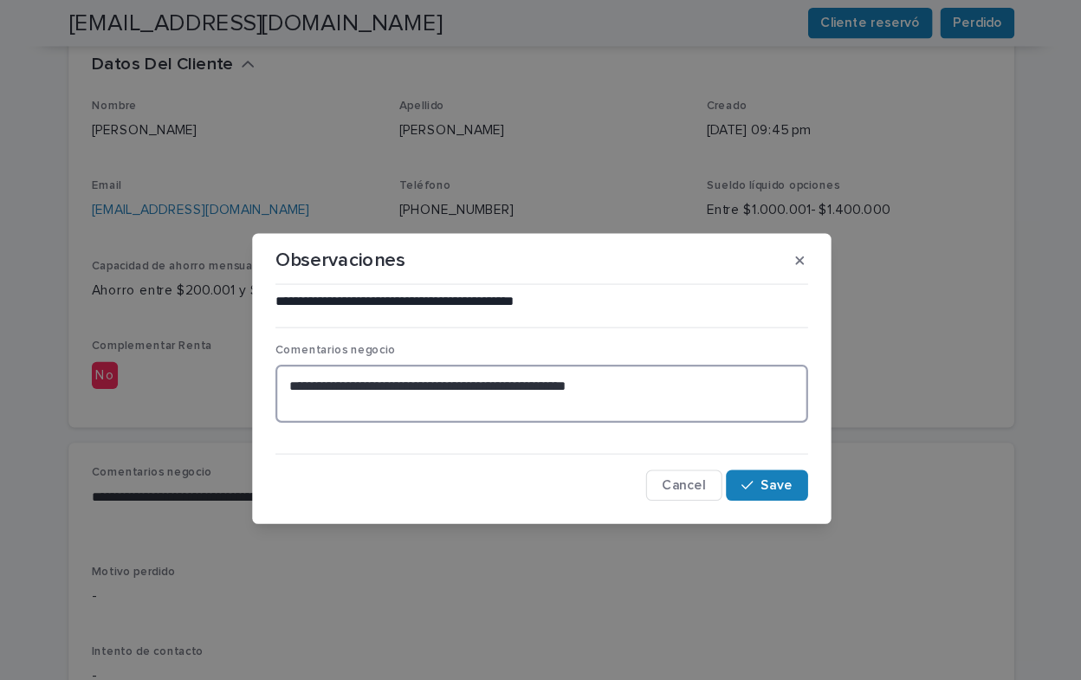
click at [628, 347] on textarea "**********" at bounding box center [540, 353] width 478 height 52
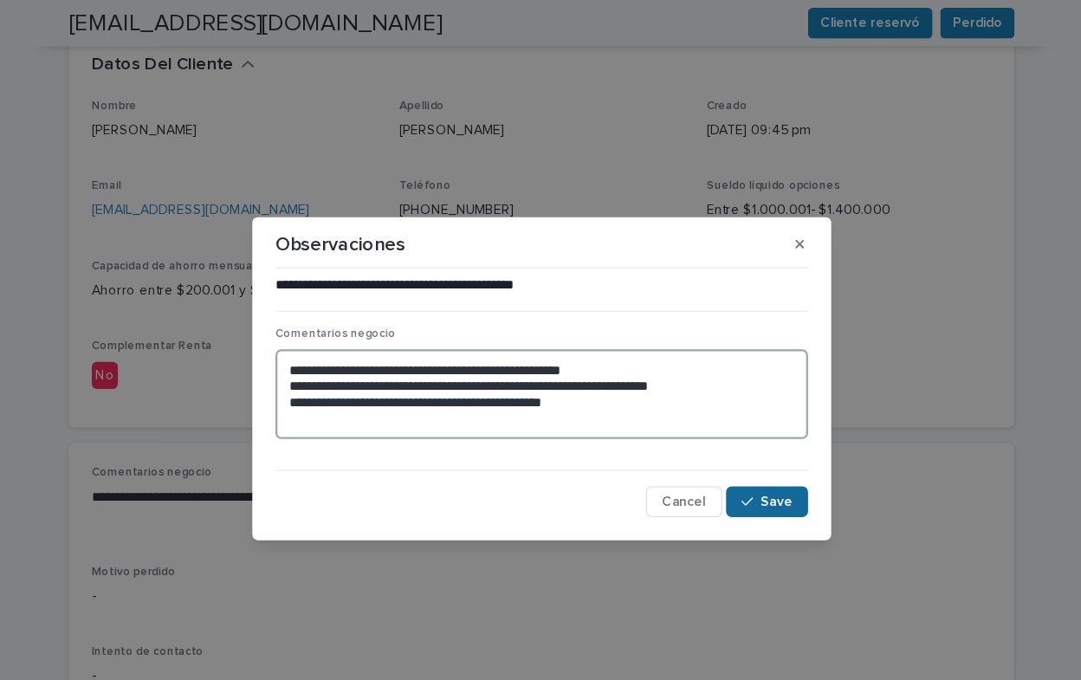
type textarea "**********"
click at [749, 448] on span "Save" at bounding box center [751, 450] width 29 height 12
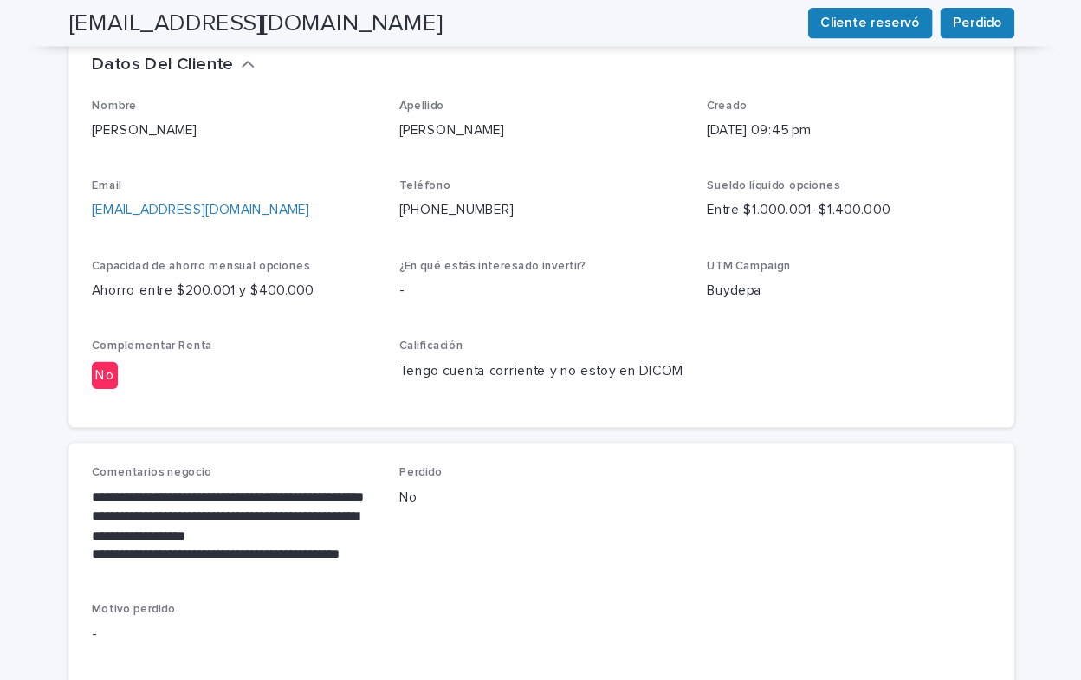
scroll to position [559, 0]
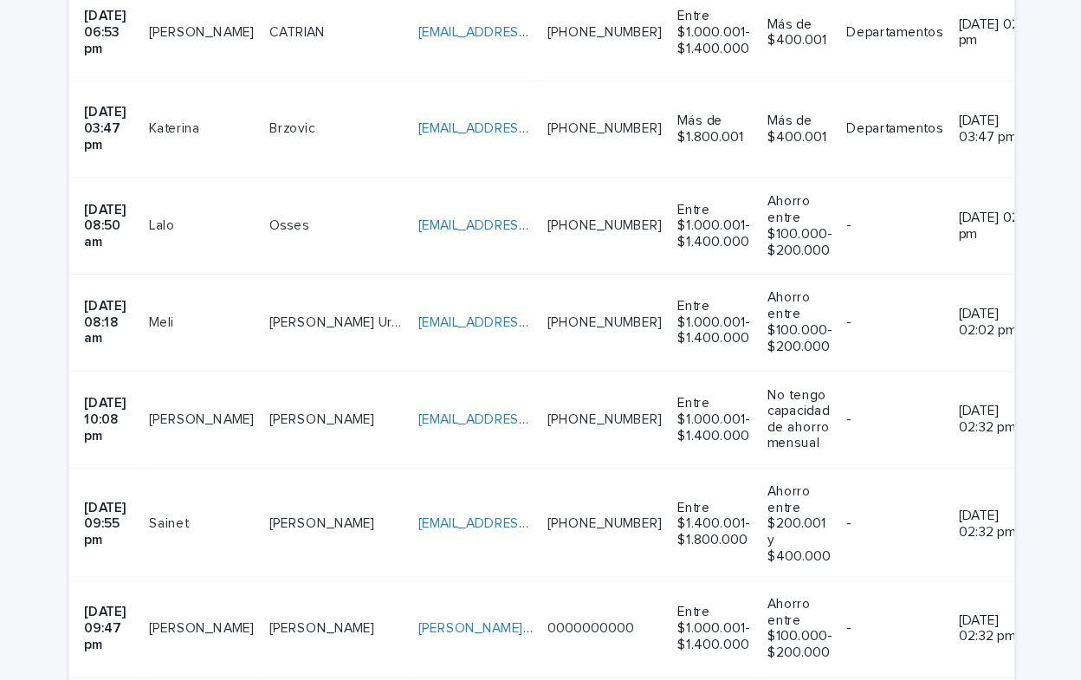
scroll to position [1995, 0]
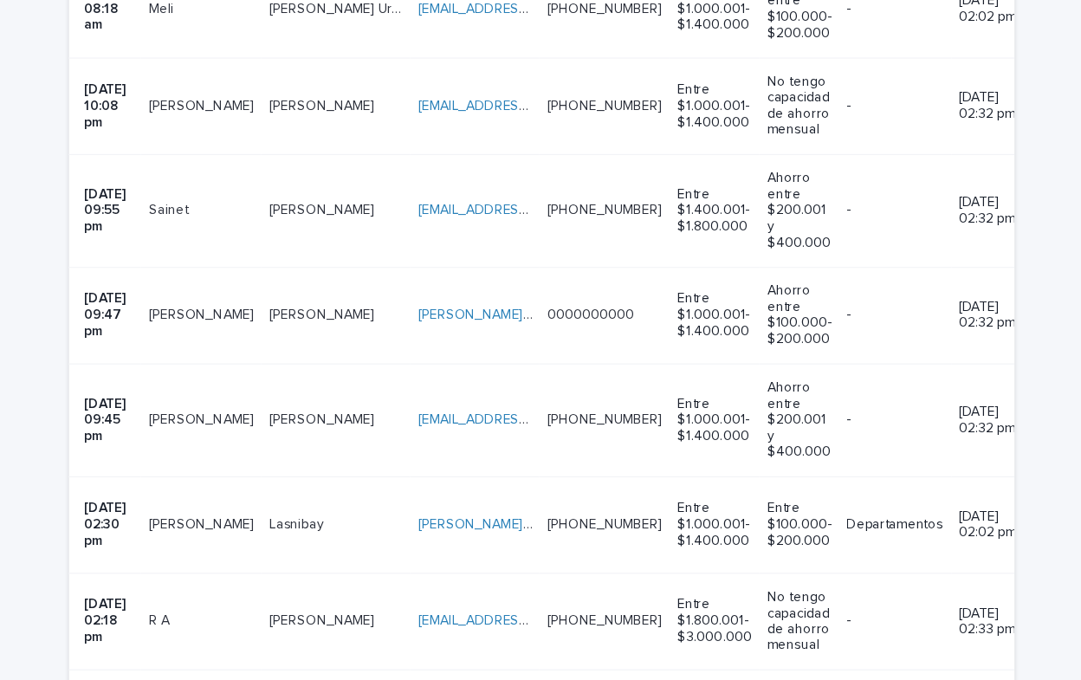
click at [303, 460] on p "Lasnibay" at bounding box center [322, 469] width 52 height 18
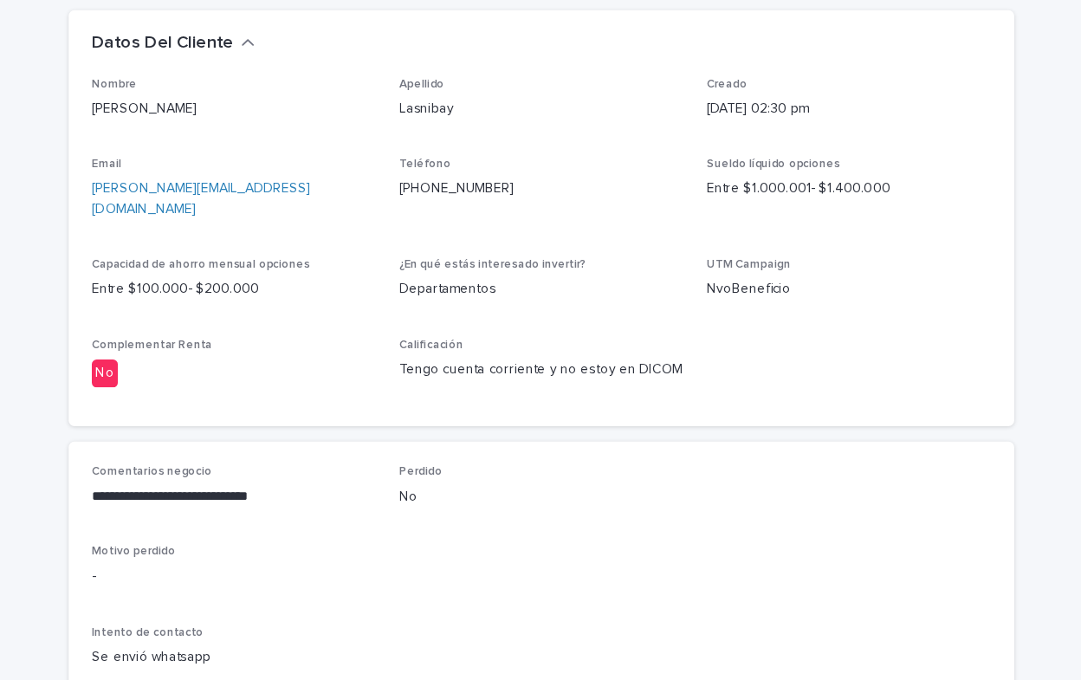
scroll to position [491, 0]
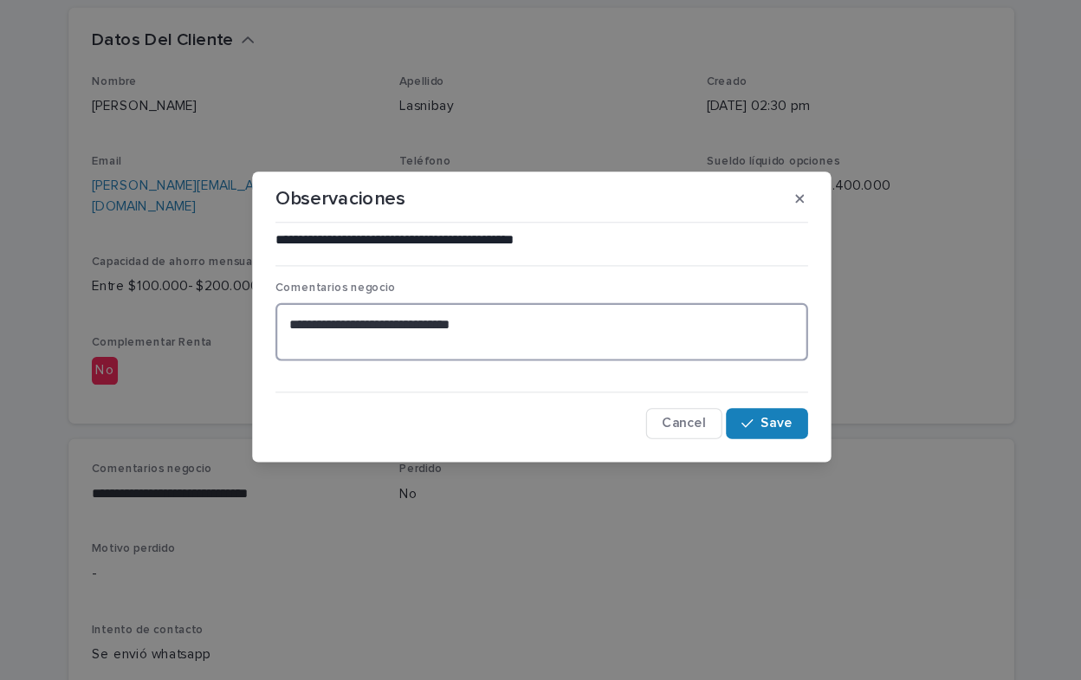
click at [485, 348] on textarea "**********" at bounding box center [540, 353] width 478 height 52
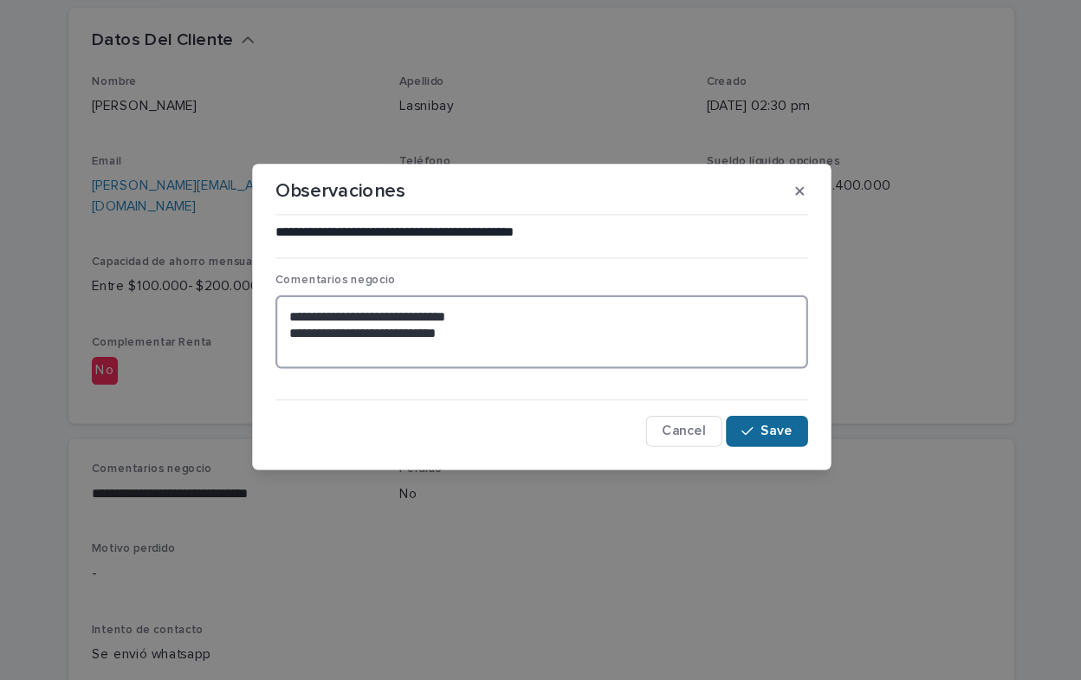
type textarea "**********"
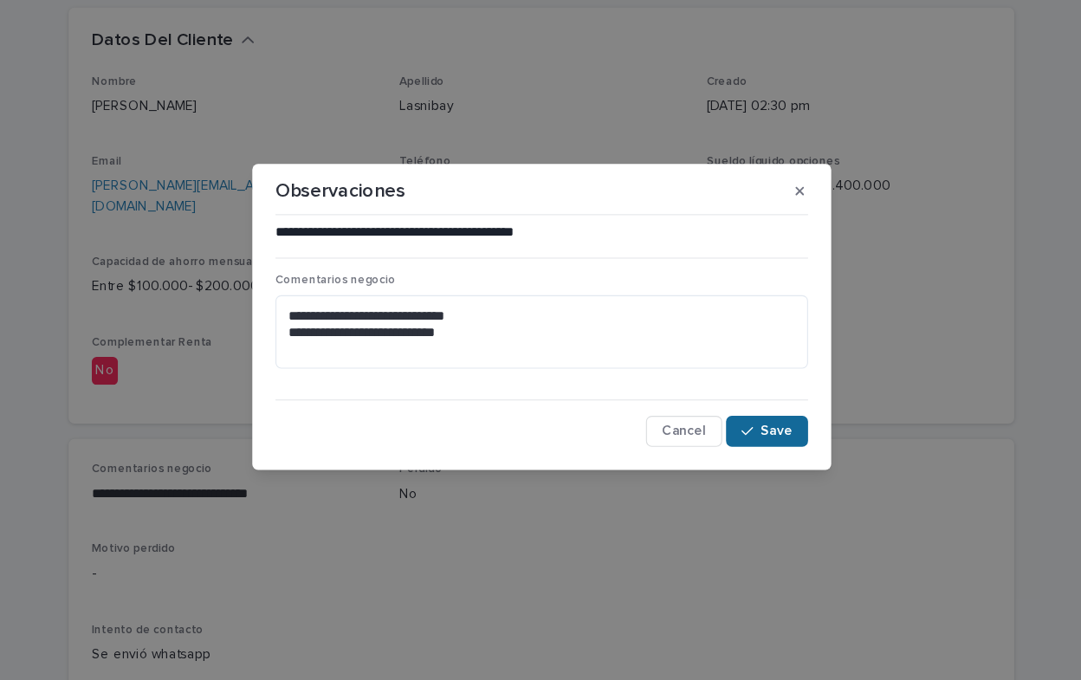
click at [742, 449] on button "Save" at bounding box center [743, 443] width 74 height 28
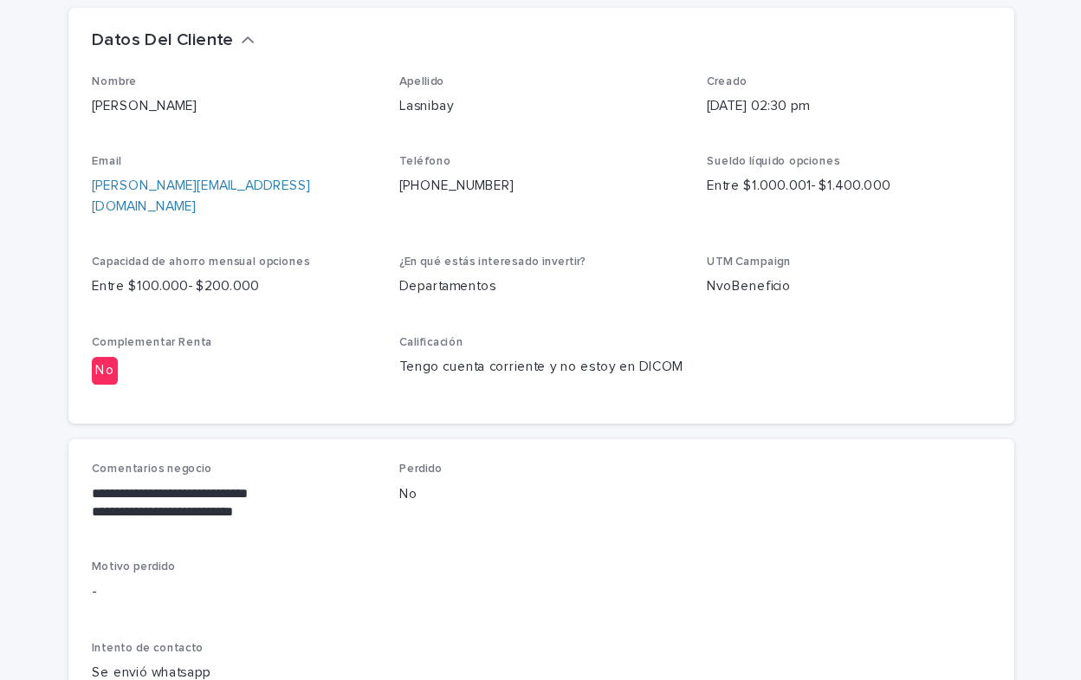
scroll to position [500, 0]
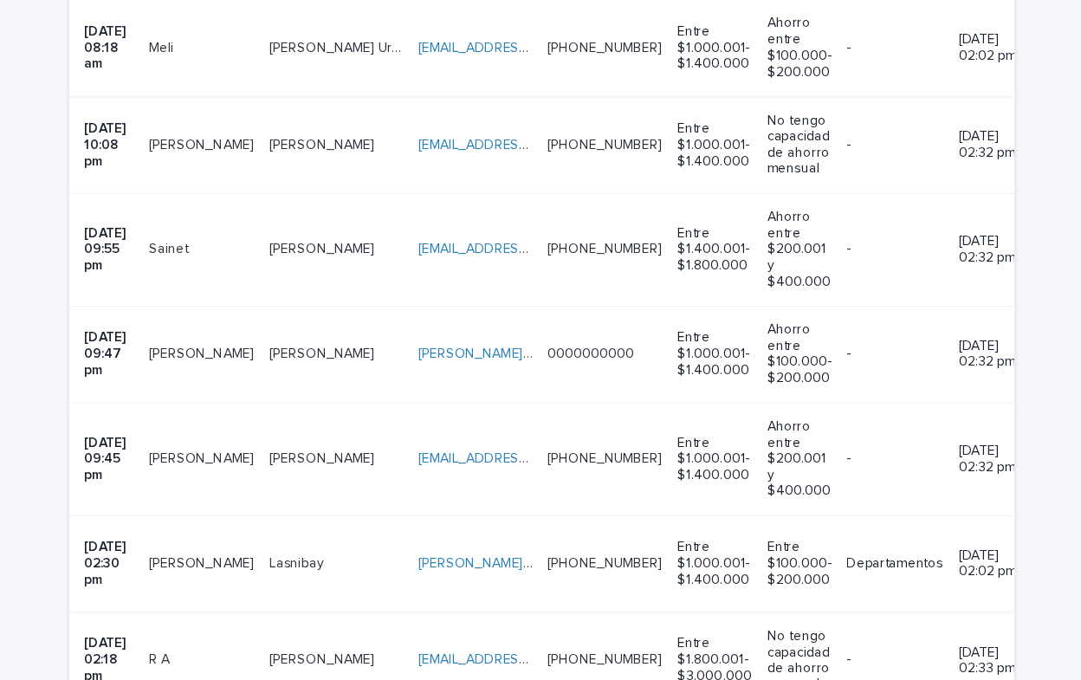
scroll to position [1971, 0]
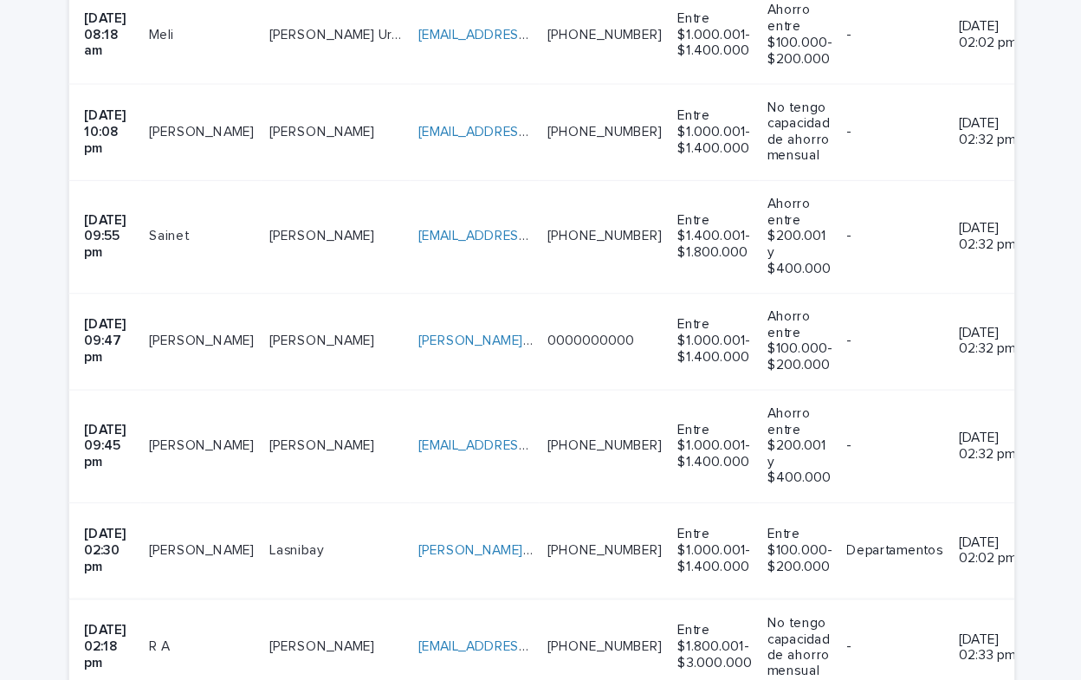
click at [430, 574] on link "[EMAIL_ADDRESS][DOMAIN_NAME]" at bounding box center [528, 580] width 196 height 12
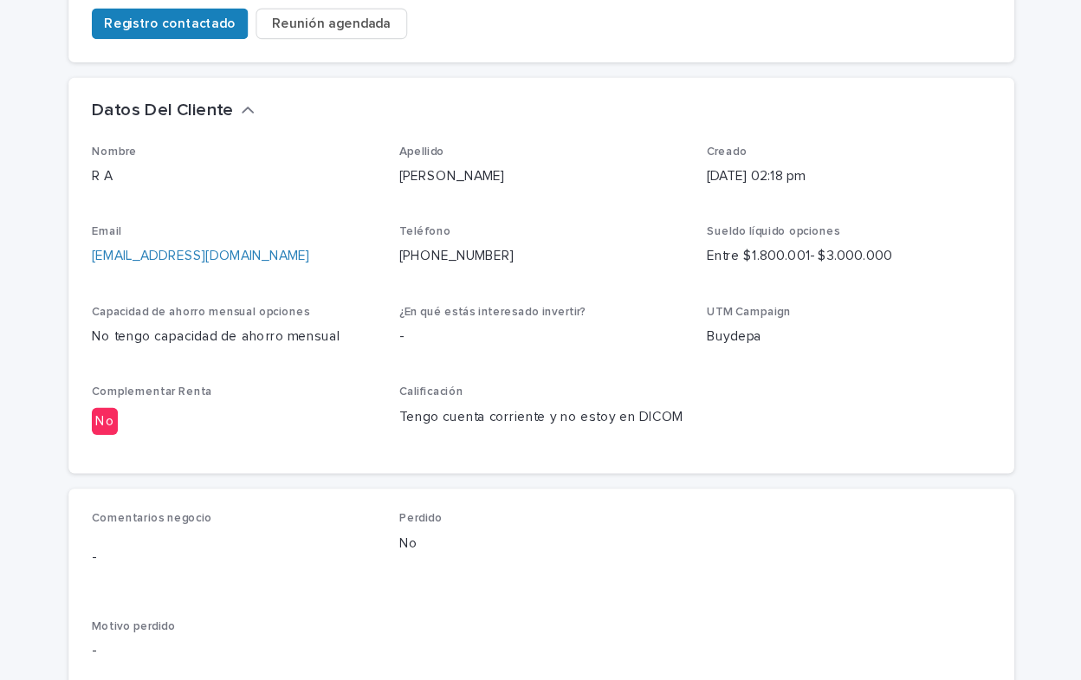
scroll to position [585, 0]
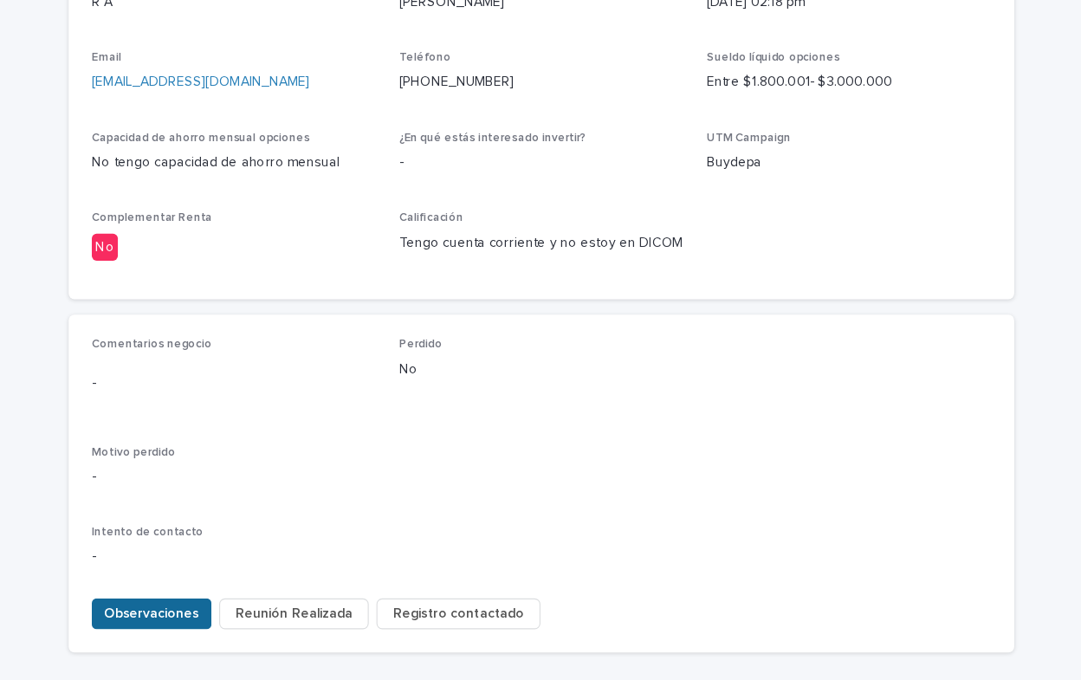
click at [194, 598] on span "Observaciones" at bounding box center [190, 606] width 85 height 17
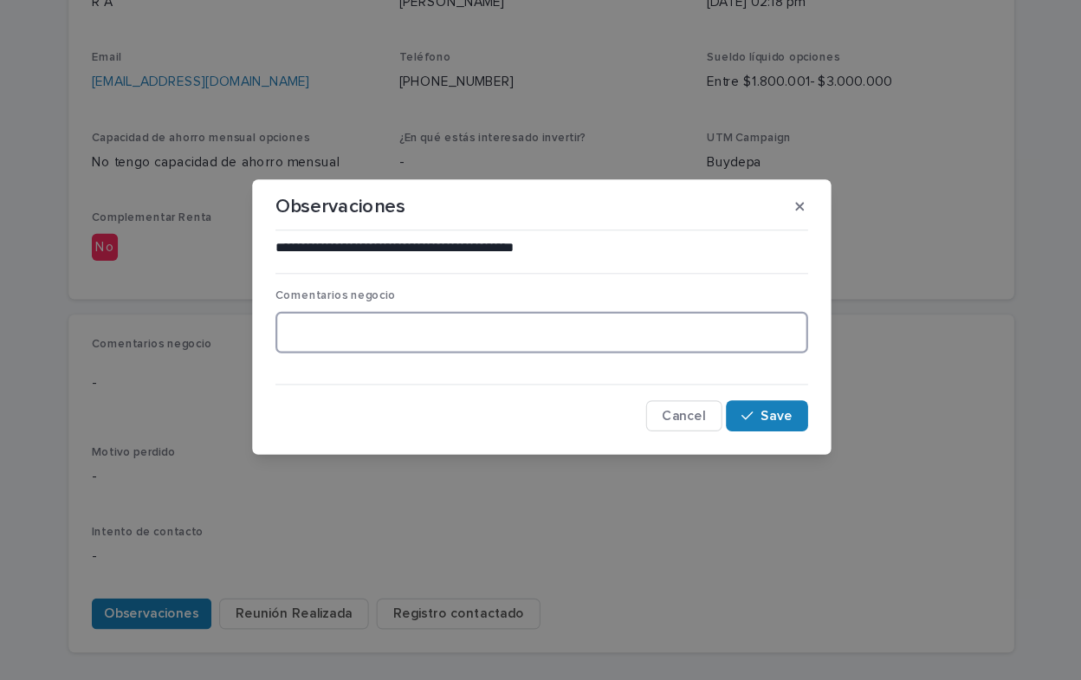
click at [359, 348] on textarea at bounding box center [540, 353] width 478 height 37
type textarea "**********"
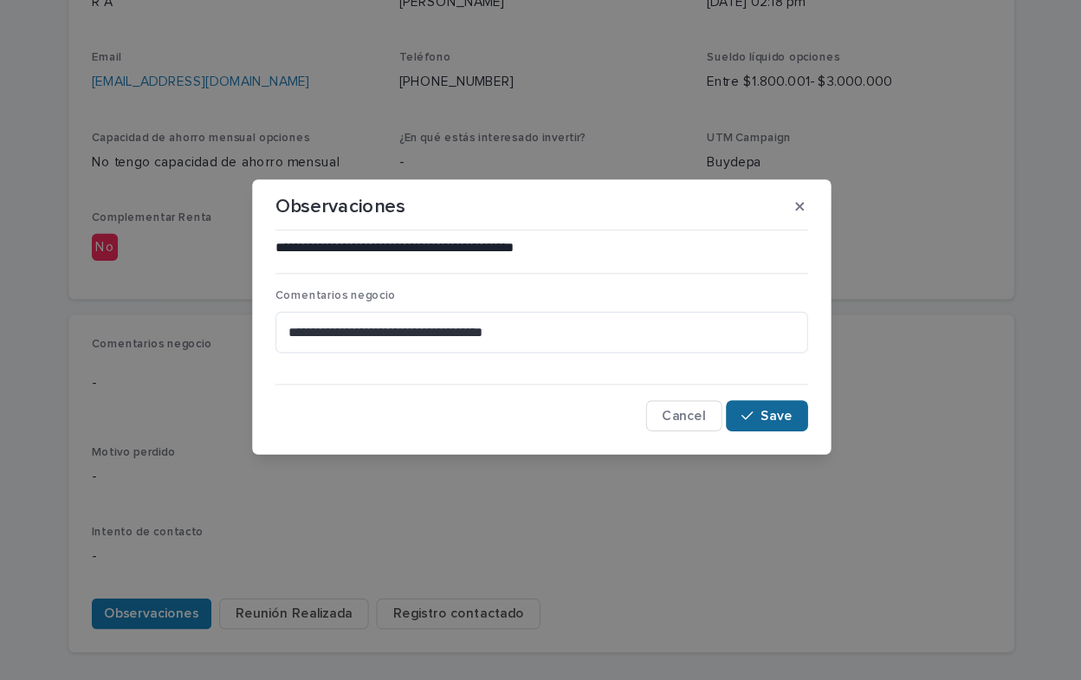
click at [758, 426] on span "Save" at bounding box center [751, 429] width 29 height 12
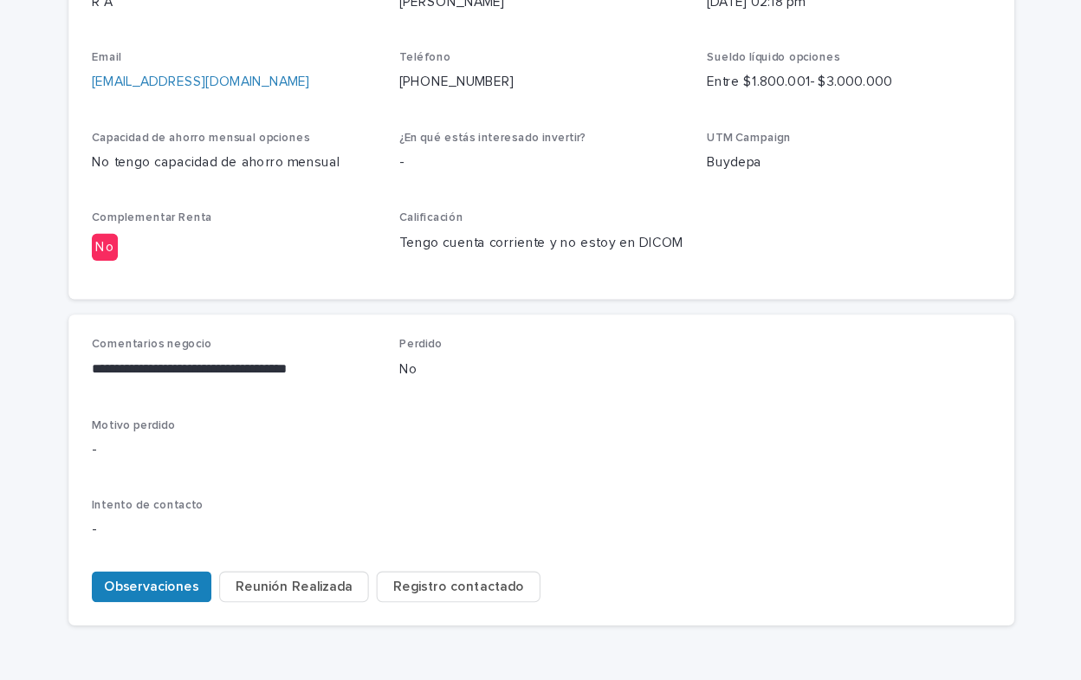
scroll to position [572, 0]
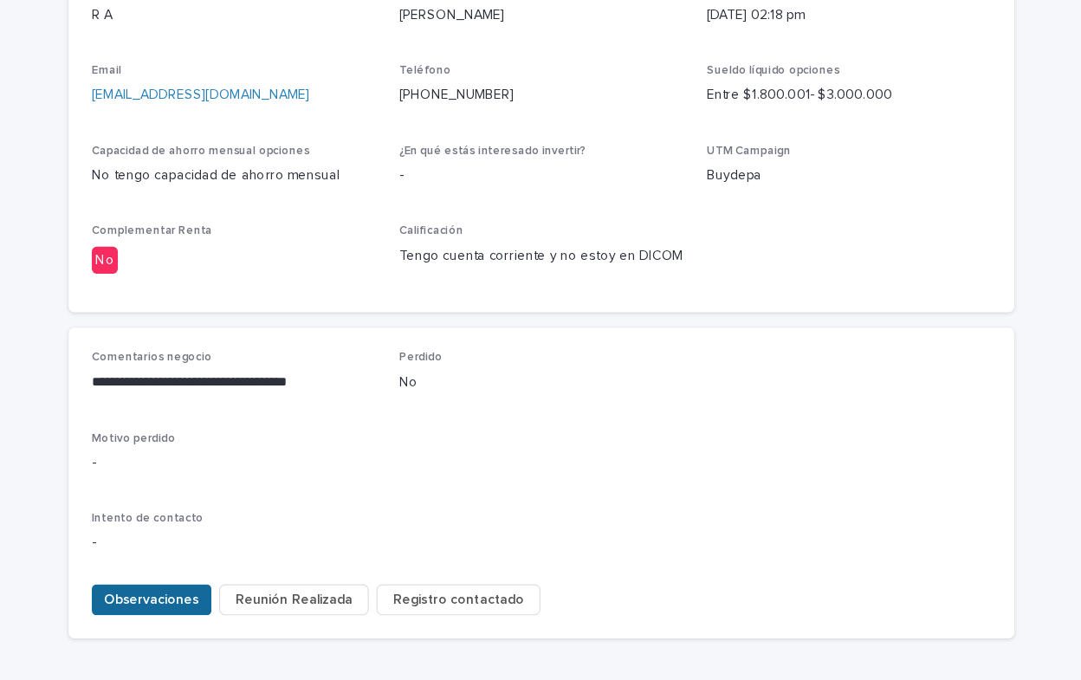
click at [193, 585] on span "Observaciones" at bounding box center [190, 593] width 85 height 17
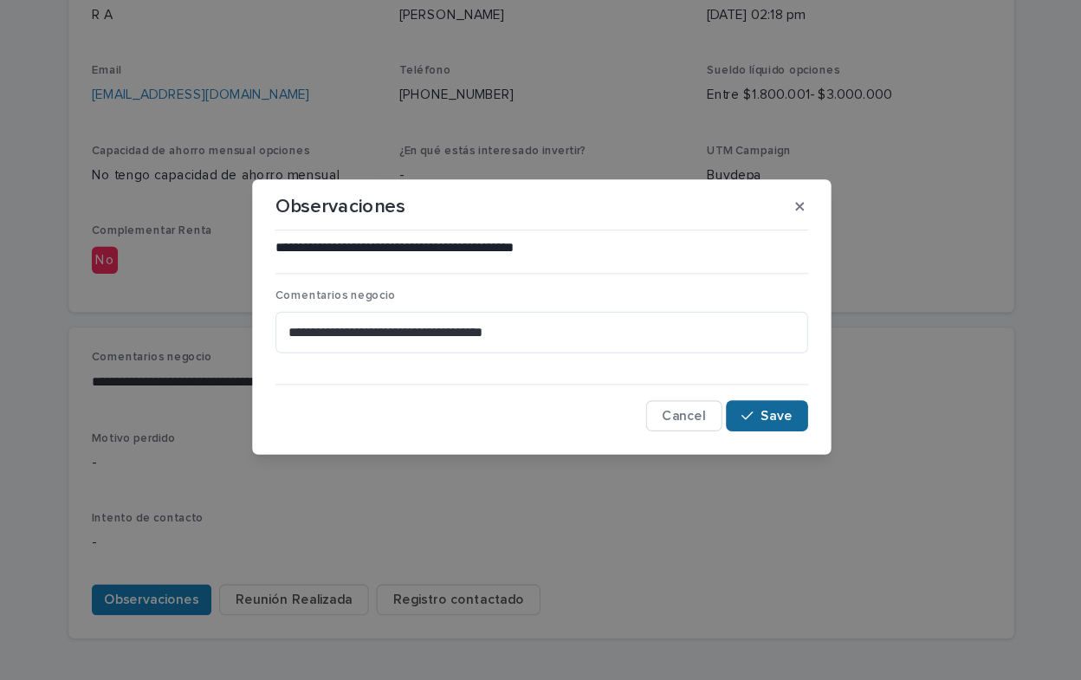
click at [737, 429] on div "button" at bounding box center [728, 429] width 17 height 12
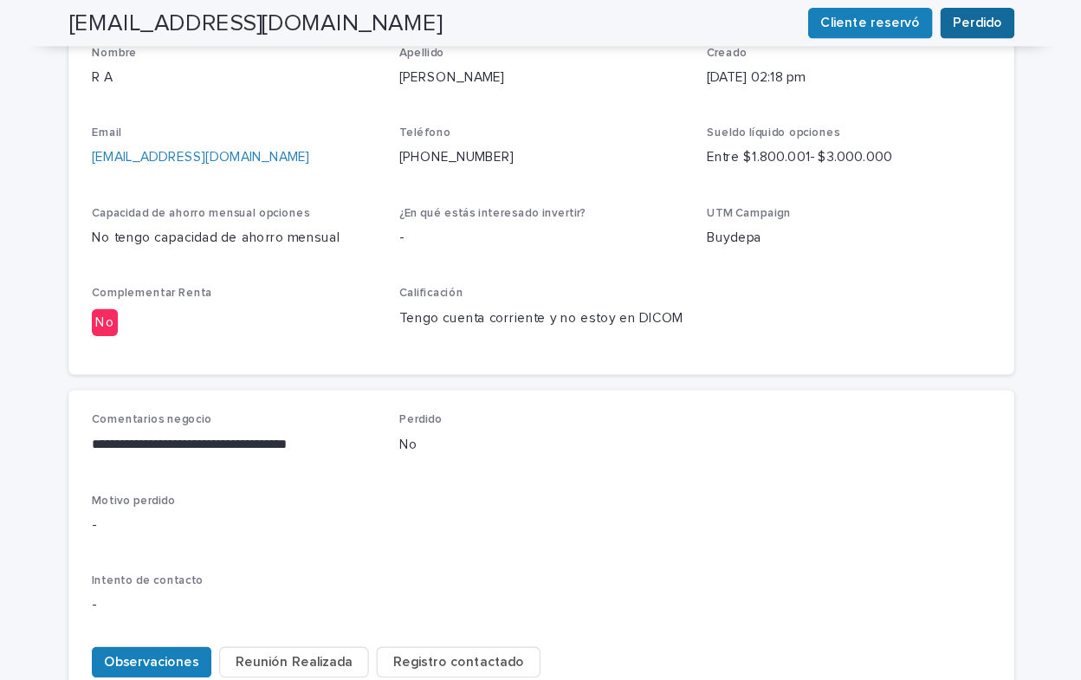
click at [930, 20] on span "Perdido" at bounding box center [931, 20] width 44 height 17
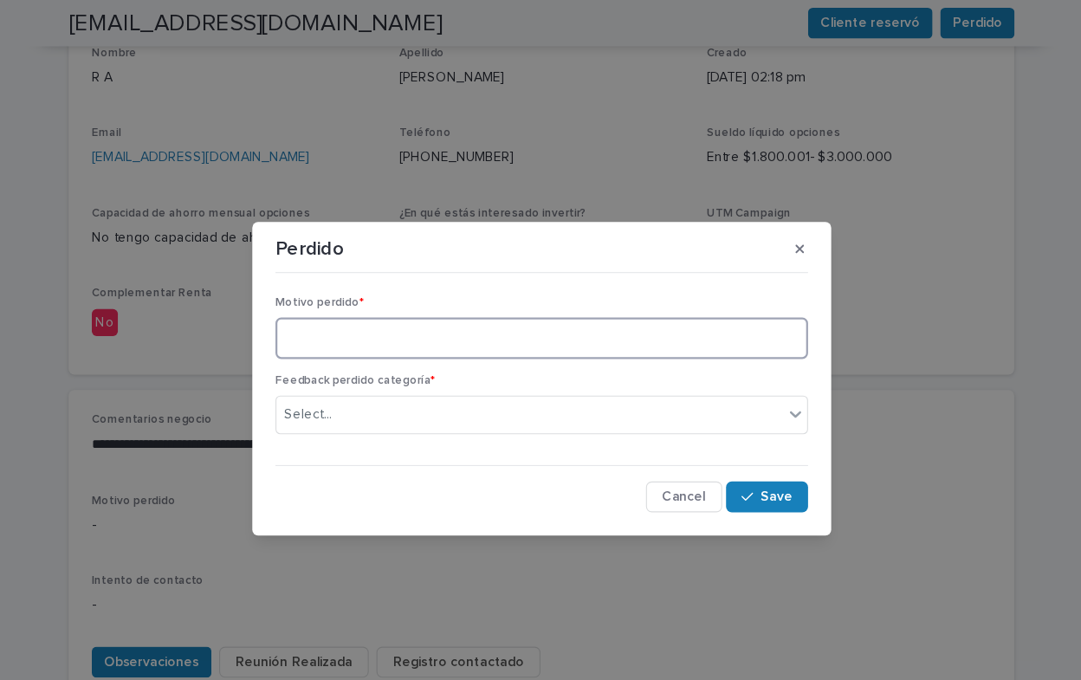
click at [355, 302] on textarea at bounding box center [540, 303] width 478 height 37
type textarea "**********"
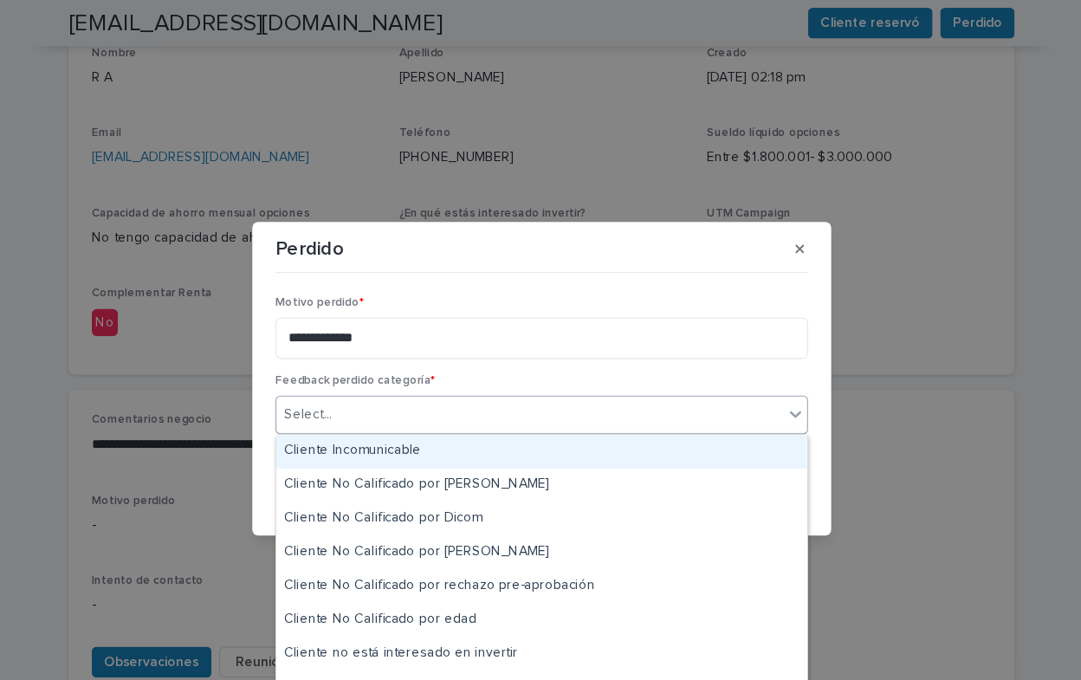
click at [770, 373] on icon at bounding box center [768, 373] width 10 height 6
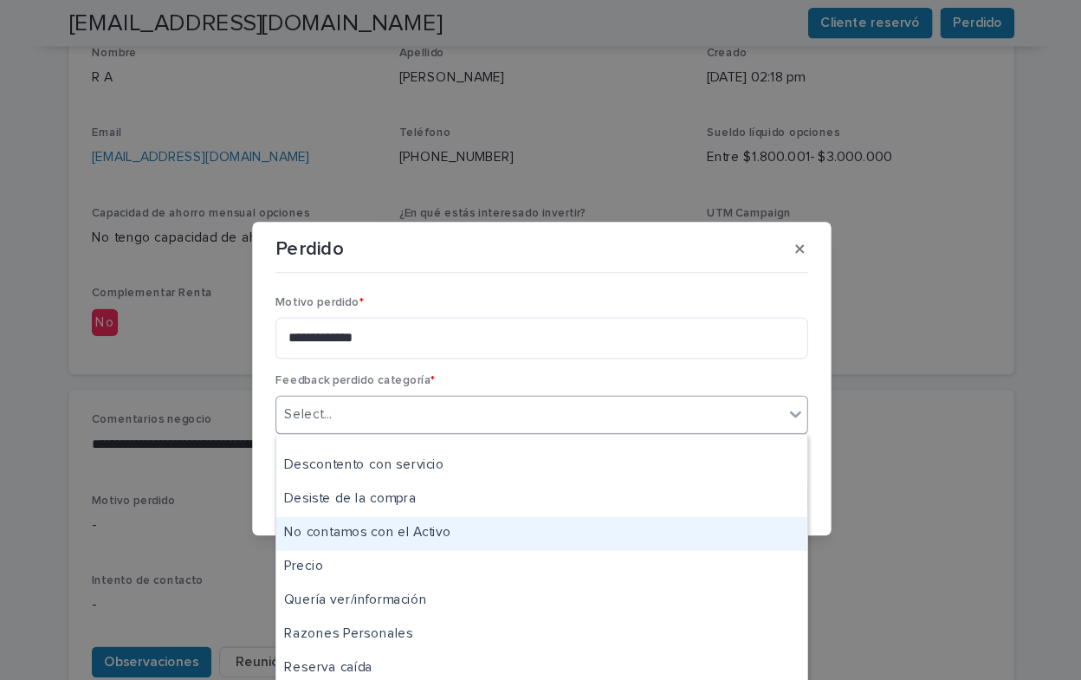
scroll to position [201, 0]
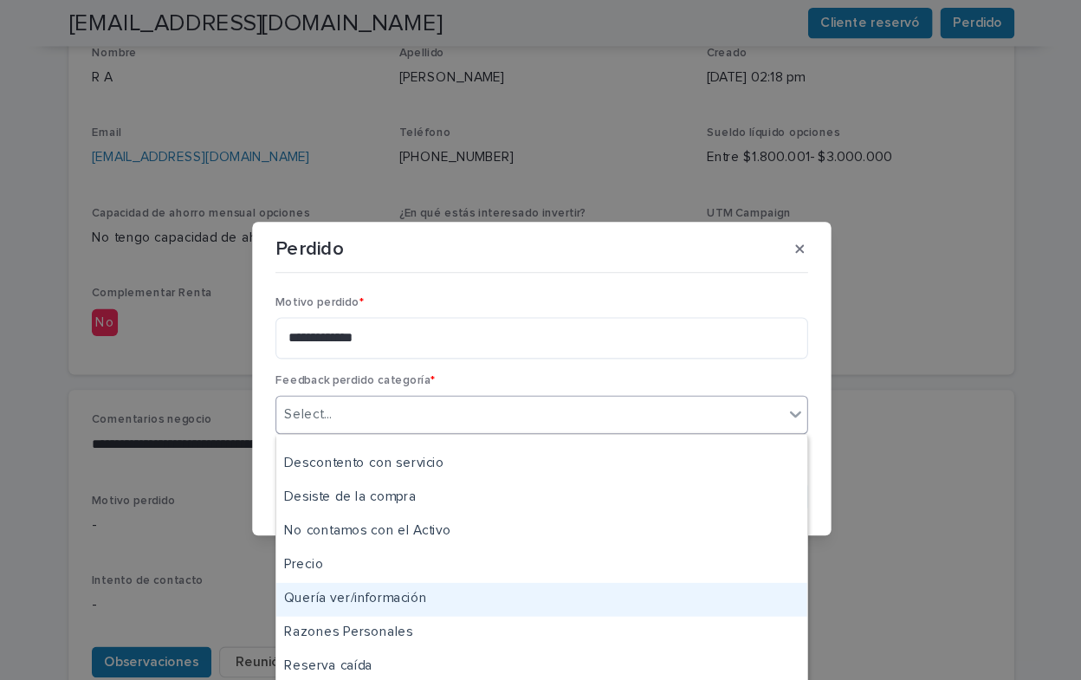
click at [473, 541] on div "Quería ver/información" at bounding box center [540, 538] width 476 height 30
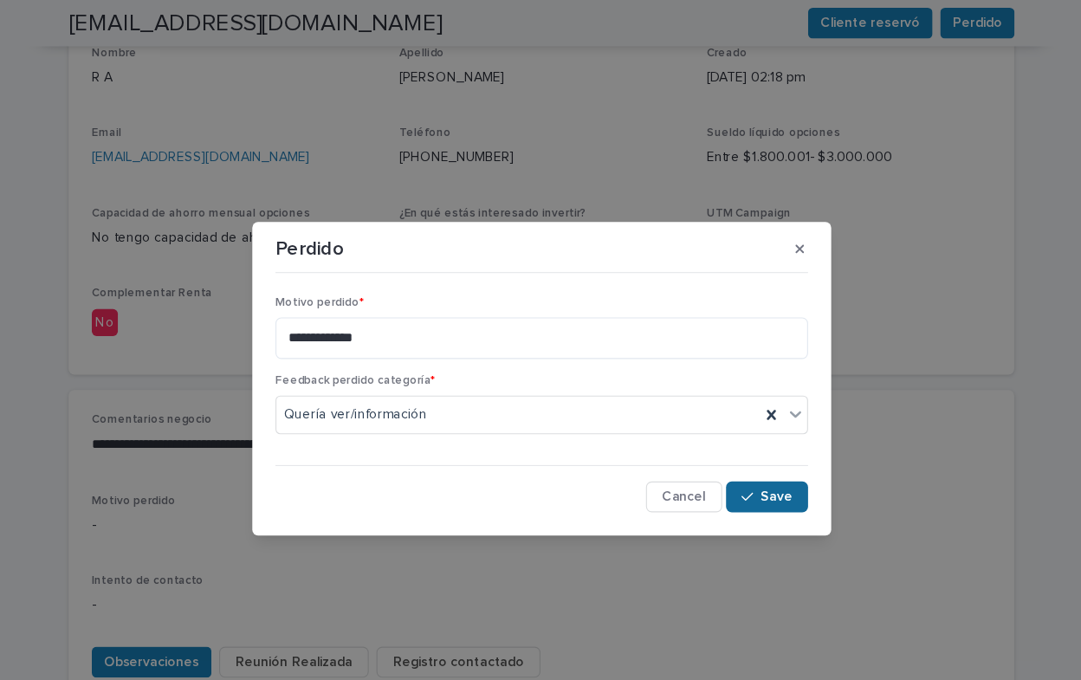
click at [744, 448] on span "Save" at bounding box center [751, 446] width 29 height 12
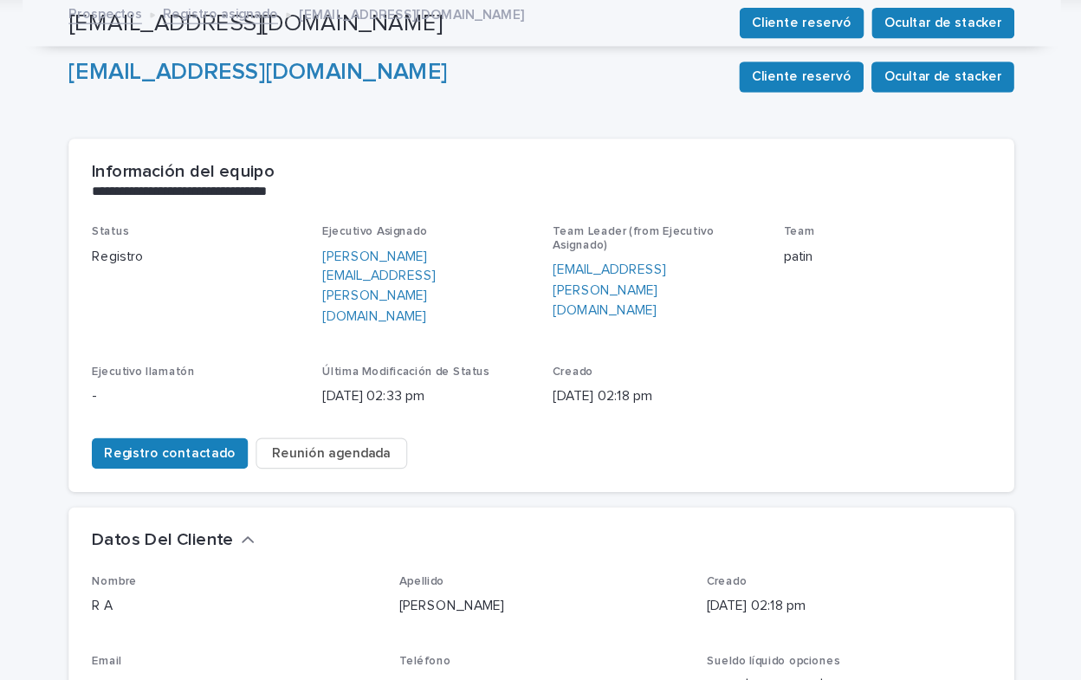
scroll to position [0, 0]
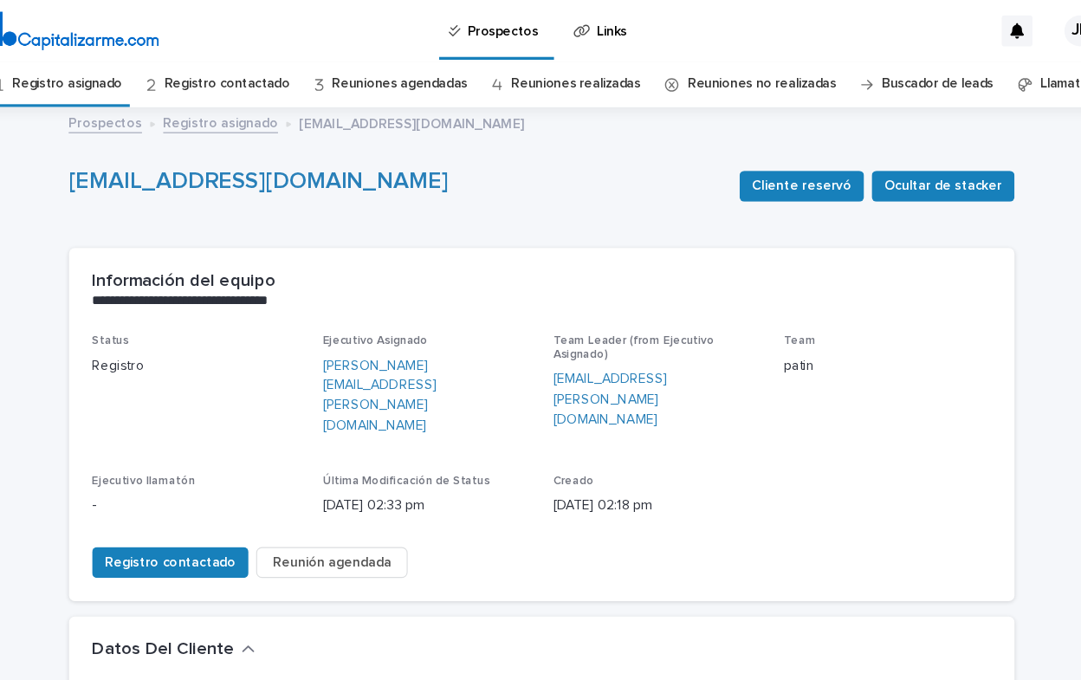
click at [124, 72] on link "Registro asignado" at bounding box center [114, 75] width 99 height 41
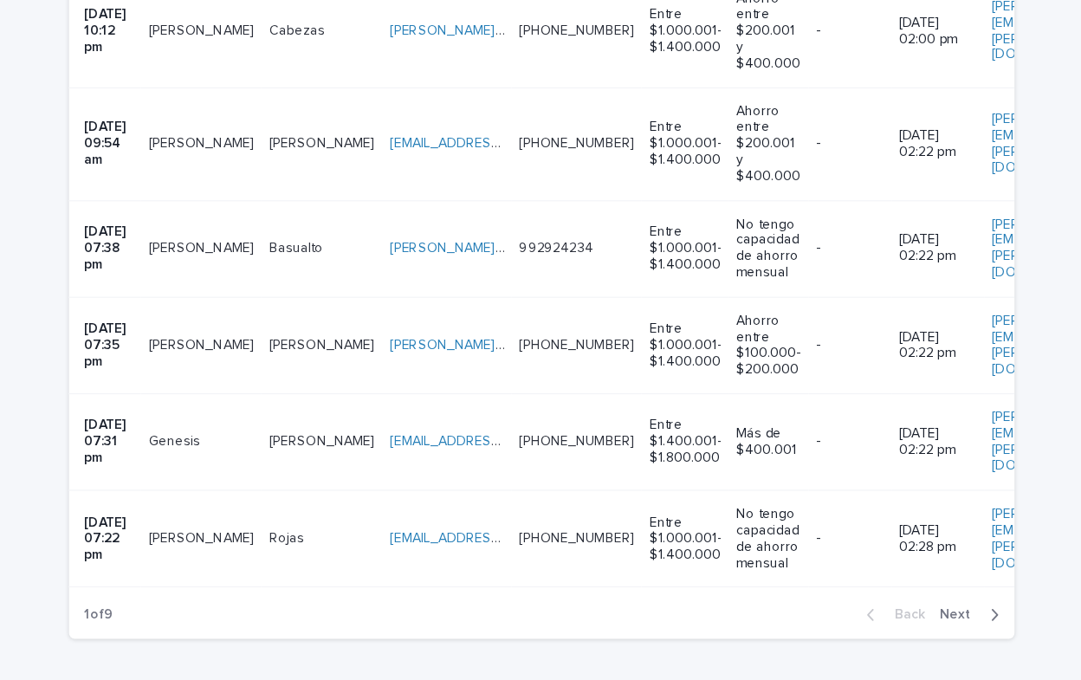
scroll to position [2436, 0]
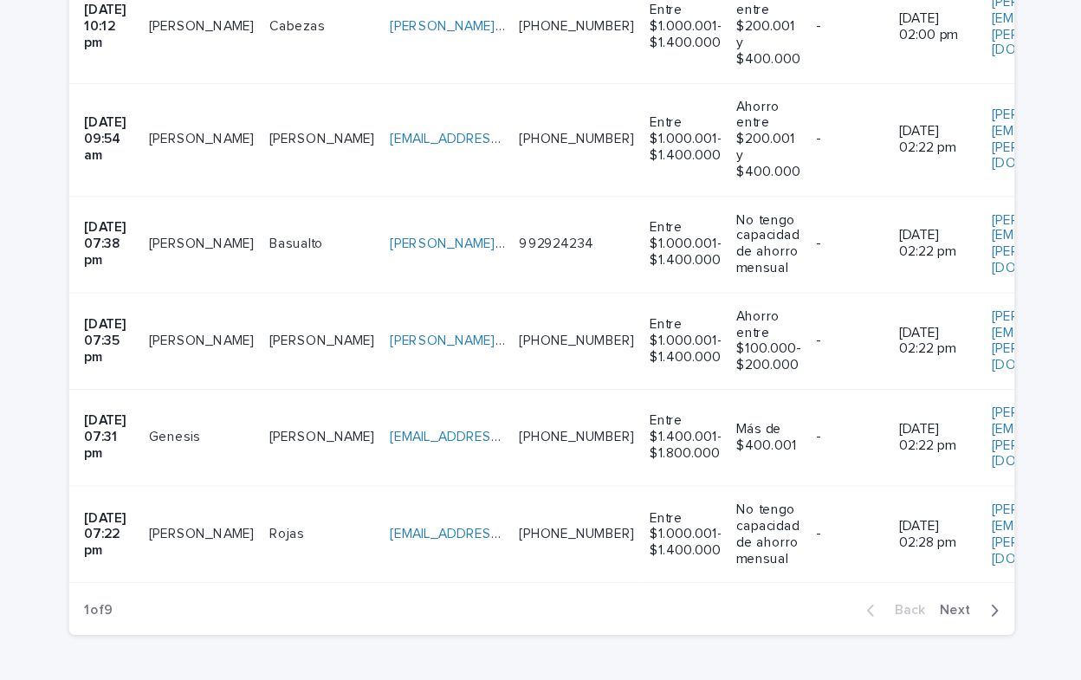
click at [943, 596] on icon "button" at bounding box center [947, 604] width 8 height 16
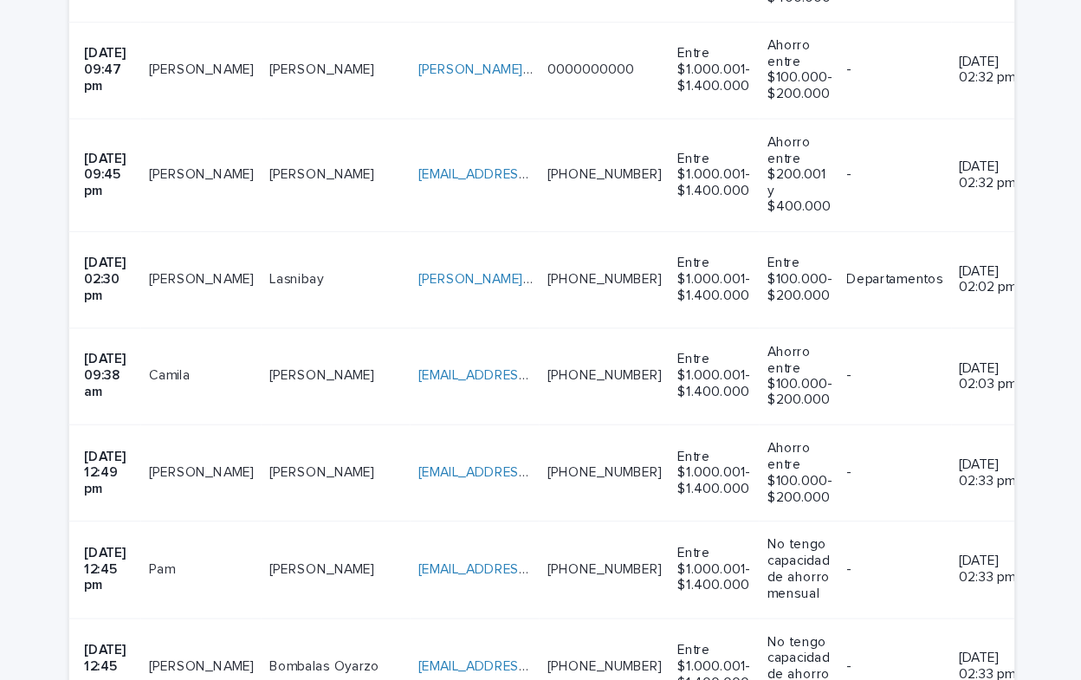
scroll to position [2130, 0]
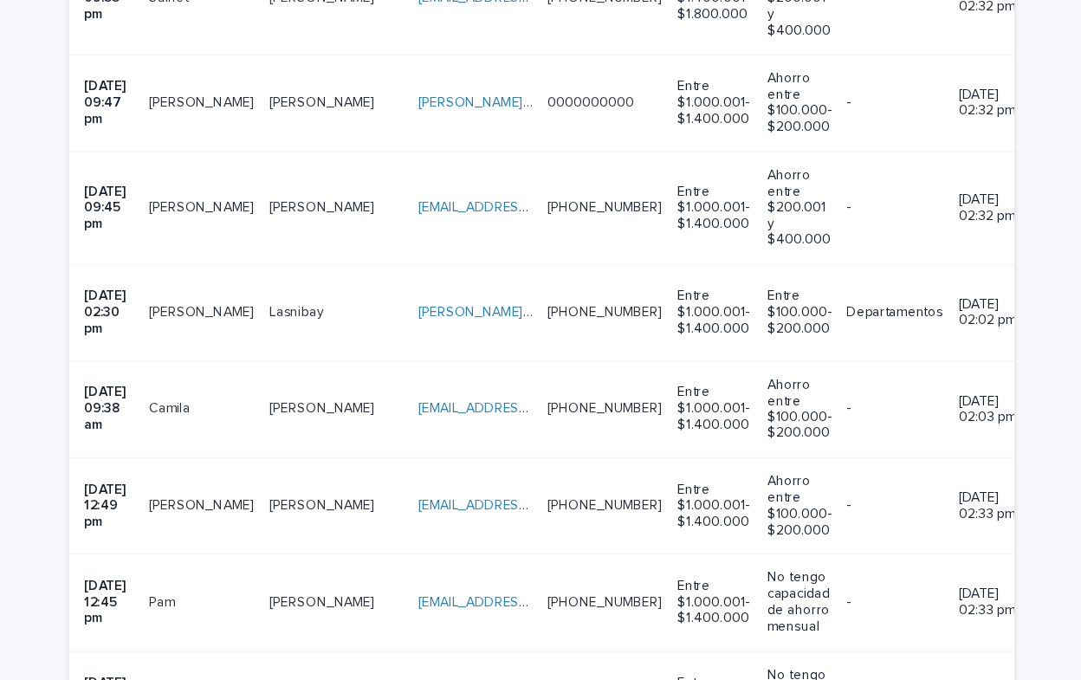
click at [289, 379] on td "[PERSON_NAME] [PERSON_NAME]" at bounding box center [355, 422] width 133 height 87
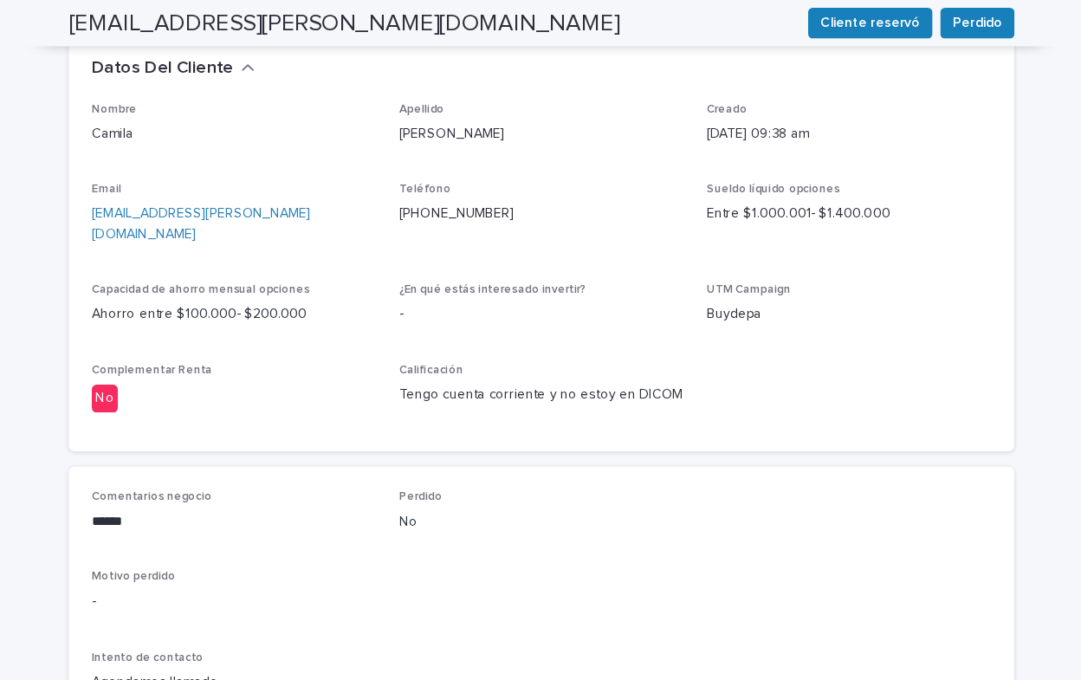
scroll to position [516, 0]
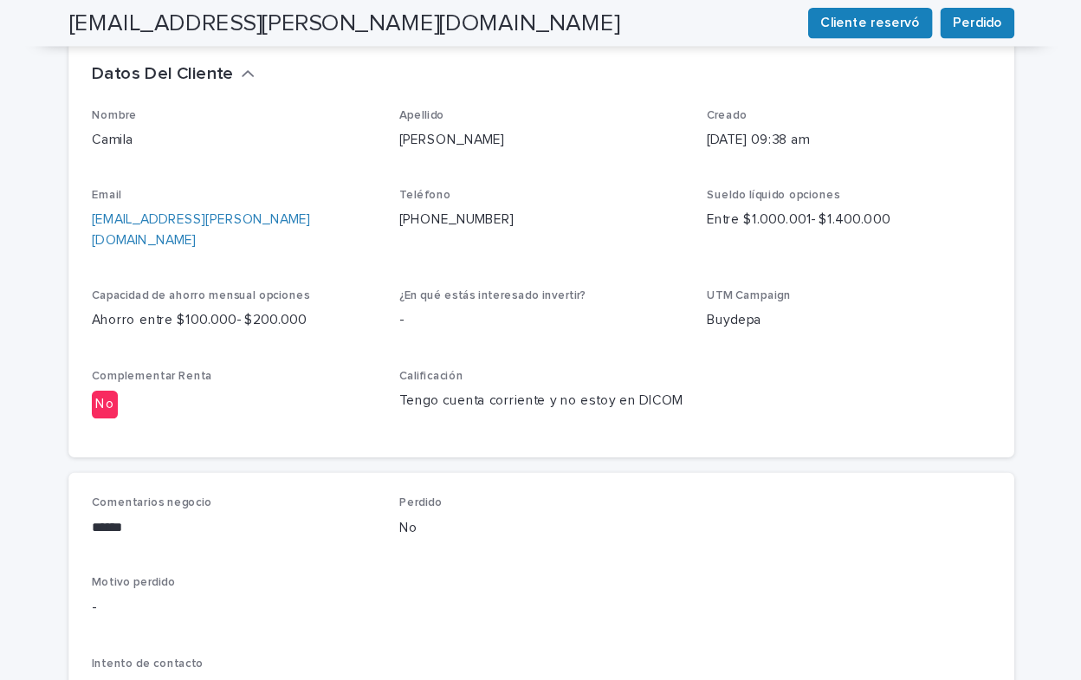
click at [182, 660] on span "Observaciones" at bounding box center [190, 668] width 85 height 17
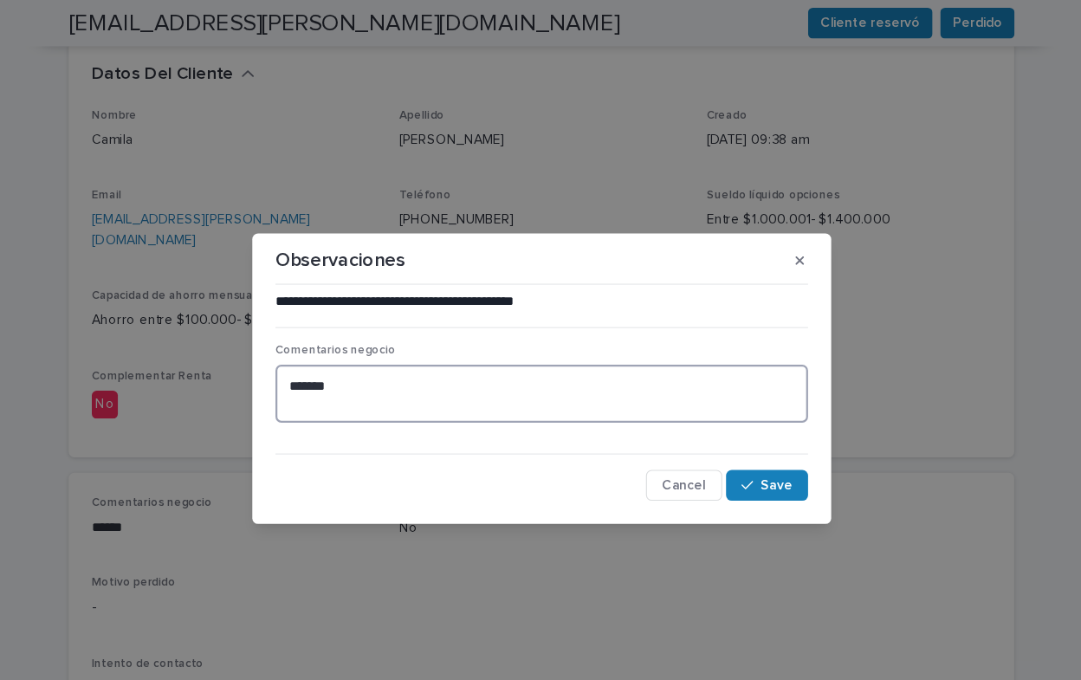
click at [351, 351] on textarea "******" at bounding box center [540, 353] width 478 height 52
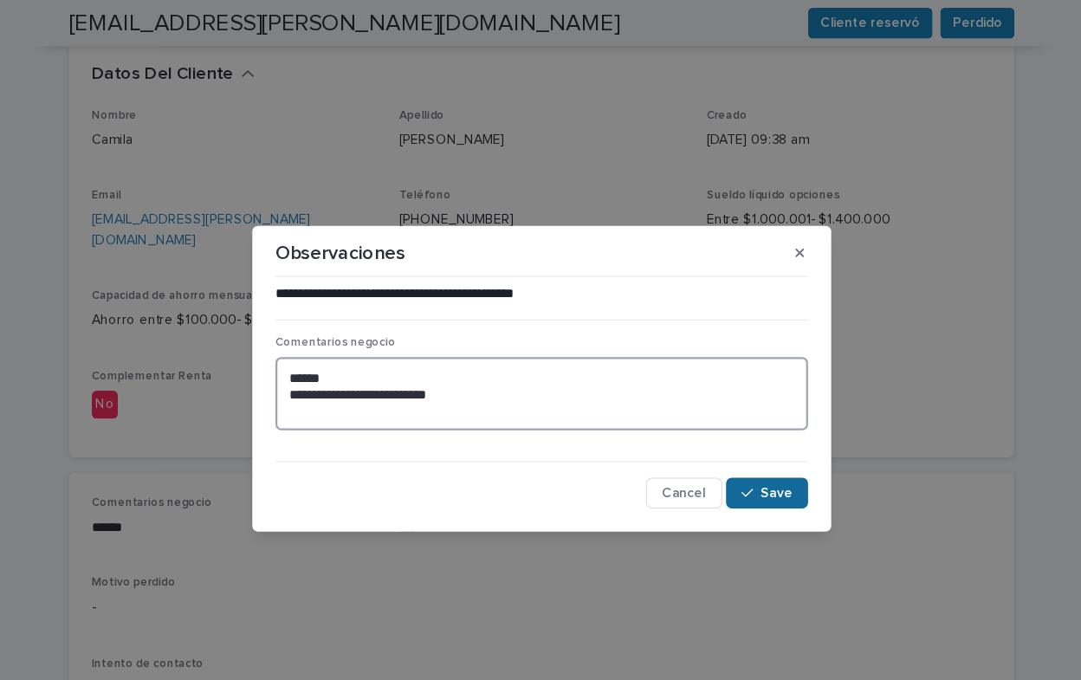
type textarea "**********"
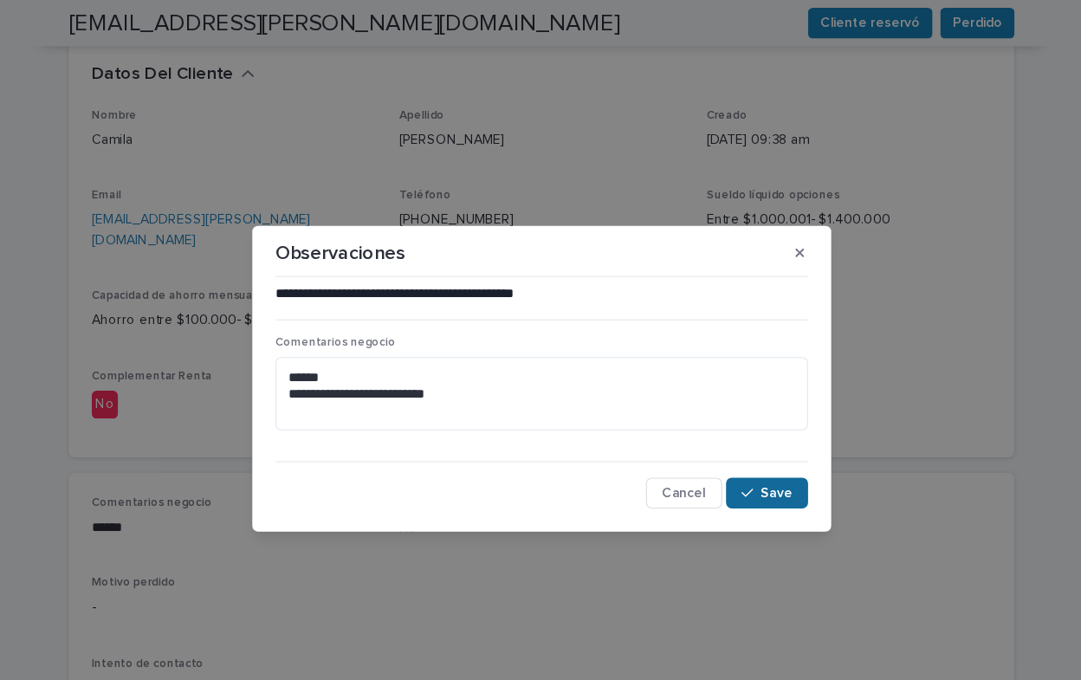
click at [755, 442] on span "Save" at bounding box center [751, 442] width 29 height 12
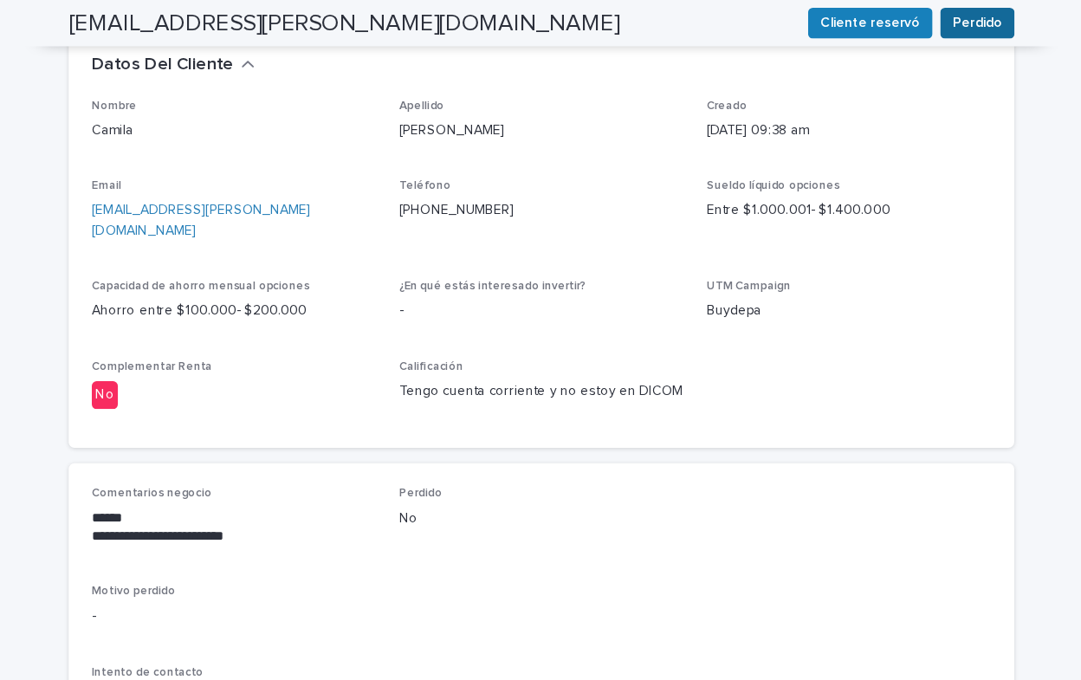
click at [928, 20] on span "Perdido" at bounding box center [931, 20] width 44 height 17
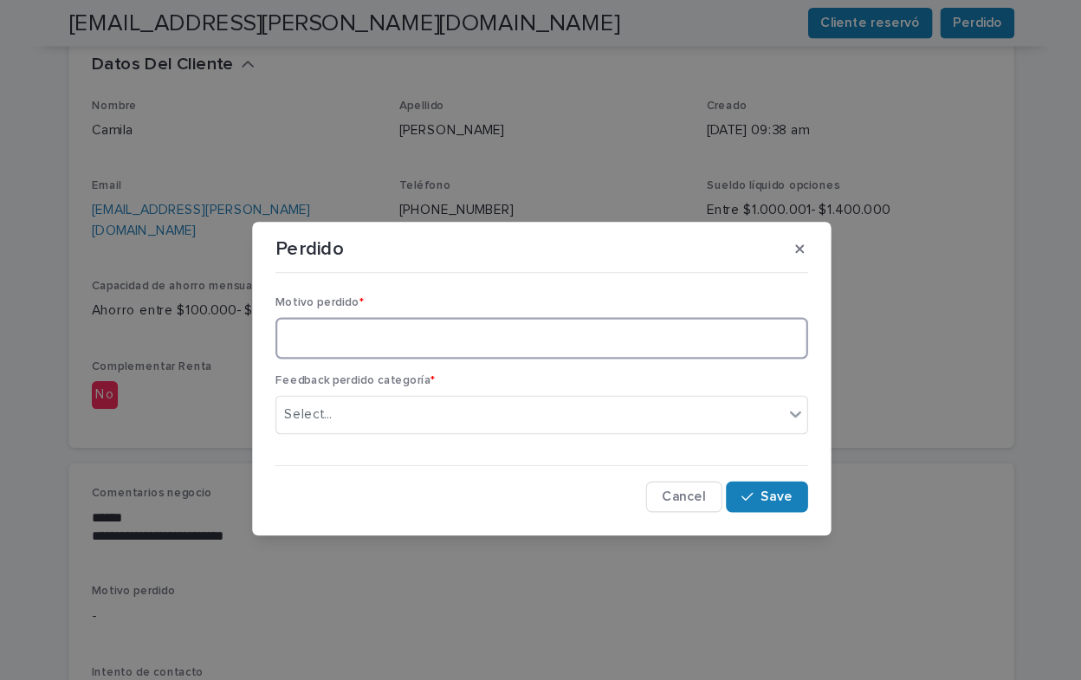
click at [371, 306] on textarea at bounding box center [540, 303] width 478 height 37
type textarea "**********"
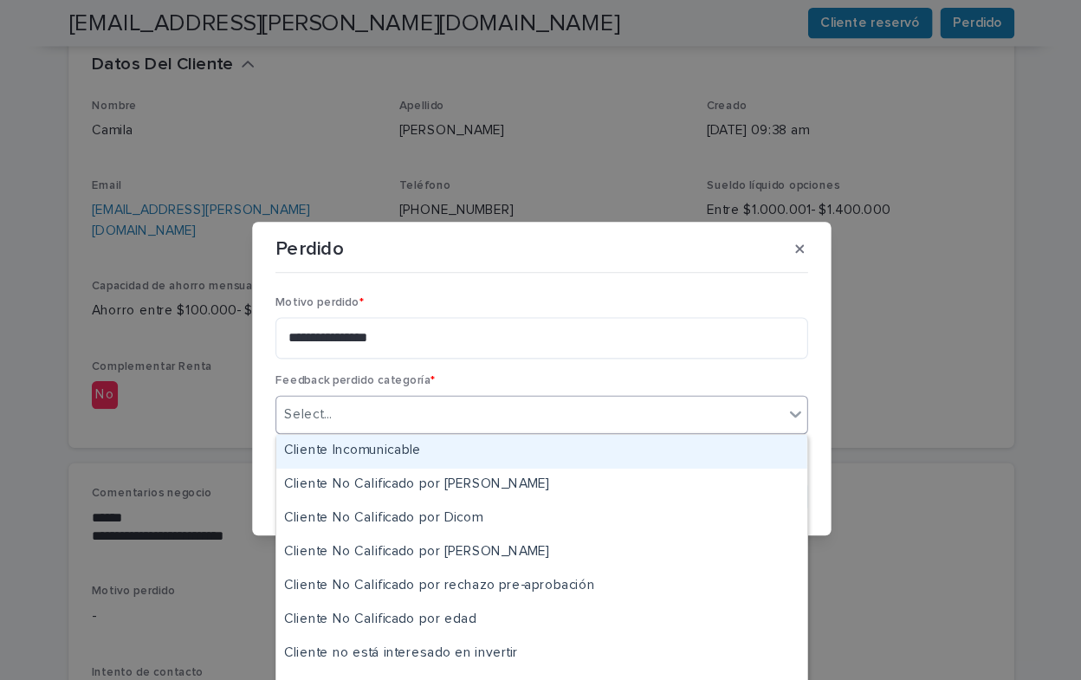
click at [770, 372] on icon at bounding box center [768, 373] width 10 height 6
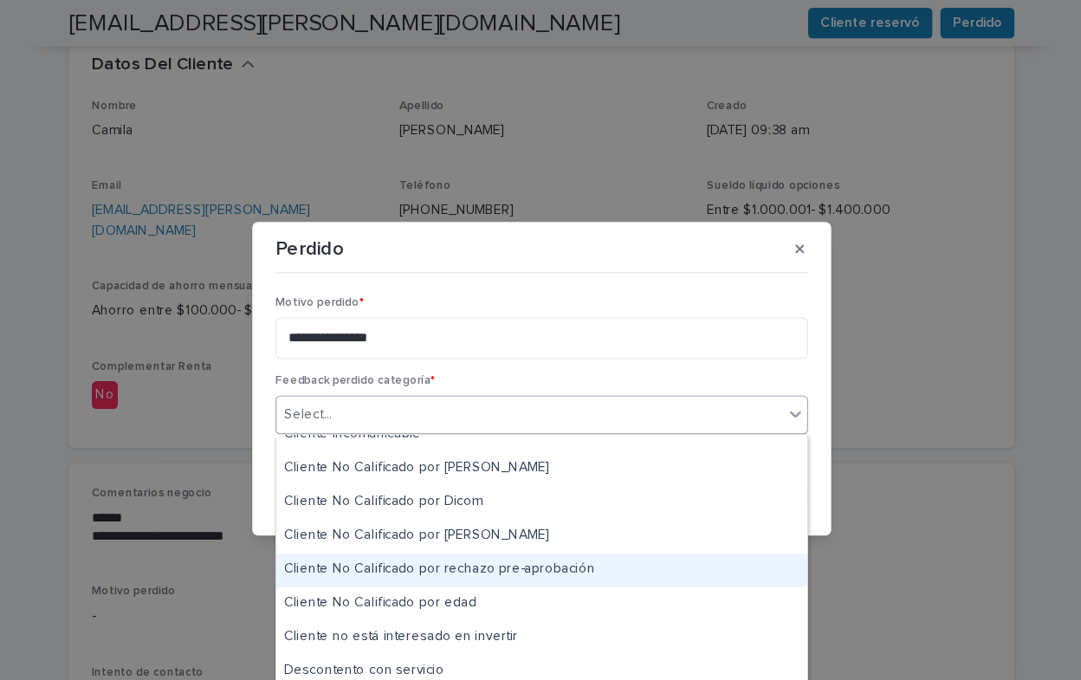
scroll to position [16, 0]
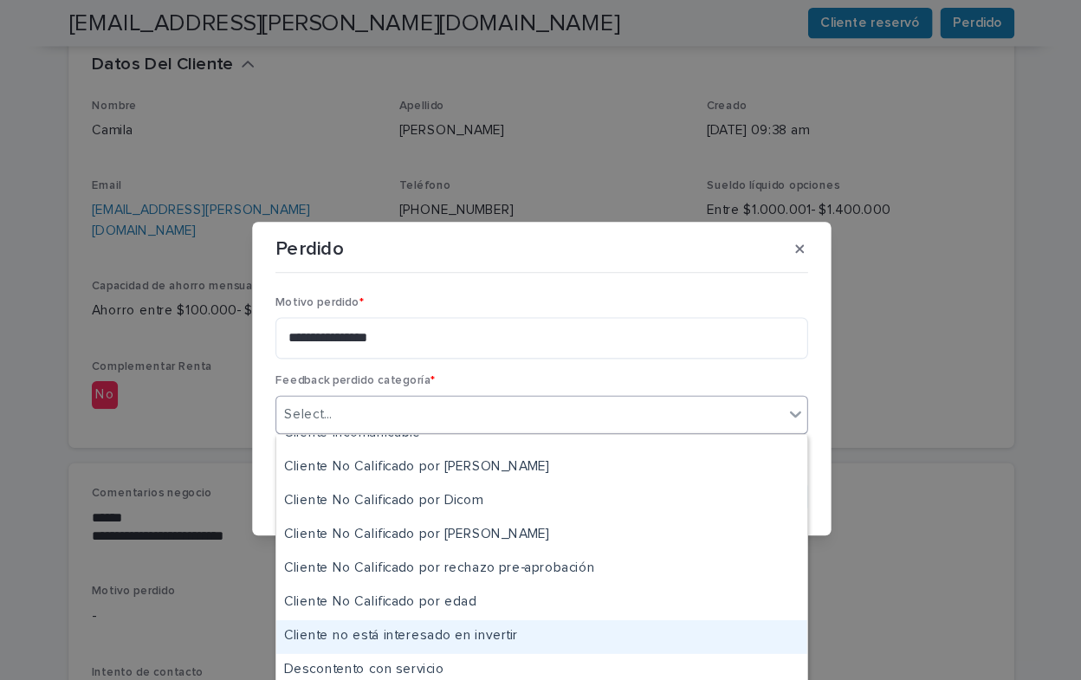
click at [479, 570] on div "Cliente no está interesado en invertir" at bounding box center [540, 572] width 476 height 30
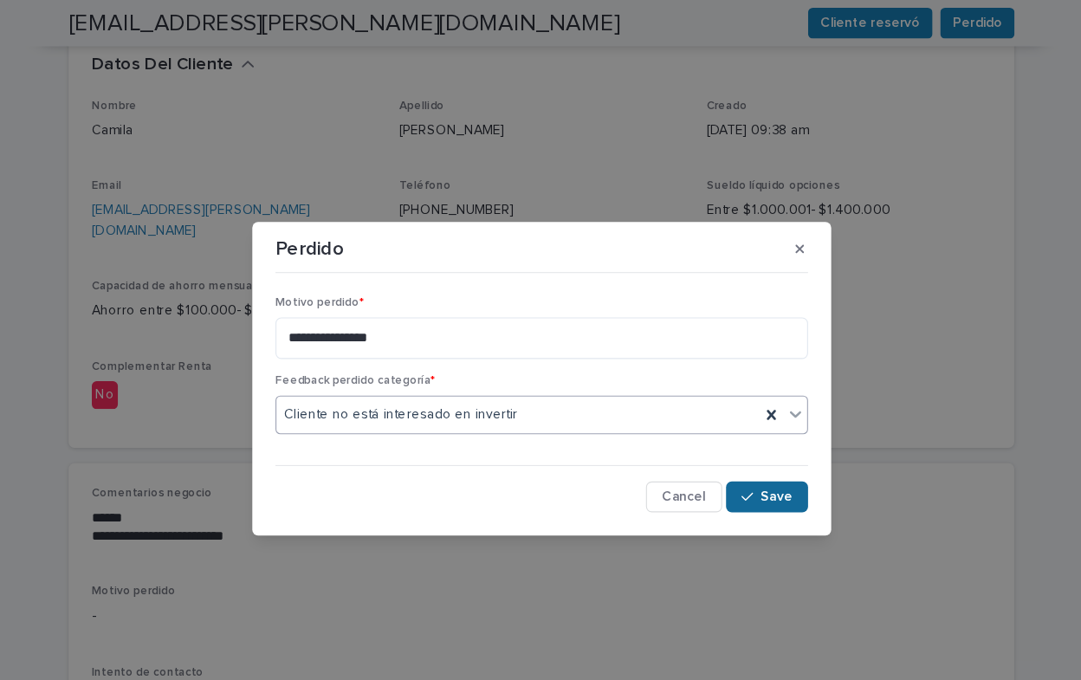
click at [741, 449] on span "Save" at bounding box center [751, 446] width 29 height 12
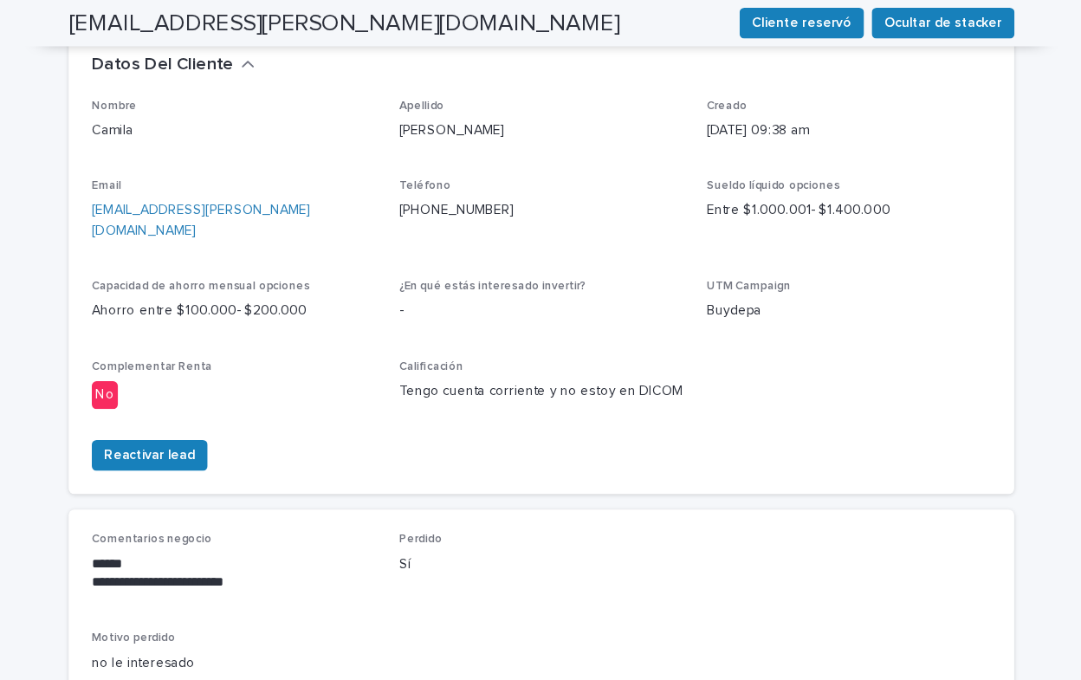
scroll to position [546, 0]
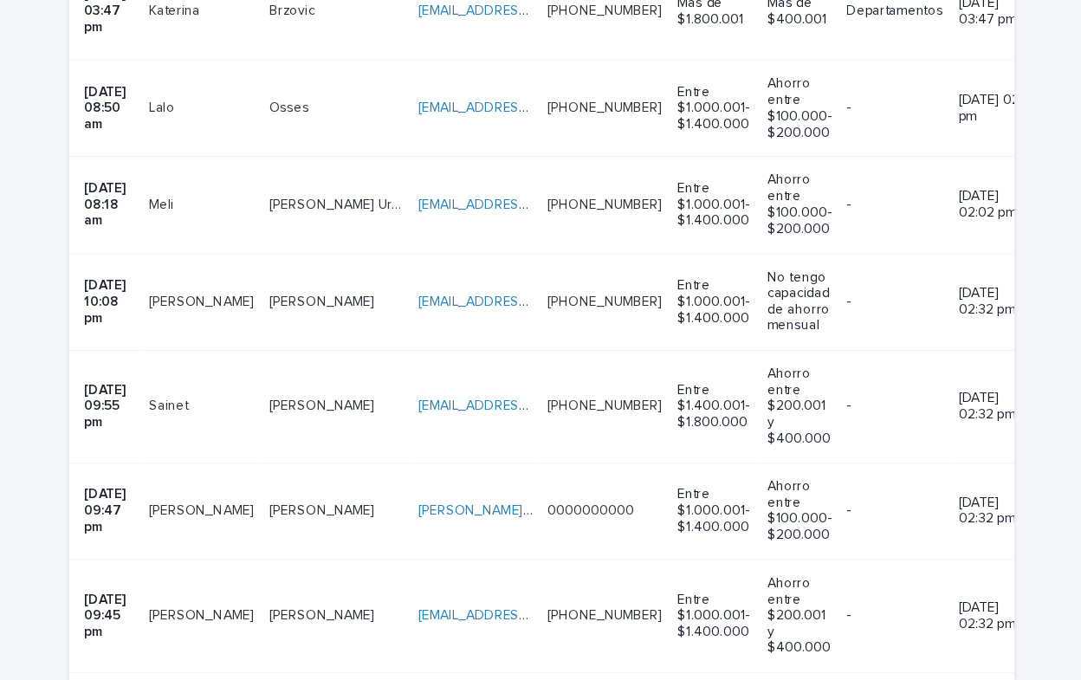
scroll to position [1945, 0]
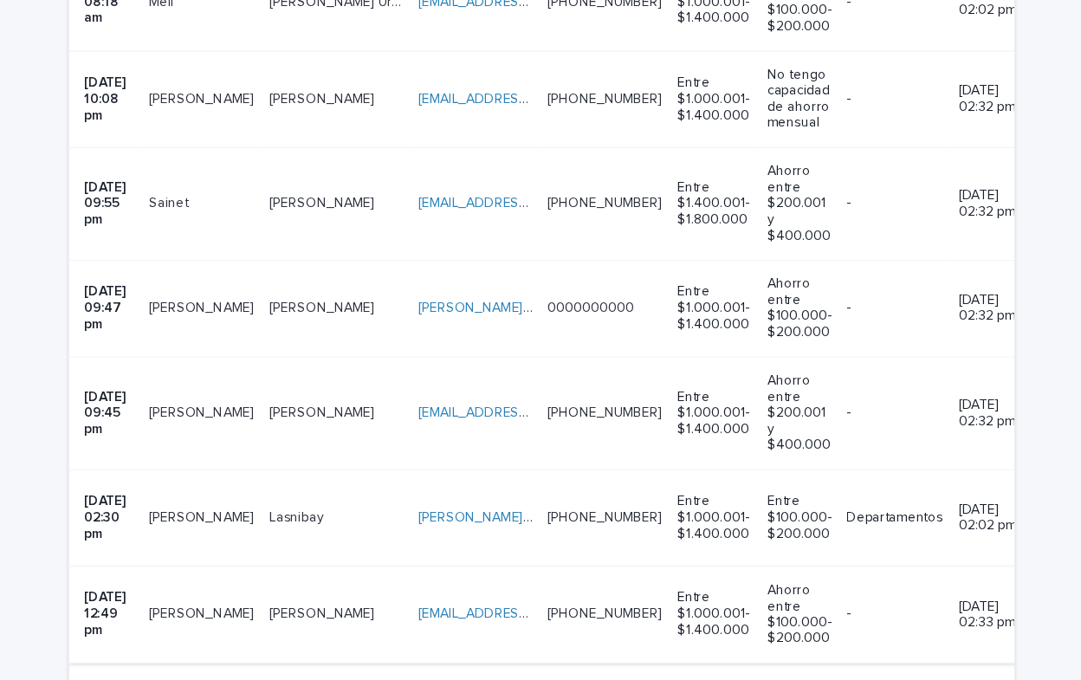
click at [454, 600] on link "[EMAIL_ADDRESS][DOMAIN_NAME]" at bounding box center [528, 606] width 196 height 12
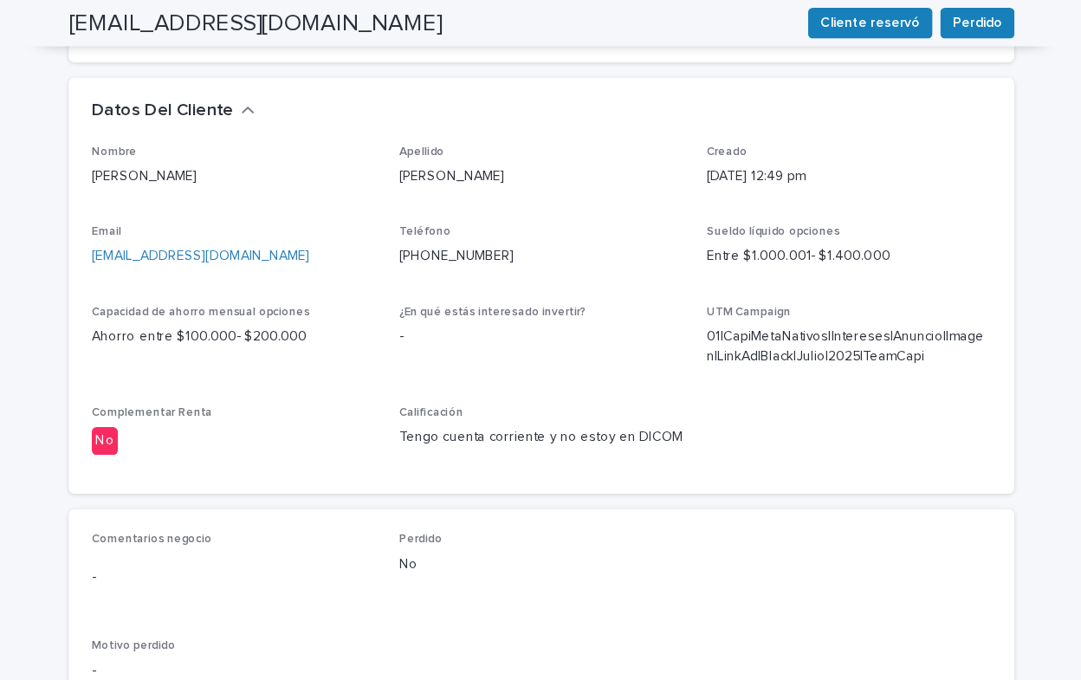
scroll to position [439, 0]
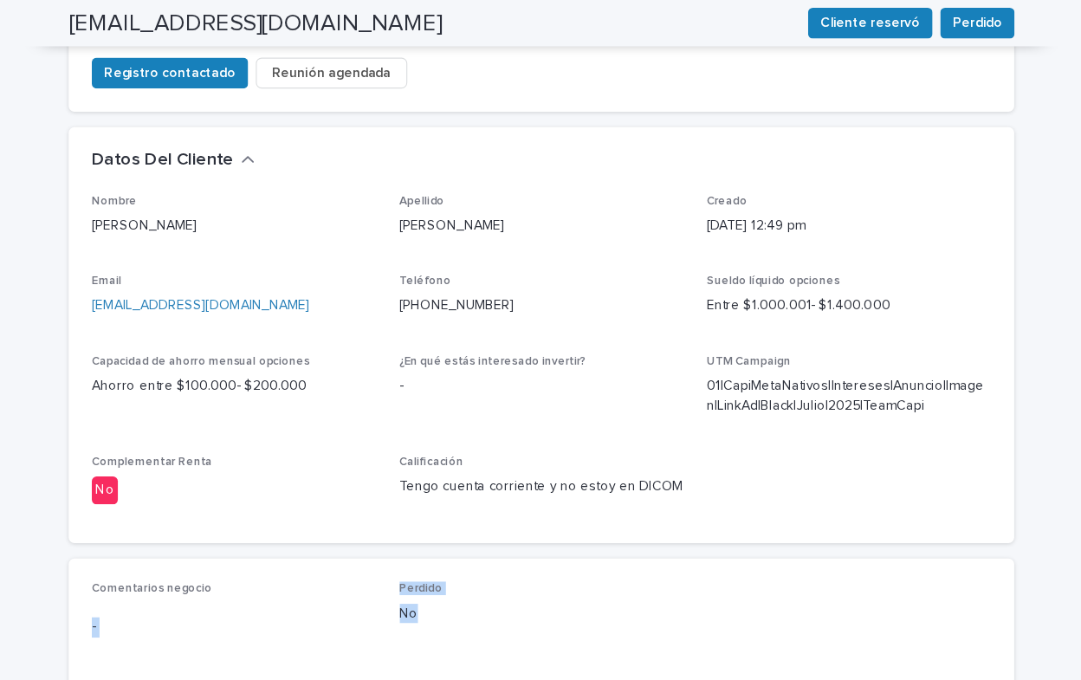
drag, startPoint x: 314, startPoint y: 555, endPoint x: 322, endPoint y: 449, distance: 106.8
click at [322, 522] on div "Comentarios negocio - Perdido No Motivo perdido - Intento de contacto -" at bounding box center [540, 632] width 807 height 220
click at [602, 542] on p "No" at bounding box center [540, 551] width 255 height 18
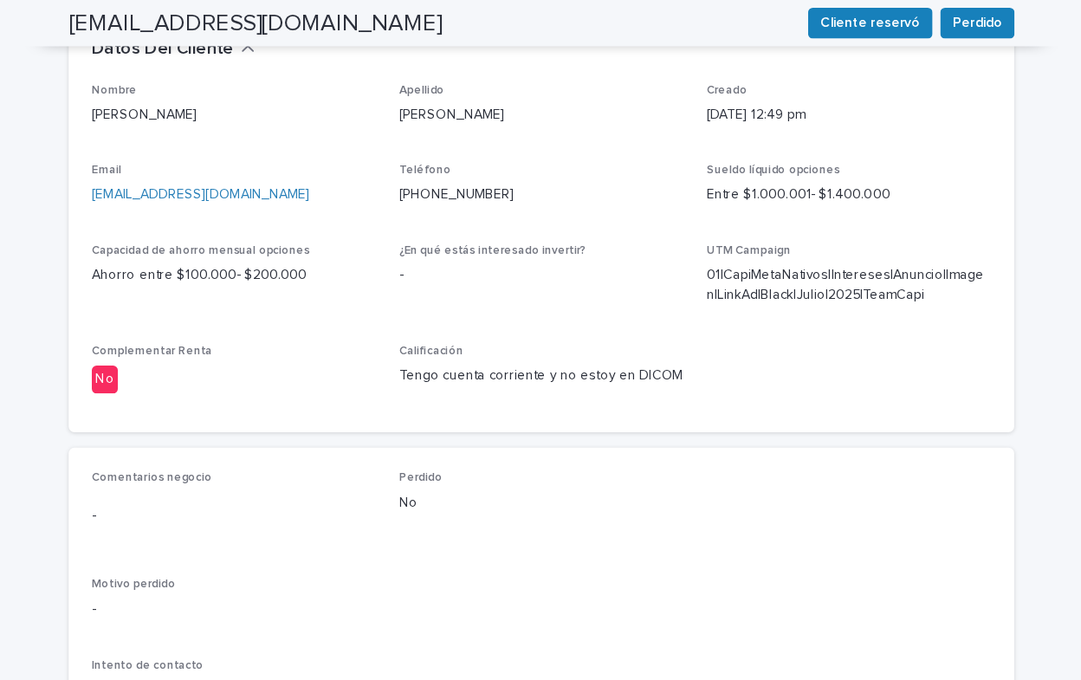
scroll to position [642, 0]
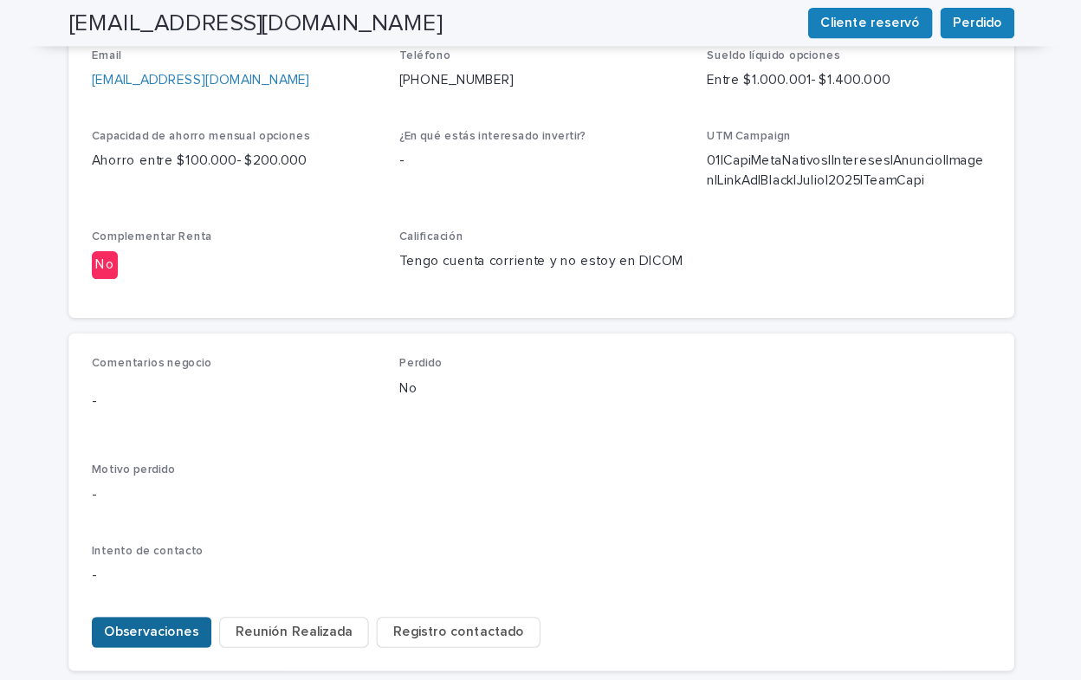
click at [198, 559] on span "Observaciones" at bounding box center [190, 567] width 85 height 17
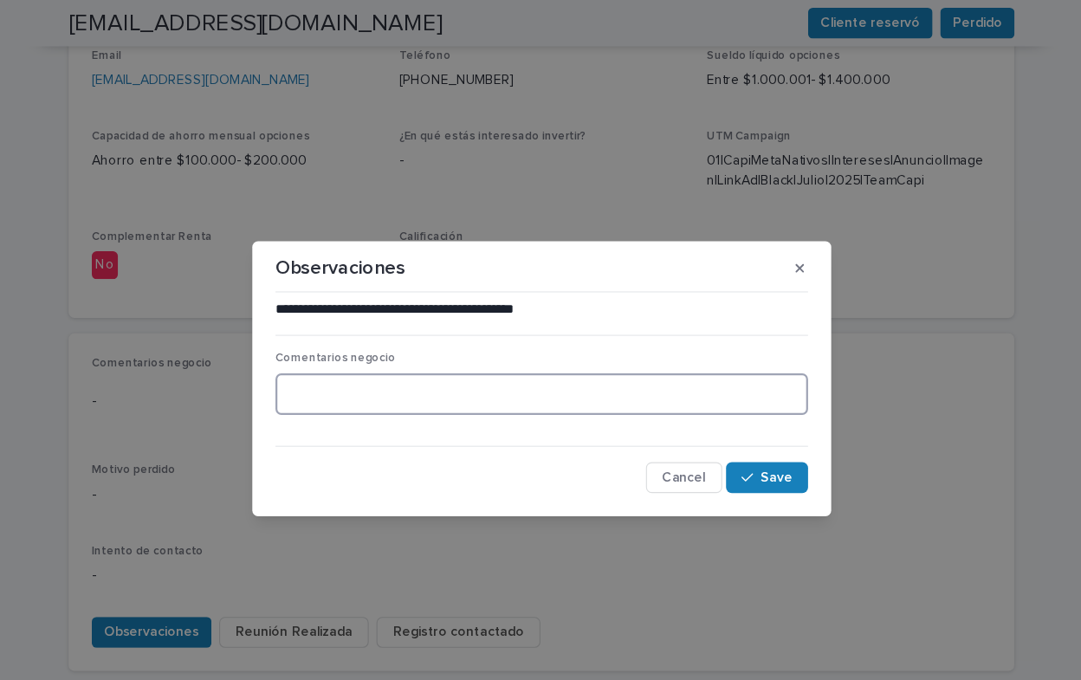
click at [334, 359] on textarea at bounding box center [540, 353] width 478 height 37
type textarea "**********"
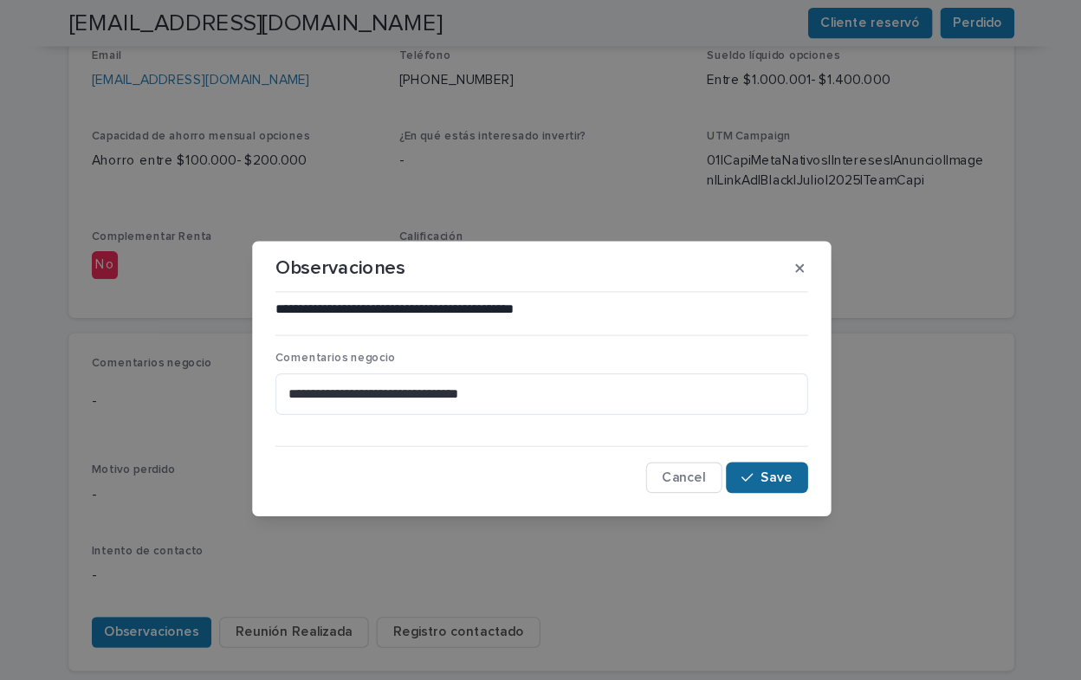
click at [759, 430] on span "Save" at bounding box center [751, 429] width 29 height 12
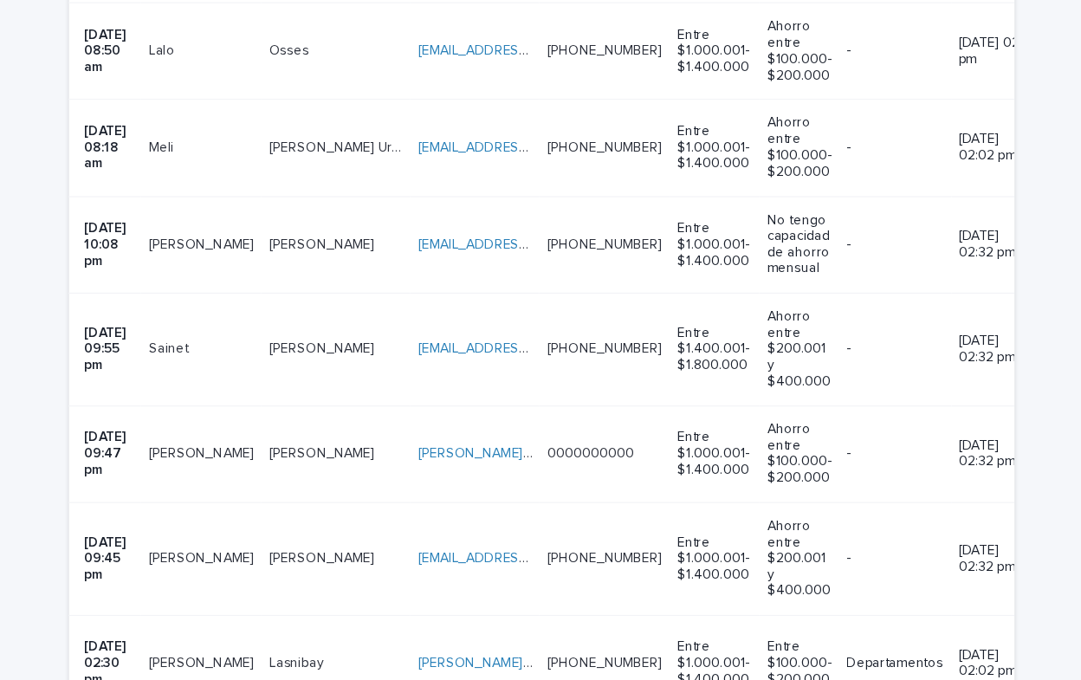
scroll to position [1846, 0]
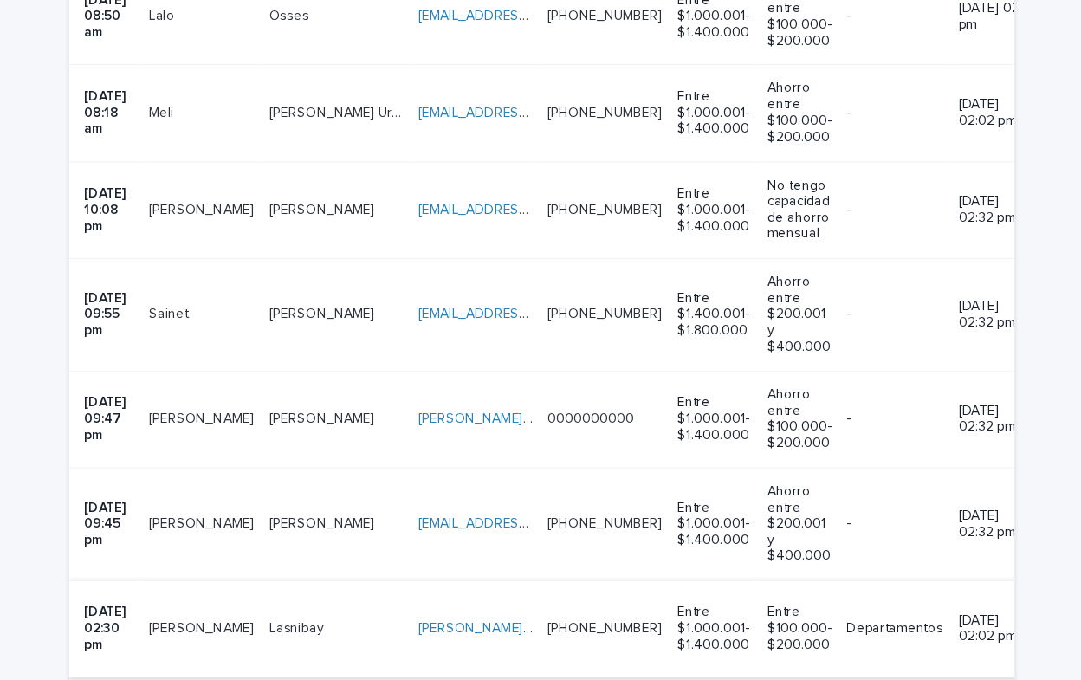
click at [430, 613] on link "[PERSON_NAME][EMAIL_ADDRESS][DOMAIN_NAME]" at bounding box center [575, 619] width 290 height 12
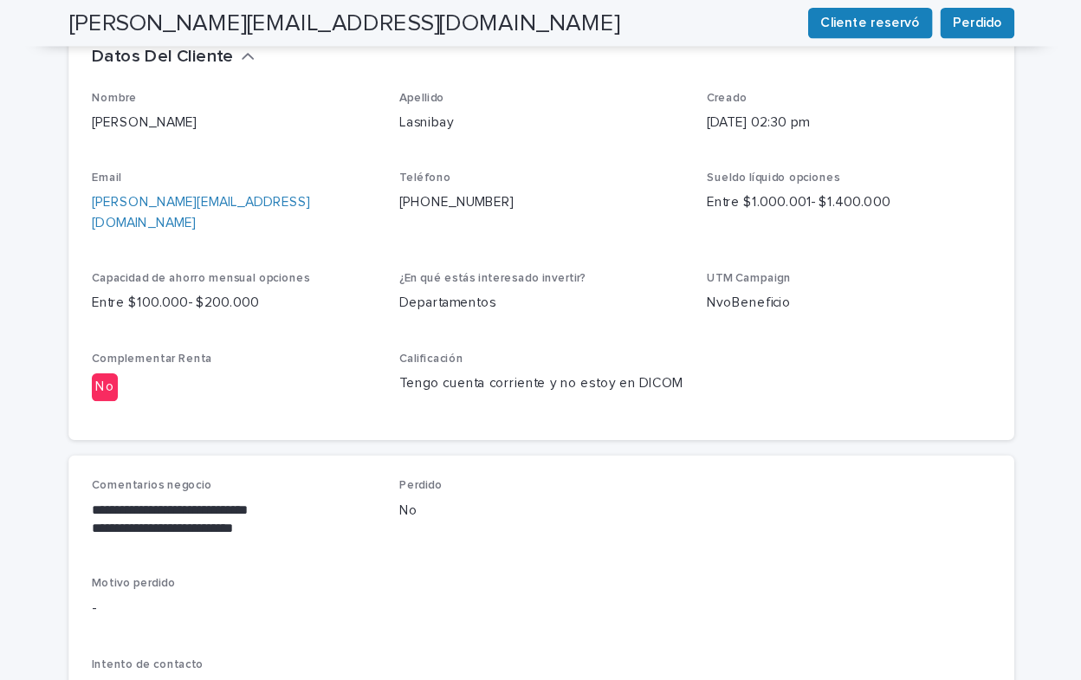
scroll to position [545, 0]
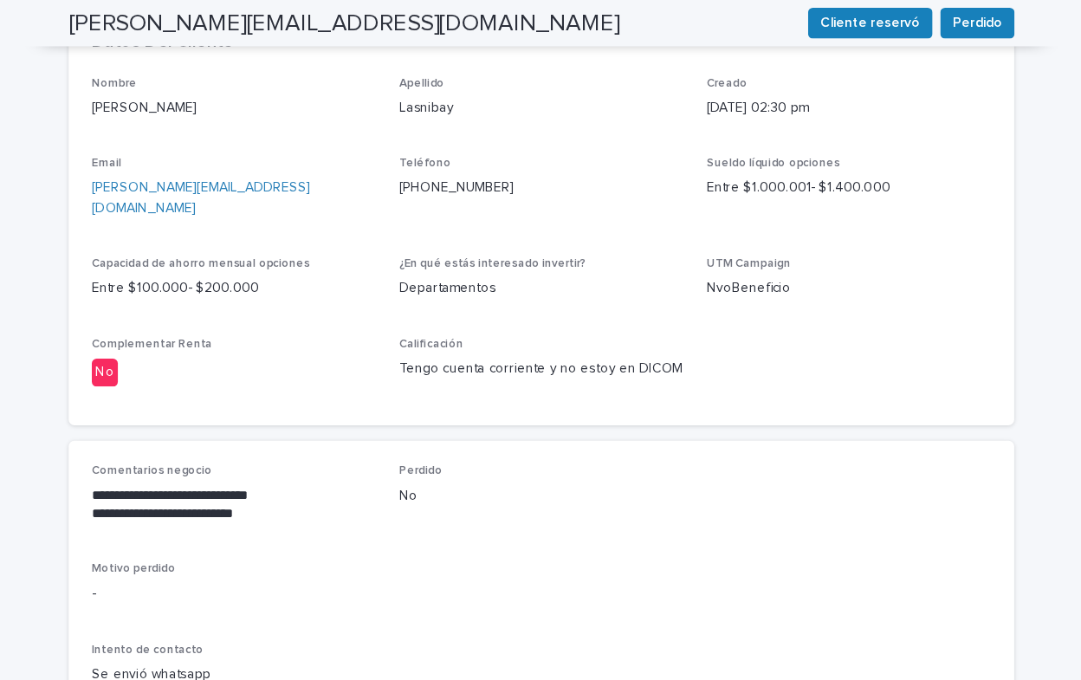
click at [166, 648] on span "Observaciones" at bounding box center [190, 656] width 85 height 17
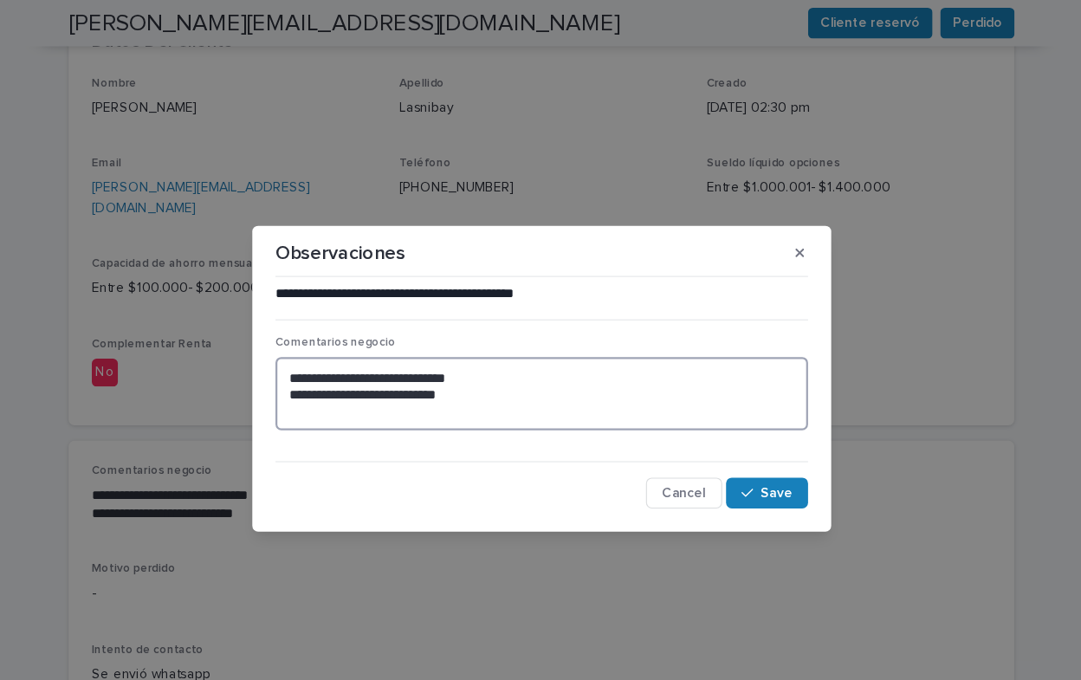
click at [495, 357] on textarea "**********" at bounding box center [540, 353] width 478 height 66
type textarea "**********"
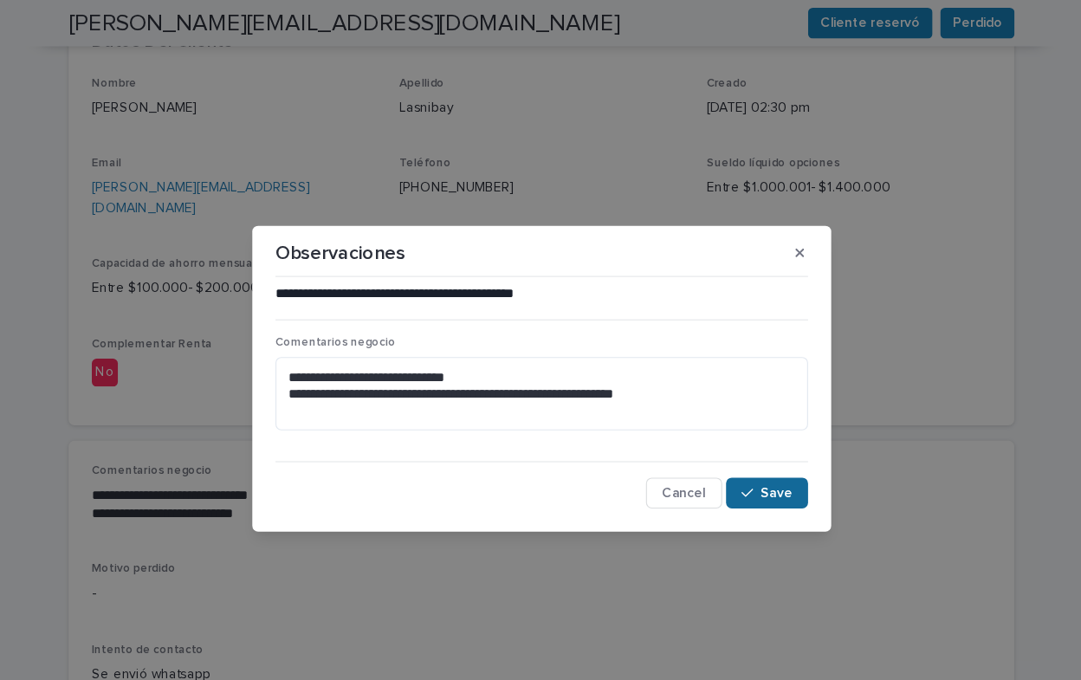
click at [753, 448] on span "Save" at bounding box center [751, 442] width 29 height 12
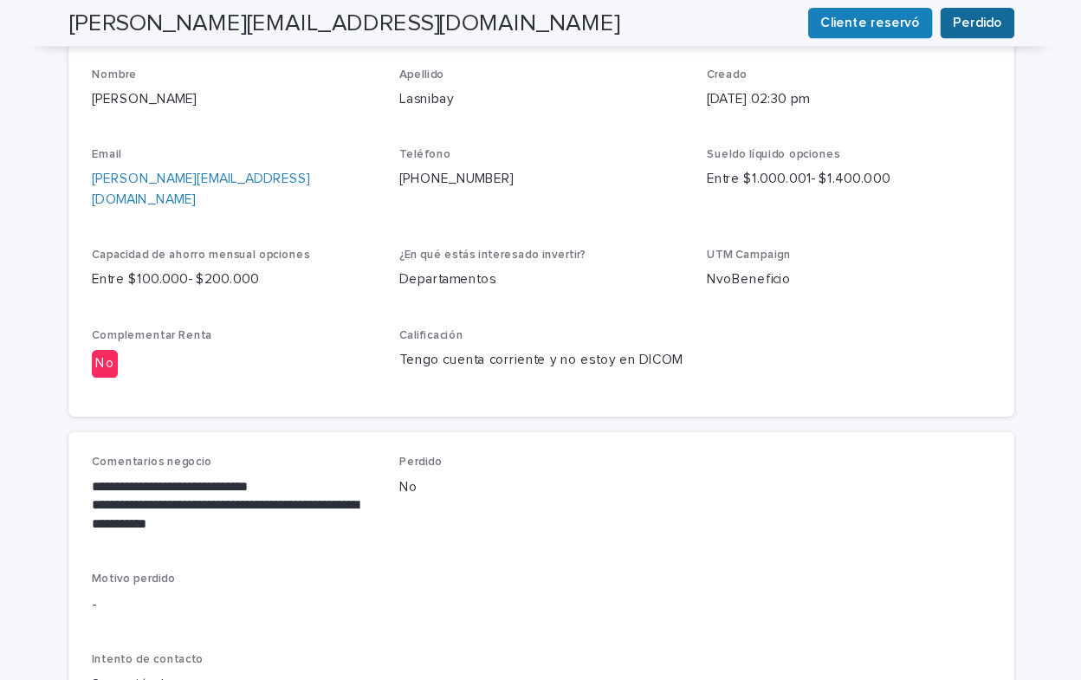
click at [924, 21] on span "Perdido" at bounding box center [931, 20] width 44 height 17
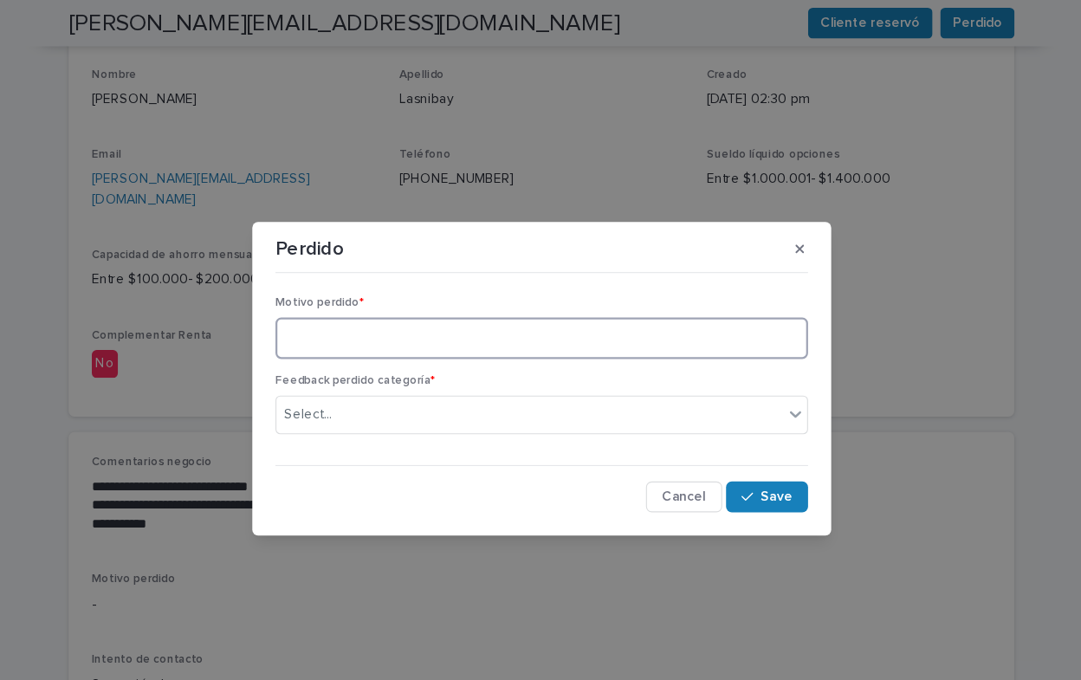
click at [384, 313] on textarea at bounding box center [540, 303] width 478 height 37
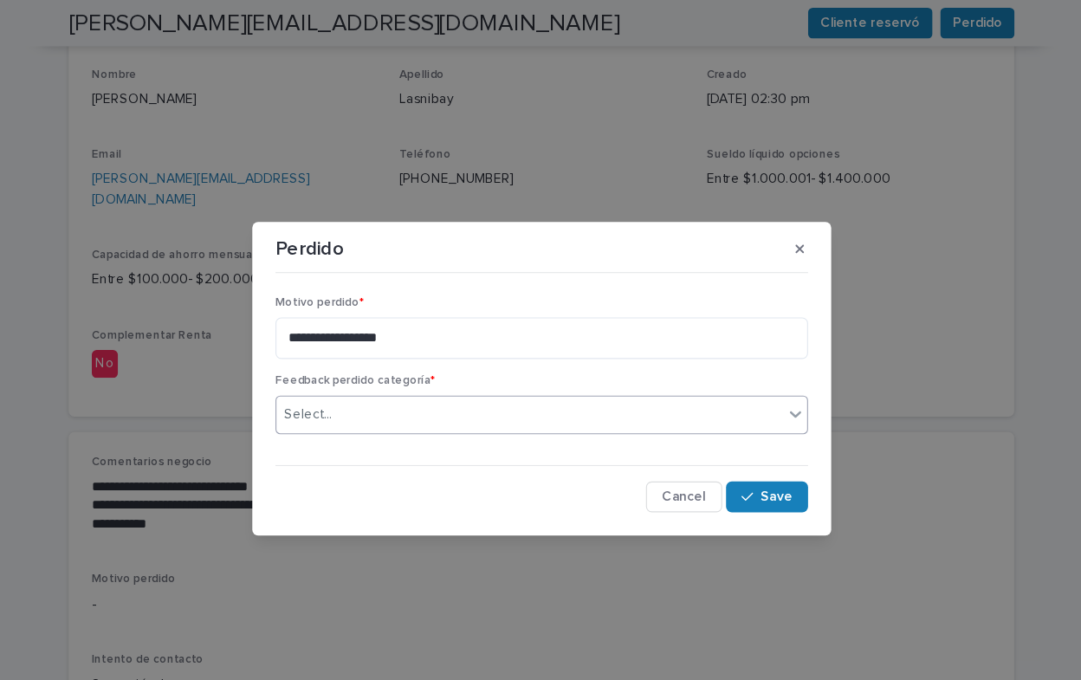
click at [767, 372] on icon at bounding box center [768, 373] width 10 height 6
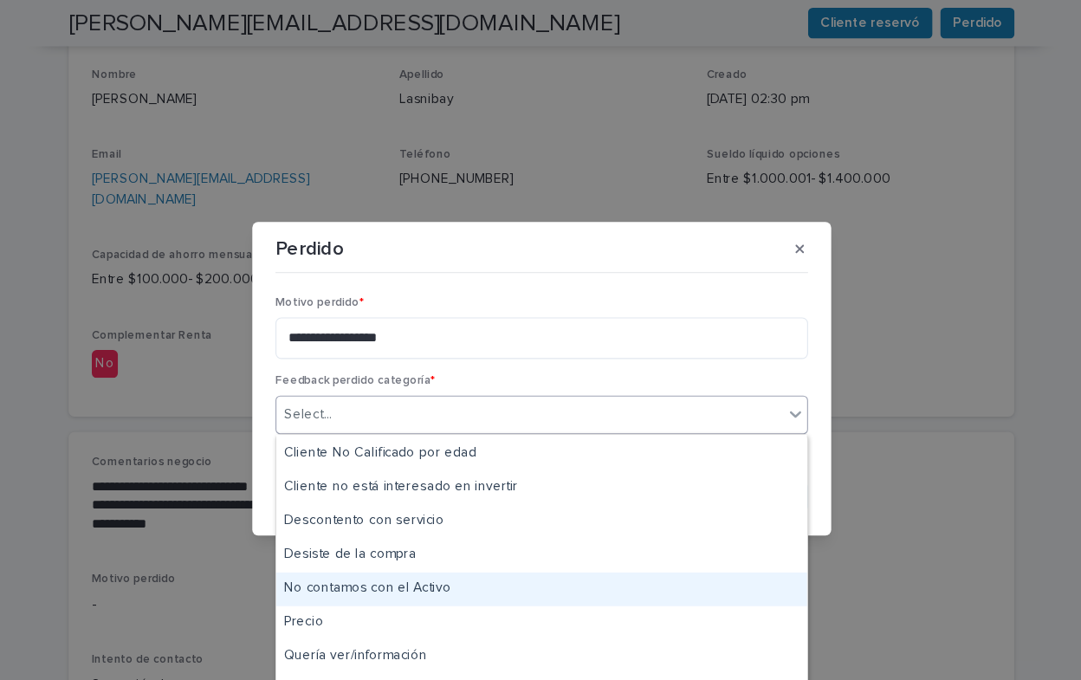
scroll to position [152, 0]
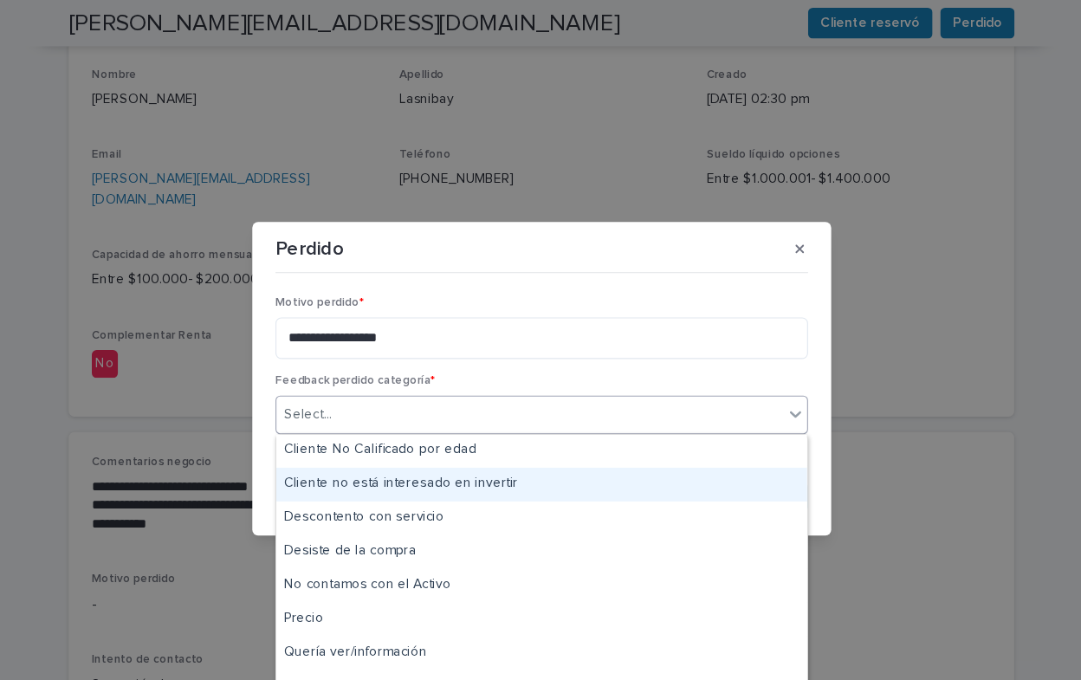
click at [495, 433] on div "Cliente no está interesado en invertir" at bounding box center [540, 435] width 476 height 30
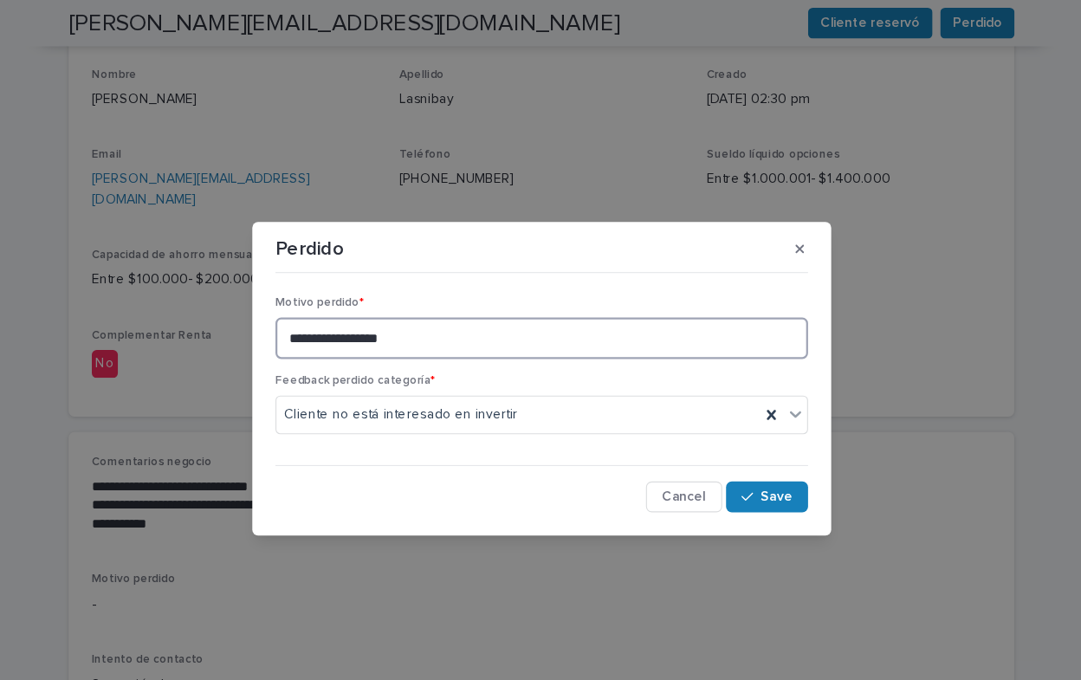
click at [427, 305] on textarea "**********" at bounding box center [540, 303] width 478 height 37
type textarea "**********"
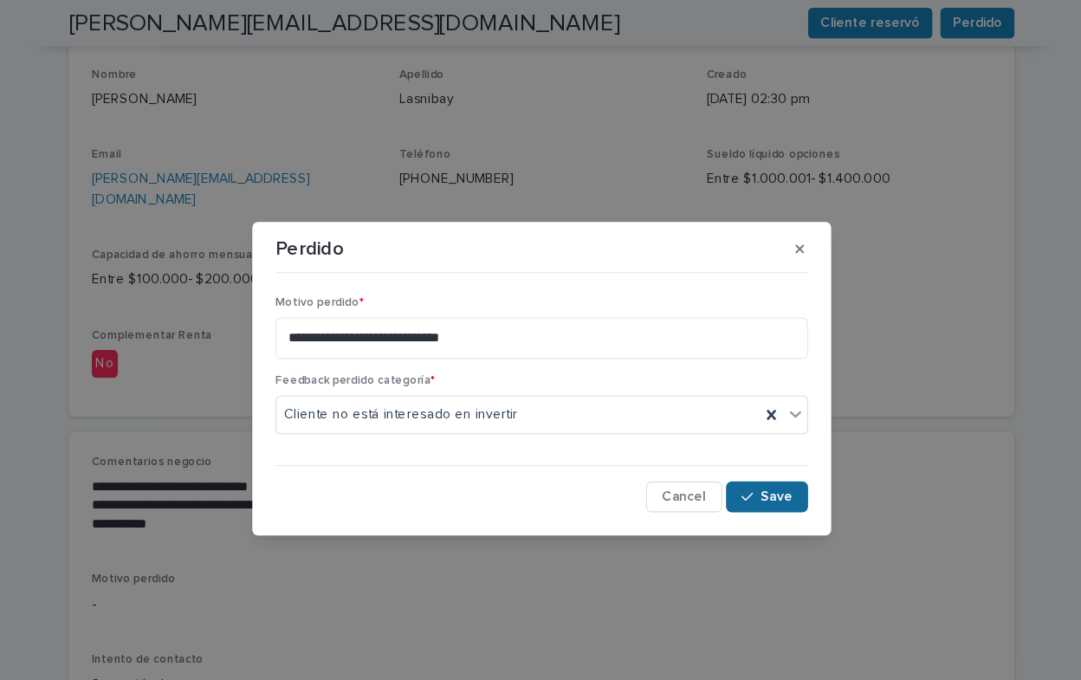
click at [750, 449] on span "Save" at bounding box center [751, 446] width 29 height 12
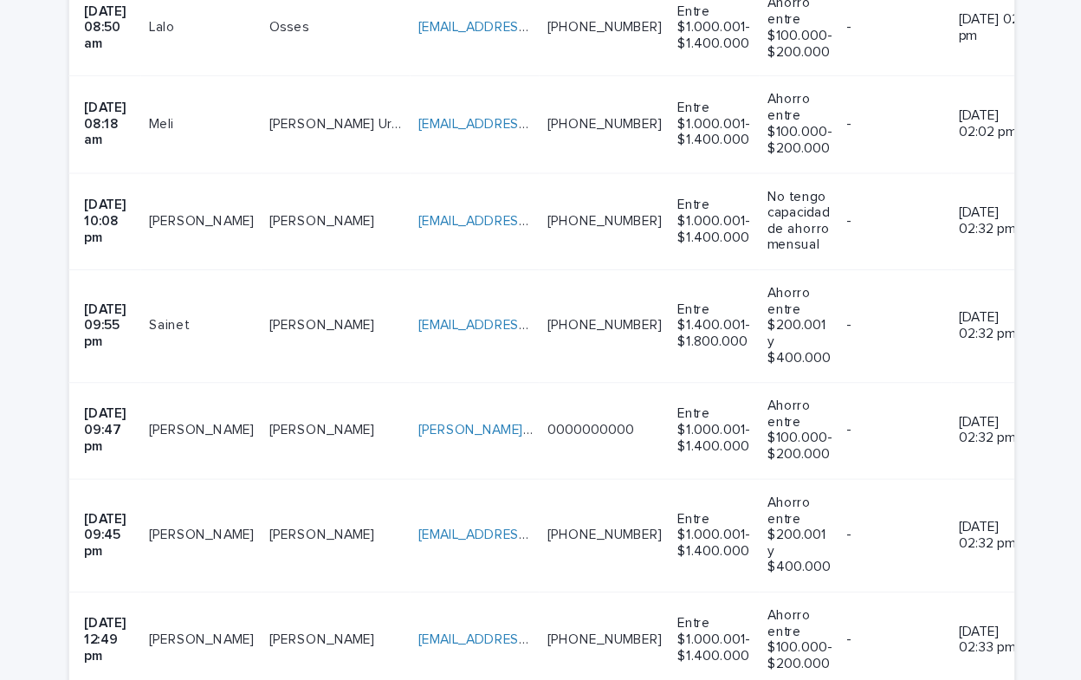
scroll to position [1709, 0]
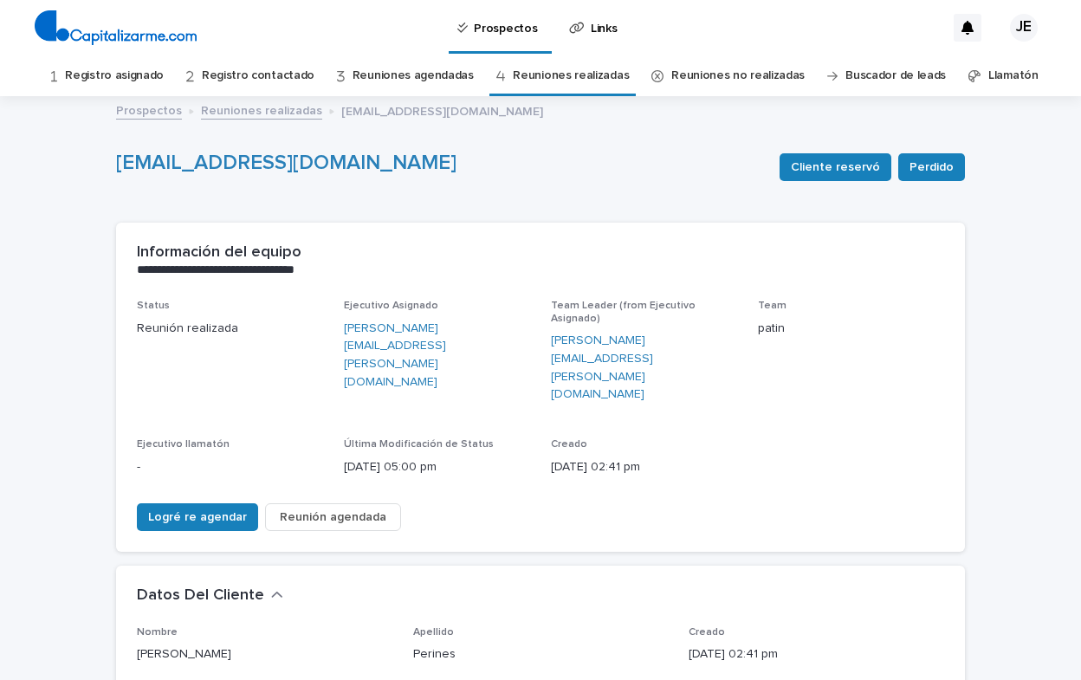
click at [402, 74] on link "Reuniones agendadas" at bounding box center [412, 75] width 121 height 41
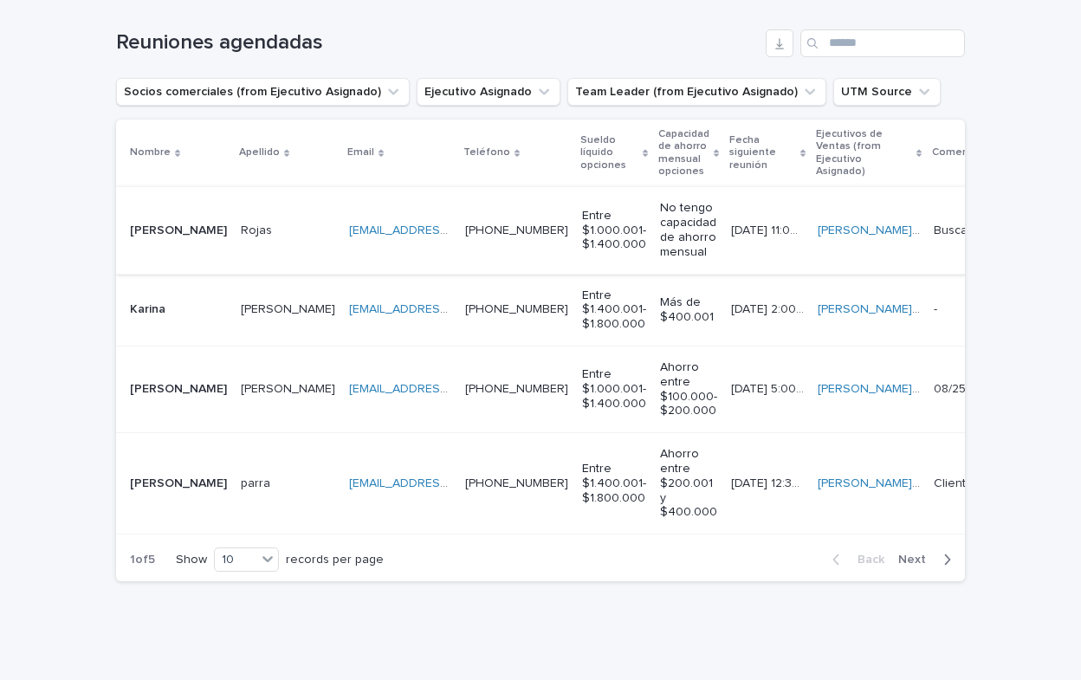
scroll to position [286, 0]
